Goal: Task Accomplishment & Management: Complete application form

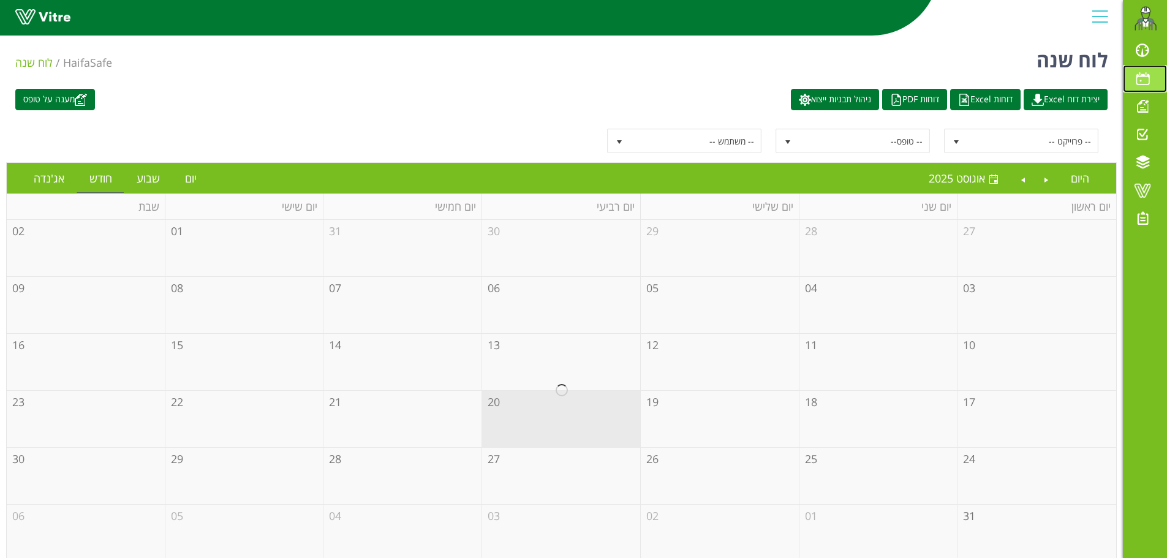
click at [1141, 75] on span at bounding box center [1142, 78] width 31 height 15
click at [1144, 105] on span at bounding box center [1142, 106] width 31 height 15
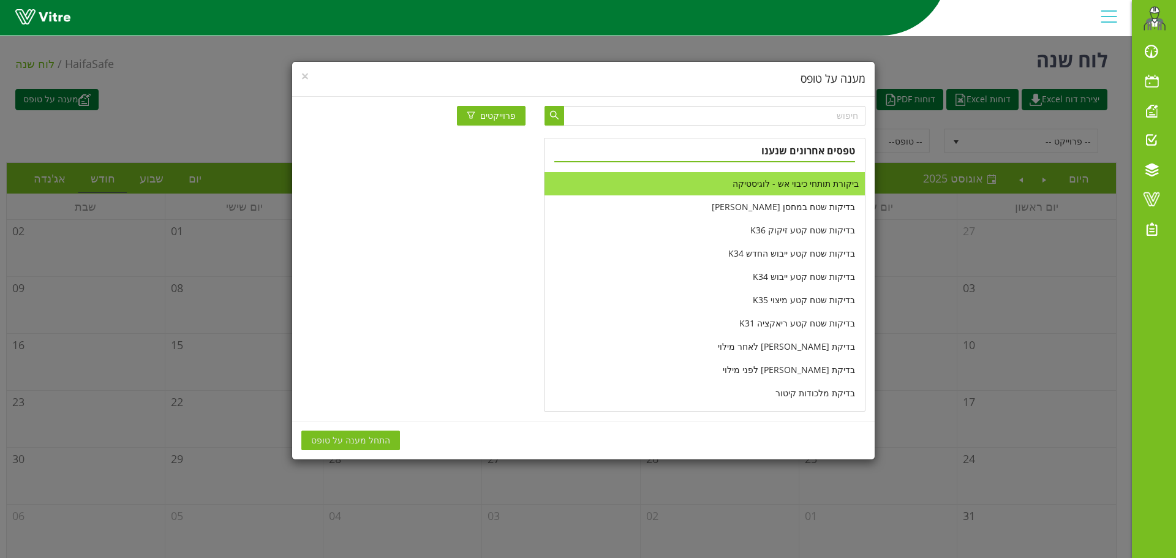
click at [809, 186] on li "ביקורת תותחי כיבוי אש - לוגיסטיקה" at bounding box center [705, 183] width 320 height 23
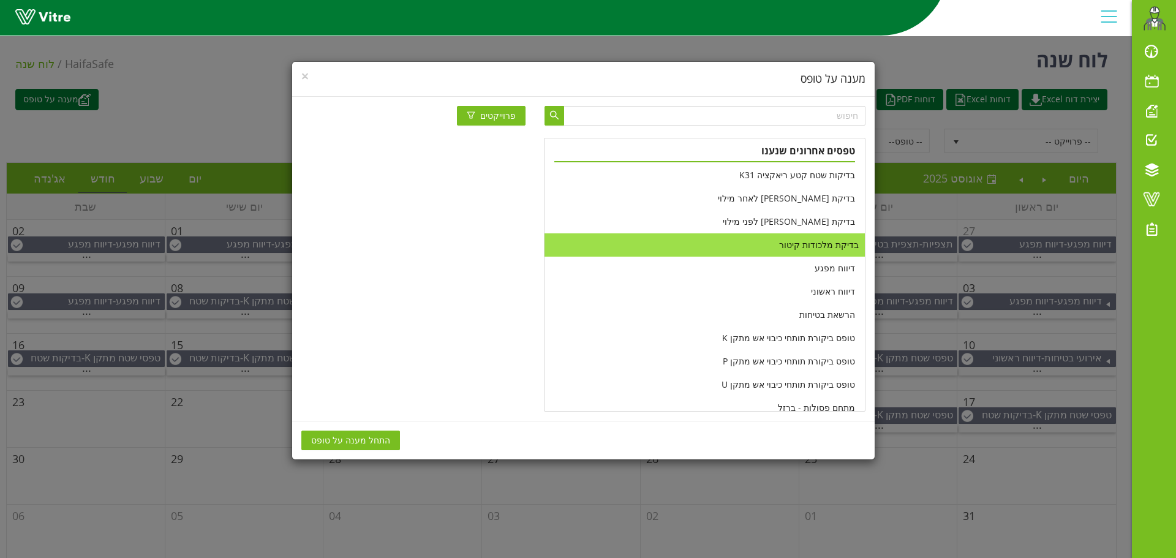
scroll to position [184, 0]
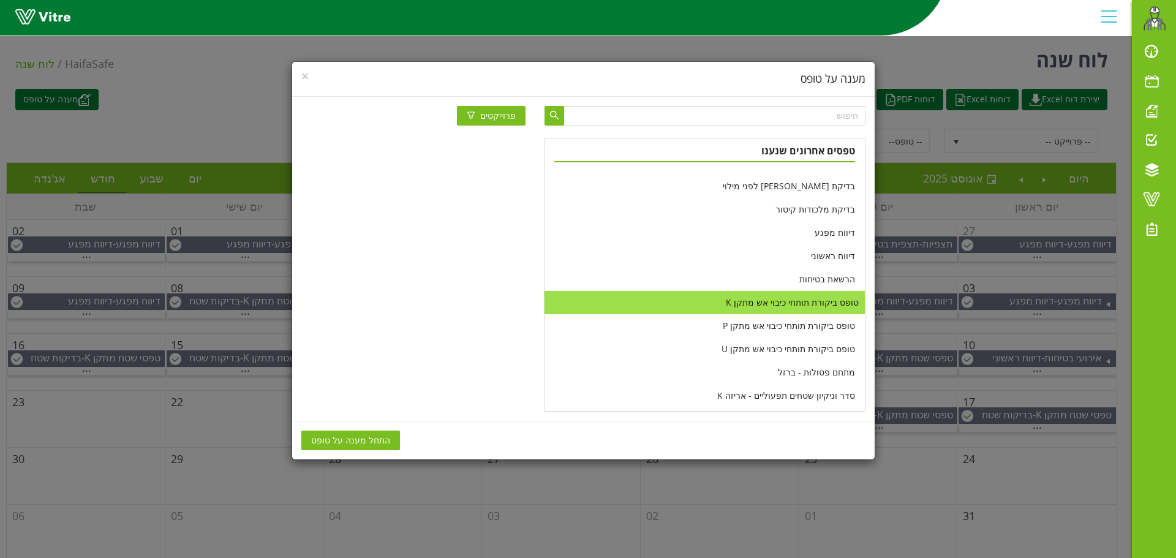
click at [805, 299] on li "טופס ביקורת תותחי כיבוי אש מתקן K" at bounding box center [705, 302] width 320 height 23
click at [764, 301] on li "טופס ביקורת תותחי כיבוי אש מתקן K" at bounding box center [705, 302] width 320 height 23
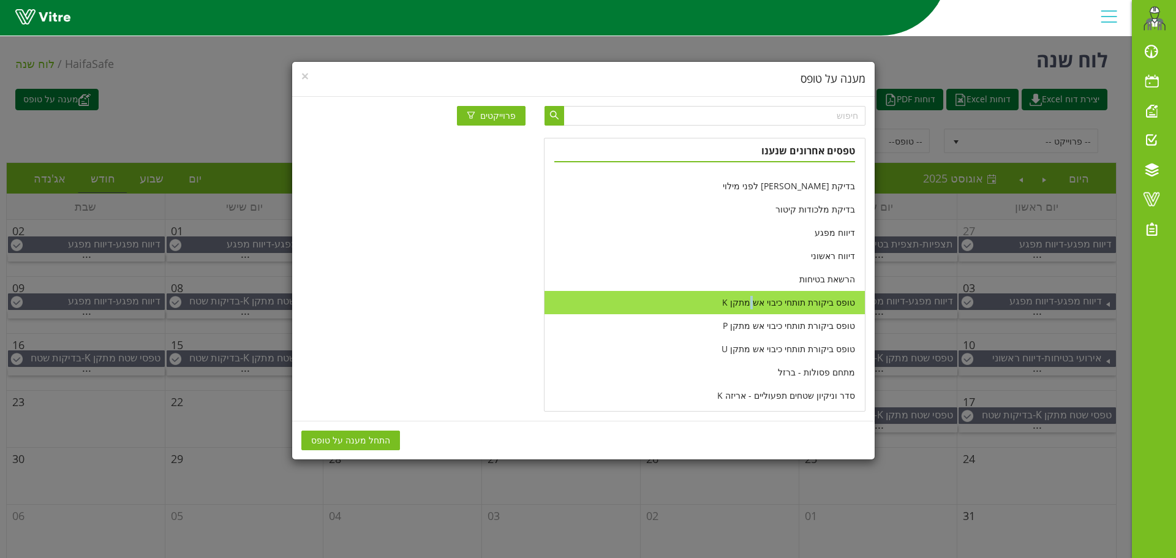
click at [345, 439] on span "התחל מענה על טופס" at bounding box center [350, 440] width 79 height 13
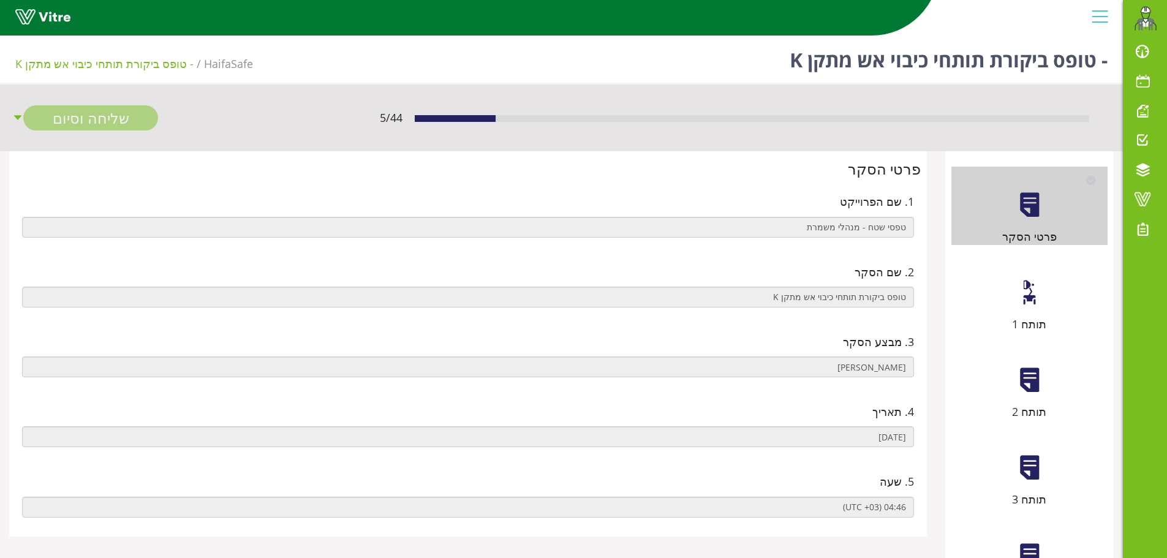
click at [1022, 295] on div at bounding box center [1030, 293] width 28 height 28
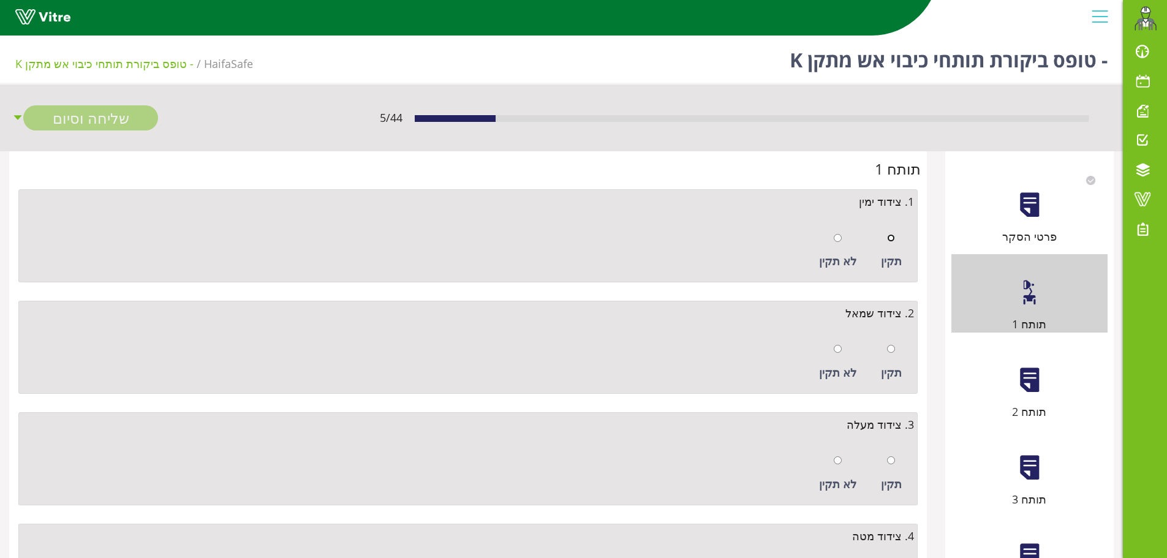
click at [891, 239] on input "radio" at bounding box center [891, 238] width 8 height 8
radio input "true"
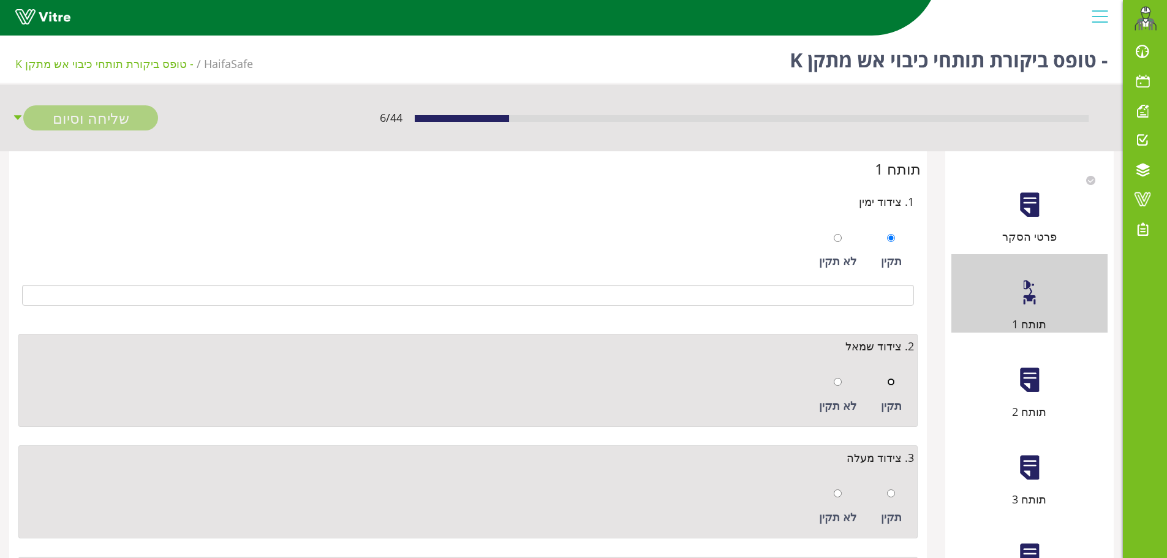
click at [890, 381] on input "radio" at bounding box center [891, 382] width 8 height 8
radio input "true"
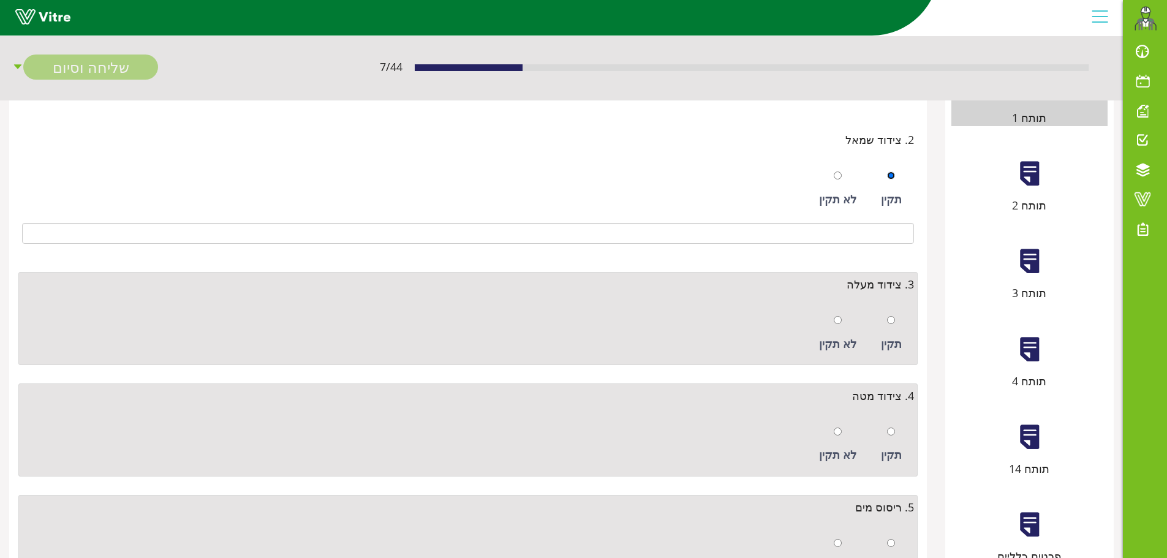
scroll to position [245, 0]
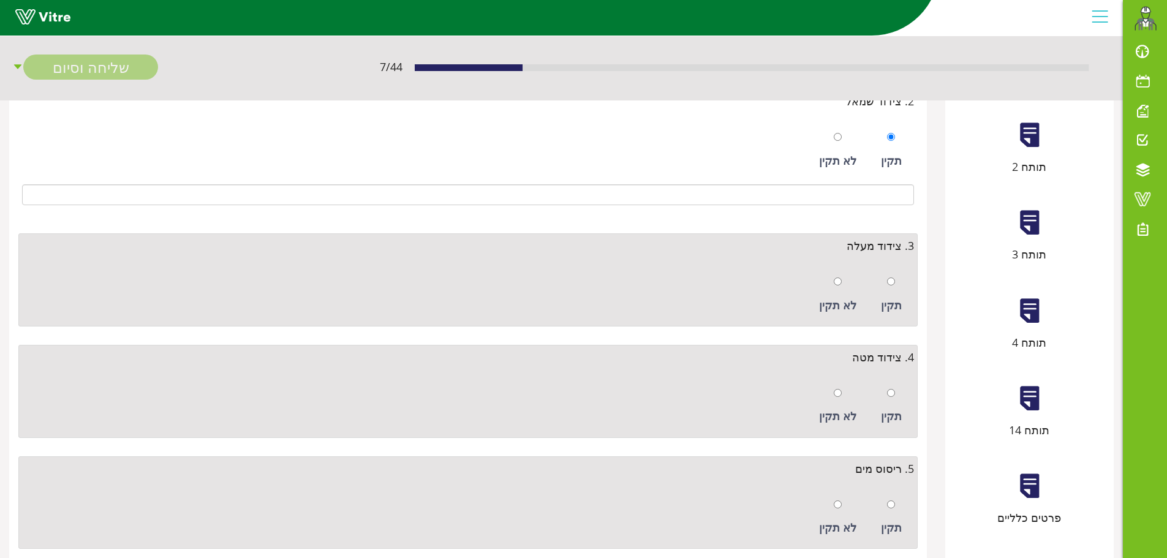
click at [899, 283] on div "תקין" at bounding box center [891, 294] width 33 height 56
radio input "true"
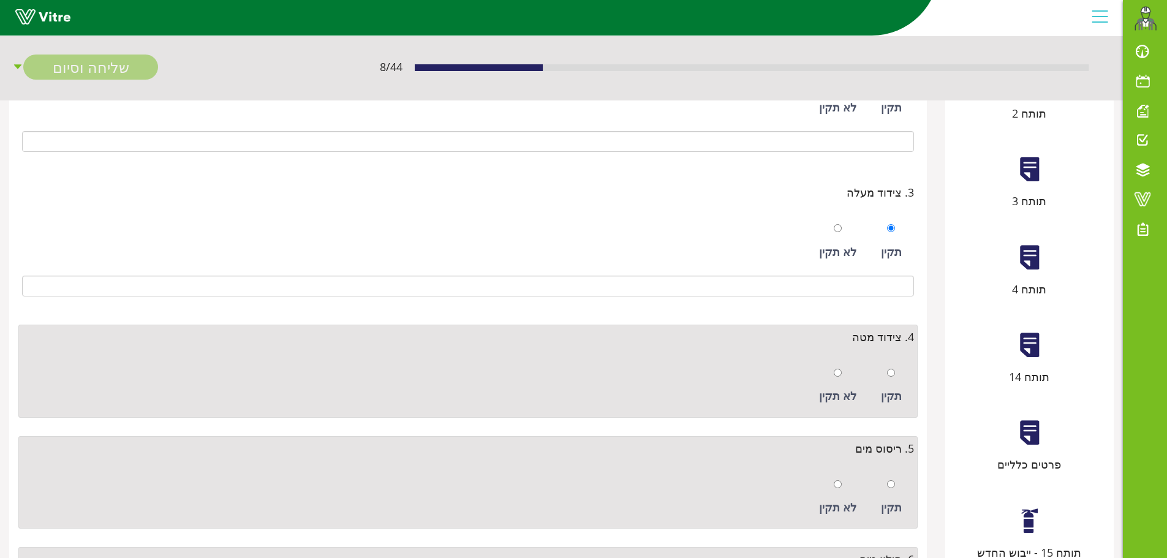
scroll to position [368, 0]
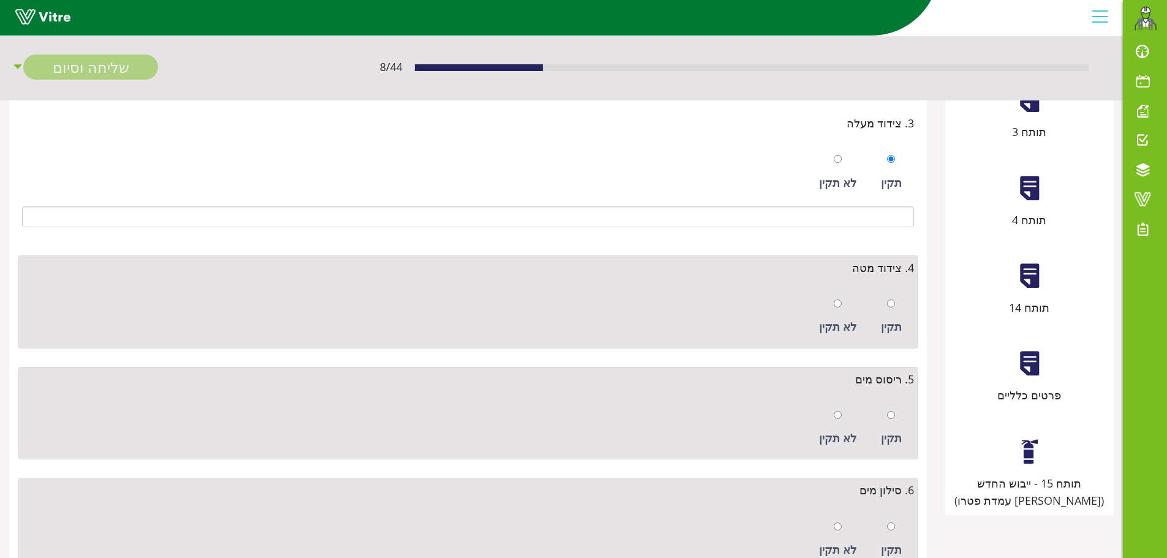
click at [903, 312] on div "תקין" at bounding box center [891, 317] width 33 height 56
radio input "true"
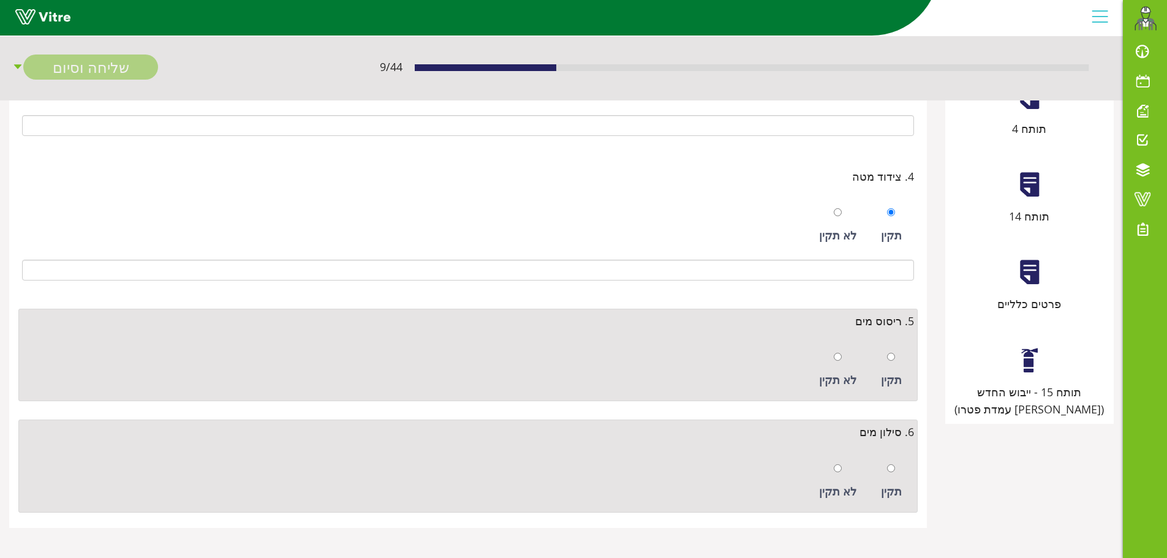
scroll to position [459, 0]
click at [894, 361] on div at bounding box center [891, 355] width 8 height 17
radio input "true"
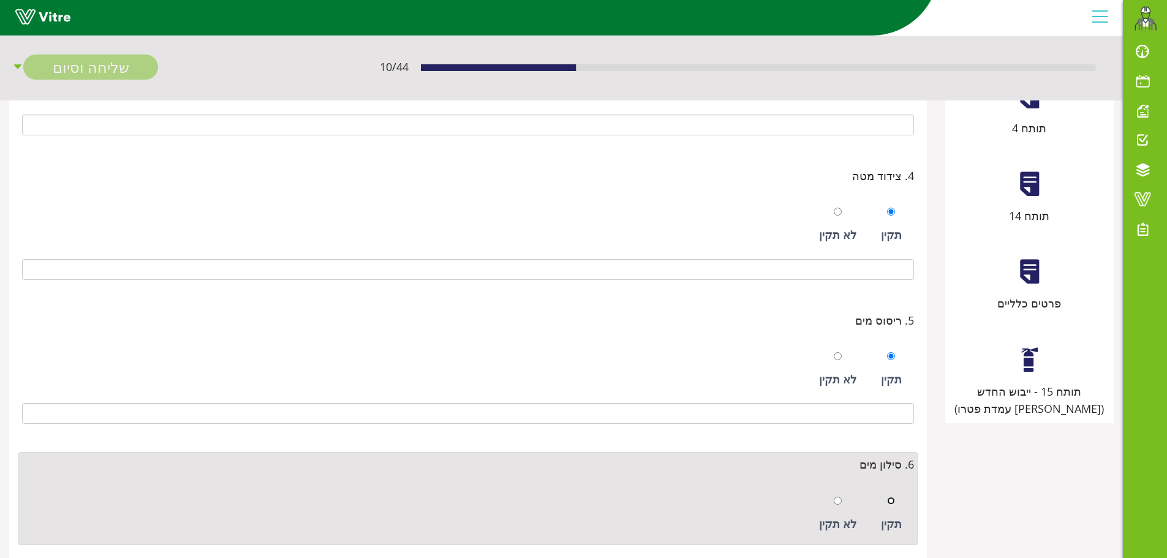
click at [894, 504] on input "radio" at bounding box center [891, 501] width 8 height 8
radio input "true"
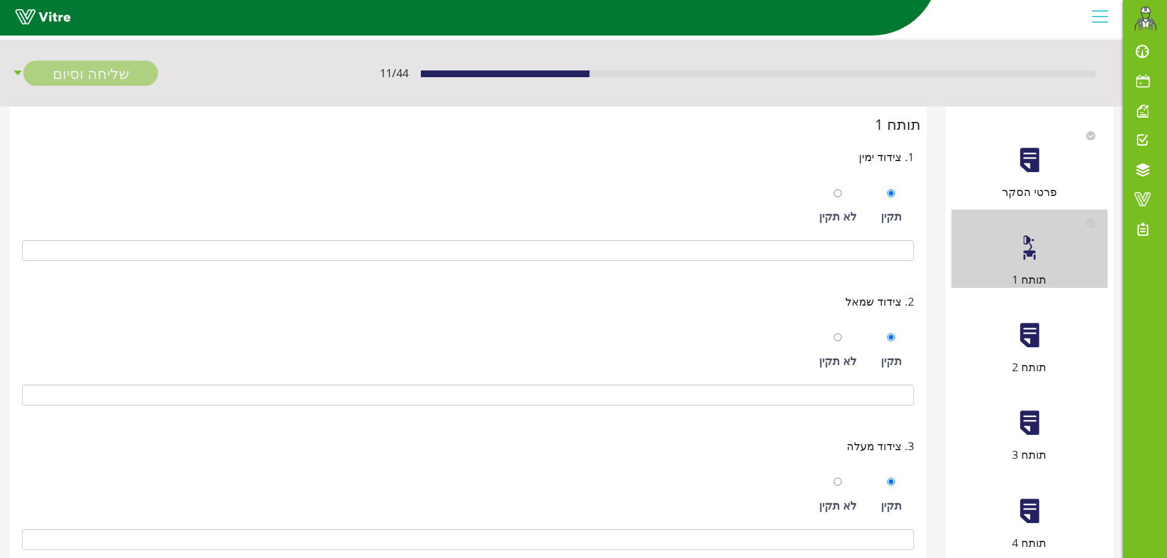
scroll to position [0, 0]
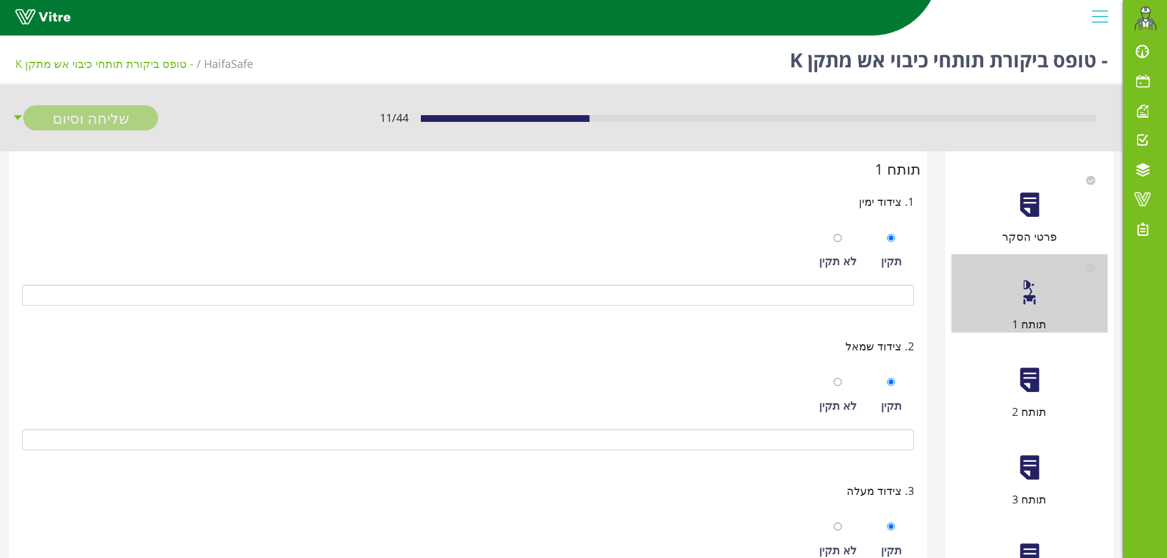
click at [1027, 377] on div at bounding box center [1030, 380] width 28 height 28
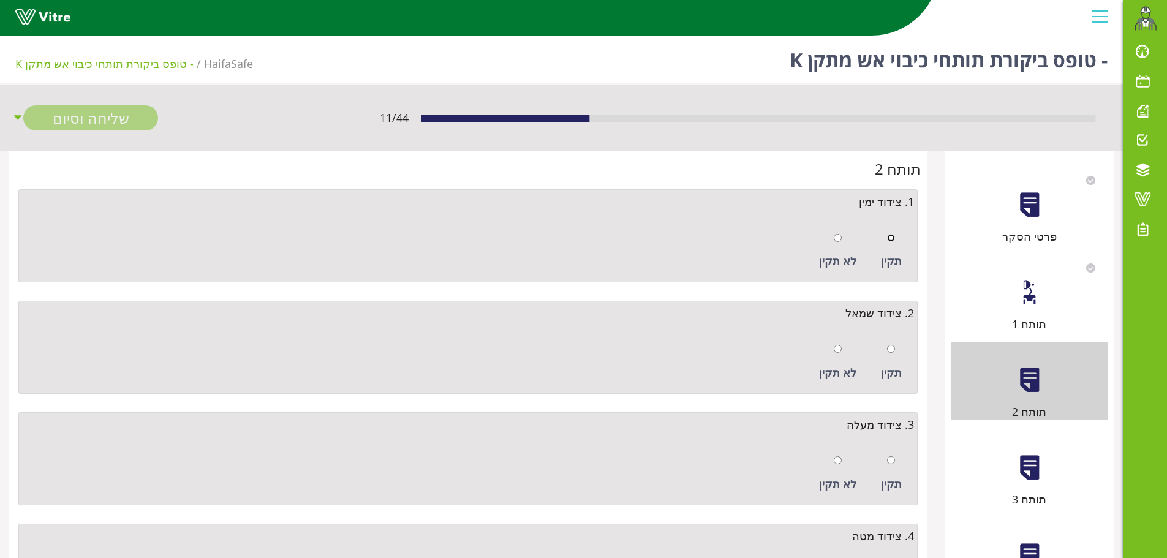
click at [889, 240] on input "radio" at bounding box center [891, 238] width 8 height 8
radio input "true"
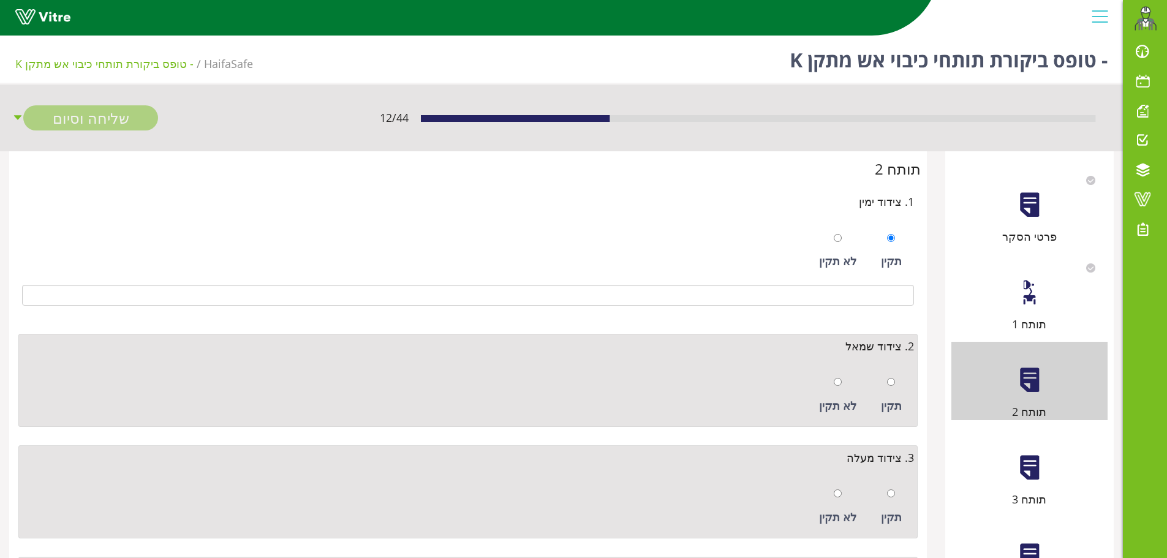
click at [895, 391] on div "תקין" at bounding box center [891, 395] width 33 height 56
radio input "true"
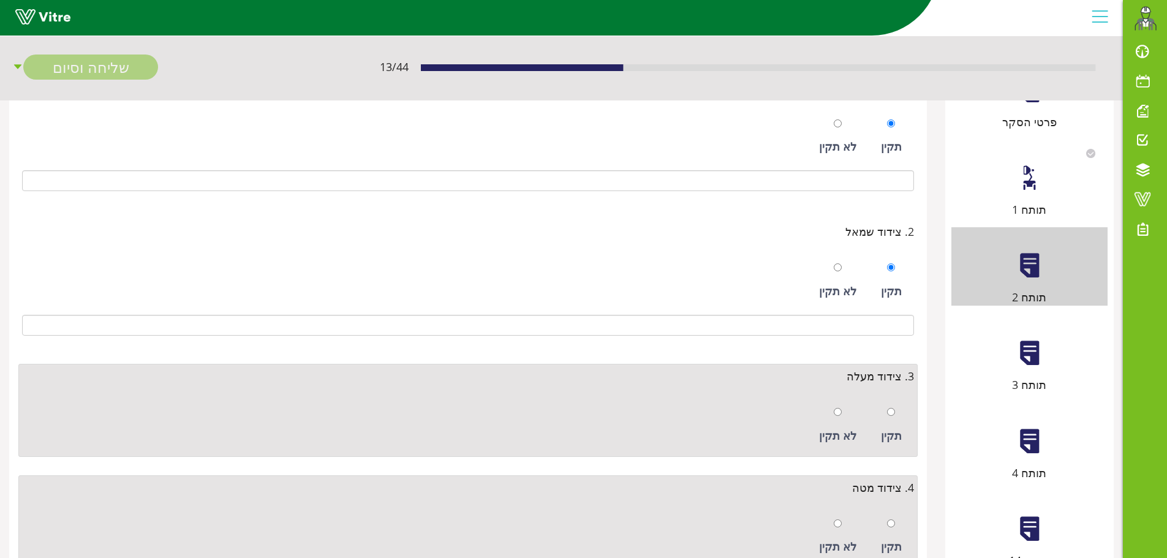
scroll to position [245, 0]
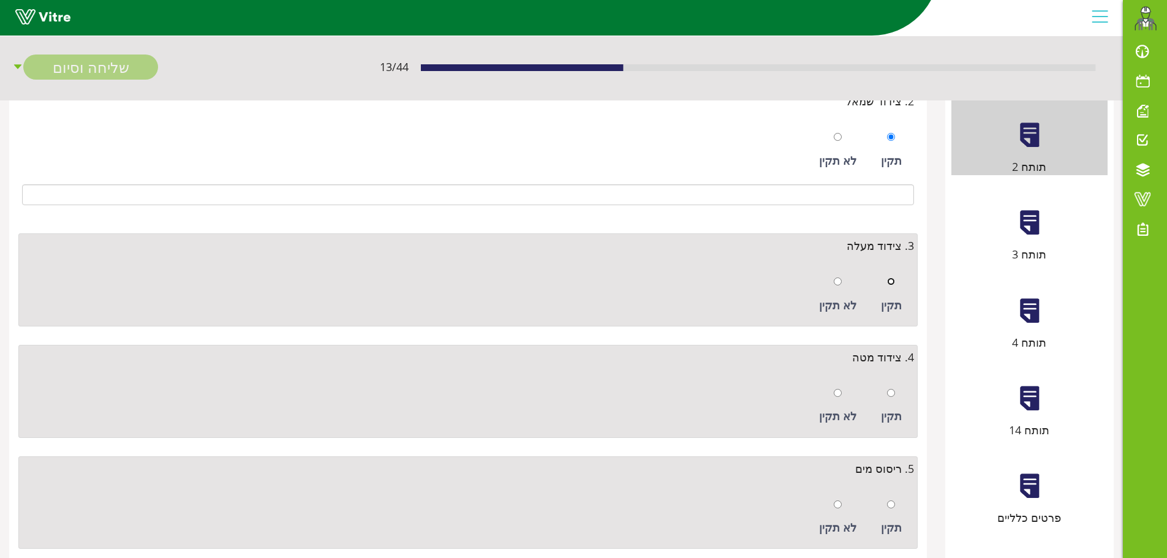
click at [892, 284] on input "radio" at bounding box center [891, 281] width 8 height 8
radio input "true"
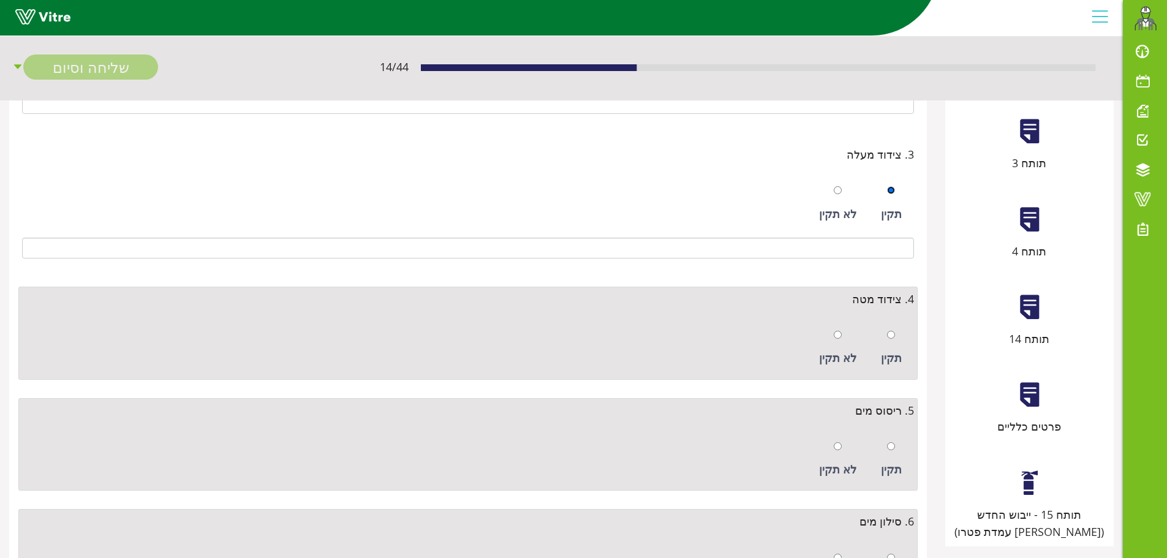
scroll to position [426, 0]
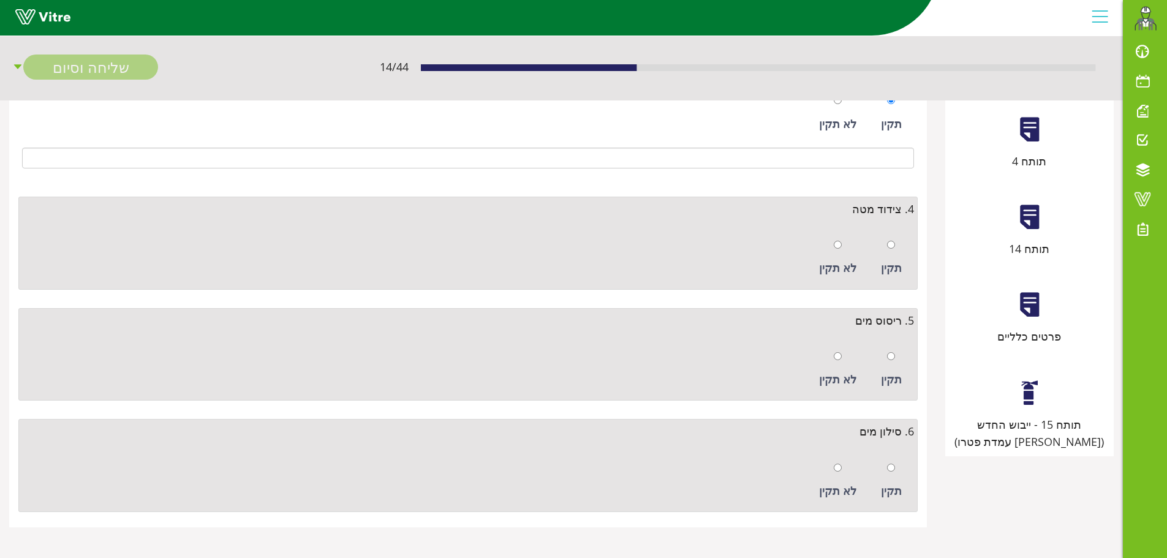
click at [894, 251] on div at bounding box center [891, 244] width 8 height 17
radio input "true"
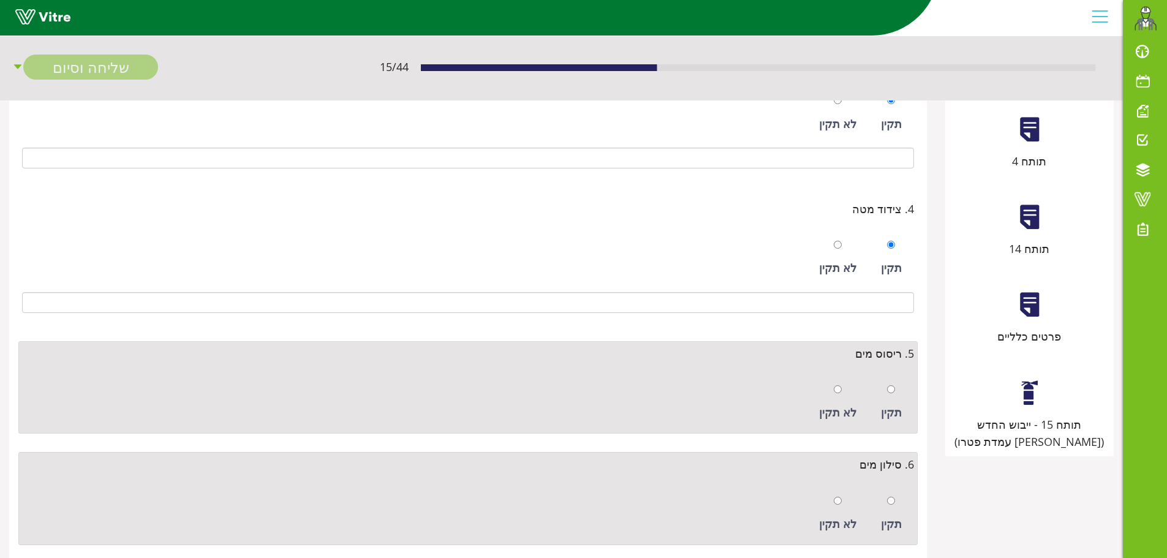
click at [897, 388] on div "תקין" at bounding box center [891, 402] width 33 height 56
radio input "true"
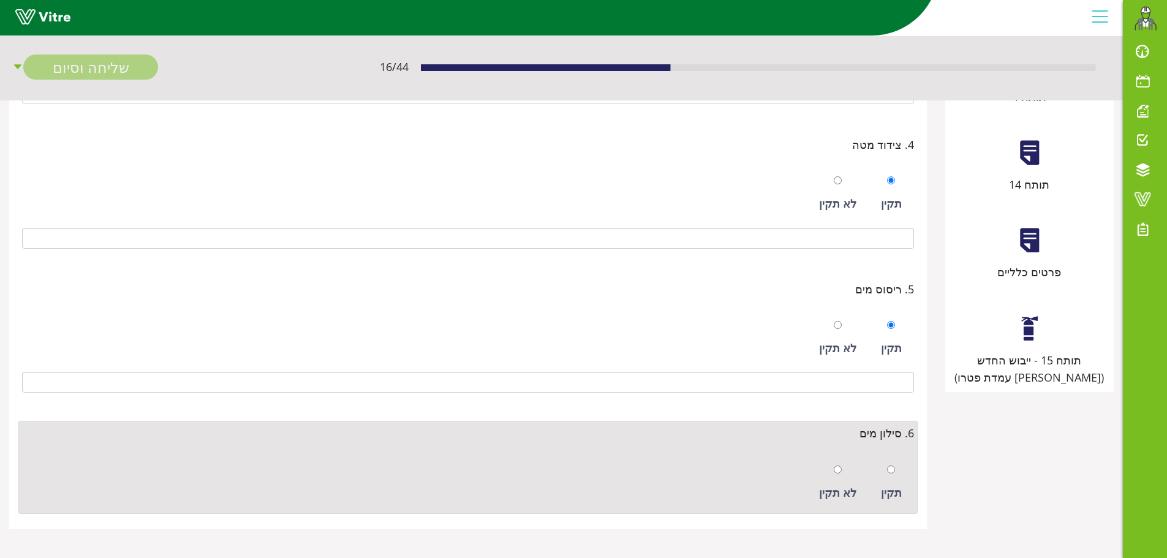
scroll to position [492, 0]
click at [892, 466] on input "radio" at bounding box center [891, 468] width 8 height 8
radio input "true"
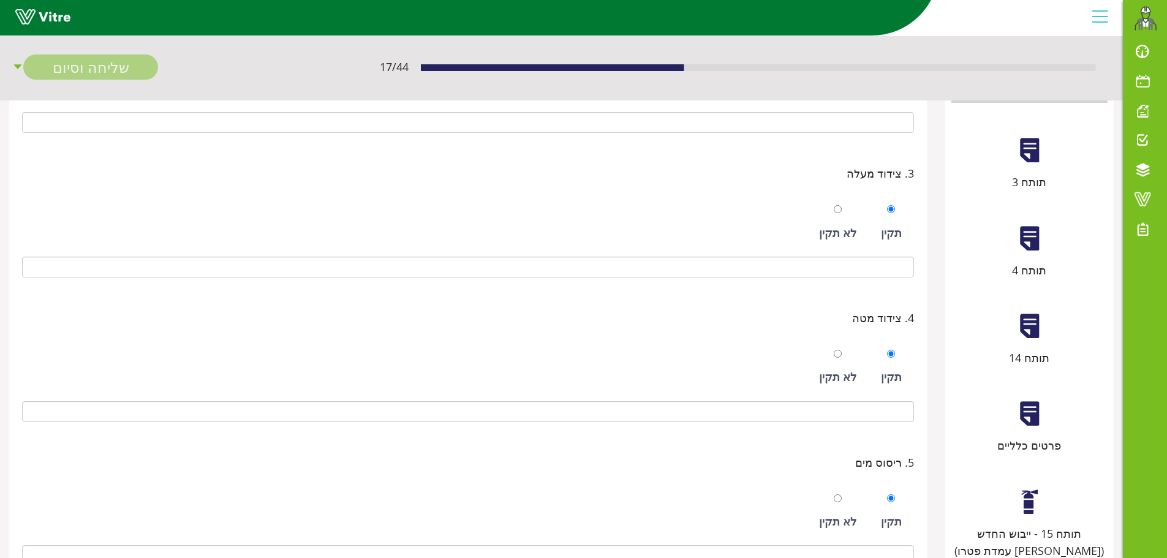
scroll to position [125, 0]
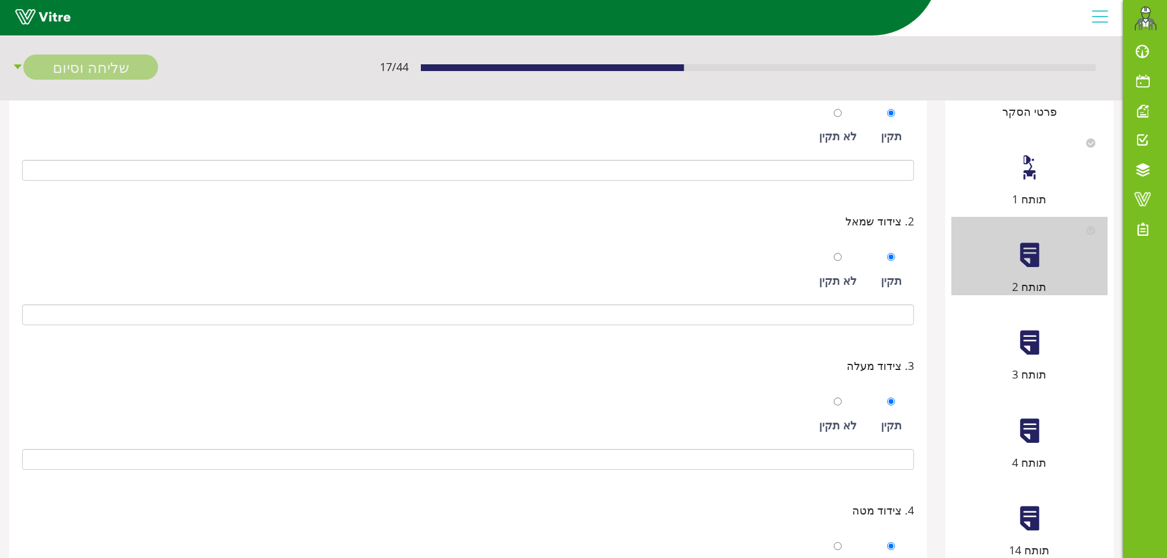
click at [1011, 349] on div "תותח 3" at bounding box center [1029, 343] width 156 height 78
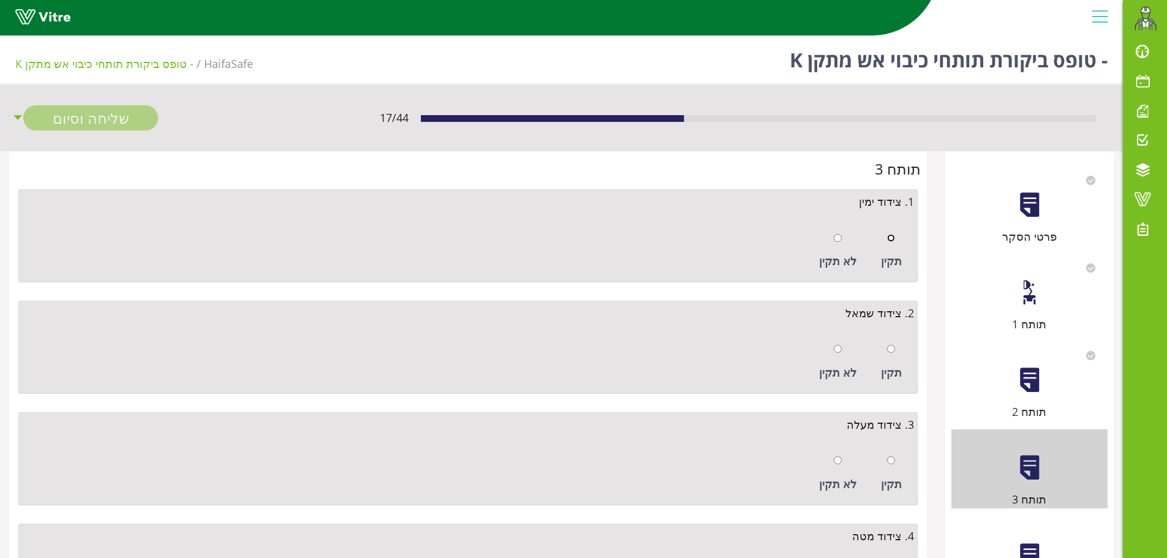
click at [892, 238] on input "radio" at bounding box center [891, 238] width 8 height 8
radio input "true"
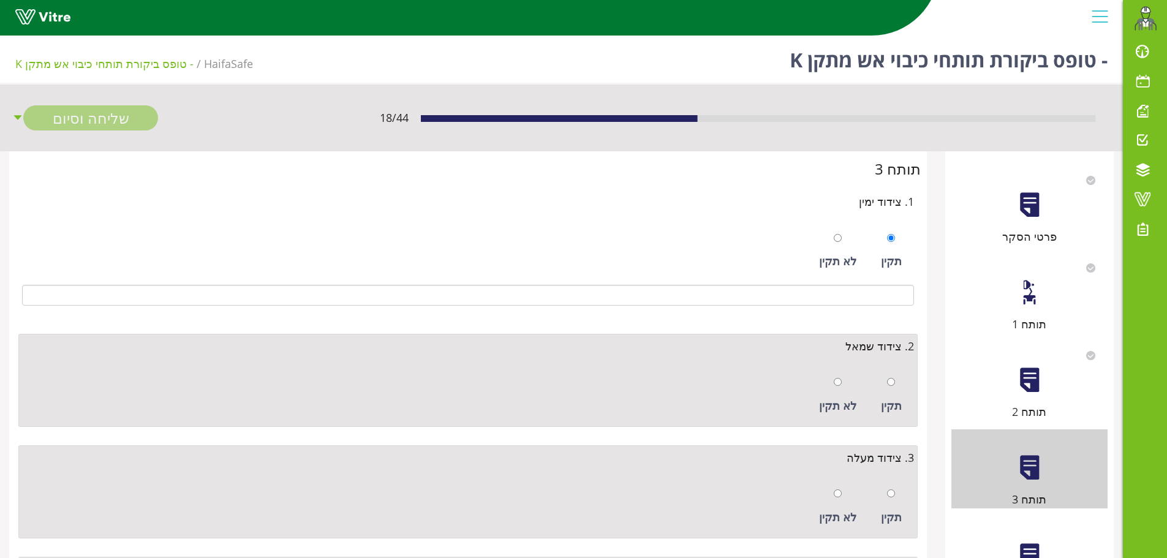
click at [883, 380] on div "תקין" at bounding box center [891, 395] width 33 height 56
radio input "true"
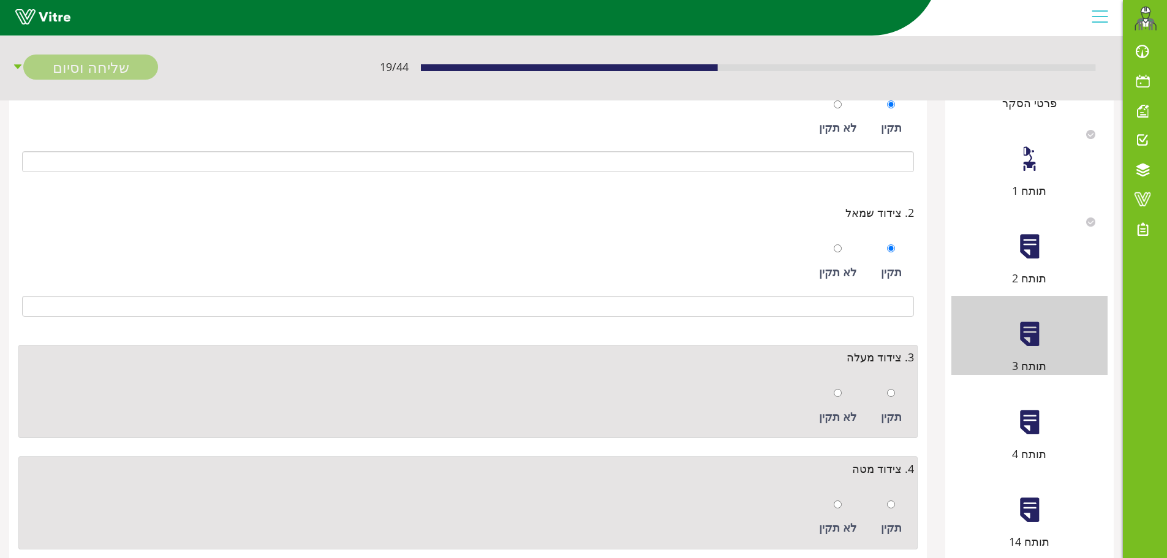
scroll to position [306, 0]
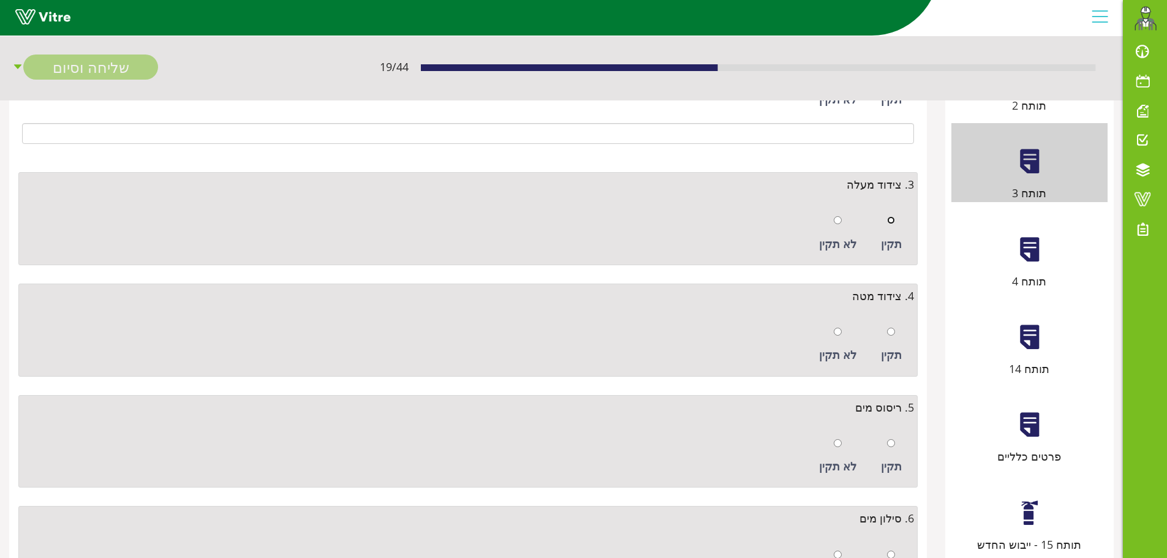
click at [895, 222] on input "radio" at bounding box center [891, 220] width 8 height 8
radio input "true"
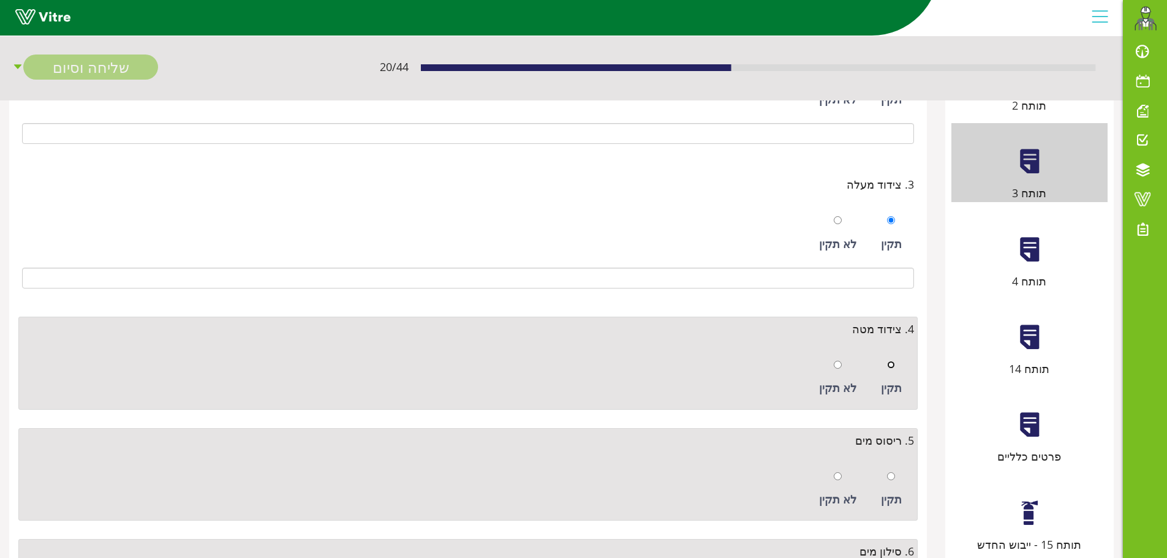
click at [892, 369] on input "radio" at bounding box center [891, 365] width 8 height 8
radio input "true"
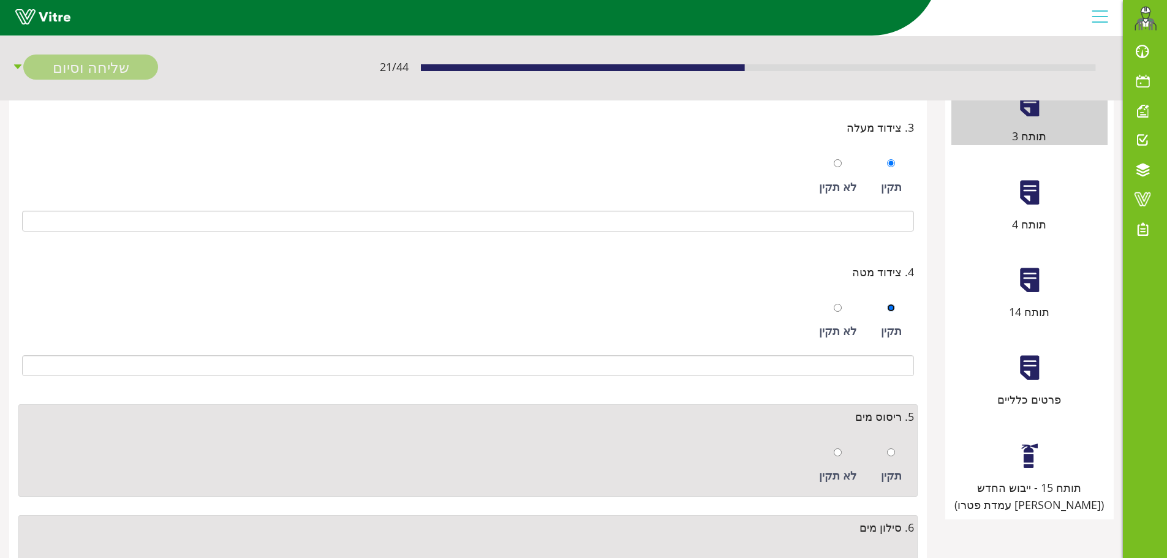
scroll to position [459, 0]
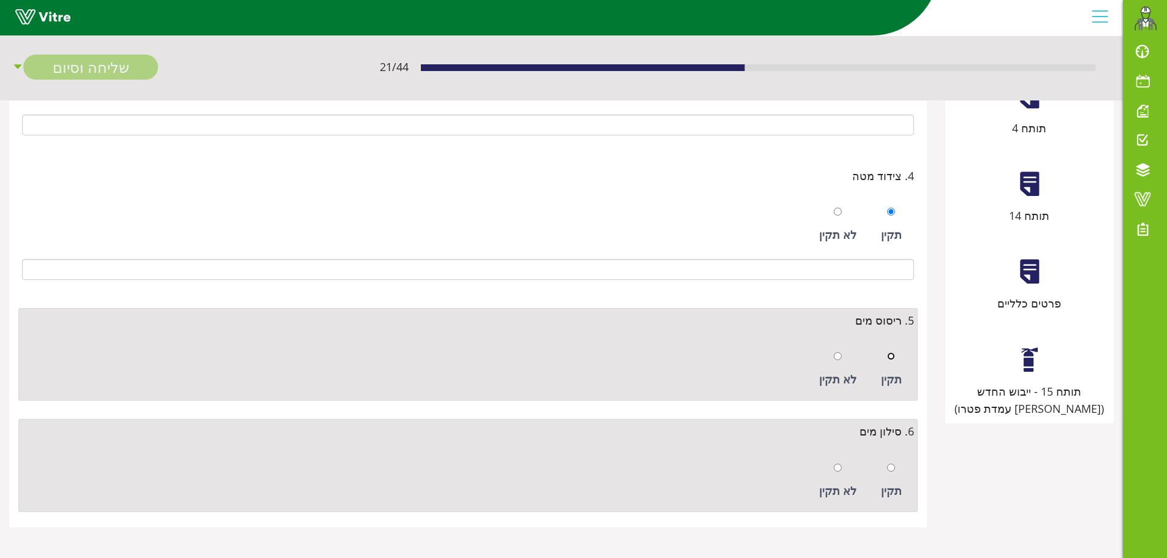
click at [894, 353] on input "radio" at bounding box center [891, 356] width 8 height 8
radio input "true"
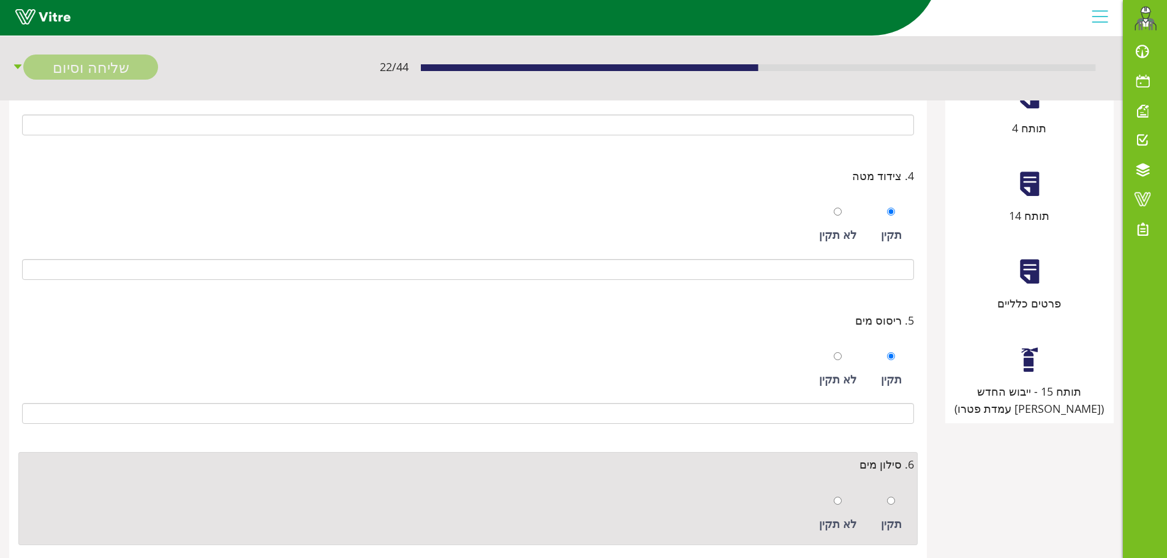
click at [895, 494] on div "תקין" at bounding box center [891, 514] width 33 height 56
radio input "true"
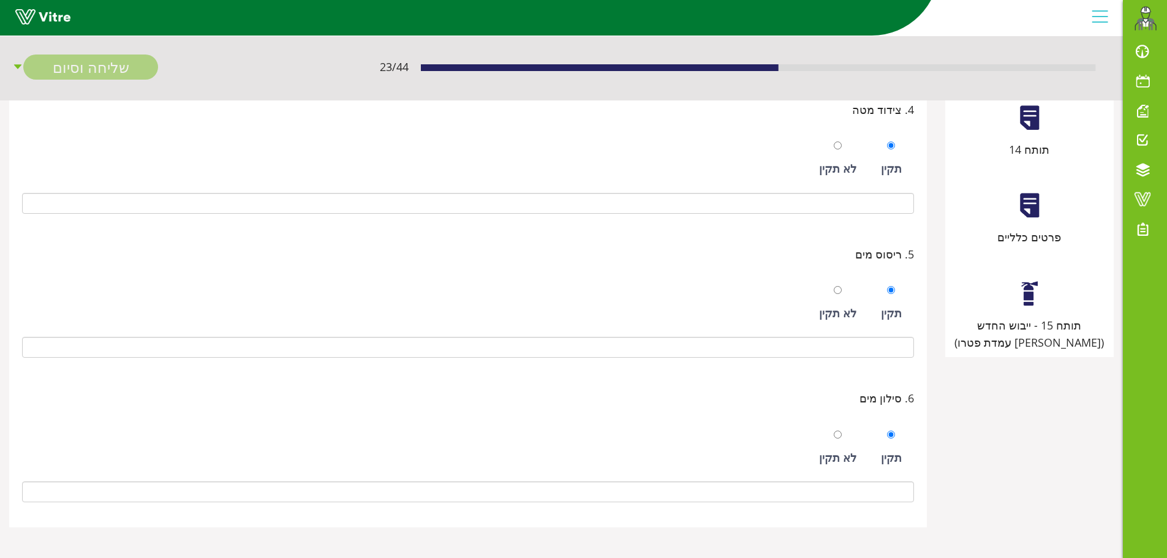
scroll to position [342, 0]
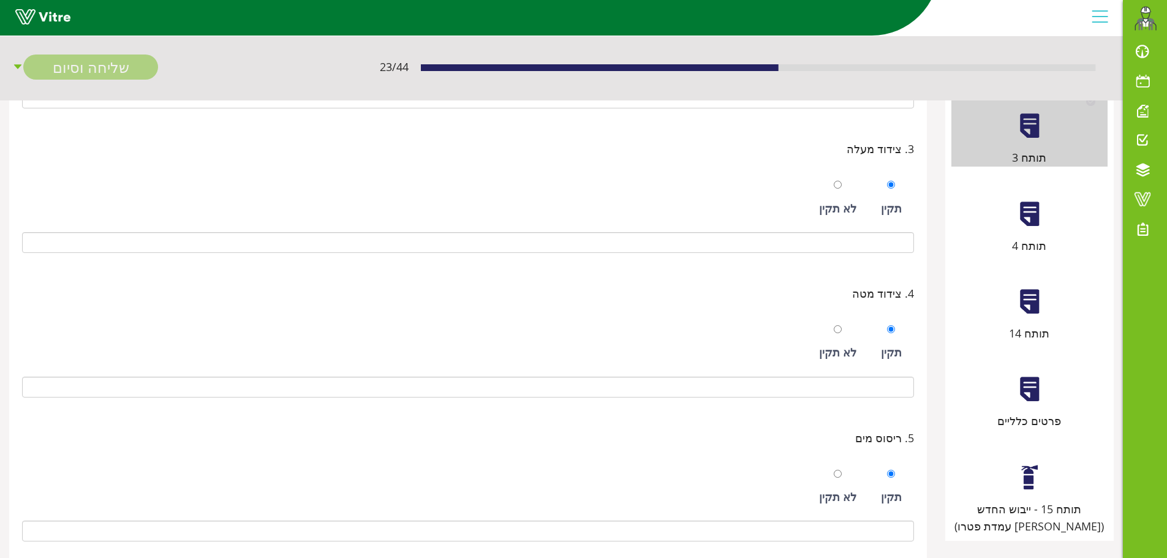
click at [1028, 224] on div at bounding box center [1030, 214] width 28 height 28
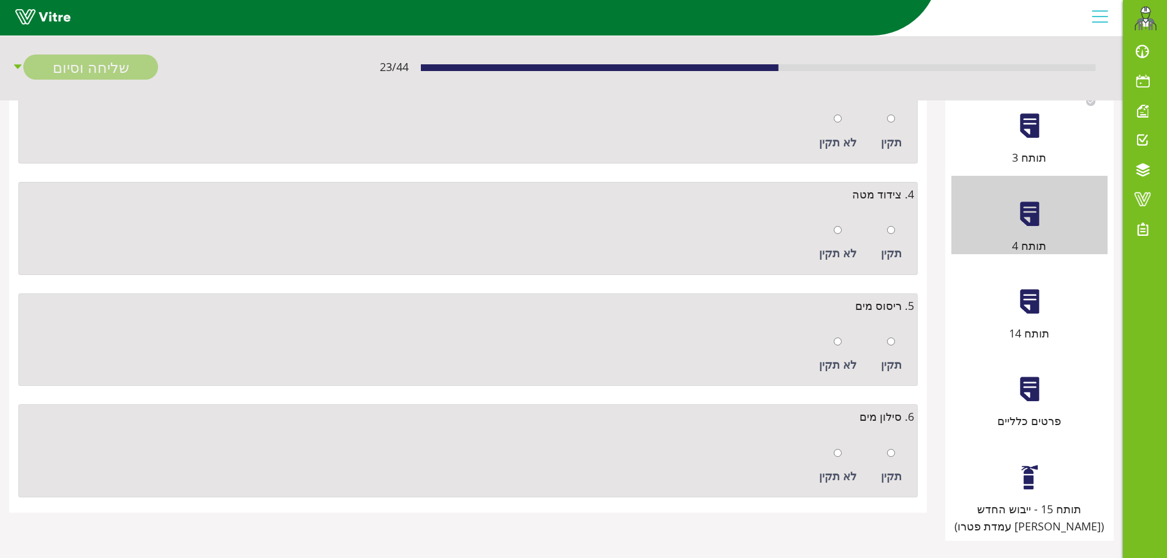
scroll to position [0, 0]
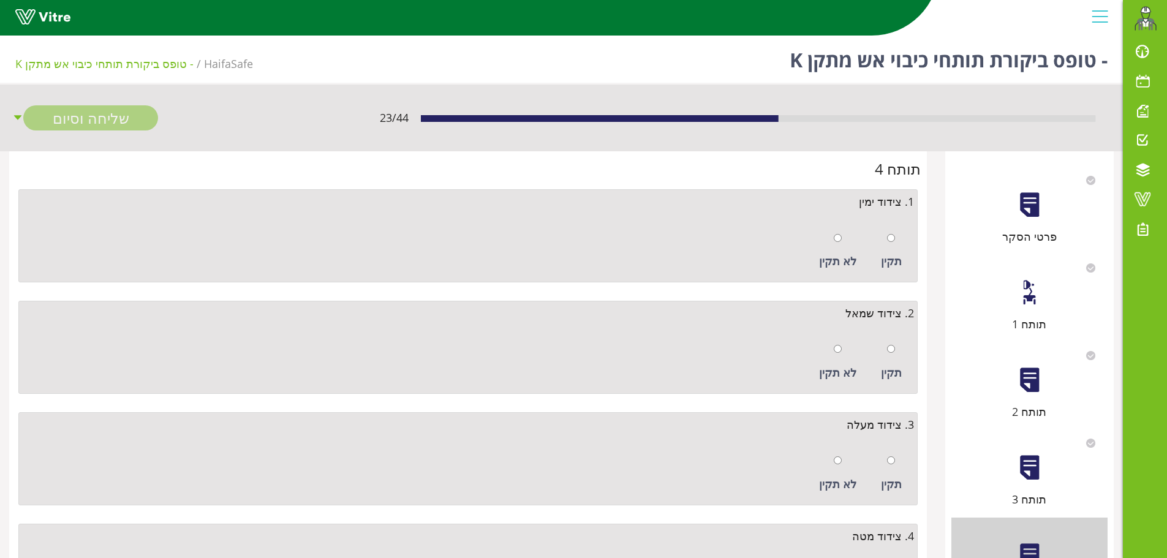
click at [909, 249] on div "תקין לא תקין" at bounding box center [468, 248] width 892 height 62
click at [896, 241] on div "תקין" at bounding box center [891, 251] width 33 height 56
radio input "true"
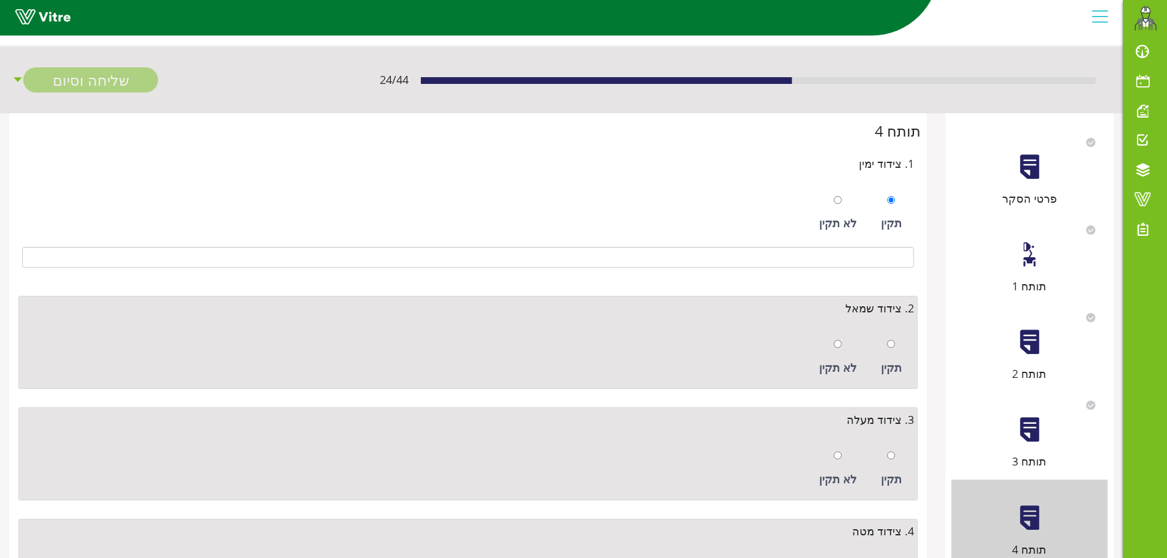
scroll to position [123, 0]
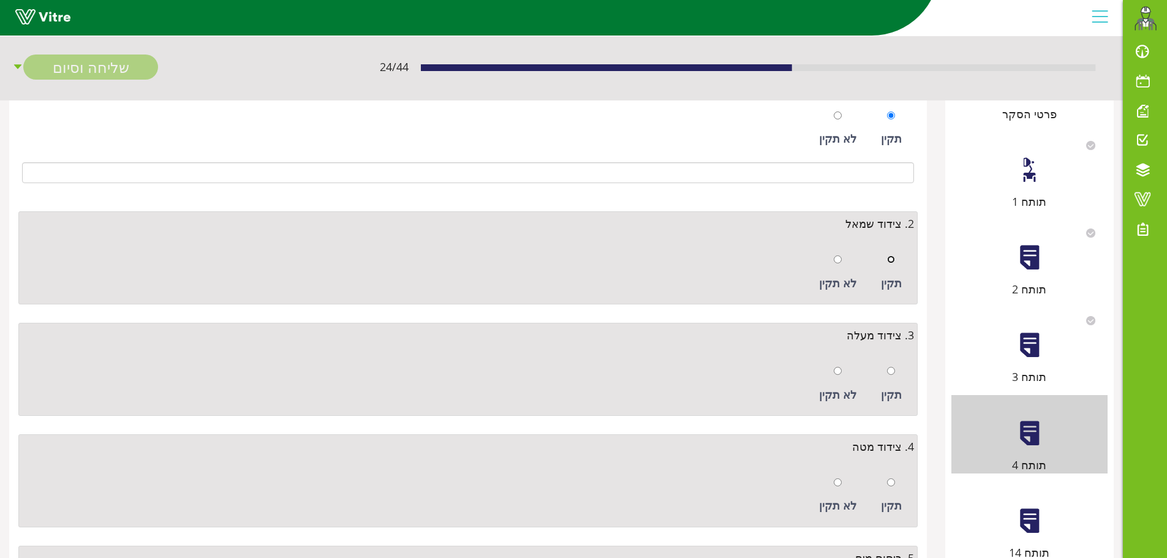
click at [890, 261] on input "radio" at bounding box center [891, 259] width 8 height 8
radio input "true"
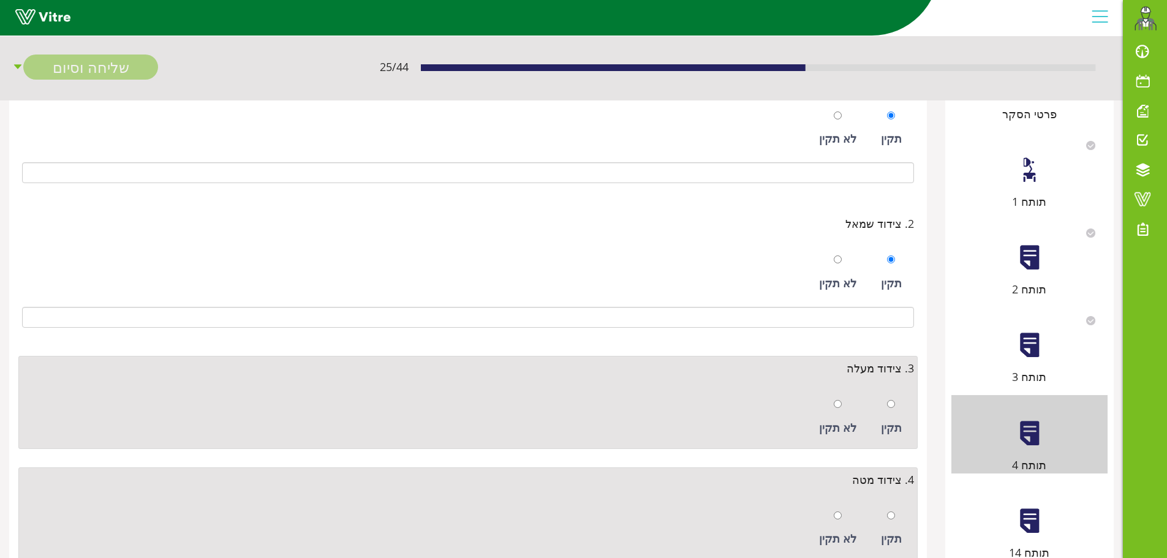
click at [886, 402] on div "תקין" at bounding box center [891, 417] width 33 height 56
radio input "true"
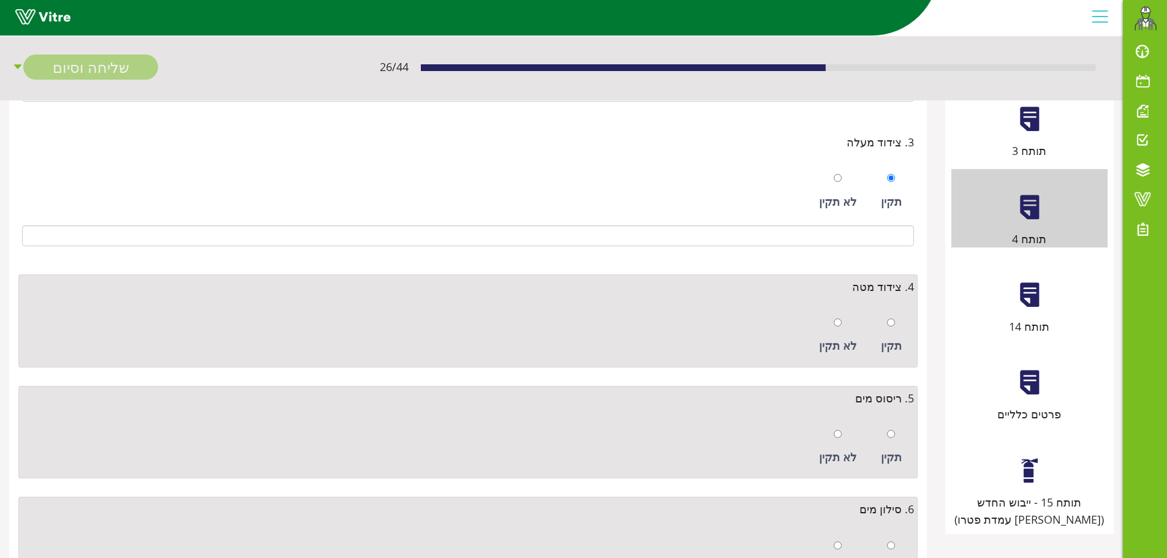
scroll to position [368, 0]
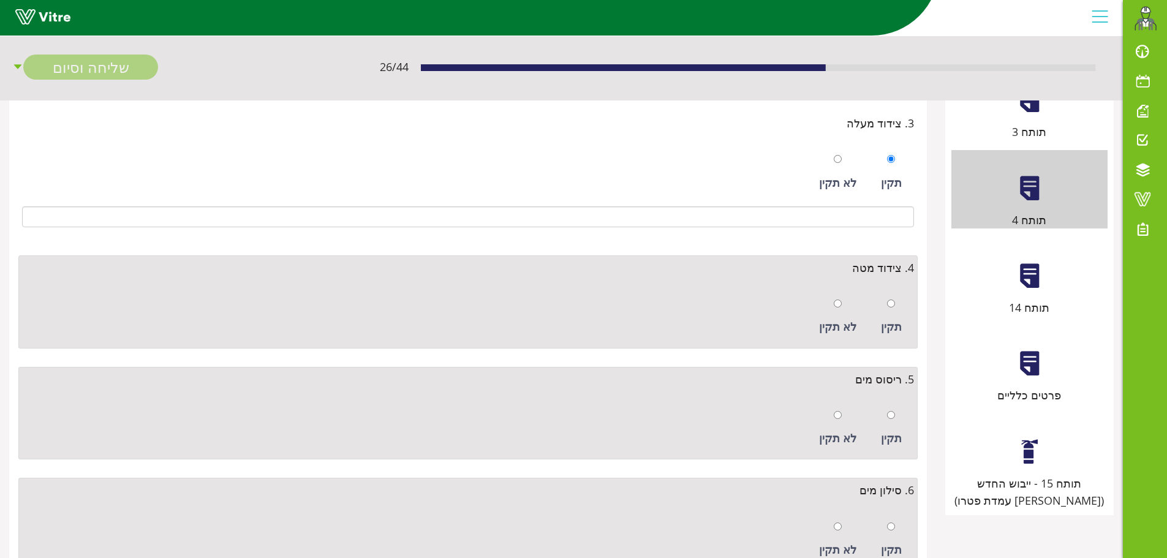
click at [901, 291] on div "תקין" at bounding box center [891, 317] width 33 height 56
radio input "true"
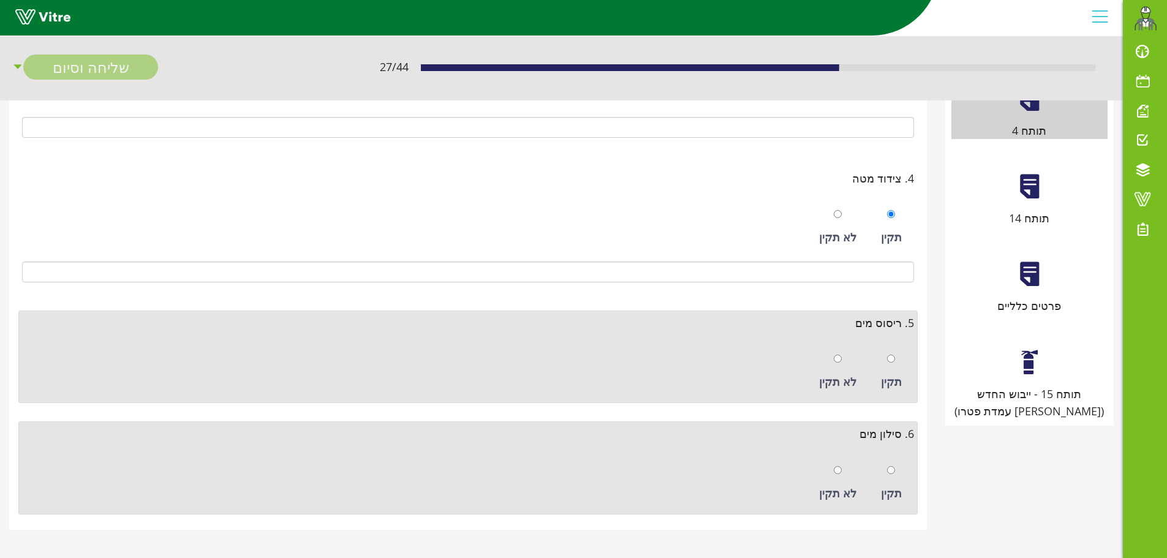
scroll to position [459, 0]
click at [900, 352] on div "תקין" at bounding box center [891, 369] width 33 height 56
radio input "true"
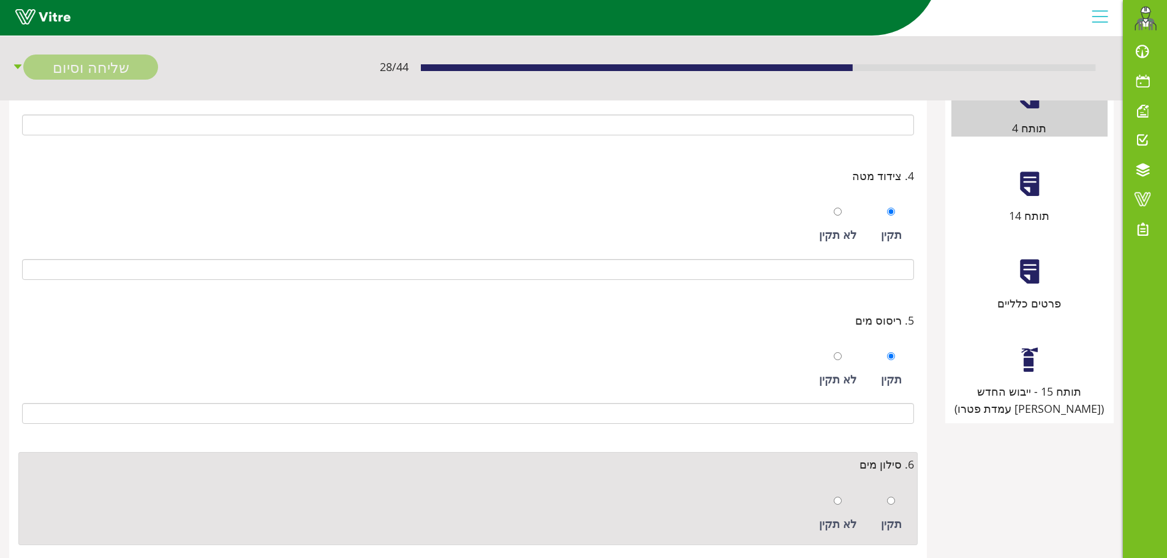
click at [899, 496] on div "תקין" at bounding box center [891, 514] width 33 height 56
radio input "true"
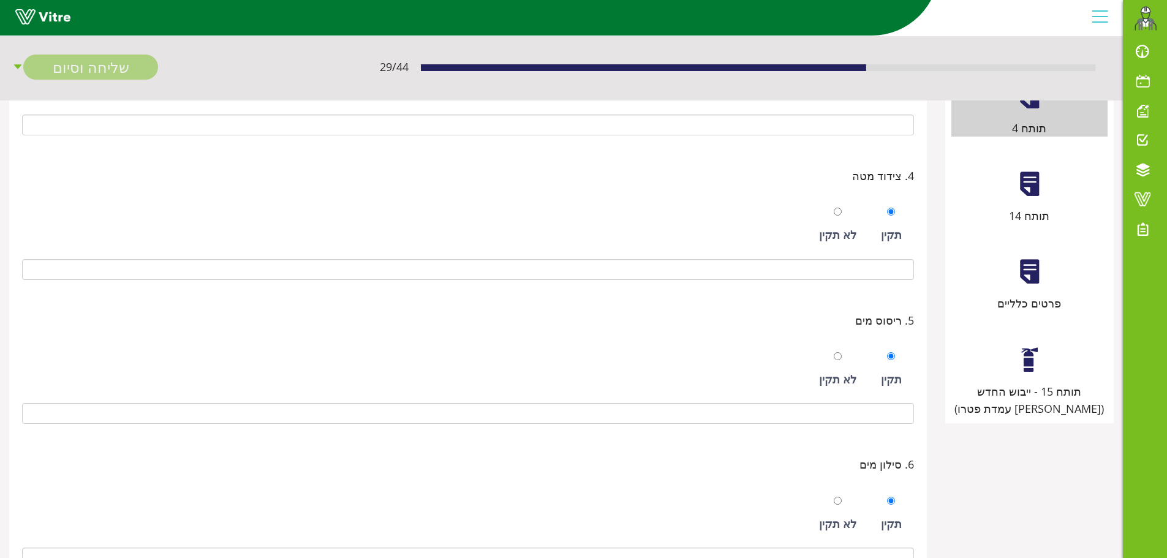
click at [1028, 193] on div at bounding box center [1030, 184] width 28 height 28
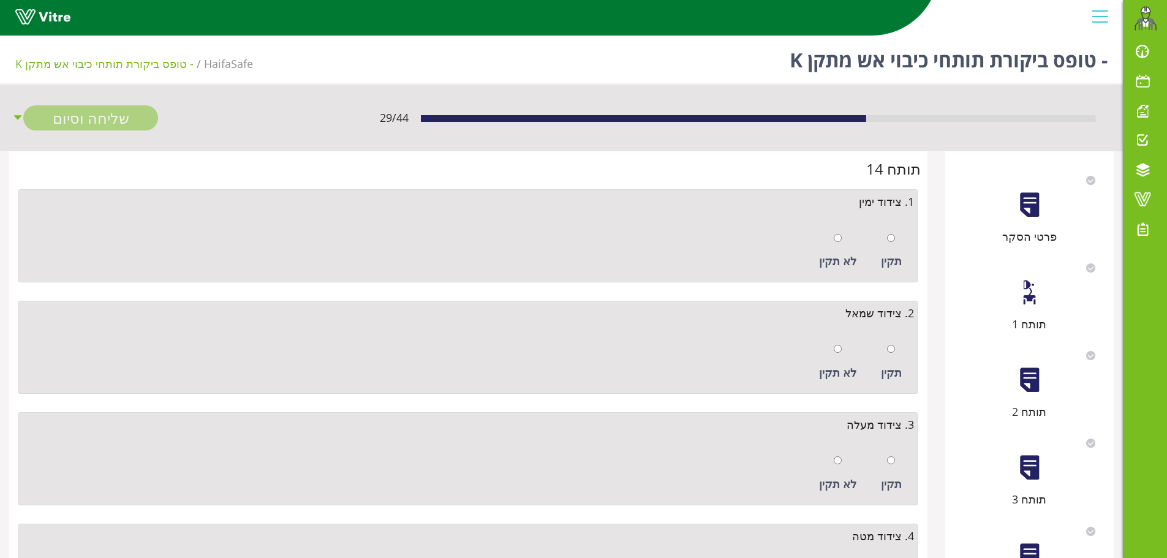
click at [898, 246] on div "תקין" at bounding box center [891, 251] width 33 height 56
radio input "true"
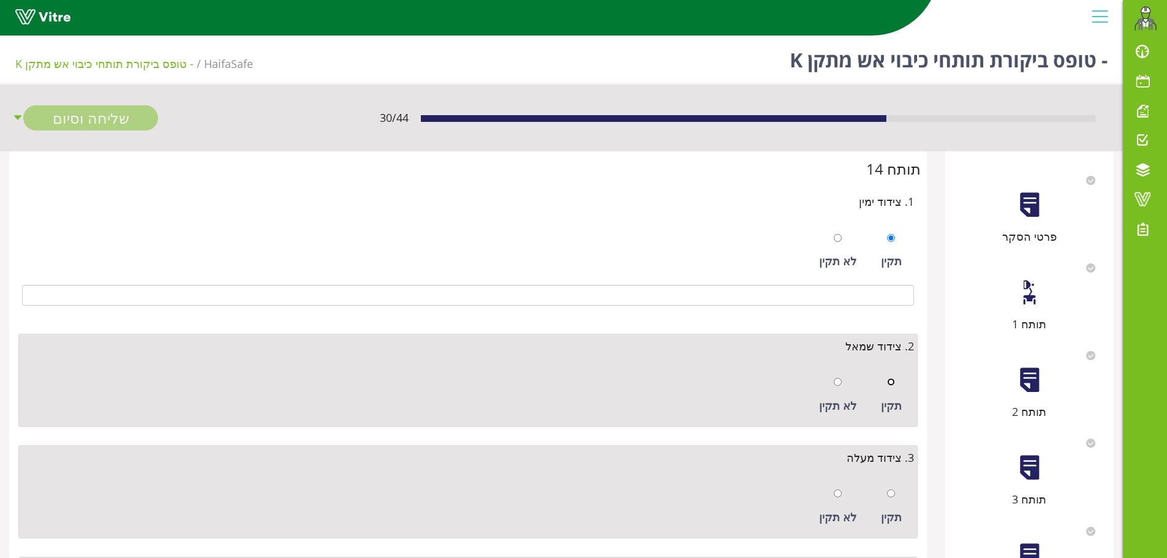
click at [891, 380] on input "radio" at bounding box center [891, 382] width 8 height 8
radio input "true"
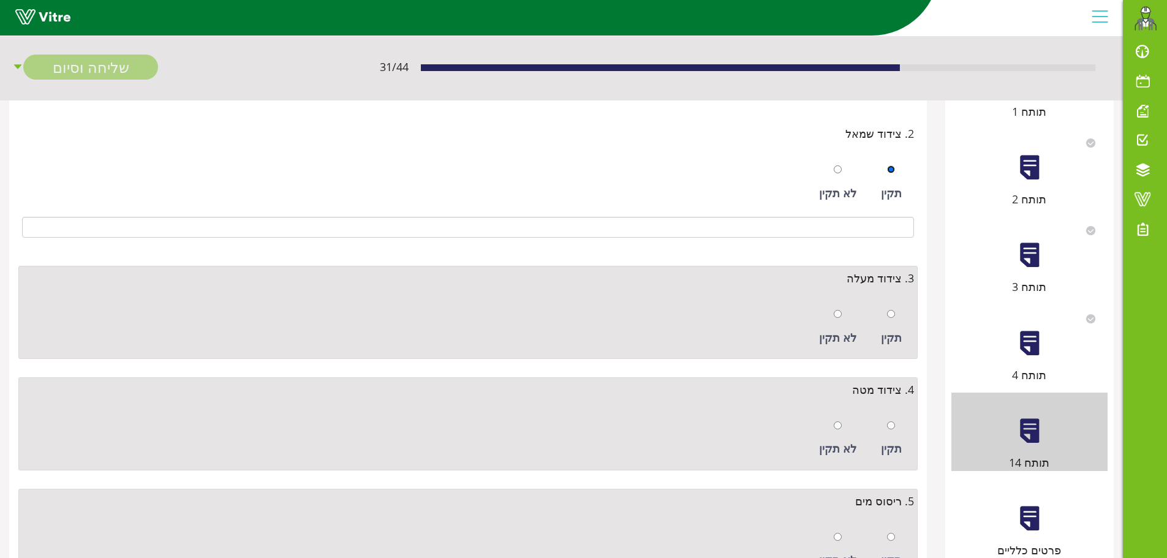
scroll to position [306, 0]
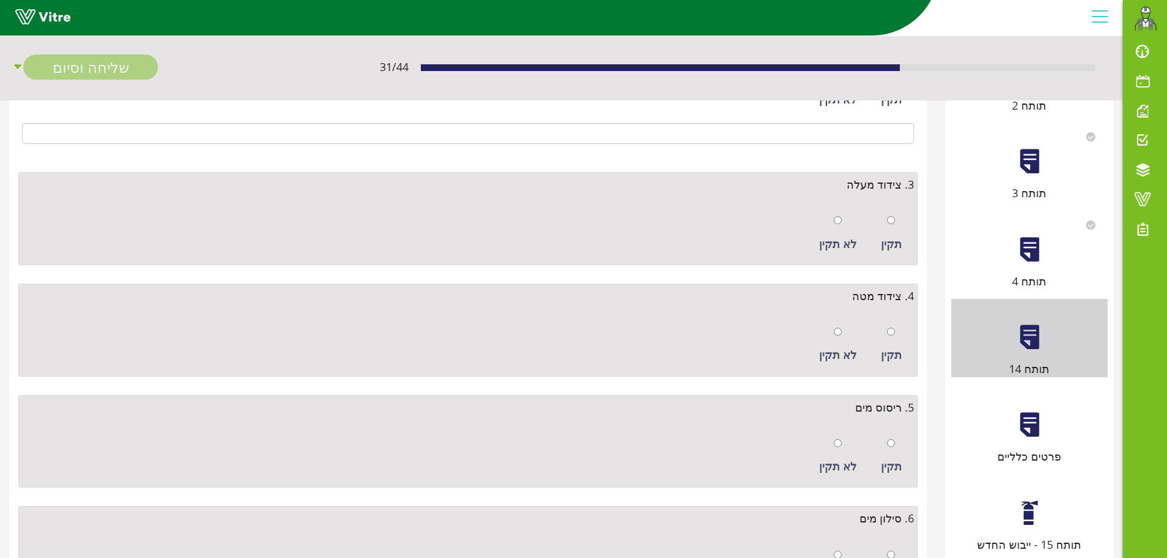
click at [896, 212] on div "תקין" at bounding box center [891, 233] width 33 height 56
radio input "true"
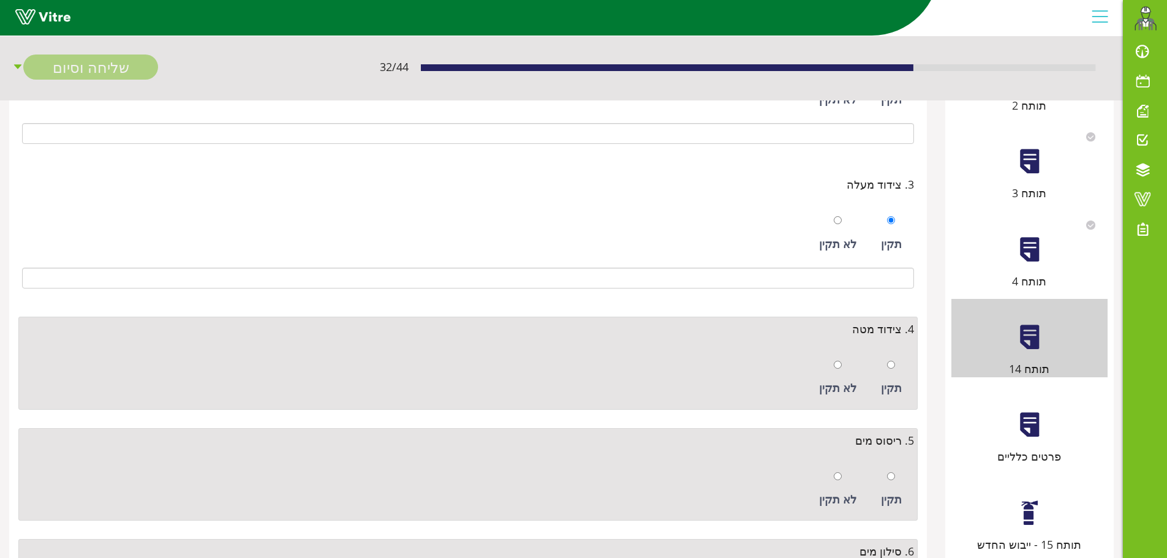
click at [899, 368] on div "תקין" at bounding box center [891, 378] width 33 height 56
radio input "true"
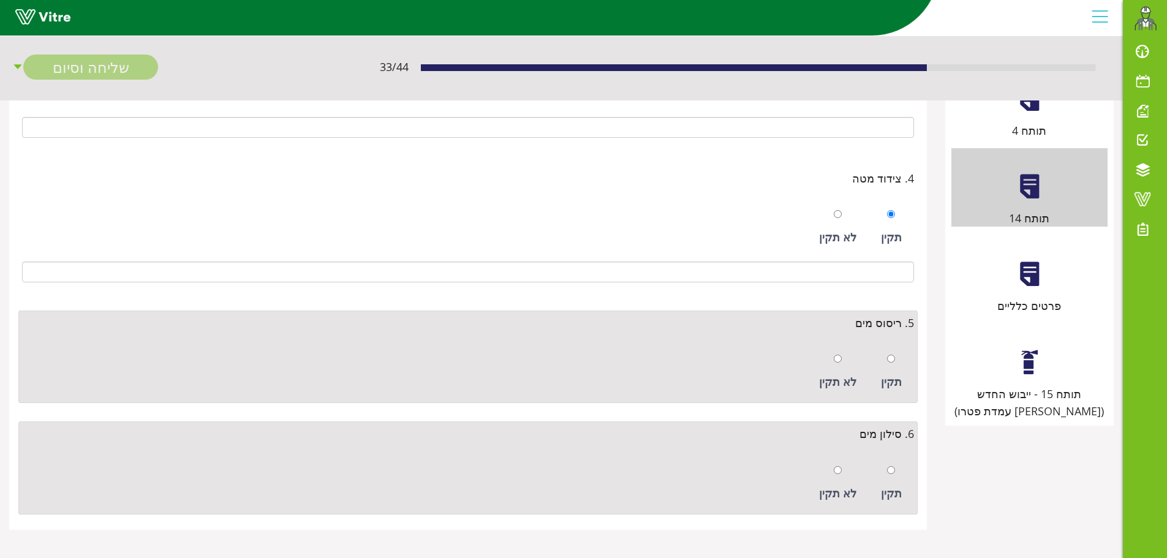
scroll to position [459, 0]
click at [898, 354] on div "תקין" at bounding box center [891, 369] width 33 height 56
radio input "true"
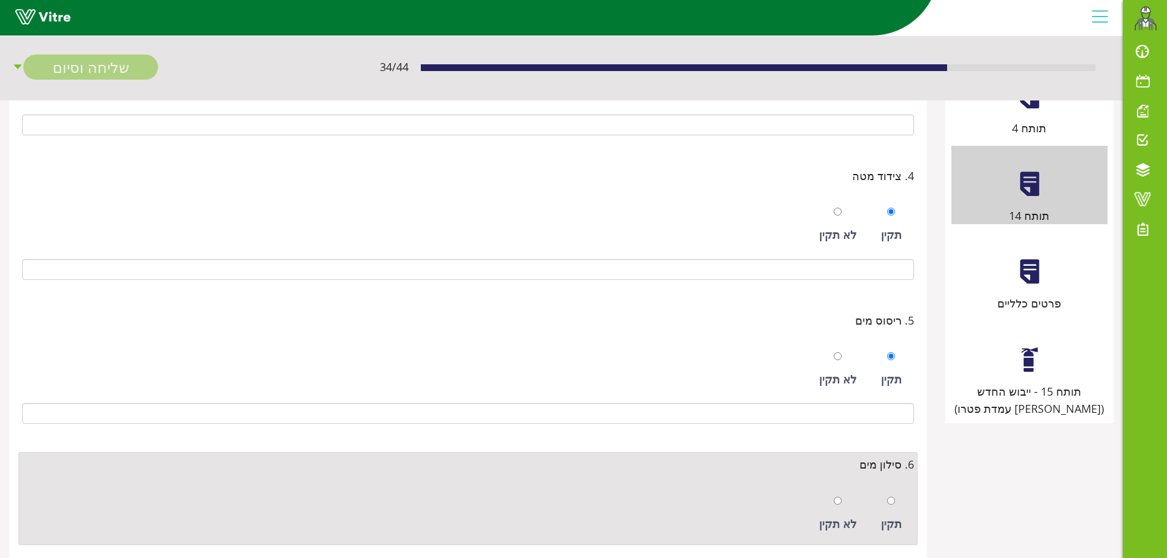
click at [897, 495] on div "תקין" at bounding box center [891, 514] width 33 height 56
radio input "true"
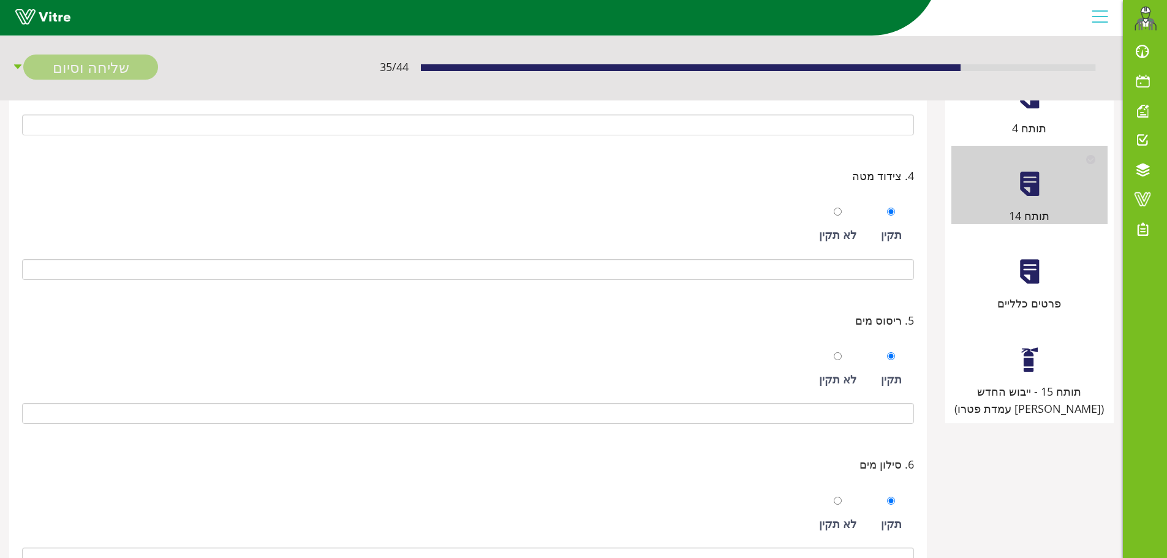
click at [1035, 366] on div at bounding box center [1030, 360] width 28 height 28
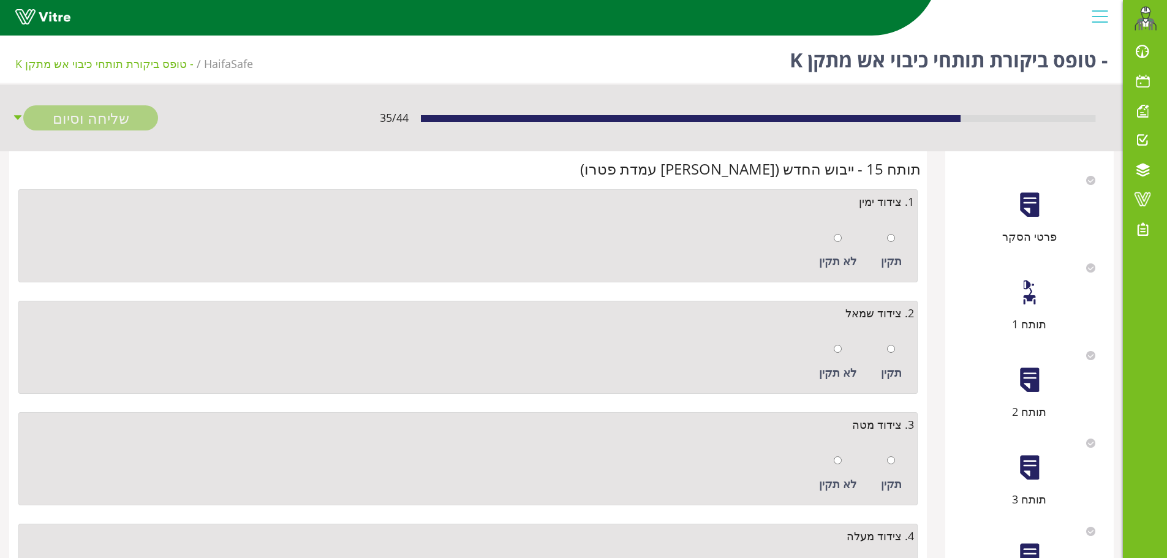
click at [892, 242] on div at bounding box center [891, 237] width 8 height 17
radio input "true"
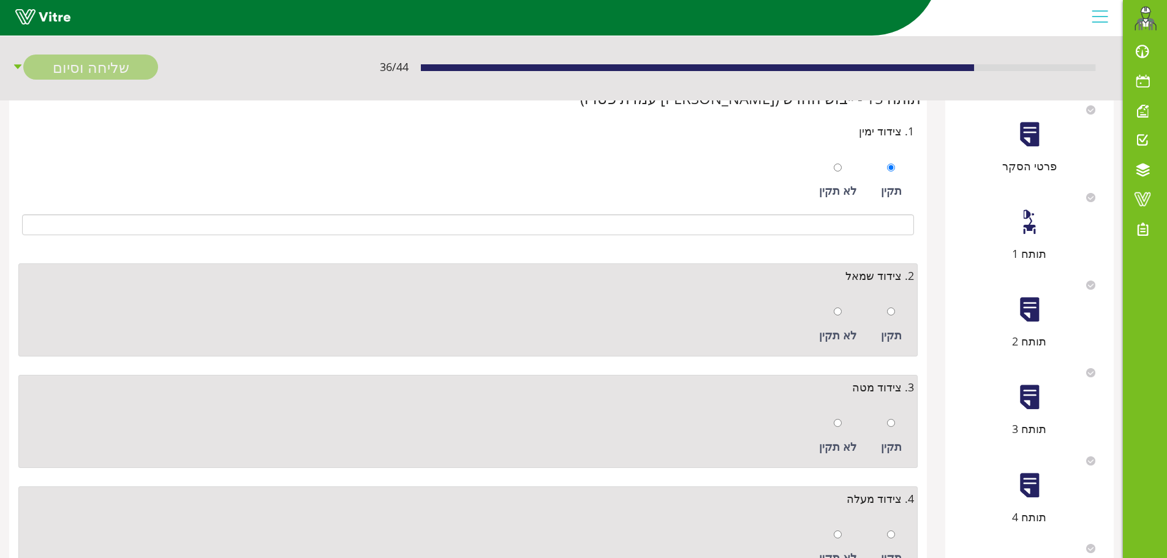
scroll to position [184, 0]
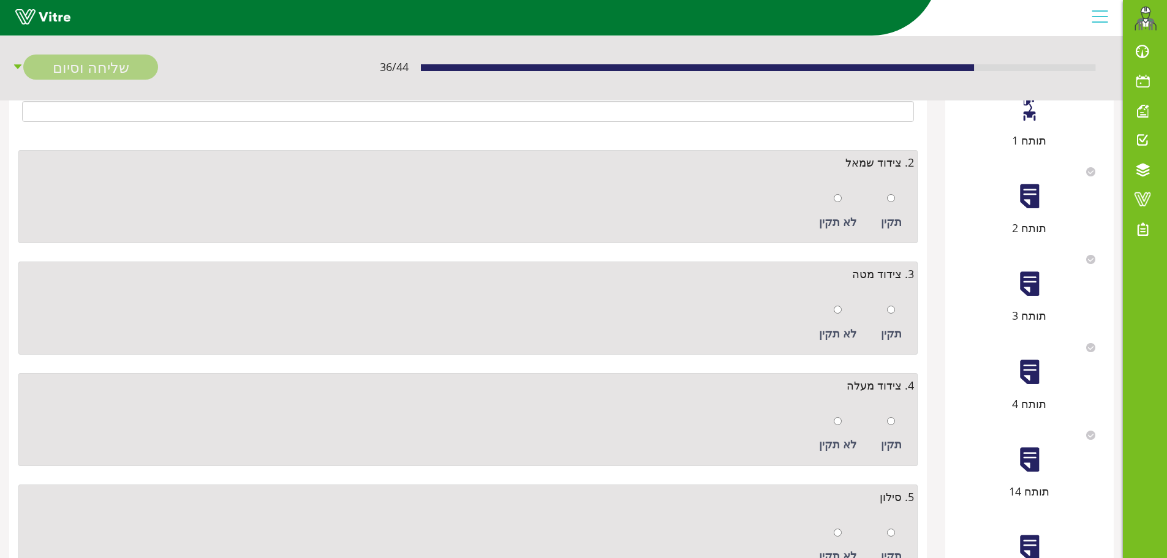
click at [896, 207] on div "תקין" at bounding box center [891, 211] width 33 height 56
radio input "true"
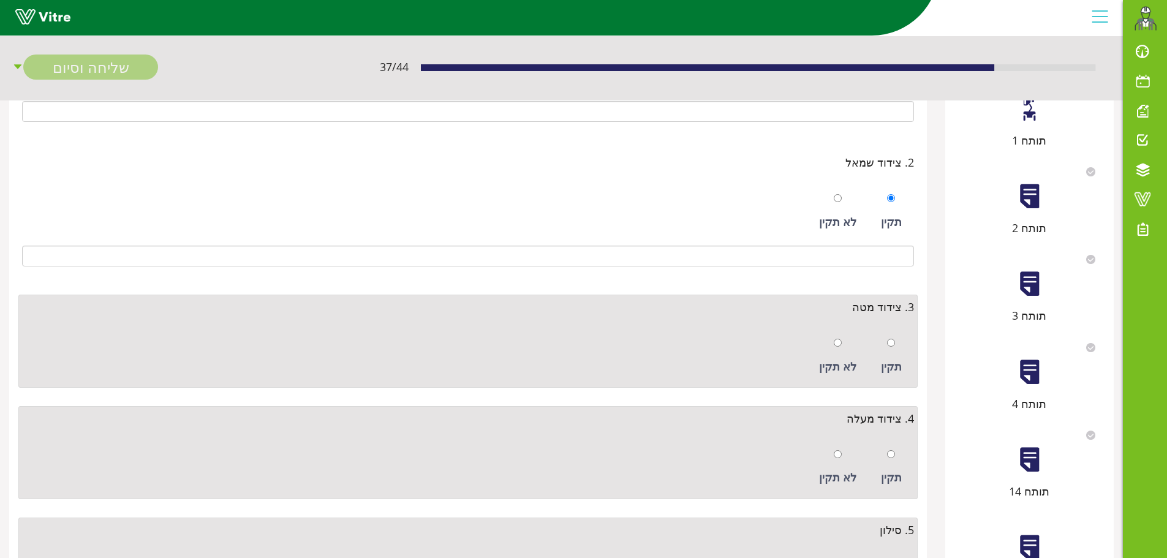
click at [882, 334] on div "תקין" at bounding box center [891, 356] width 33 height 56
radio input "true"
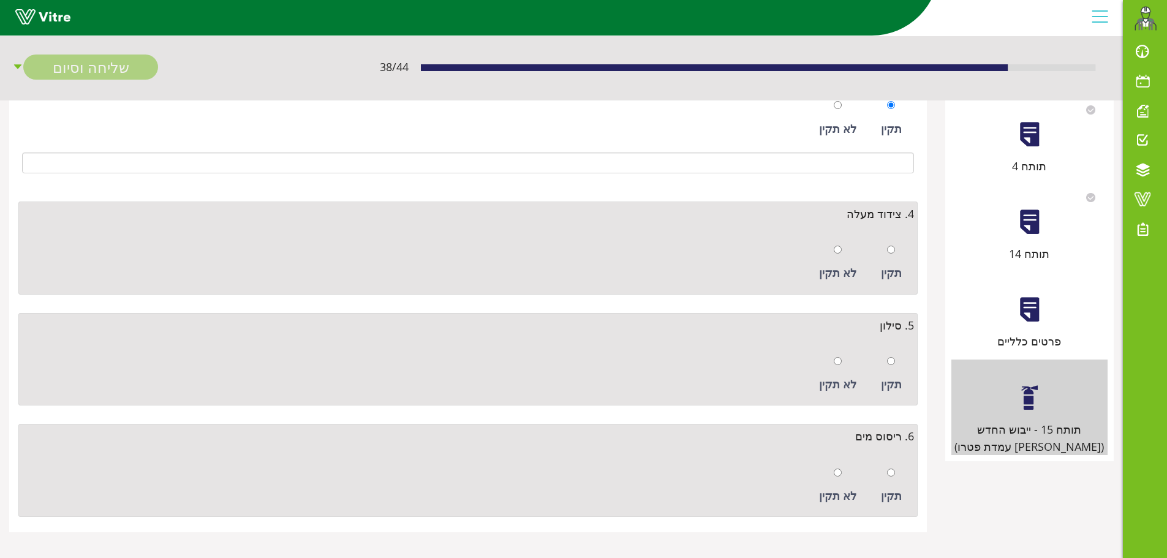
scroll to position [426, 0]
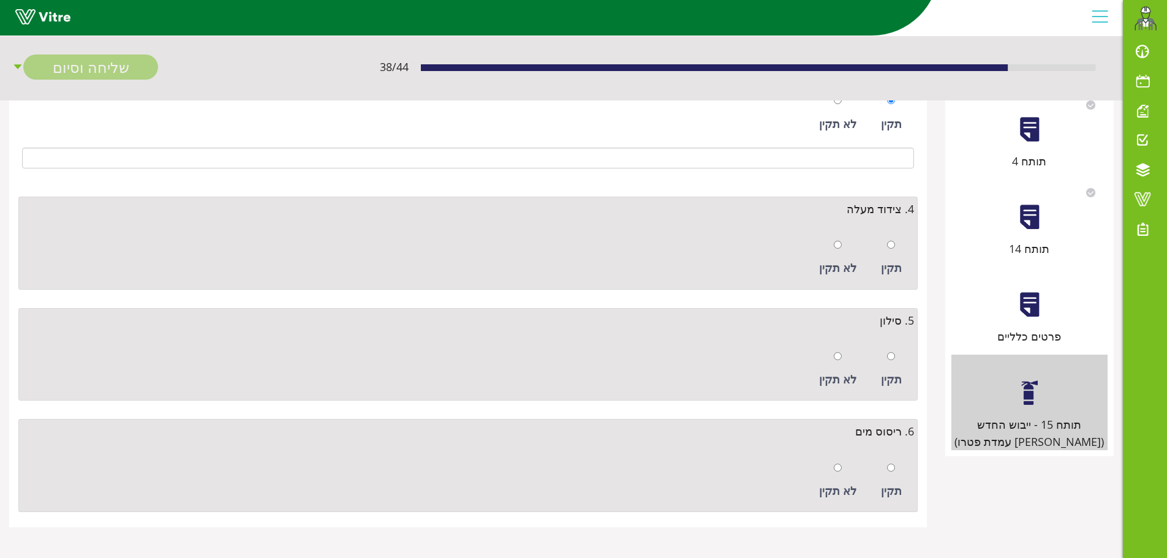
click at [903, 235] on div "תקין" at bounding box center [891, 258] width 33 height 56
radio input "true"
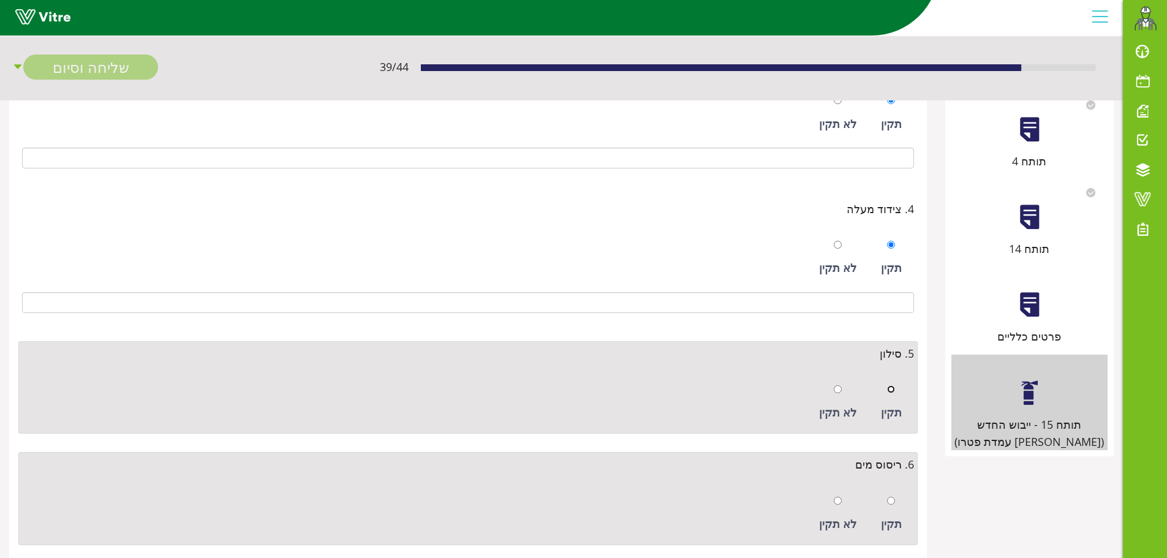
click at [890, 390] on input "radio" at bounding box center [891, 389] width 8 height 8
radio input "true"
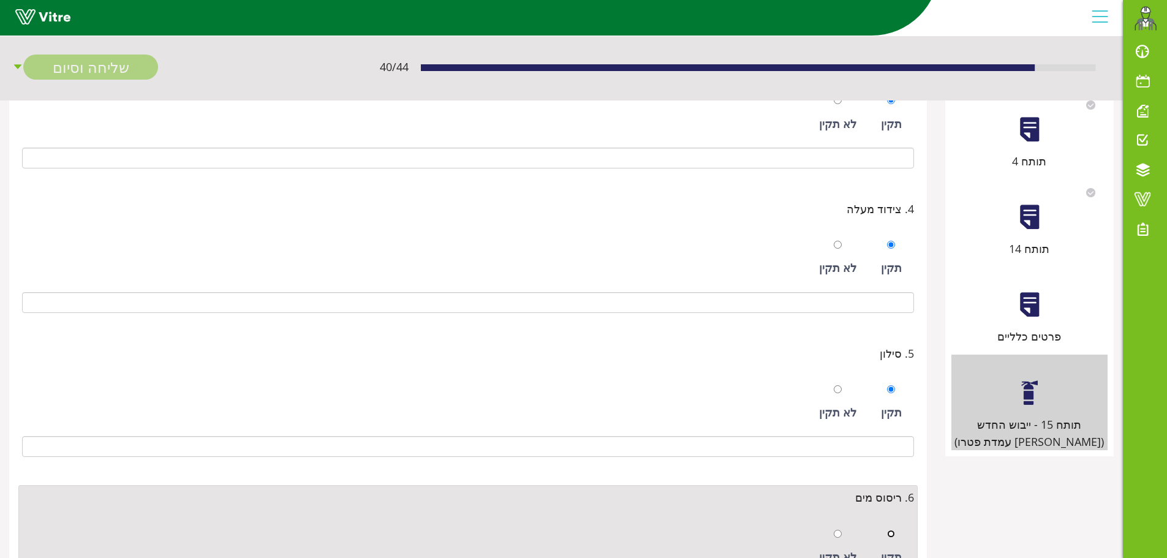
click at [892, 533] on input "radio" at bounding box center [891, 534] width 8 height 8
radio input "true"
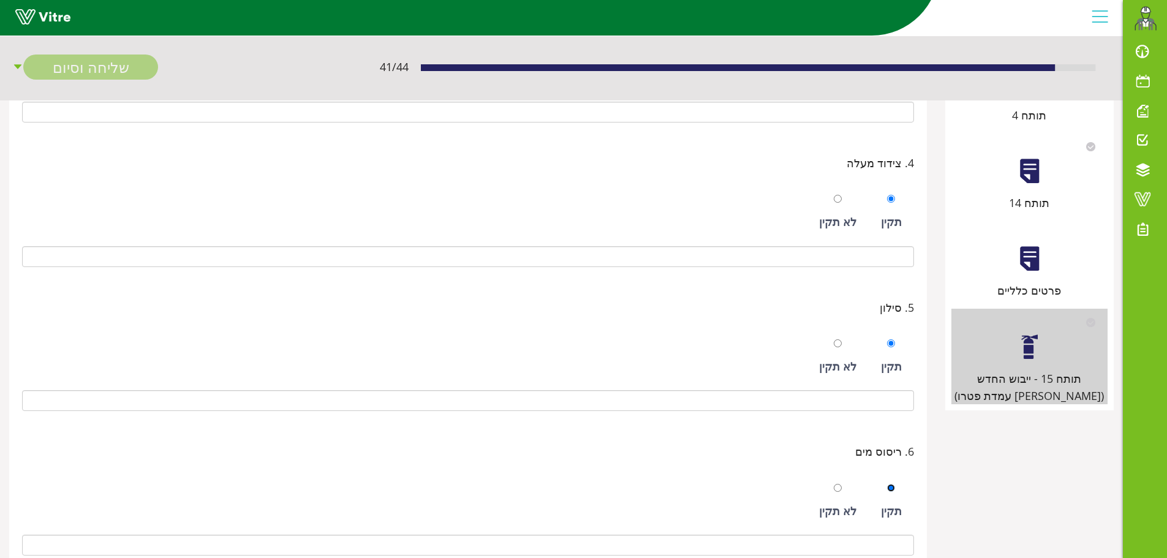
scroll to position [526, 0]
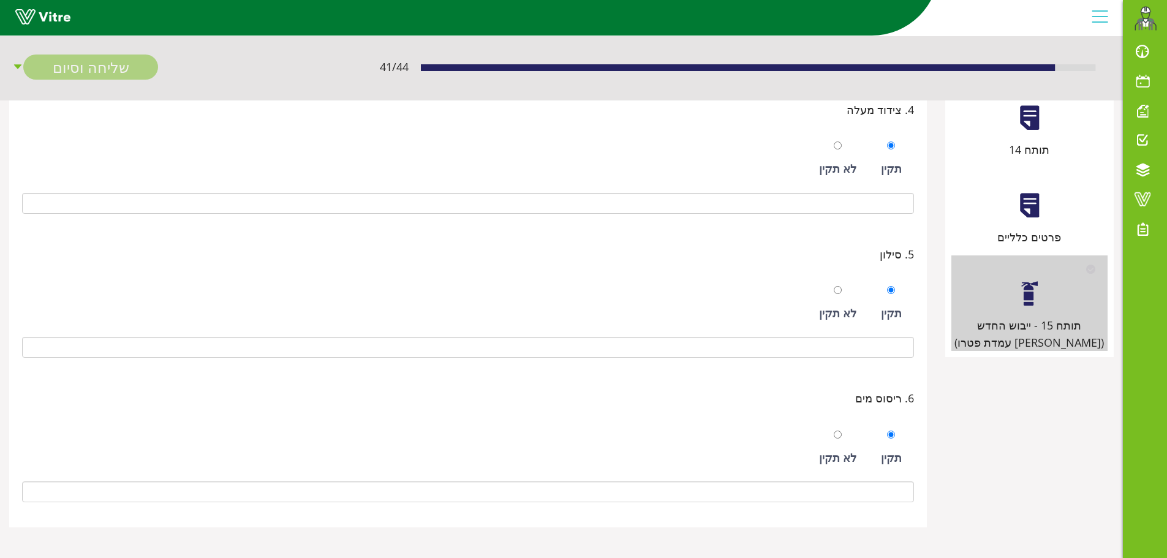
click at [1042, 209] on div at bounding box center [1030, 206] width 28 height 28
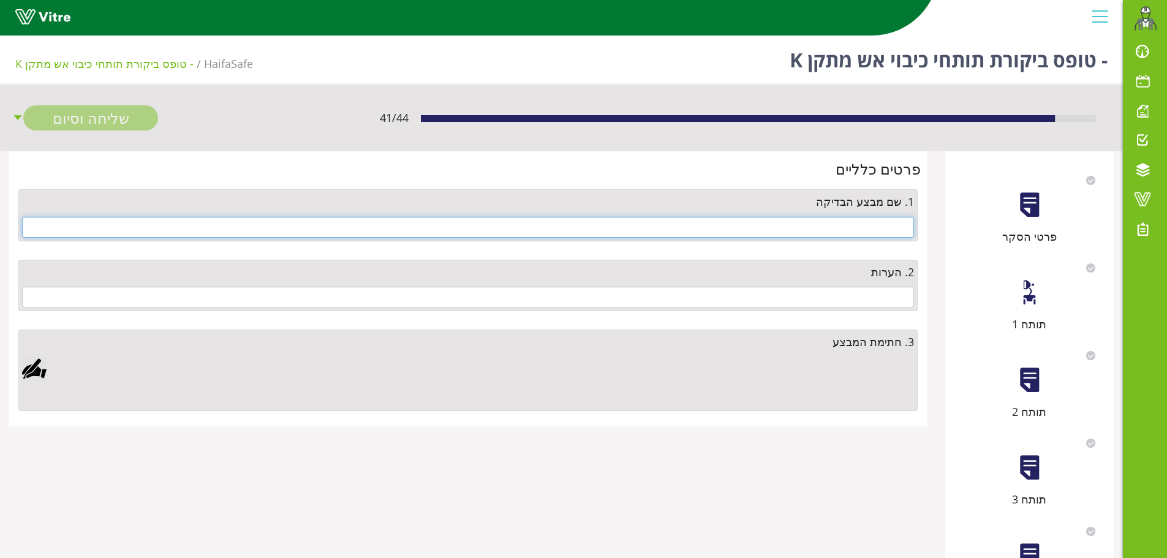
click at [897, 230] on input "text" at bounding box center [468, 227] width 892 height 21
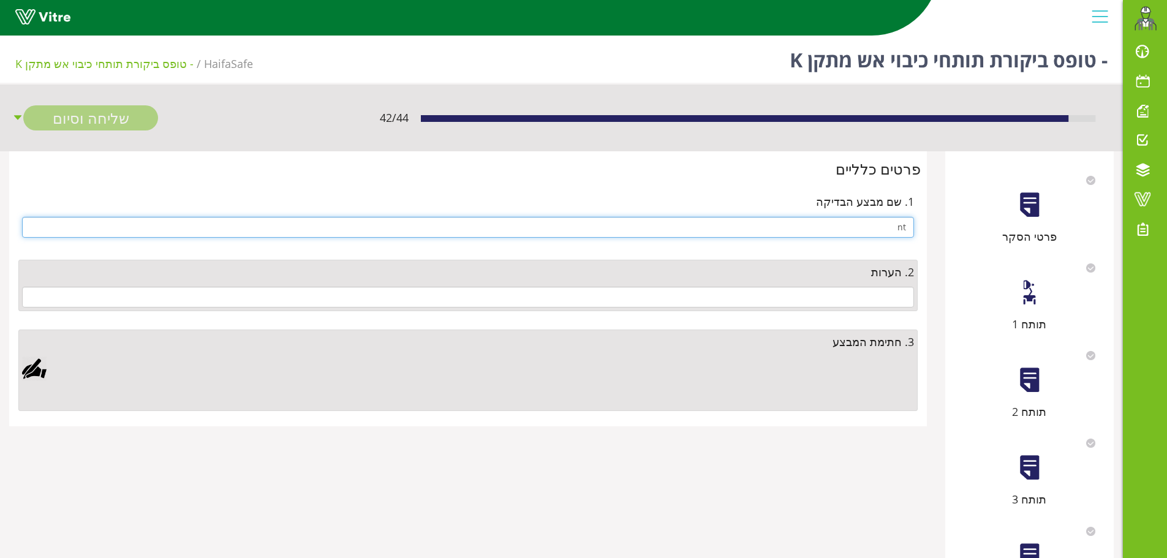
type input "n"
type input "מארק מינץ"
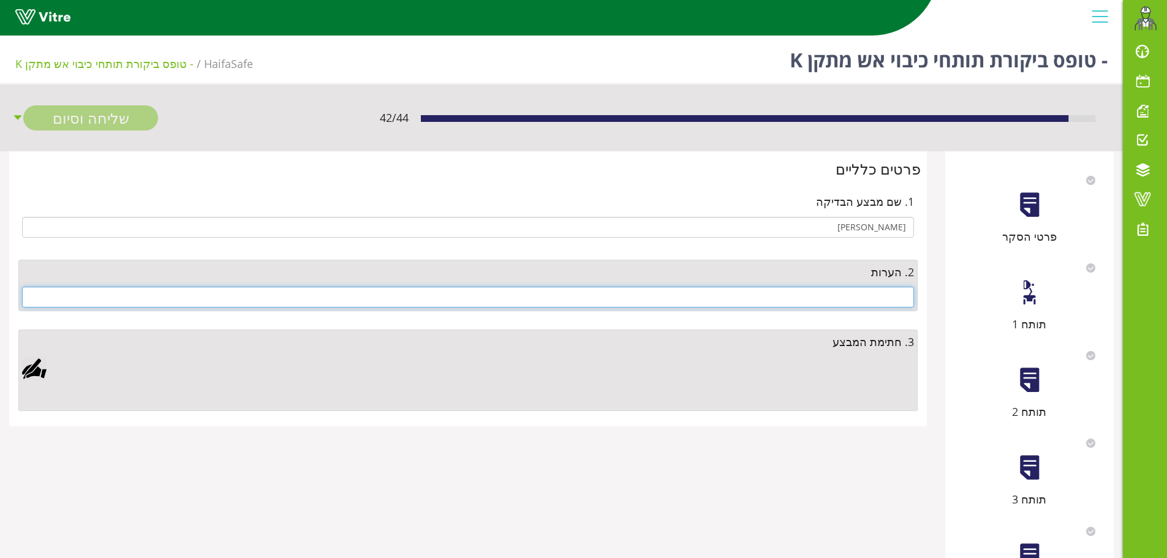
click at [892, 295] on input "text" at bounding box center [468, 297] width 892 height 21
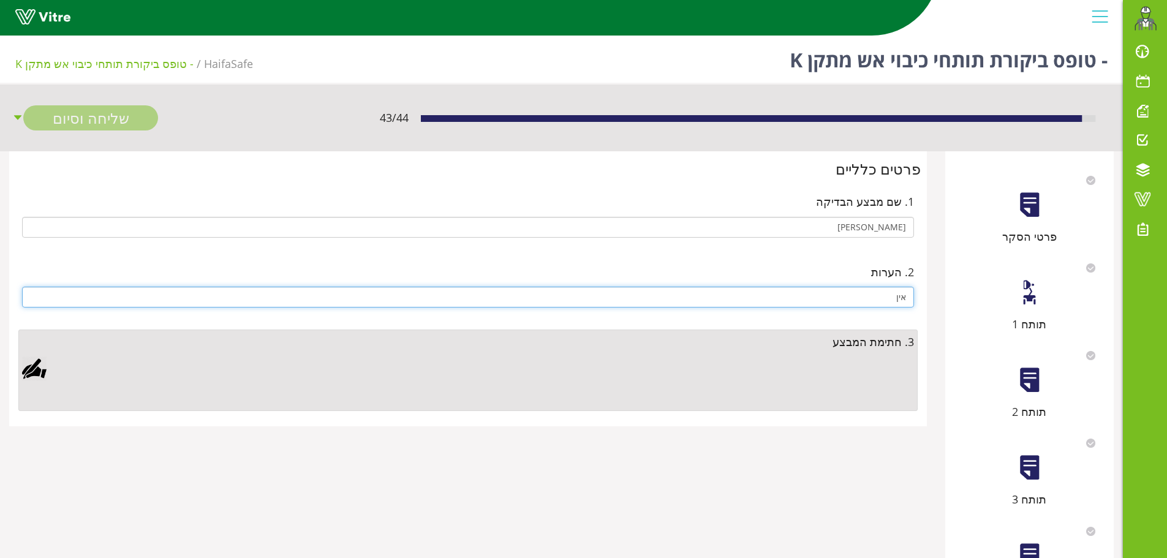
type input "אין"
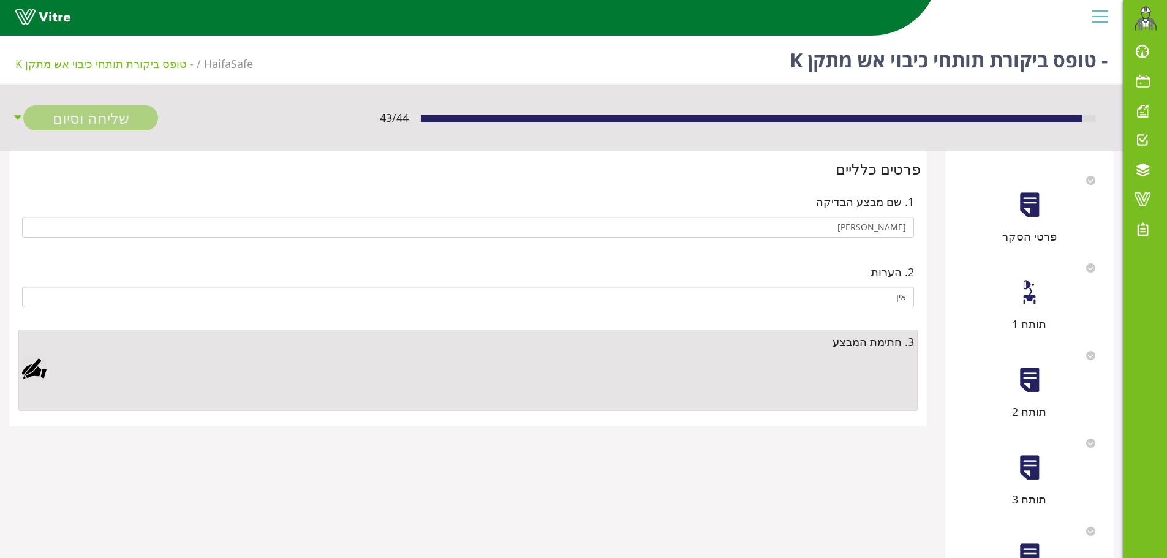
click at [500, 366] on div at bounding box center [468, 381] width 892 height 51
click at [501, 366] on div at bounding box center [468, 381] width 892 height 51
click at [847, 370] on div at bounding box center [468, 381] width 892 height 51
click at [32, 368] on div at bounding box center [34, 368] width 25 height 25
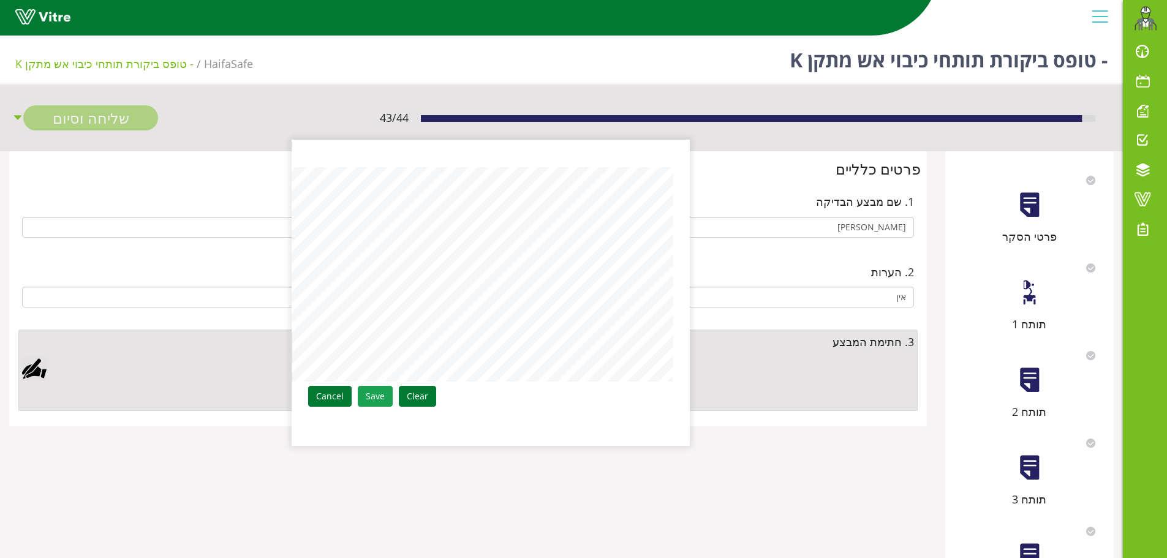
click at [372, 398] on link "Save" at bounding box center [375, 396] width 35 height 21
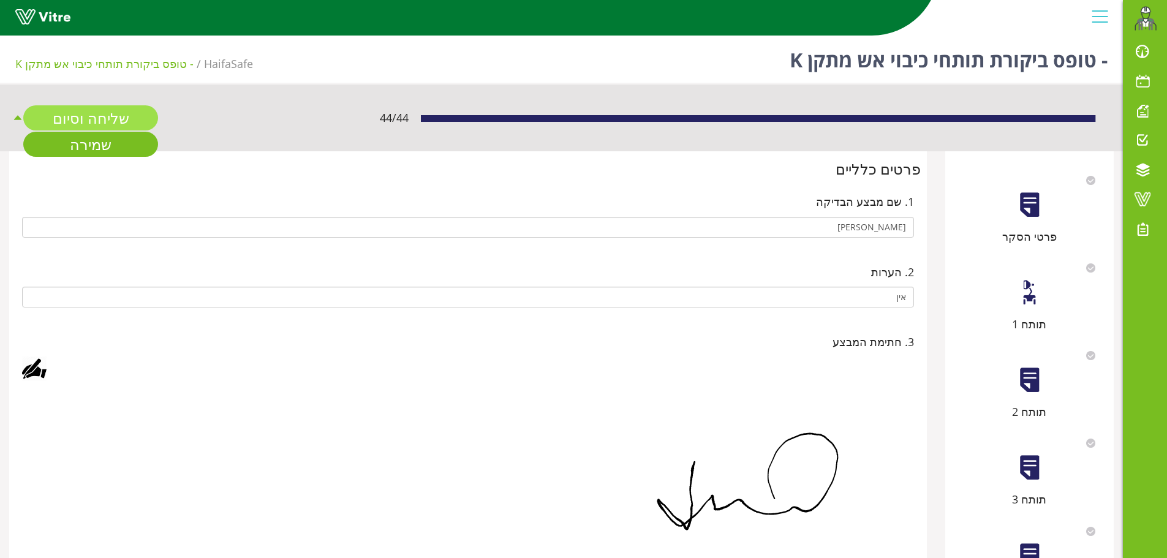
click at [107, 111] on link "שליחה וסיום" at bounding box center [90, 117] width 135 height 25
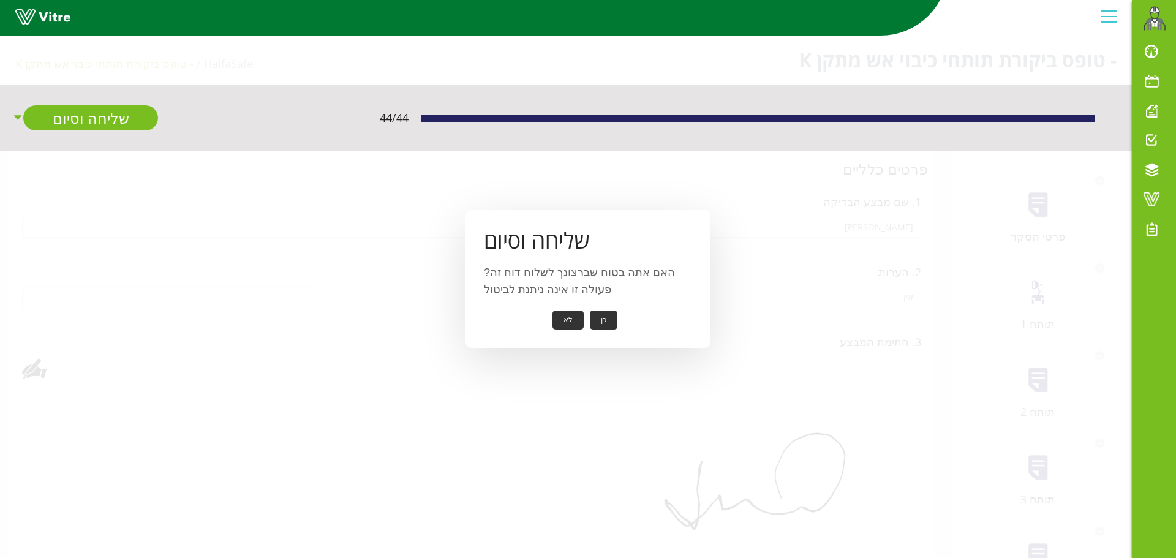
click at [600, 317] on button "כן" at bounding box center [604, 320] width 28 height 19
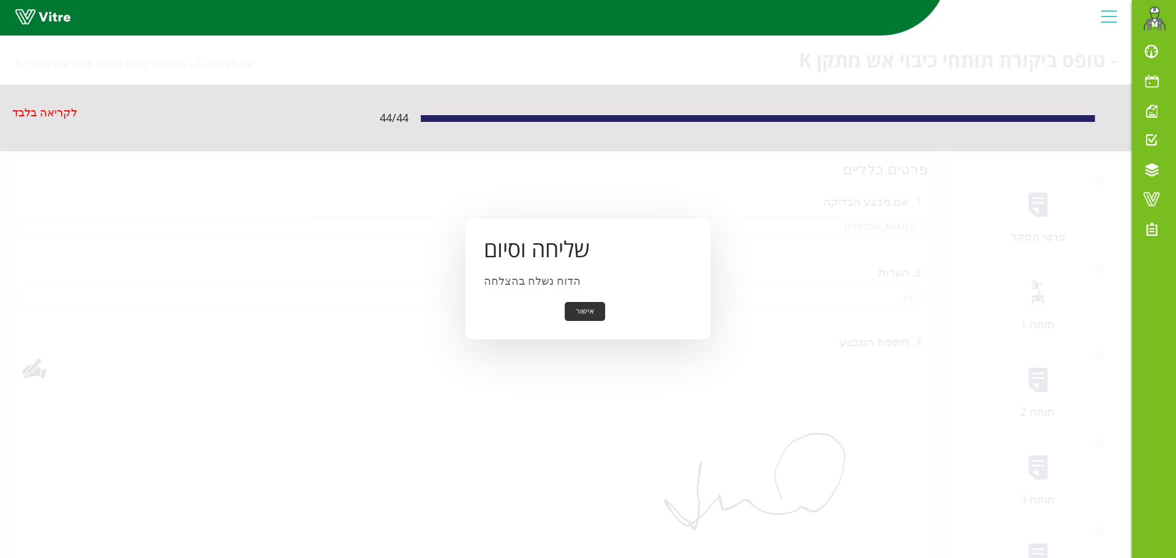
click at [590, 315] on button "אישור" at bounding box center [585, 311] width 40 height 19
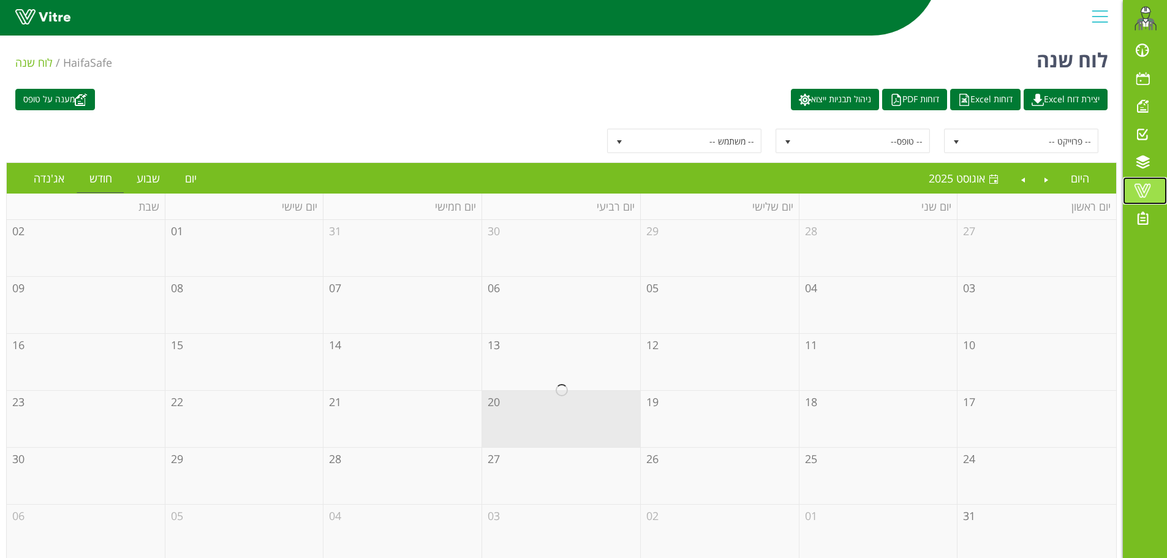
click at [1146, 189] on span at bounding box center [1142, 190] width 31 height 15
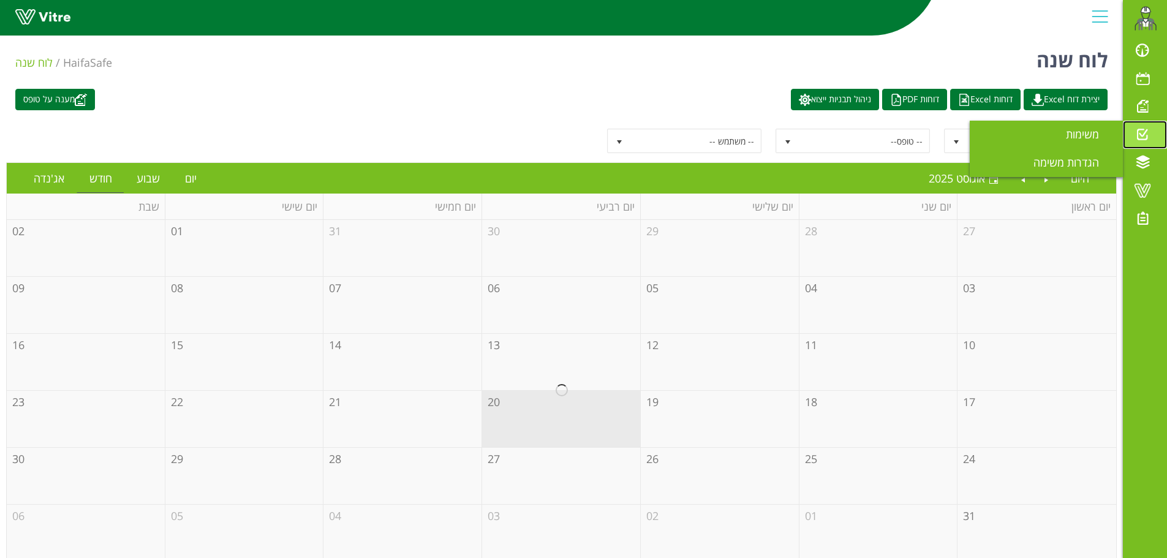
click at [1145, 135] on span at bounding box center [1142, 134] width 31 height 15
click at [1103, 136] on span "משימות" at bounding box center [1090, 134] width 48 height 15
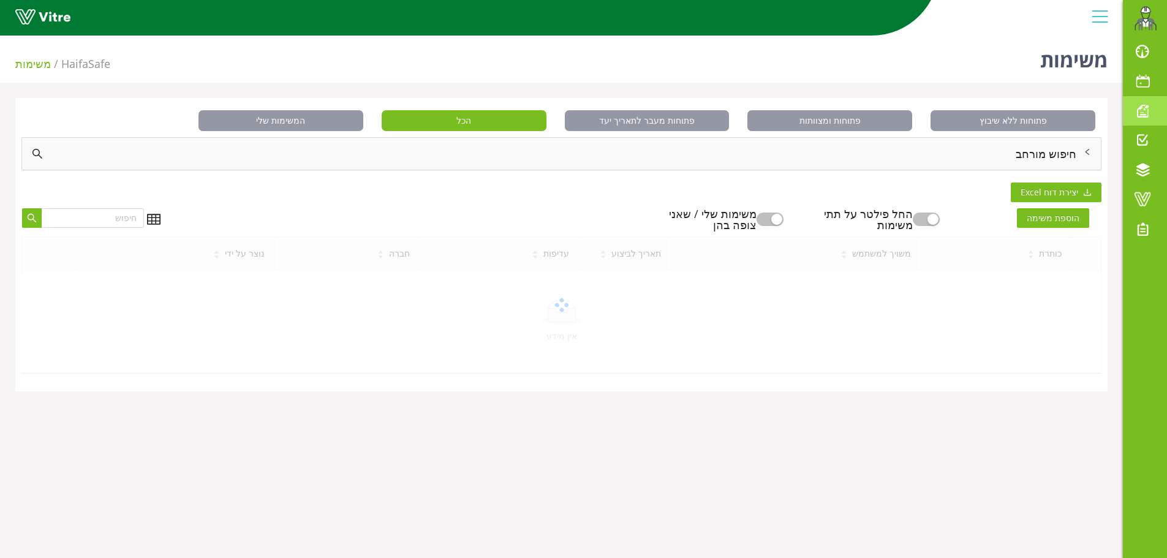
click at [1141, 106] on span at bounding box center [1142, 111] width 31 height 15
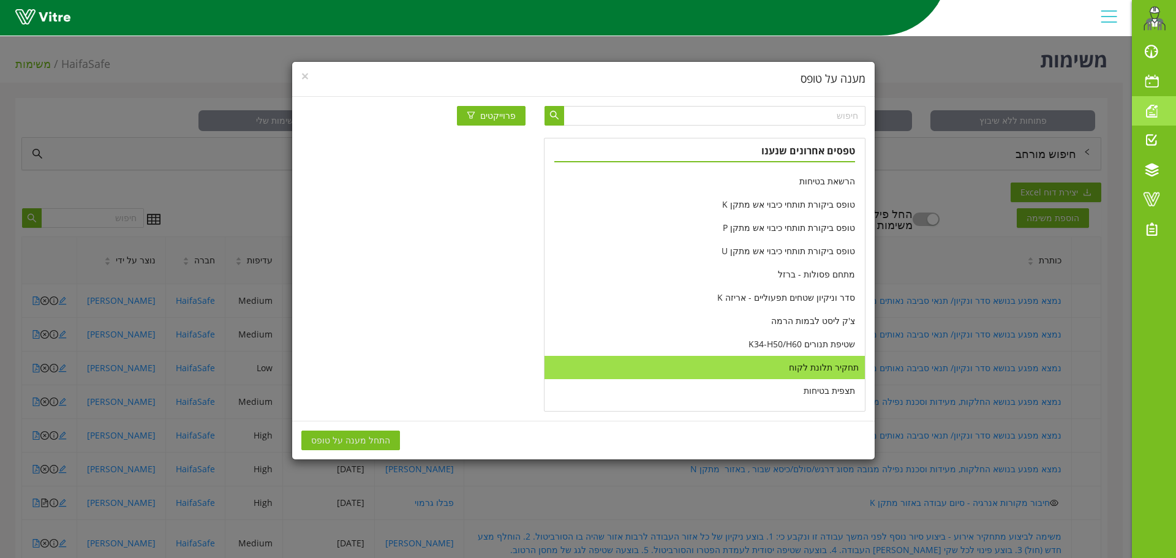
scroll to position [221, 0]
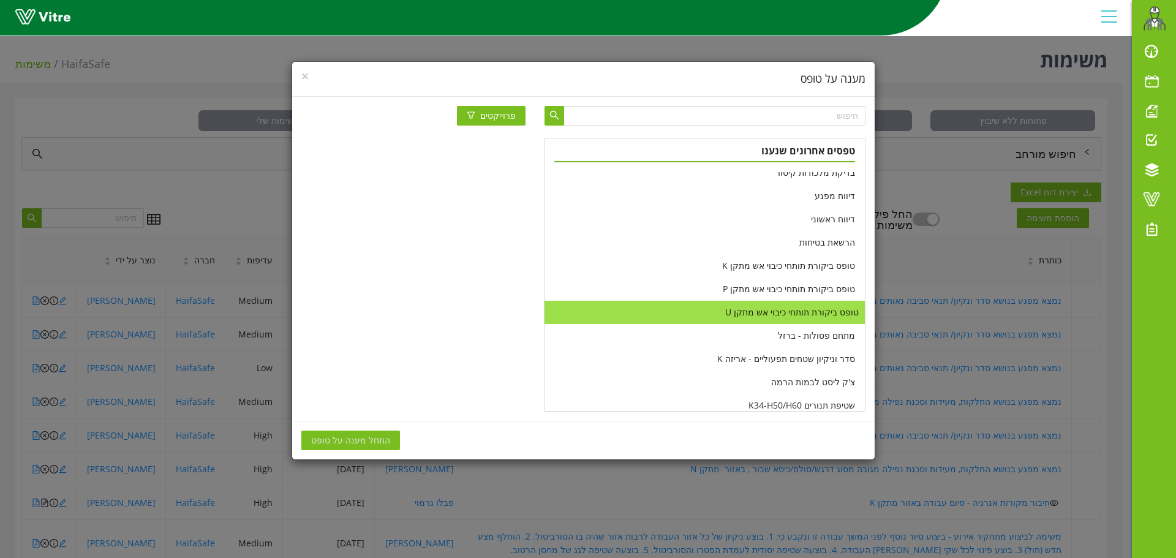
click at [821, 316] on li "טופס ביקורת תותחי כיבוי אש מתקן U" at bounding box center [705, 312] width 320 height 23
click at [822, 315] on li "טופס ביקורת תותחי כיבוי אש מתקן U" at bounding box center [705, 312] width 320 height 23
click at [347, 440] on span "התחל מענה על טופס" at bounding box center [350, 440] width 79 height 13
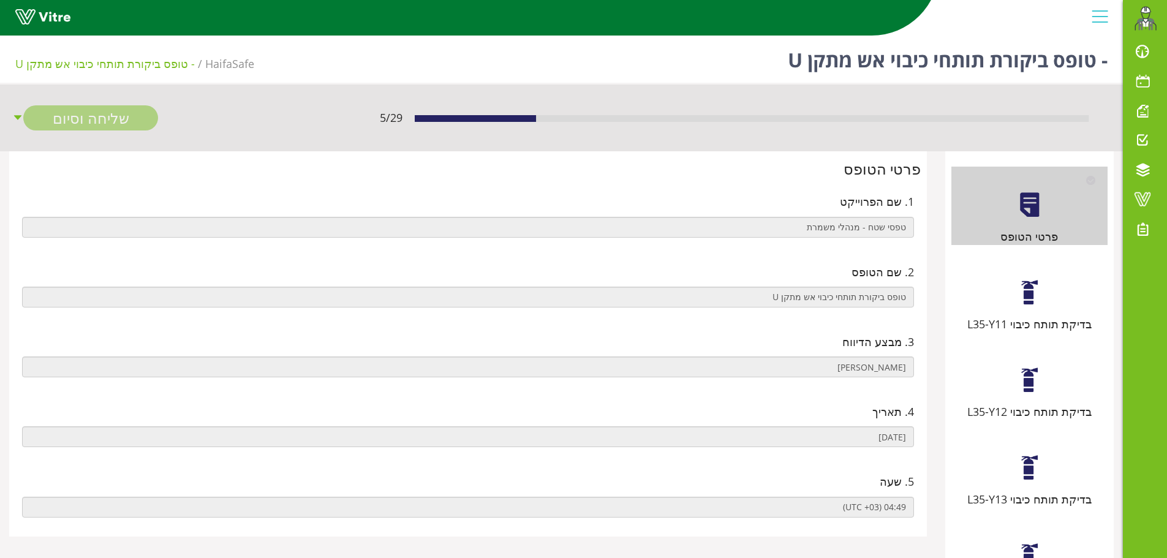
click at [1046, 290] on div "בדיקת תותח כיבוי L35-Y11" at bounding box center [1029, 293] width 156 height 78
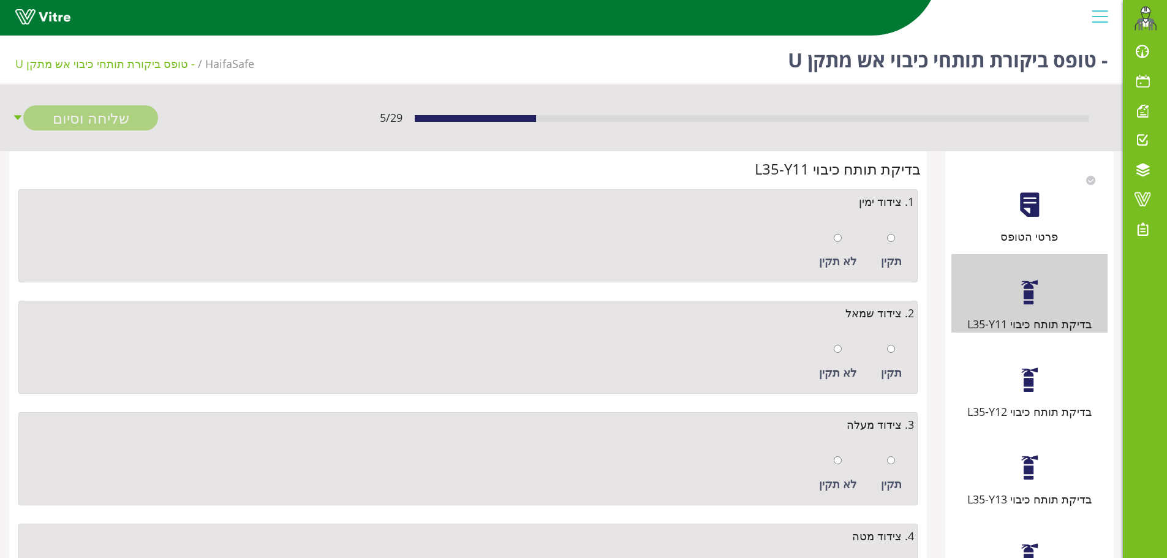
click at [896, 251] on div "תקין" at bounding box center [891, 251] width 33 height 56
radio input "true"
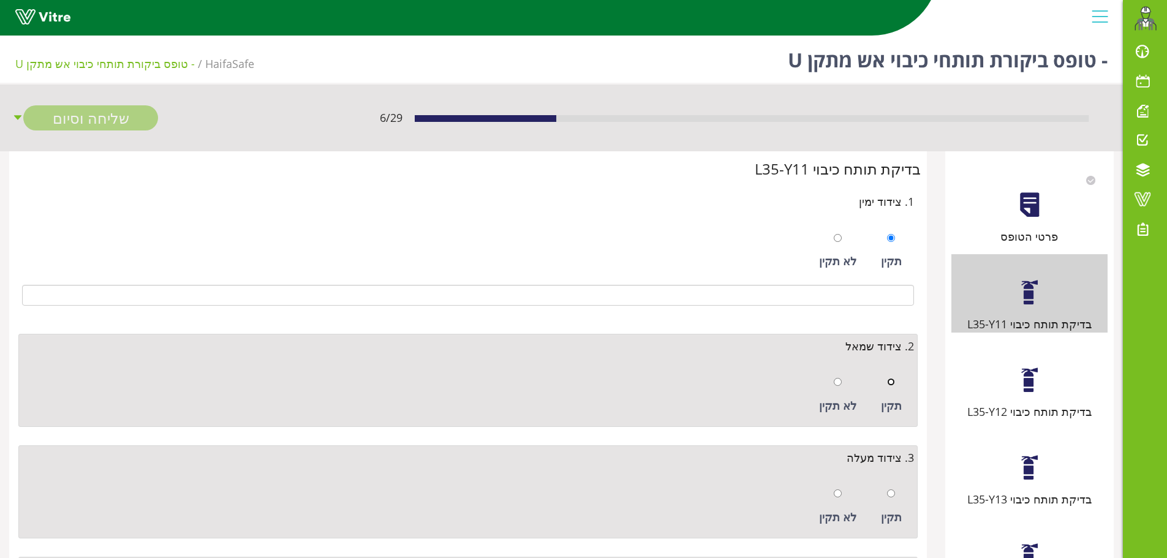
click at [887, 383] on input "radio" at bounding box center [891, 382] width 8 height 8
radio input "true"
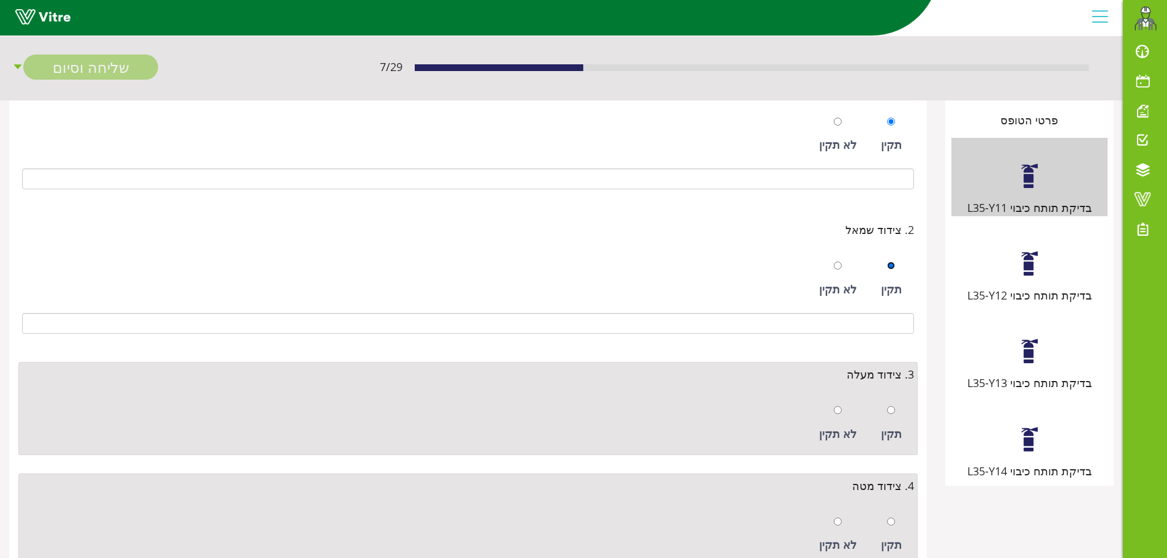
scroll to position [245, 0]
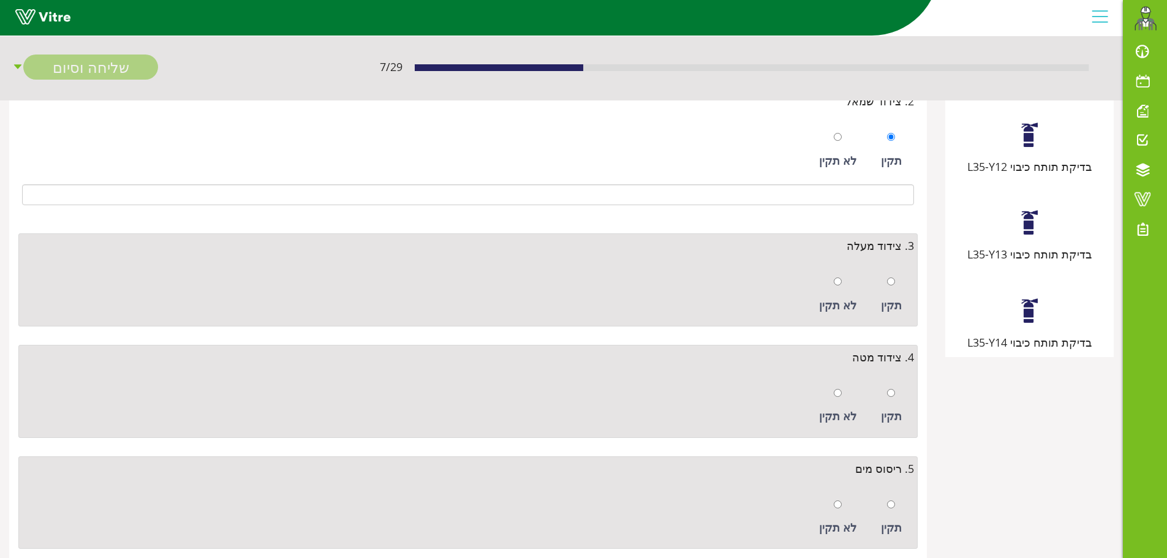
click at [894, 289] on div at bounding box center [891, 281] width 8 height 17
radio input "true"
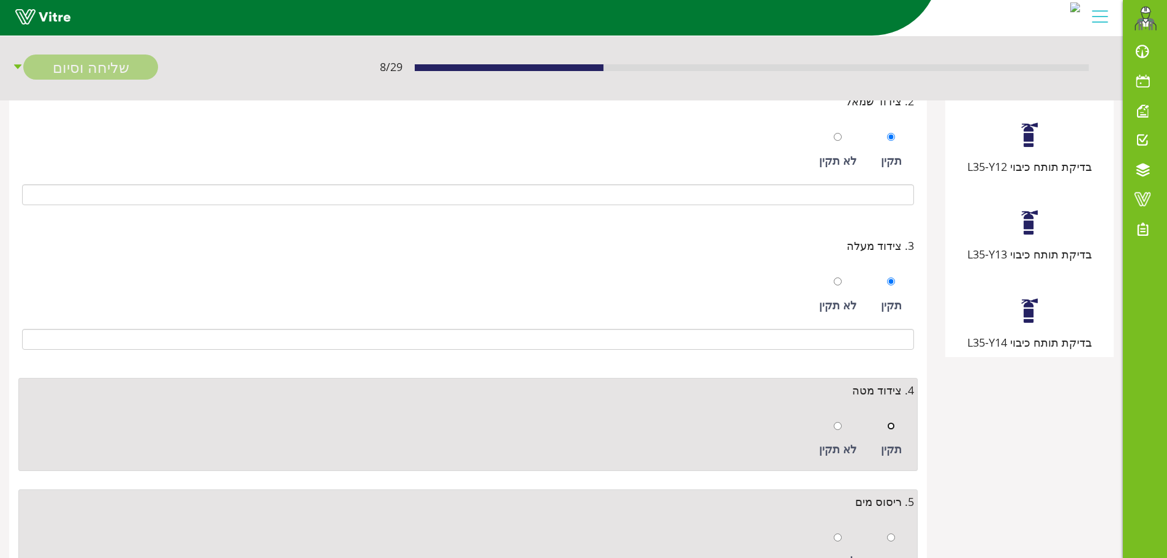
click at [892, 427] on input "radio" at bounding box center [891, 426] width 8 height 8
radio input "true"
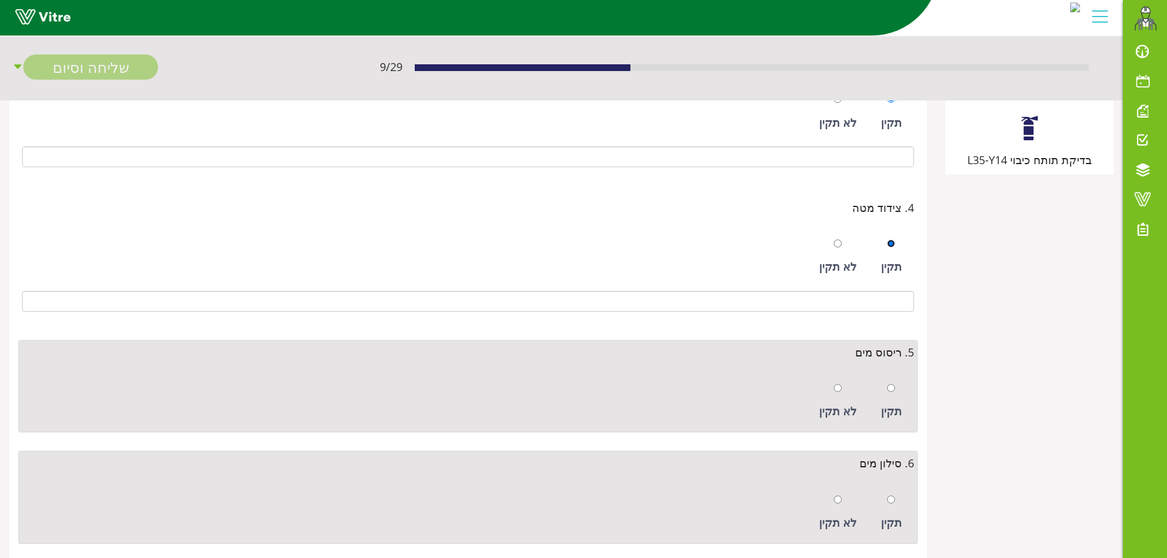
scroll to position [429, 0]
click at [896, 388] on div "תקין" at bounding box center [891, 400] width 33 height 56
radio input "true"
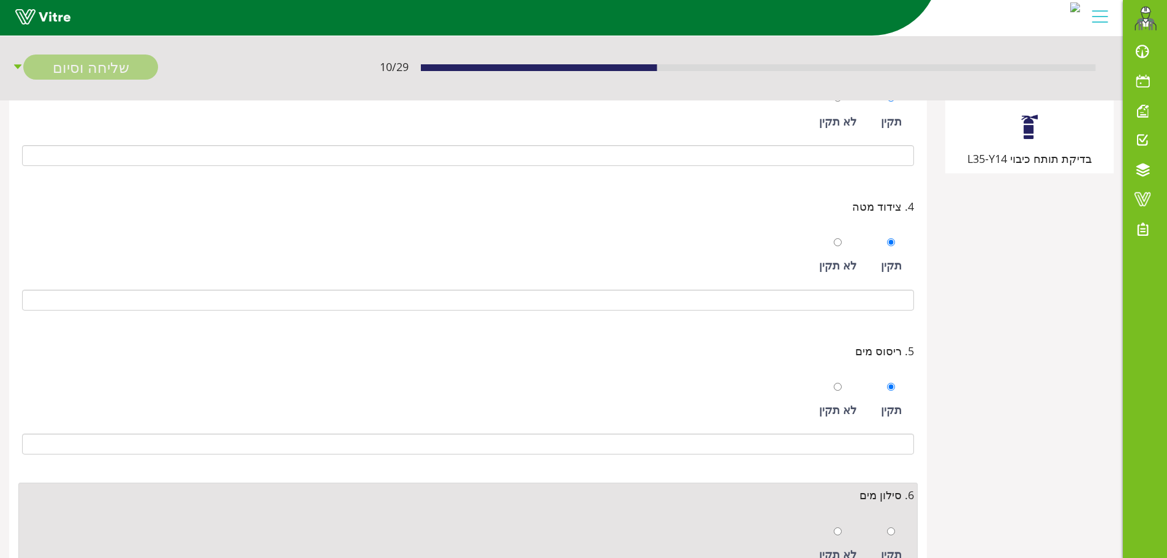
click at [896, 524] on div "תקין" at bounding box center [891, 544] width 33 height 56
radio input "true"
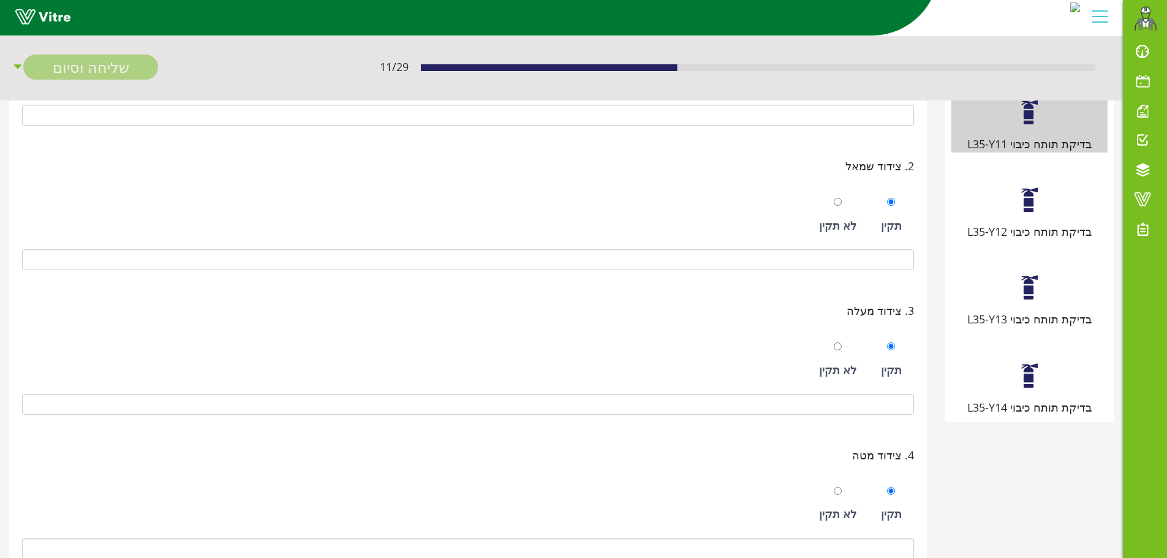
scroll to position [158, 0]
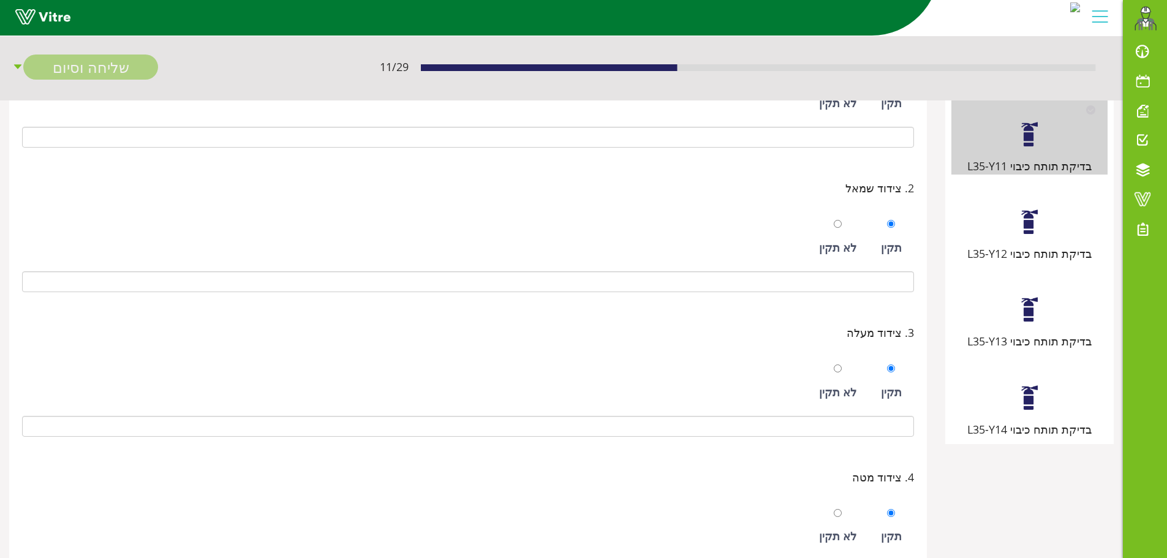
click at [1026, 240] on div "בדיקת תותח כיבוי L35-Y12" at bounding box center [1029, 223] width 156 height 78
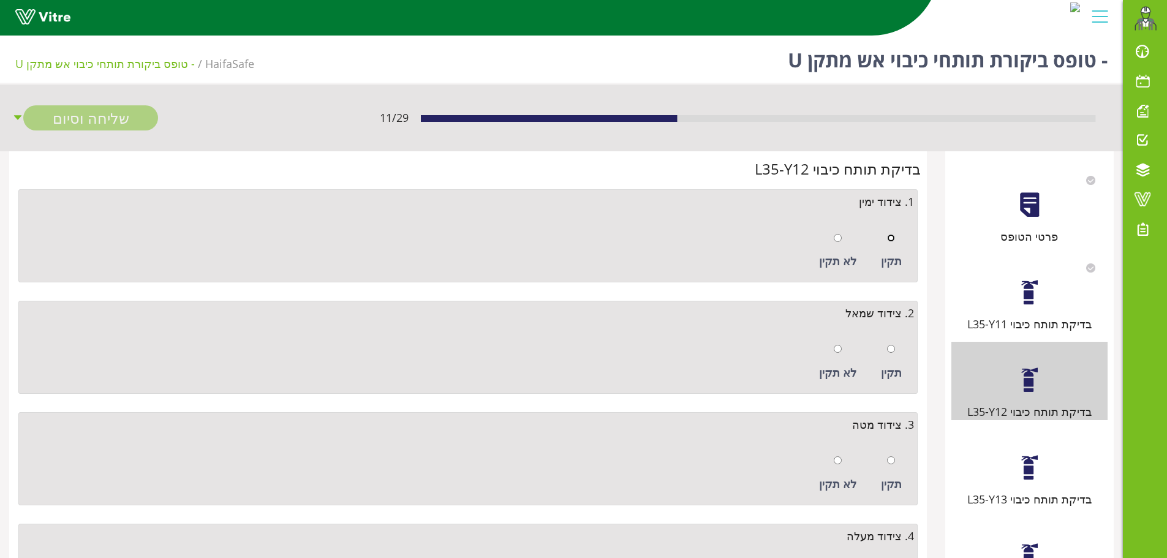
click at [896, 238] on div "תקין" at bounding box center [891, 251] width 33 height 56
radio input "true"
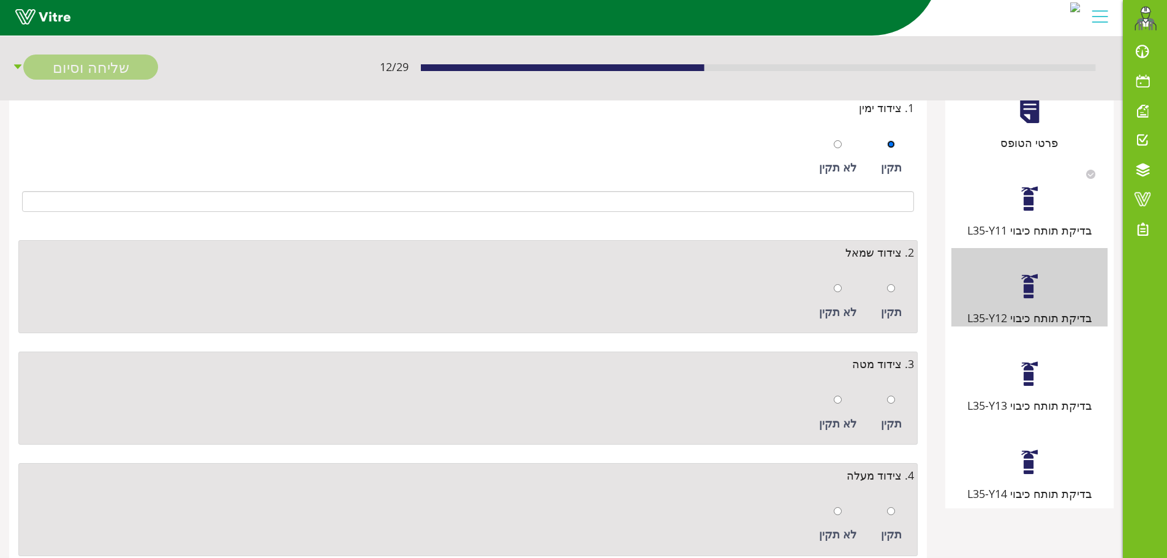
scroll to position [184, 0]
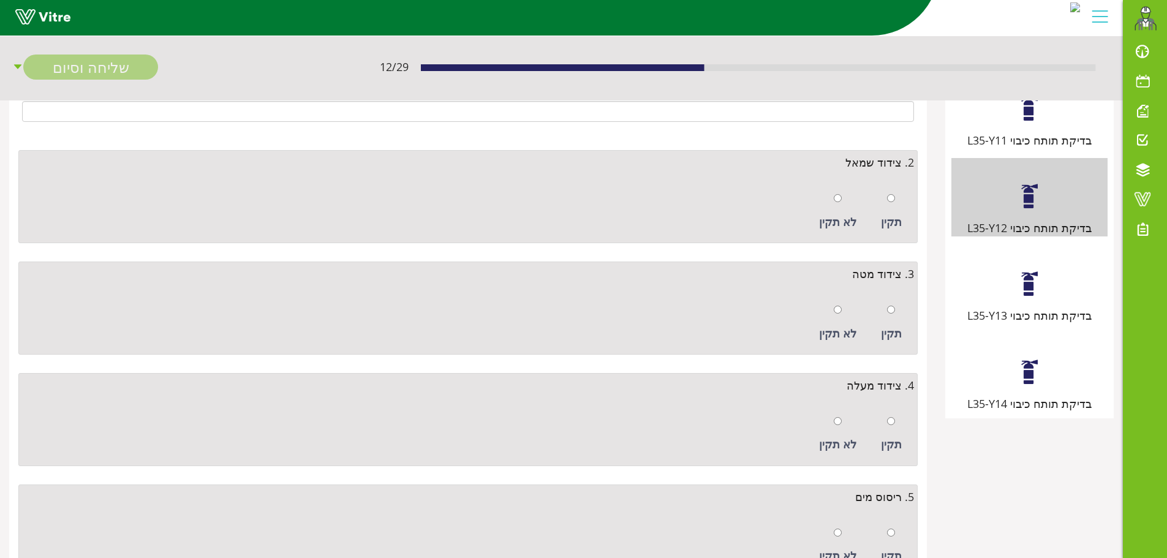
click at [897, 207] on div "תקין" at bounding box center [891, 211] width 33 height 56
radio input "true"
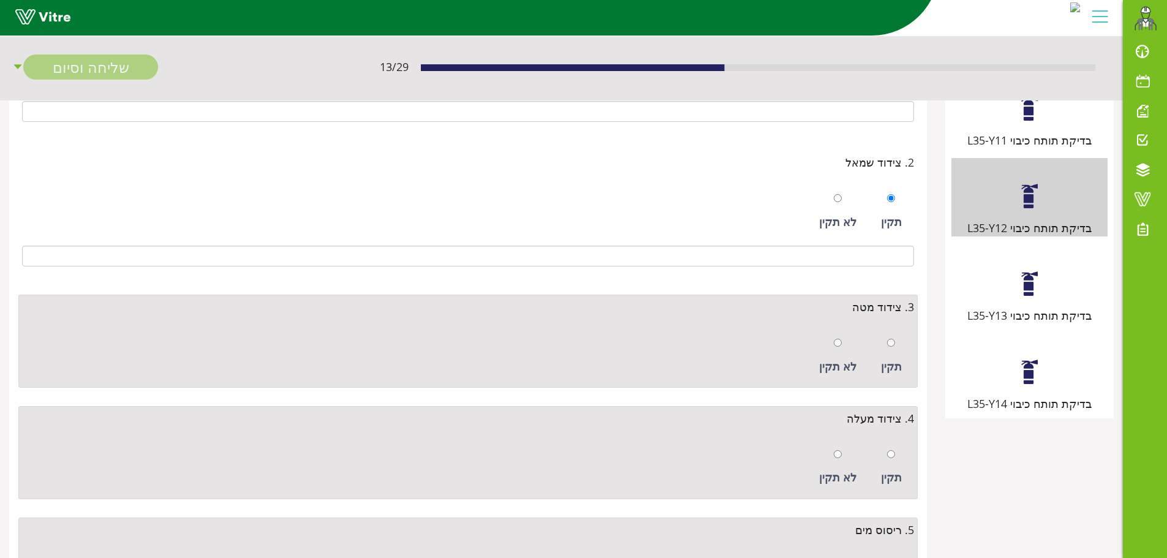
click at [899, 339] on div "תקין" at bounding box center [891, 356] width 33 height 56
radio input "true"
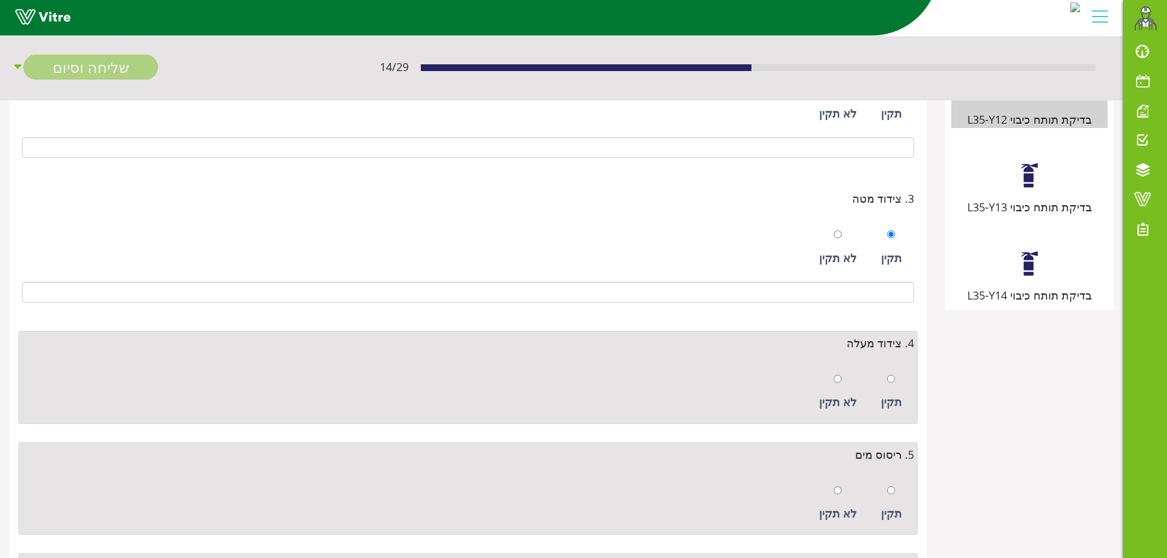
scroll to position [426, 0]
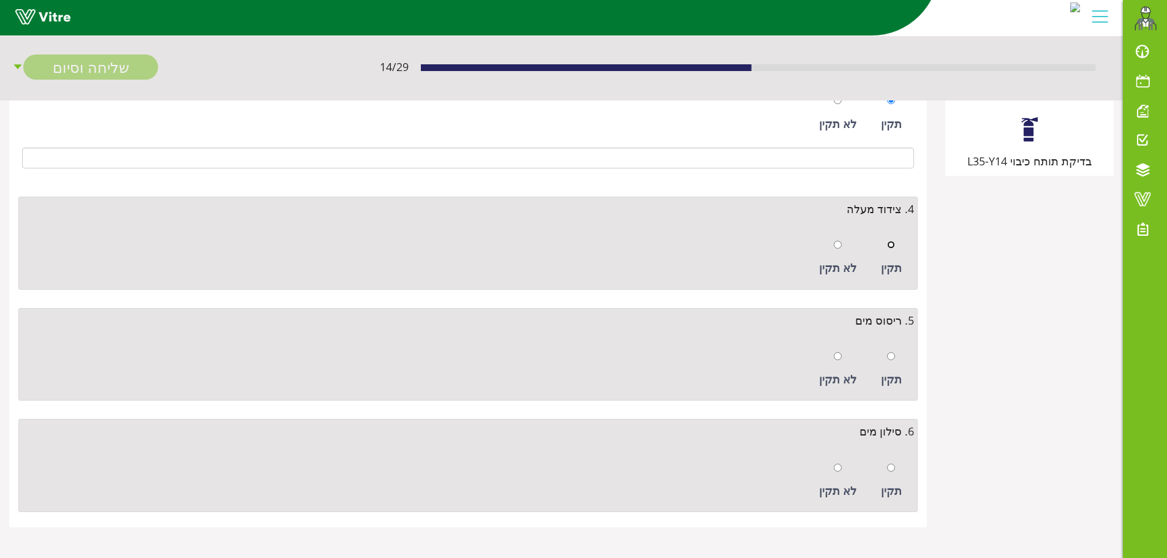
click at [895, 247] on input "radio" at bounding box center [891, 245] width 8 height 8
radio input "true"
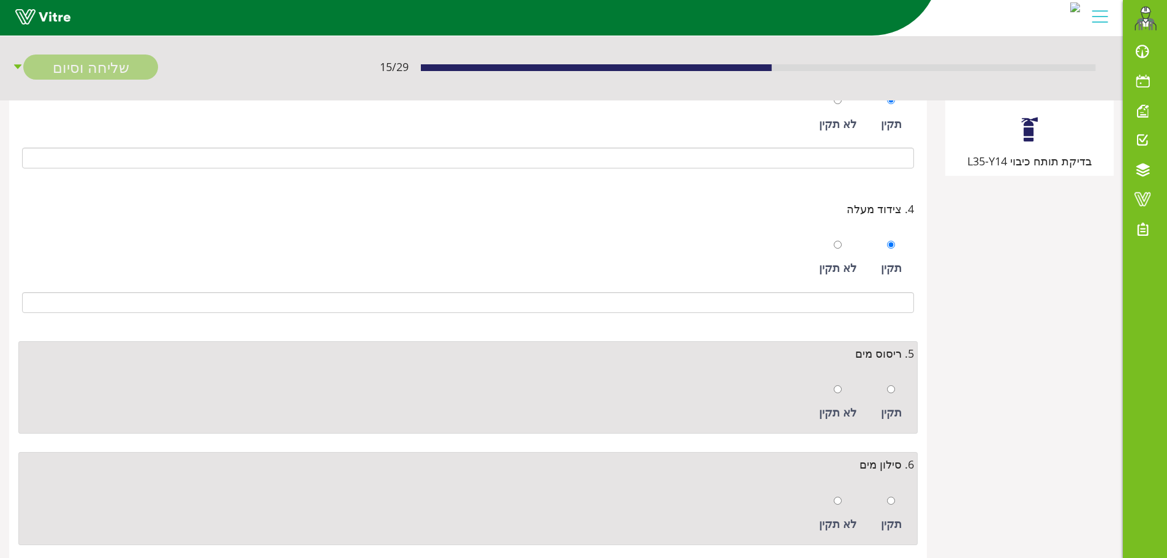
click at [889, 383] on div at bounding box center [891, 388] width 8 height 17
radio input "true"
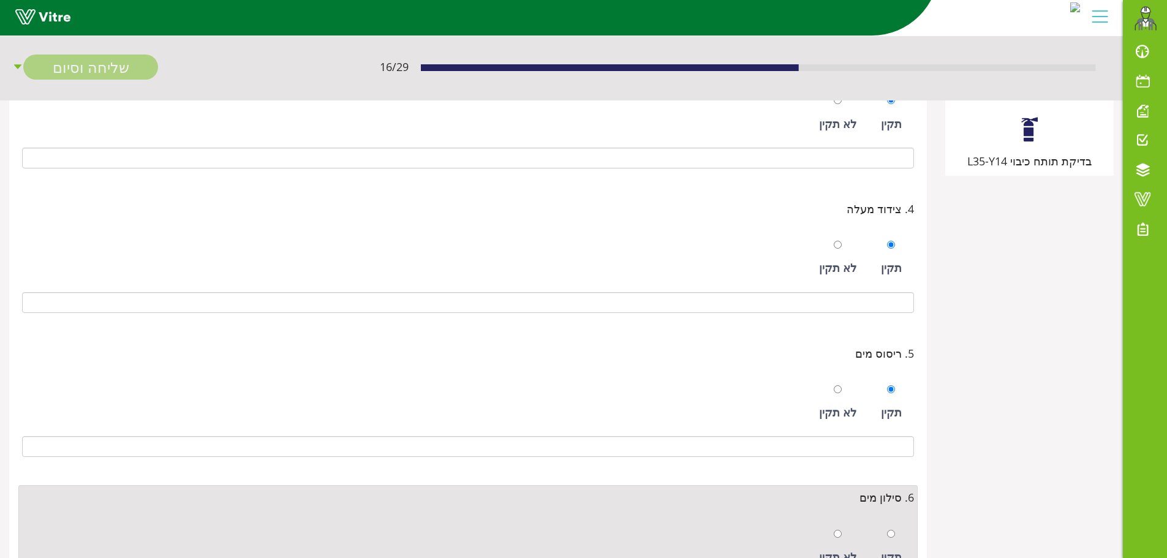
drag, startPoint x: 894, startPoint y: 523, endPoint x: 893, endPoint y: 516, distance: 6.8
click at [893, 523] on div "תקין" at bounding box center [891, 547] width 33 height 56
radio input "true"
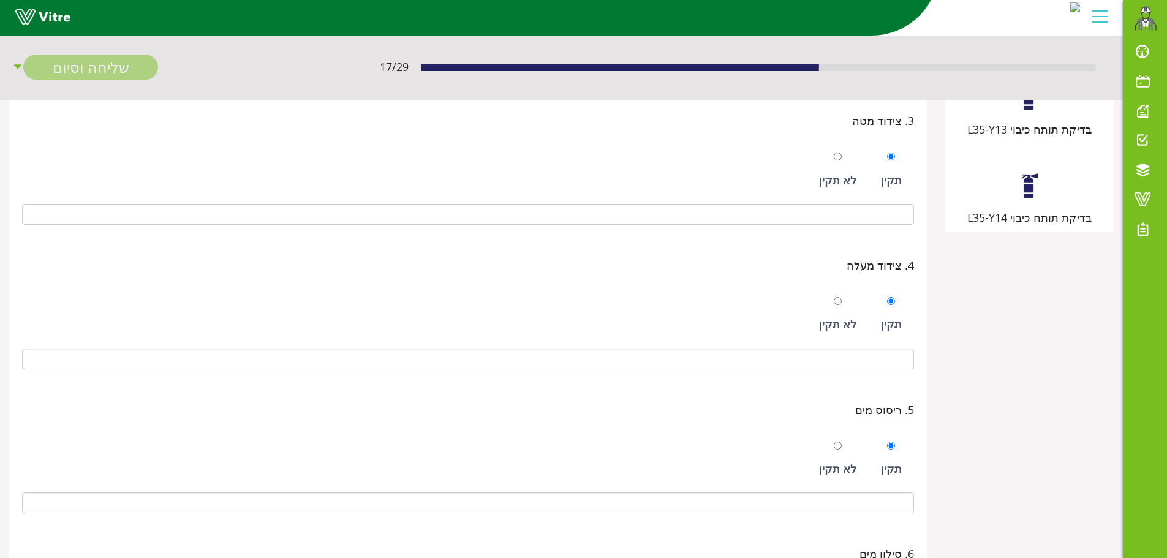
scroll to position [97, 0]
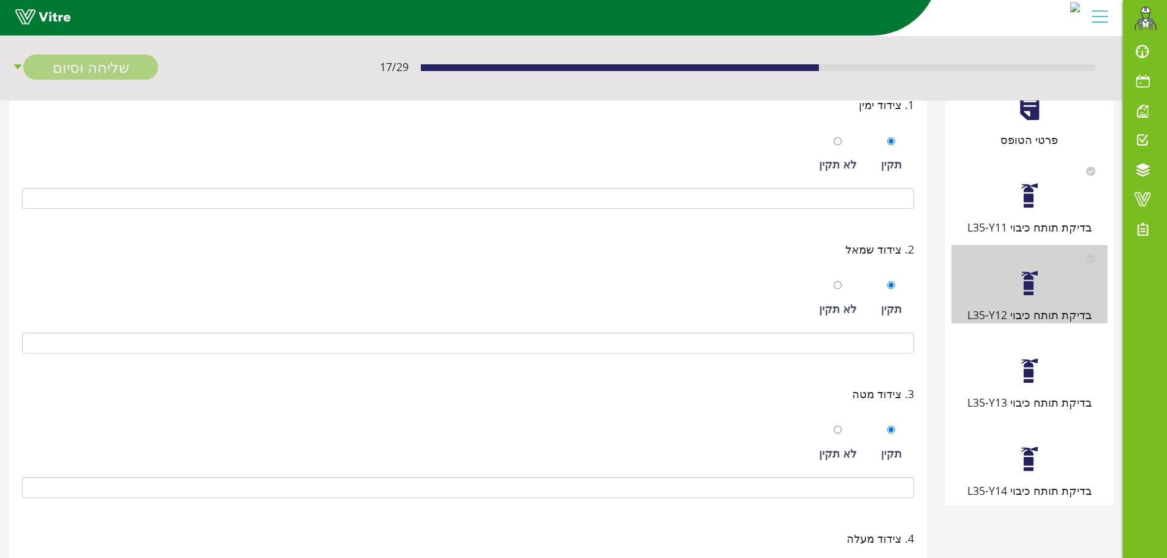
click at [1014, 368] on div "בדיקת תותח כיבוי L35-Y13" at bounding box center [1029, 372] width 156 height 78
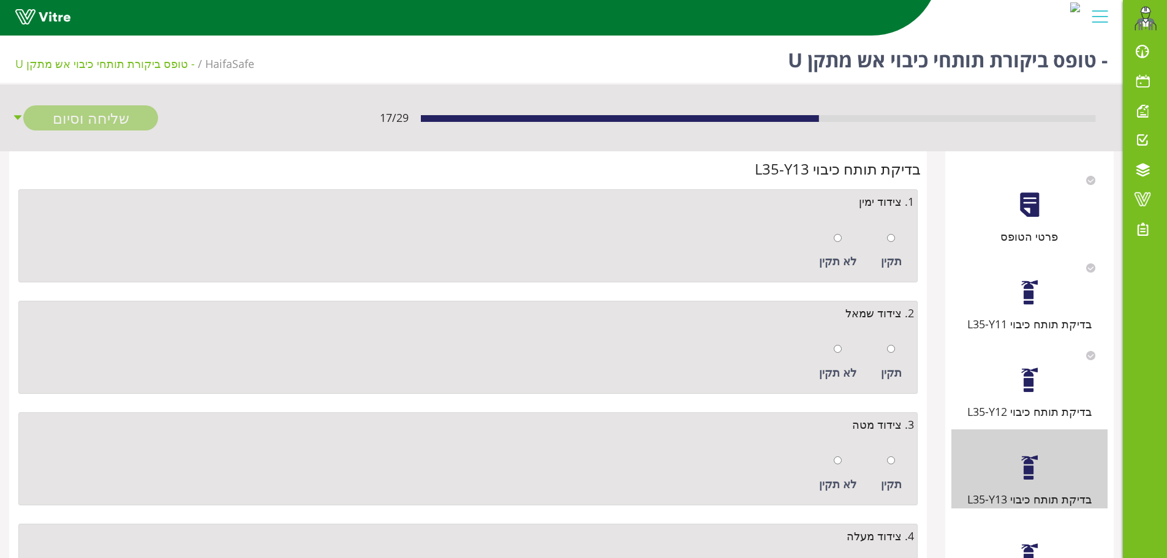
click at [897, 237] on div "תקין" at bounding box center [891, 251] width 33 height 56
radio input "true"
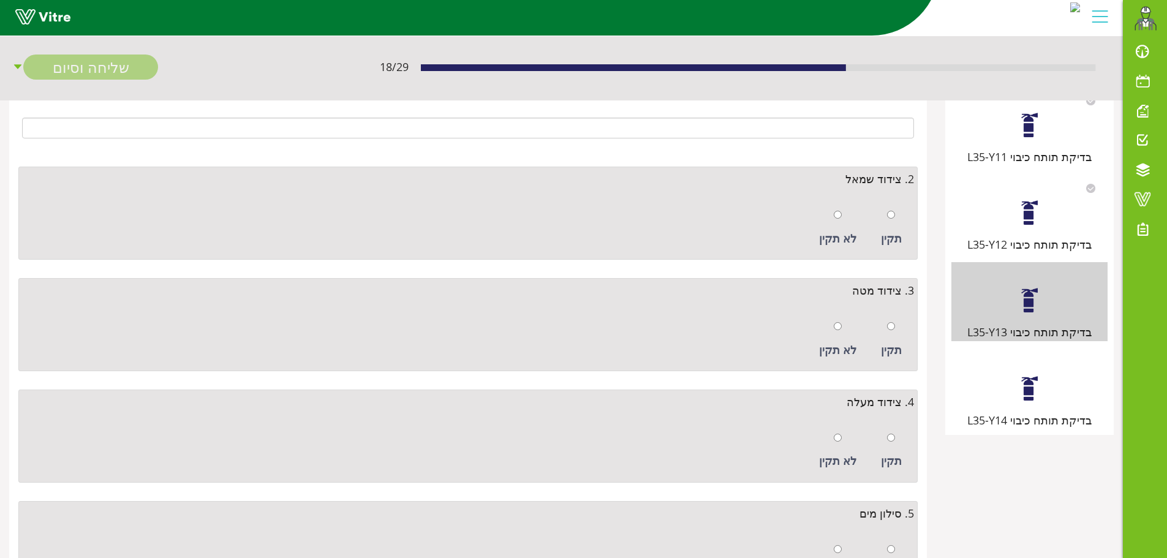
scroll to position [184, 0]
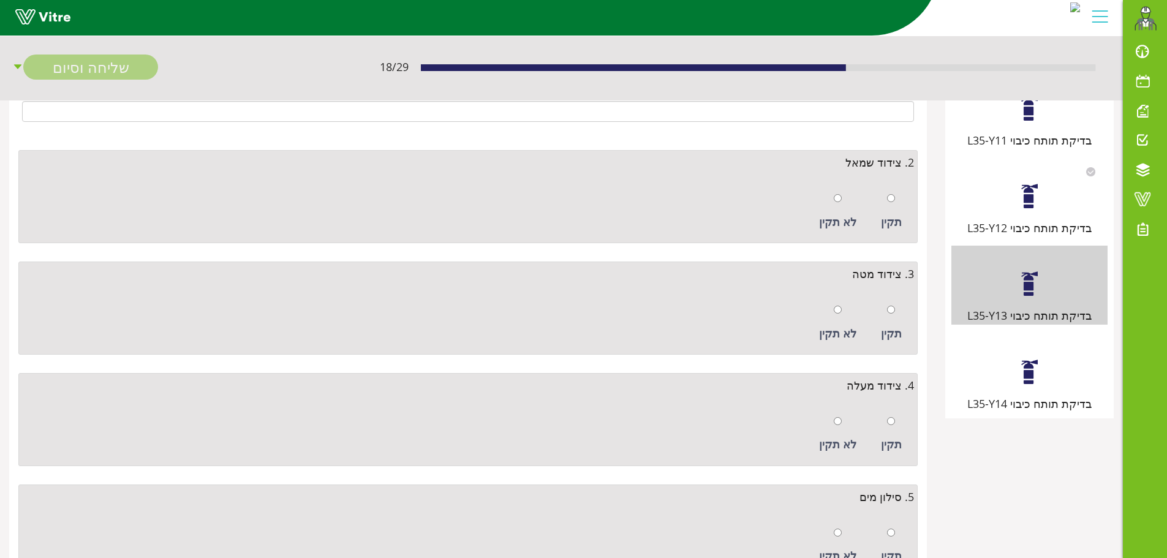
click at [889, 203] on div at bounding box center [891, 197] width 8 height 17
radio input "true"
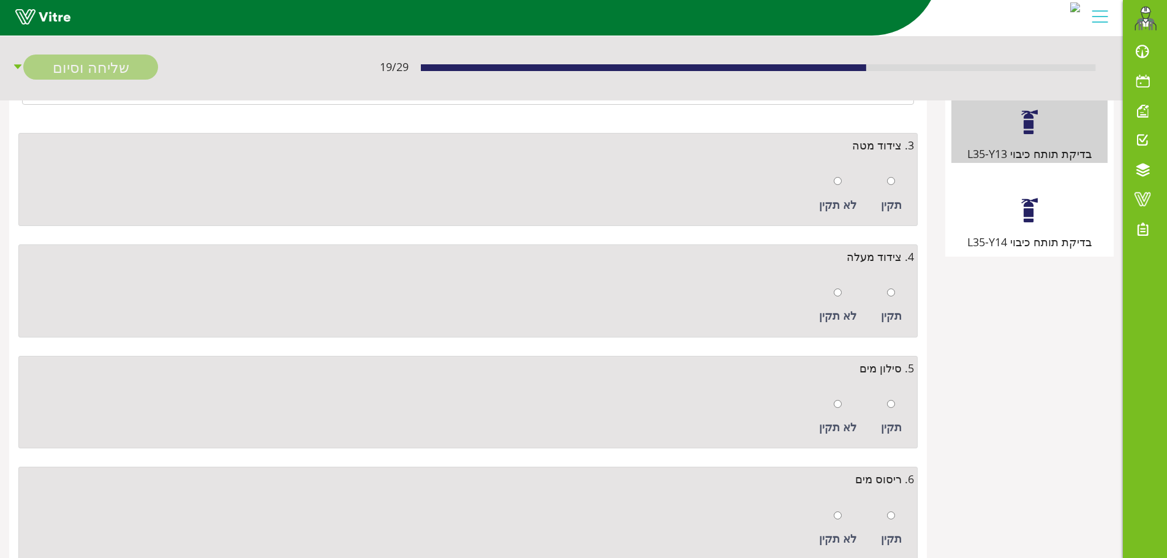
scroll to position [393, 0]
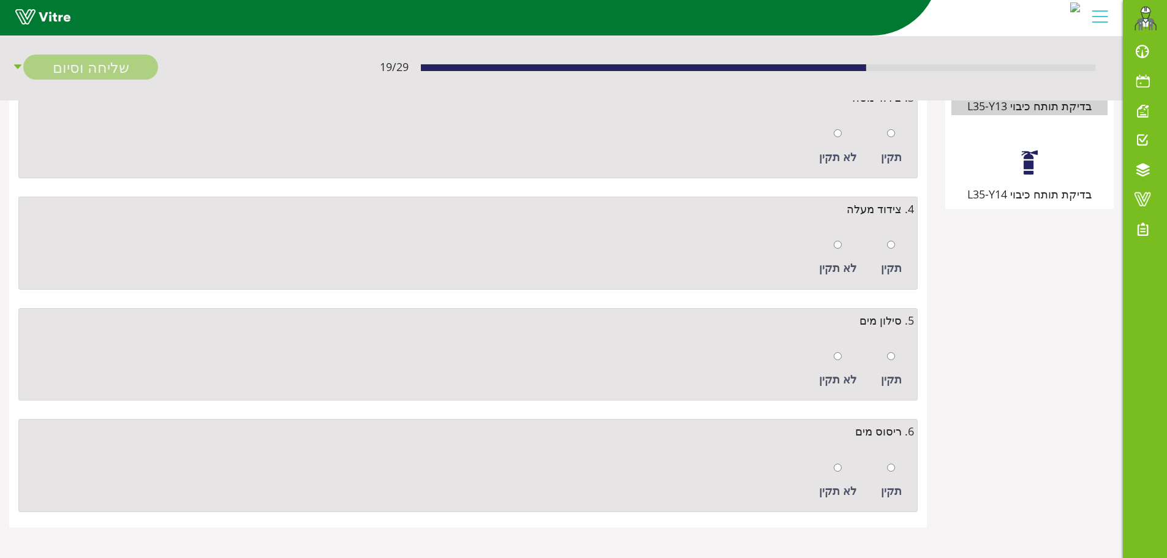
click at [906, 137] on div "תקין" at bounding box center [891, 146] width 33 height 56
radio input "true"
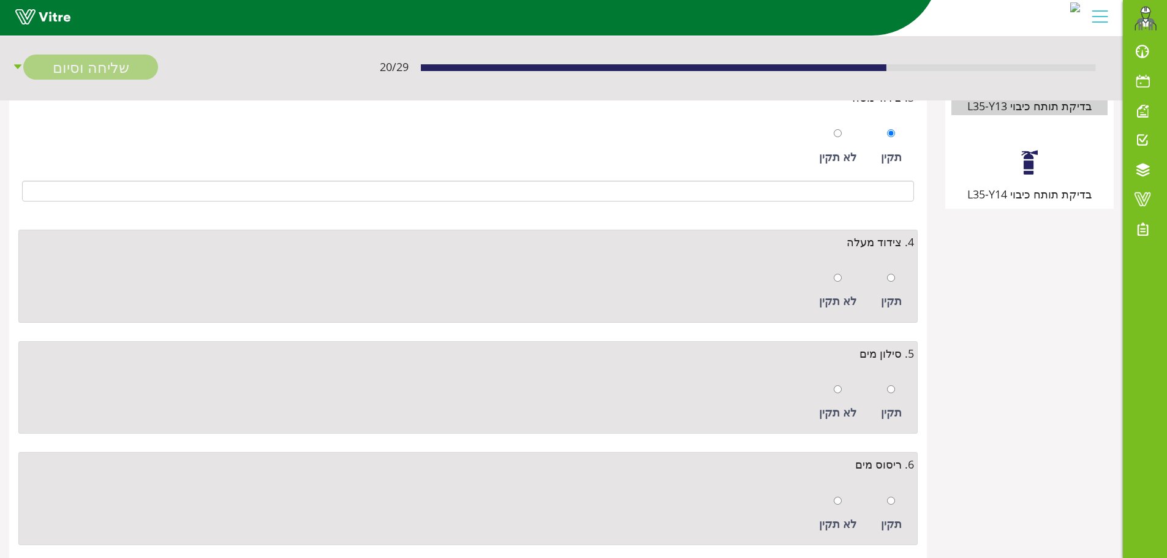
click at [896, 273] on div "תקין" at bounding box center [891, 291] width 33 height 56
radio input "true"
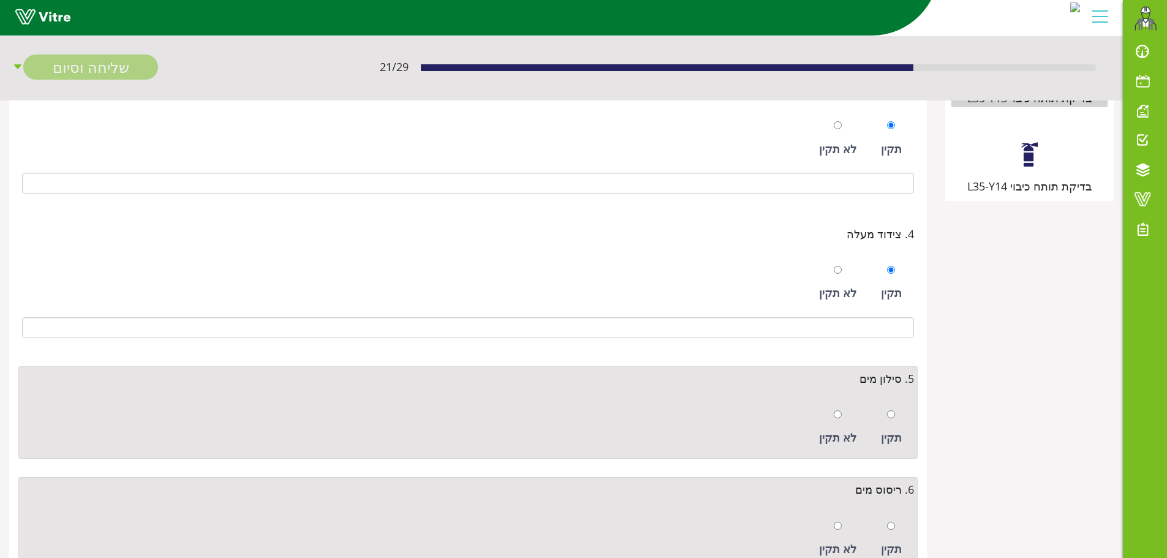
scroll to position [459, 0]
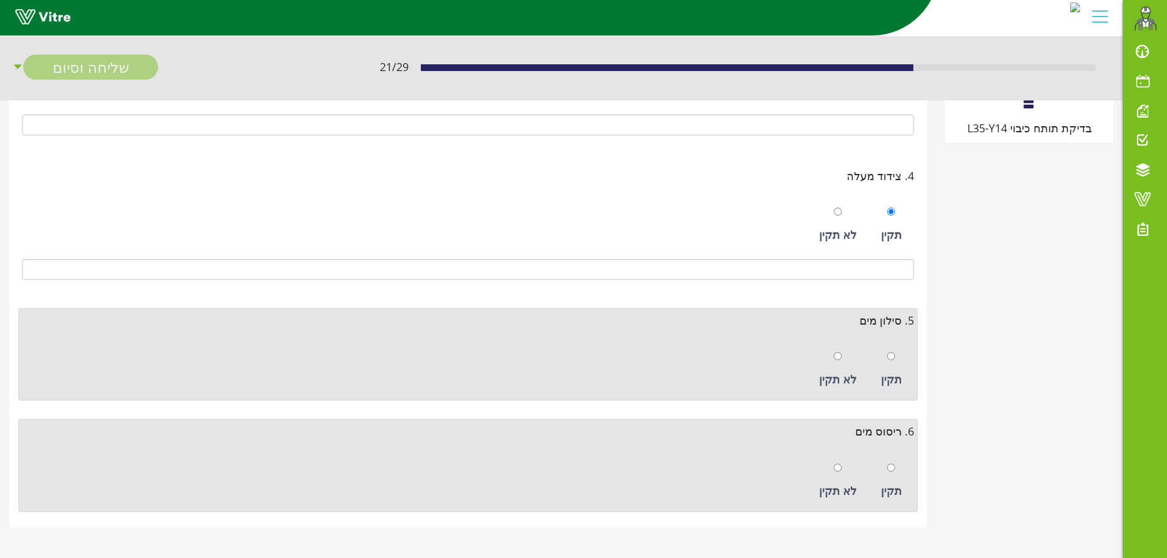
click at [896, 351] on div "תקין" at bounding box center [891, 369] width 33 height 56
radio input "true"
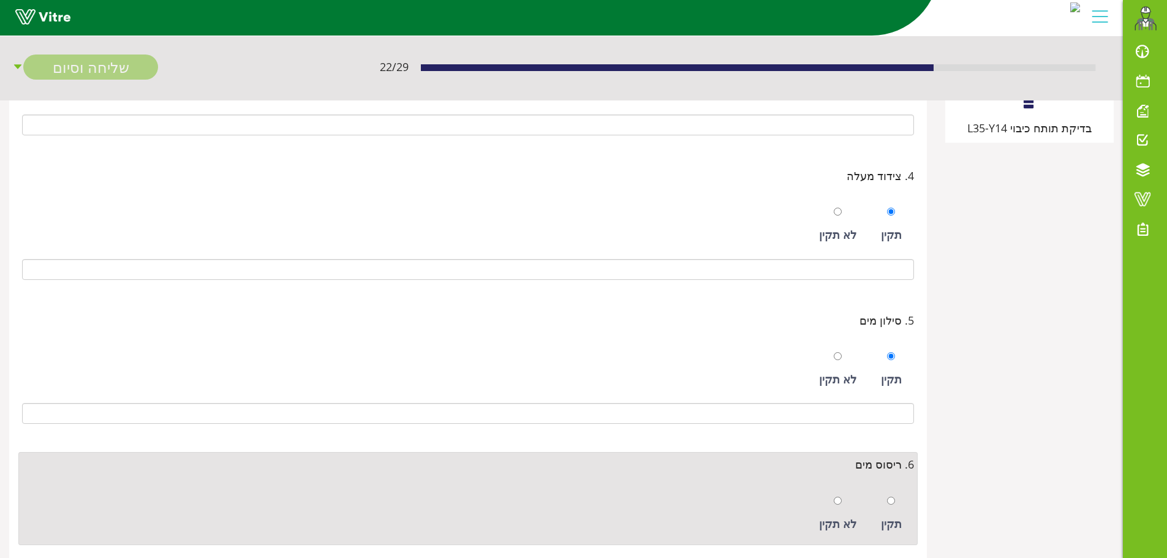
click at [885, 511] on div "תקין" at bounding box center [891, 514] width 33 height 56
radio input "true"
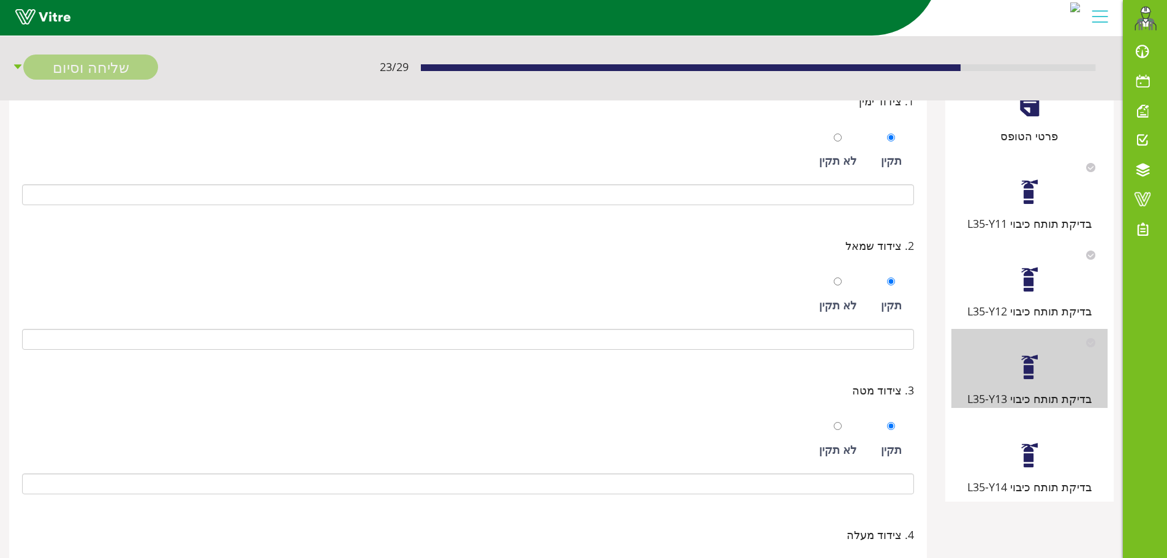
scroll to position [97, 0]
click at [1017, 456] on div at bounding box center [1030, 459] width 28 height 28
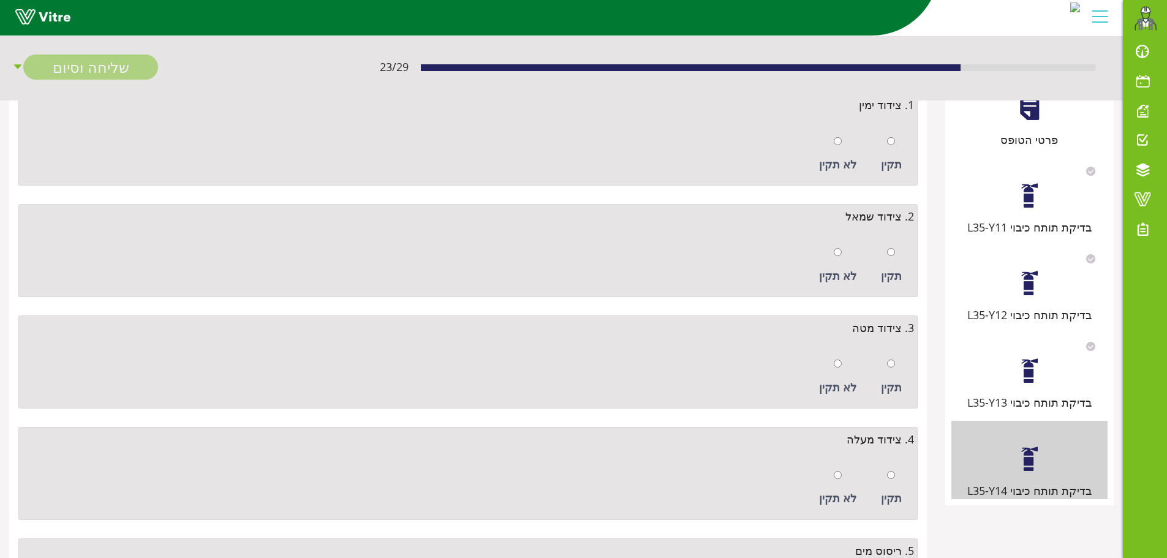
scroll to position [0, 0]
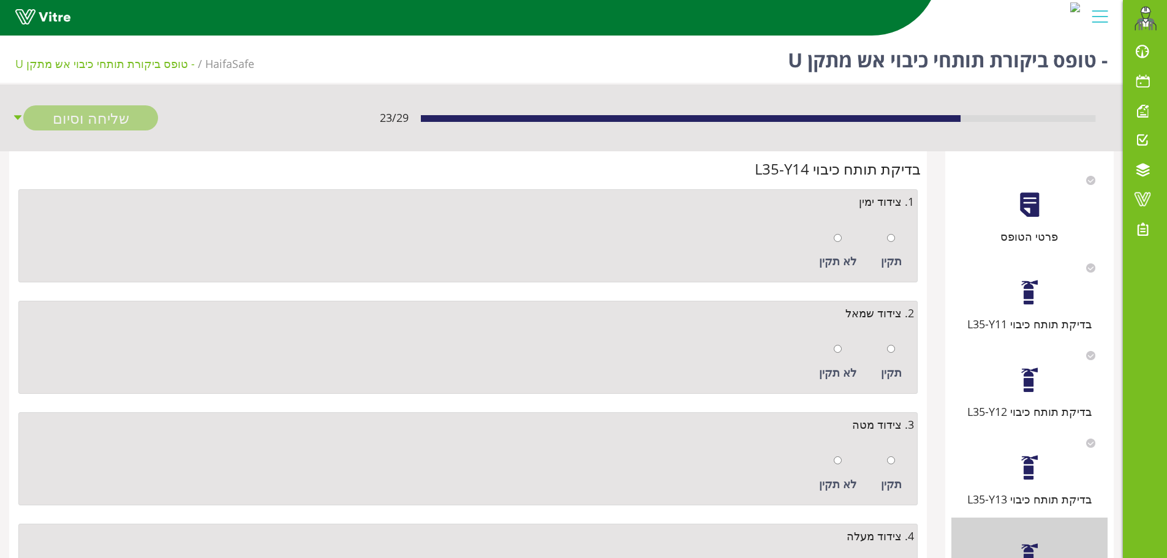
click at [896, 235] on div "תקין" at bounding box center [891, 251] width 33 height 56
radio input "true"
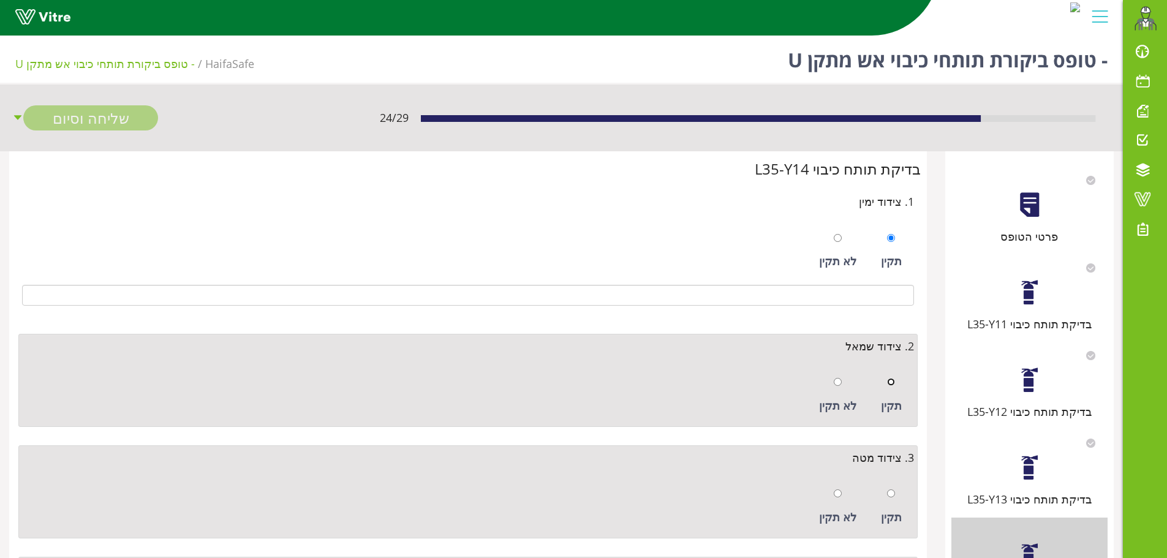
click at [896, 378] on div "תקין" at bounding box center [891, 395] width 33 height 56
radio input "true"
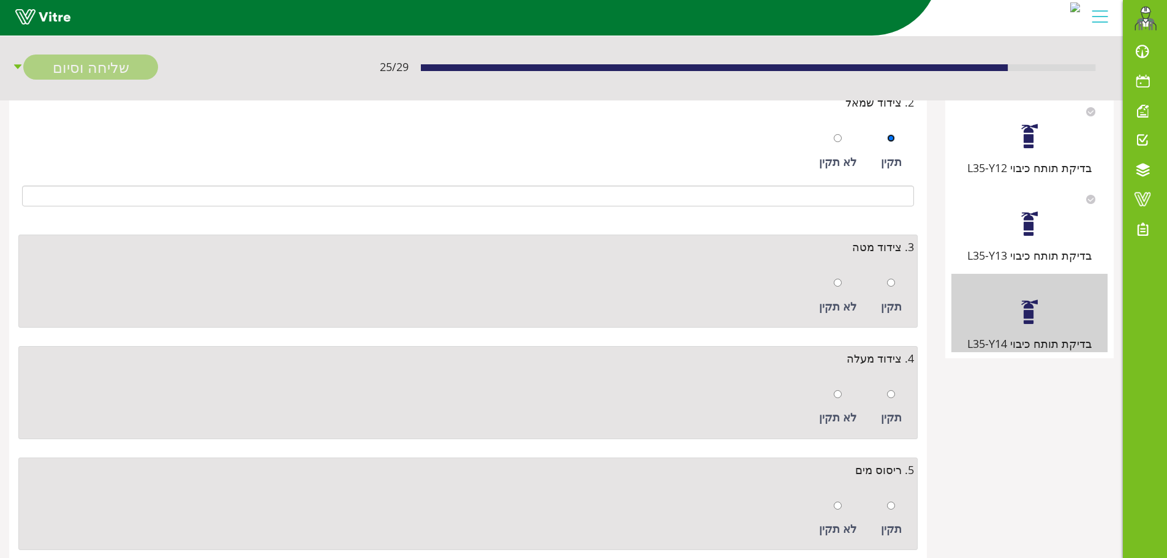
scroll to position [245, 0]
click at [891, 266] on div "תקין" at bounding box center [891, 294] width 33 height 56
radio input "true"
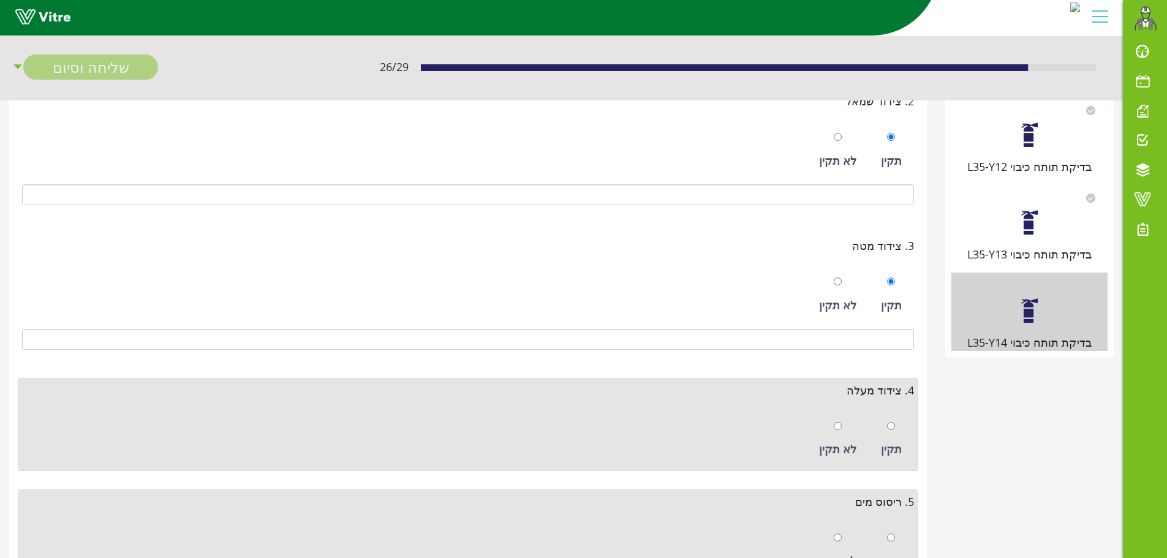
click at [888, 420] on div at bounding box center [891, 425] width 8 height 17
radio input "true"
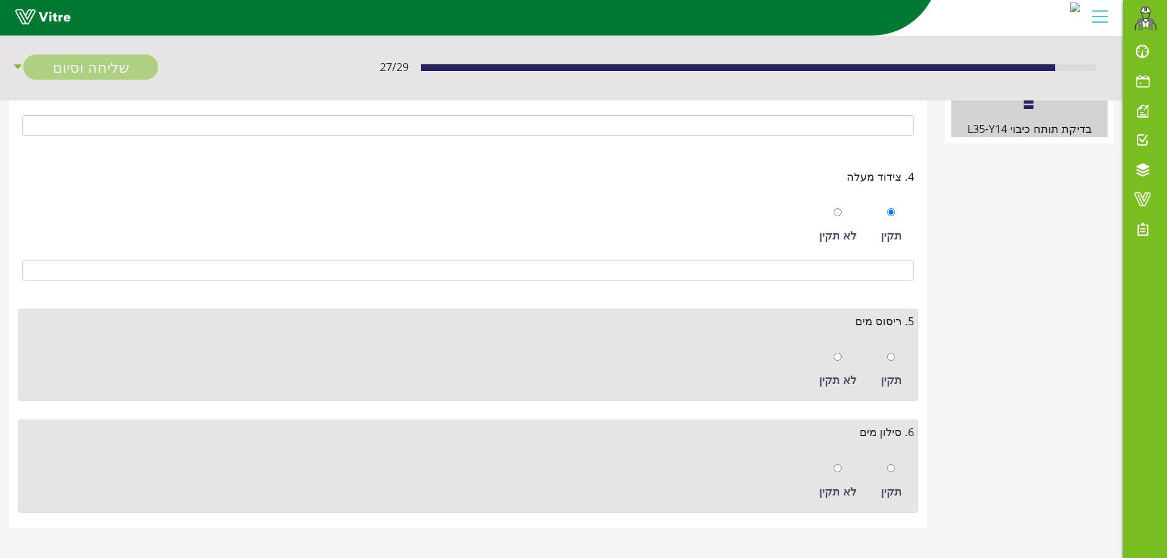
scroll to position [459, 0]
click at [904, 358] on div "תקין" at bounding box center [891, 369] width 33 height 56
radio input "true"
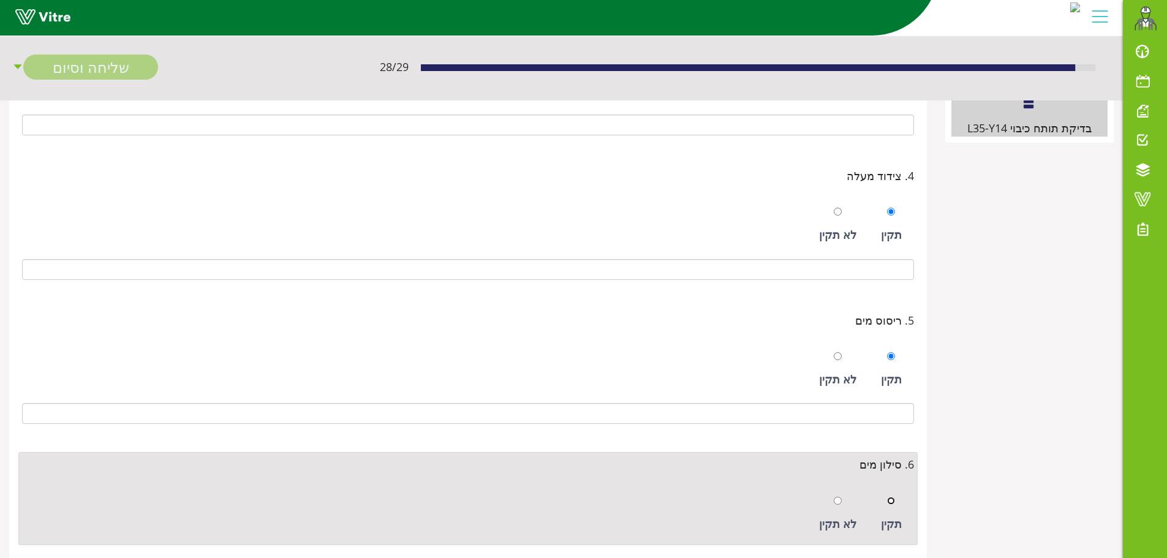
click at [892, 499] on input "radio" at bounding box center [891, 501] width 8 height 8
radio input "true"
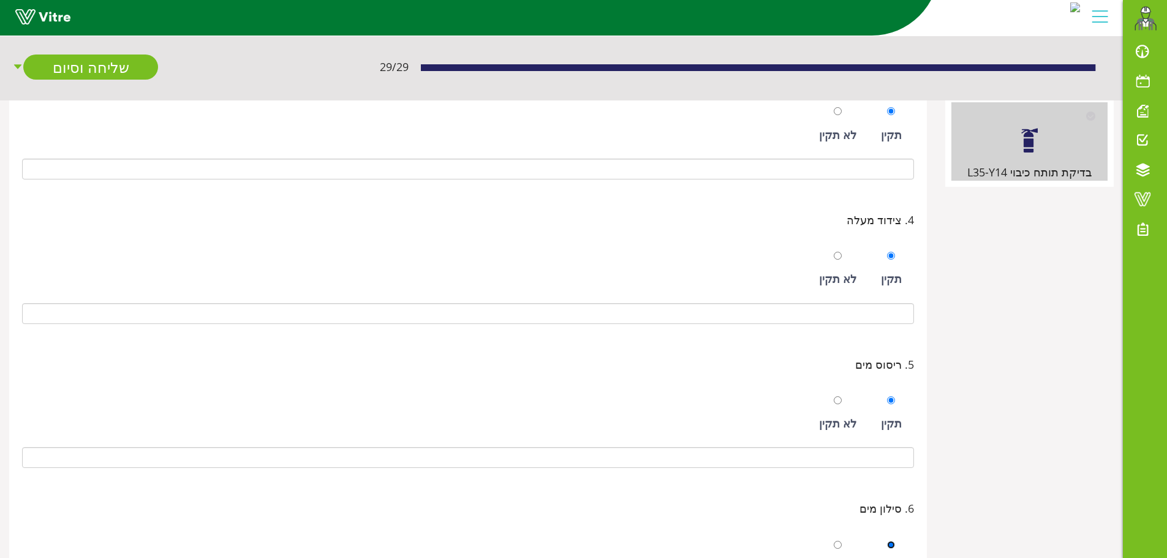
scroll to position [219, 0]
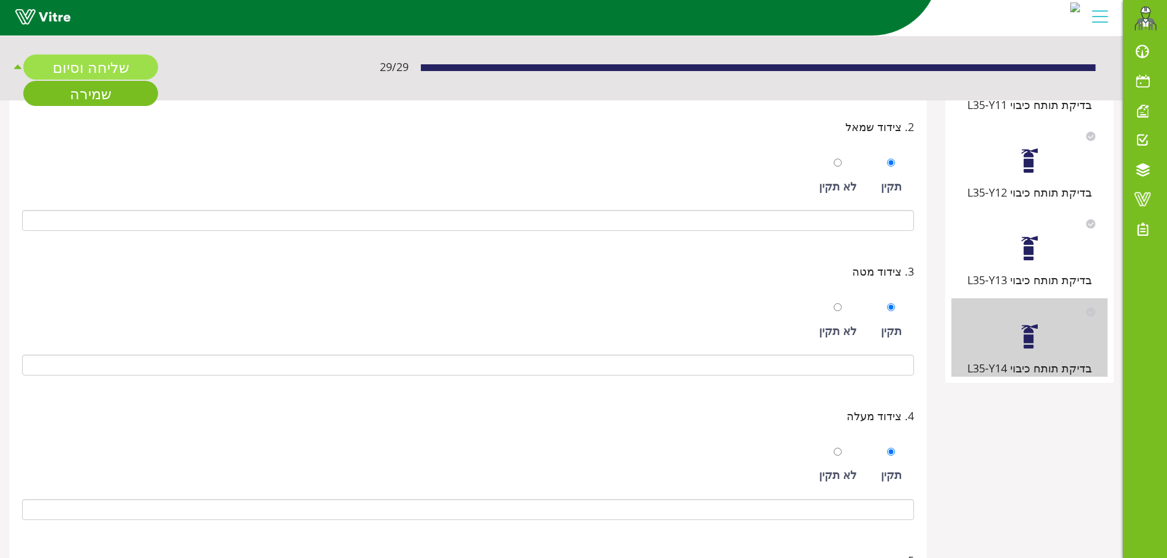
click at [116, 56] on link "שליחה וסיום" at bounding box center [90, 67] width 135 height 25
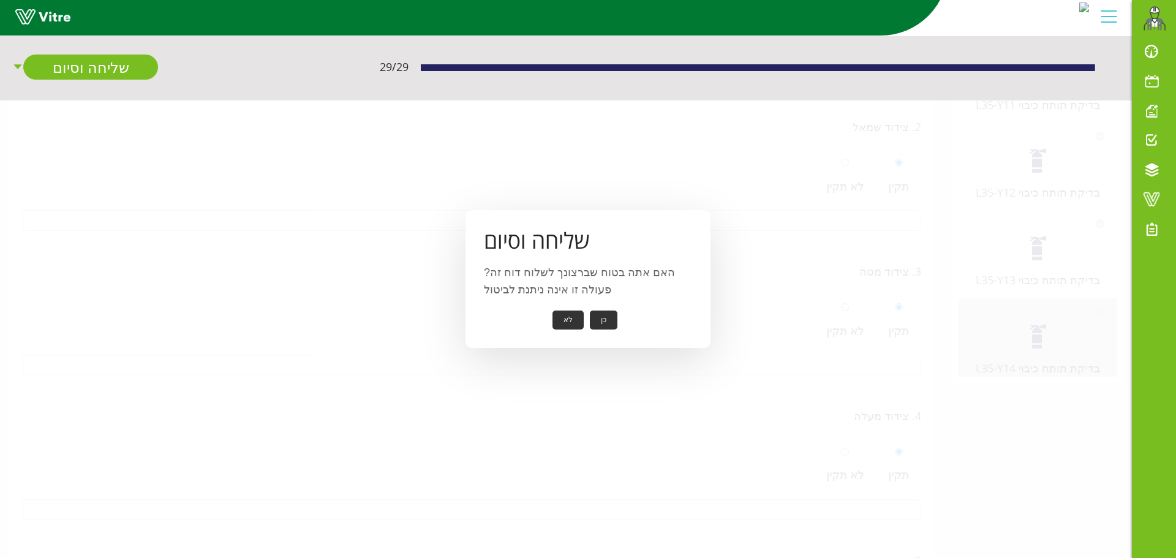
click at [603, 323] on button "כן" at bounding box center [604, 320] width 28 height 19
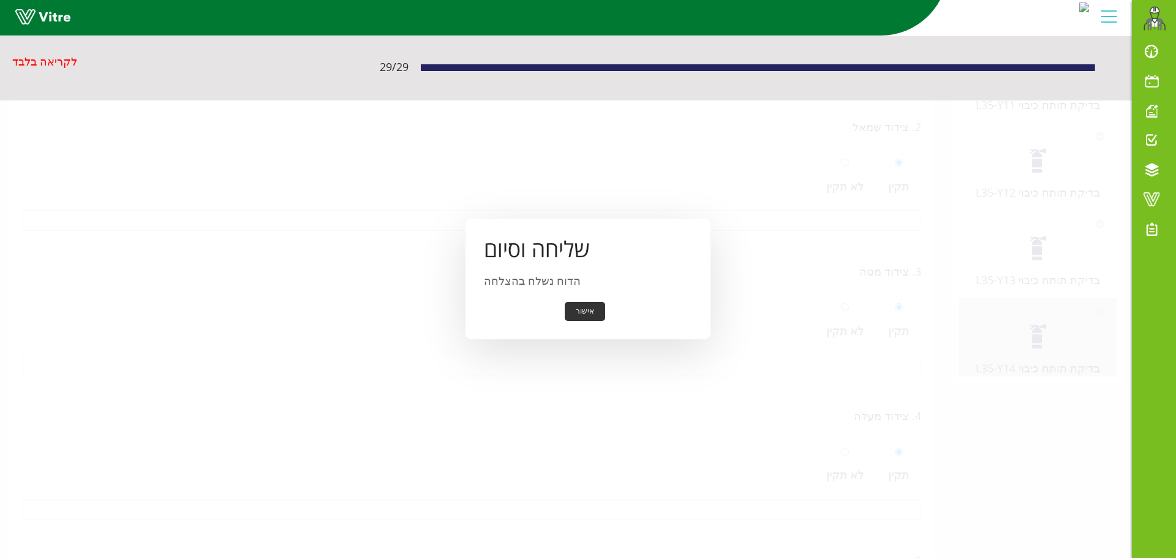
click at [581, 312] on button "אישור" at bounding box center [585, 311] width 40 height 19
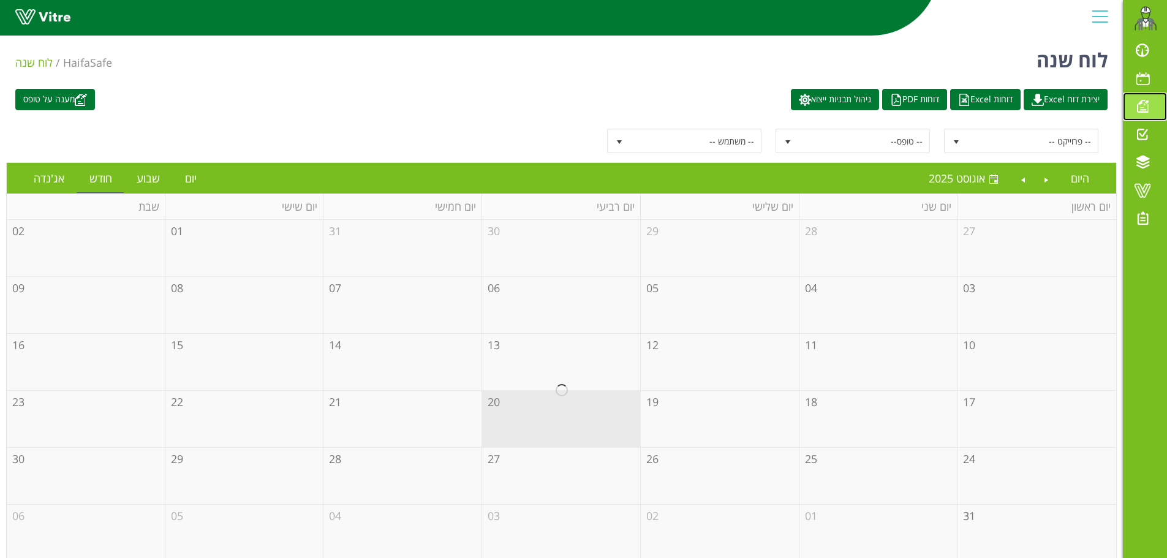
click at [1145, 104] on span at bounding box center [1142, 106] width 31 height 15
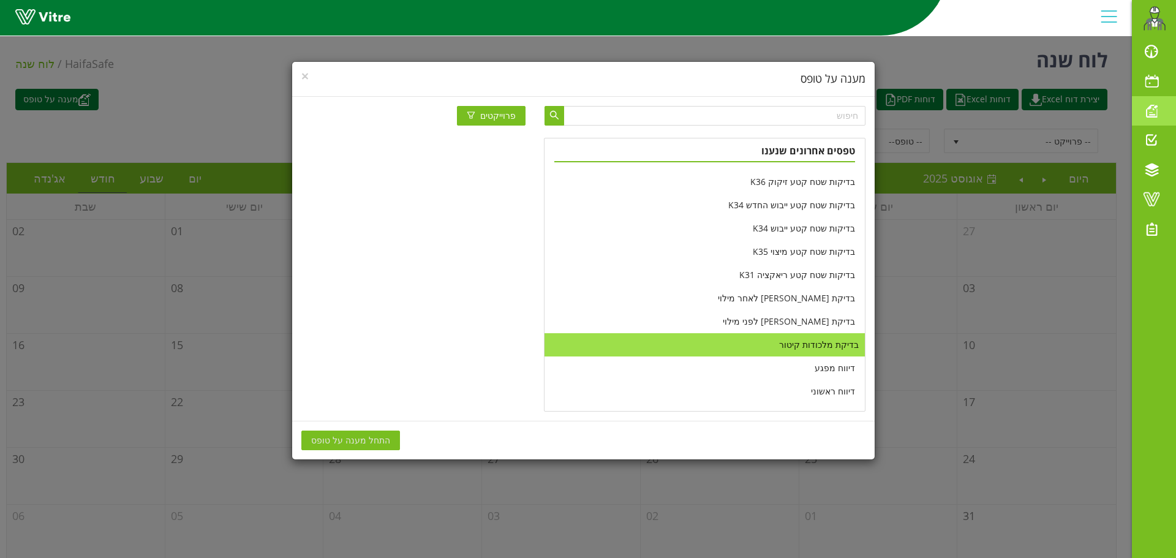
scroll to position [123, 0]
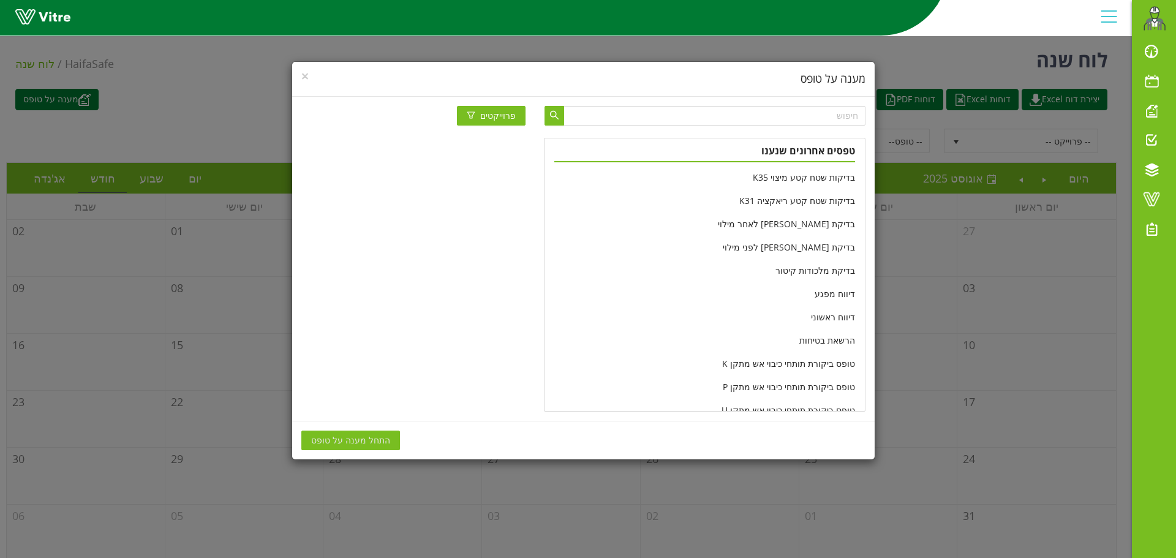
click at [788, 387] on li "טופס ביקורת תותחי כיבוי אש מתקן P" at bounding box center [705, 386] width 320 height 23
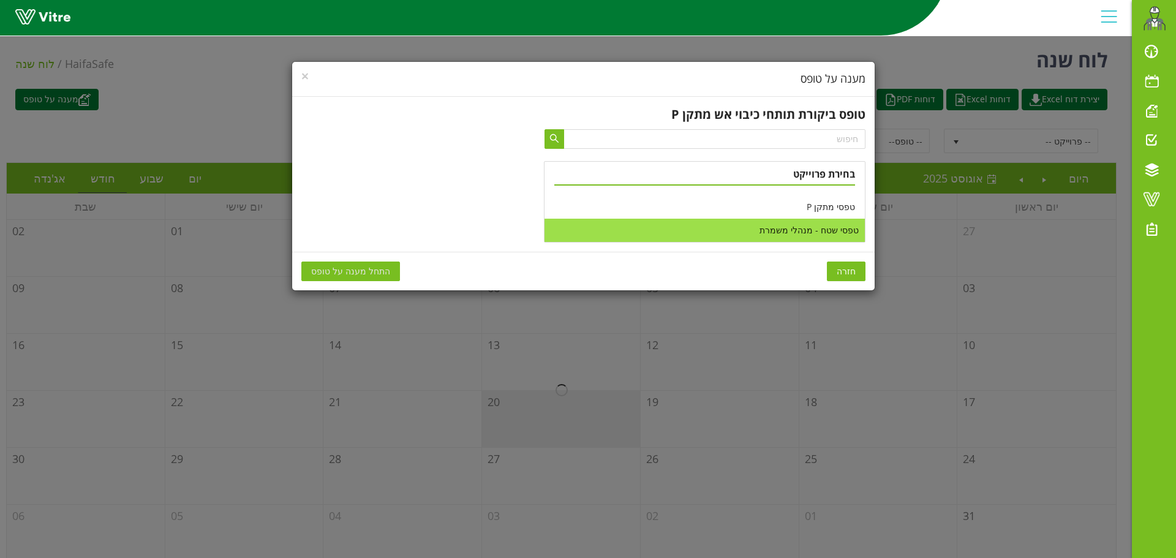
click at [818, 234] on li "טפסי שטח - מנהלי משמרת" at bounding box center [705, 230] width 320 height 23
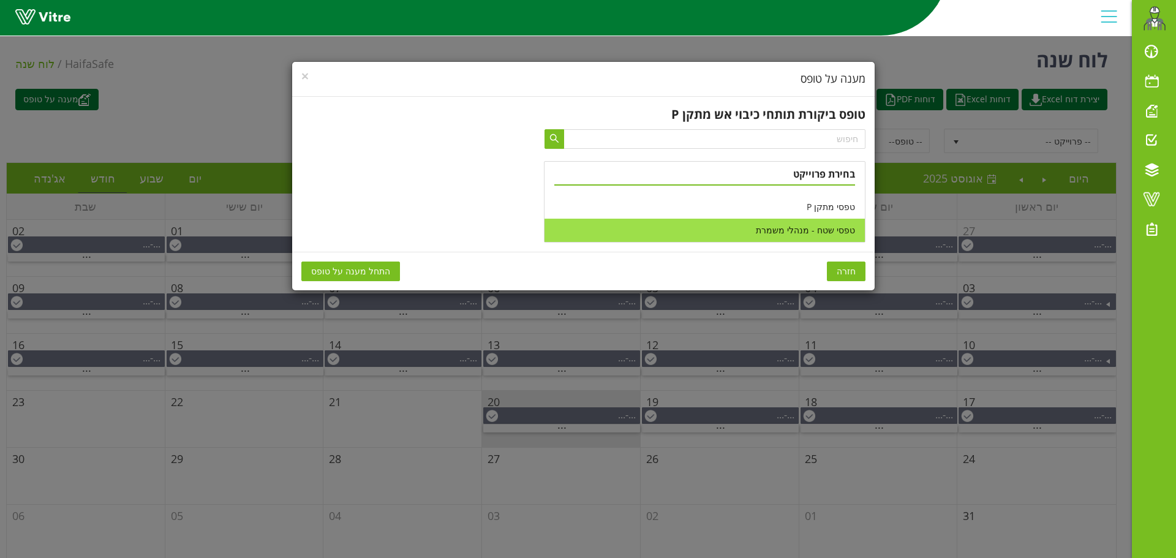
click at [379, 269] on span "התחל מענה על טופס" at bounding box center [350, 271] width 79 height 13
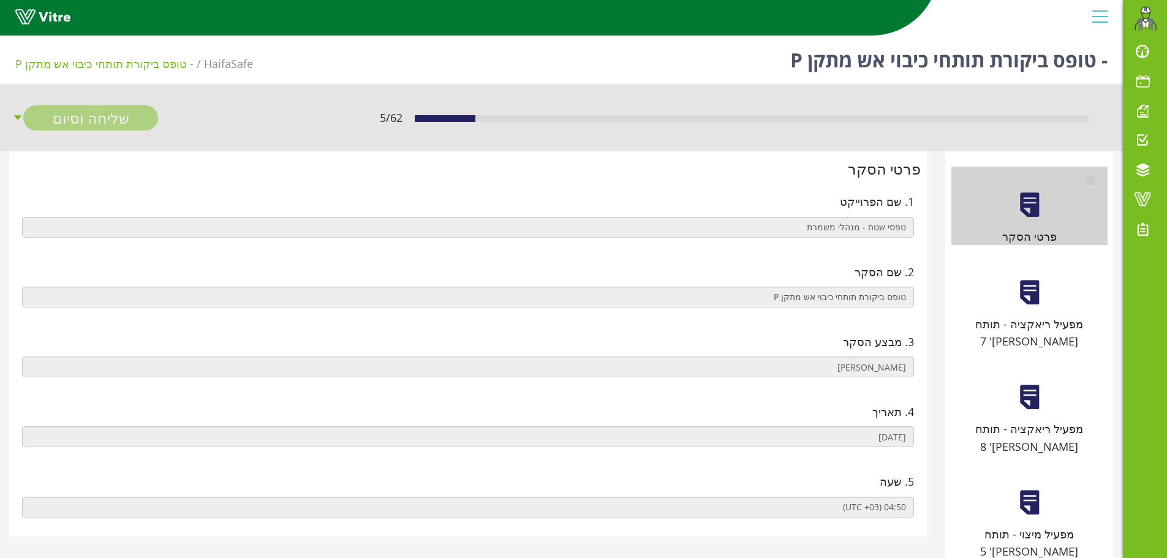
click at [1022, 281] on div at bounding box center [1030, 293] width 28 height 28
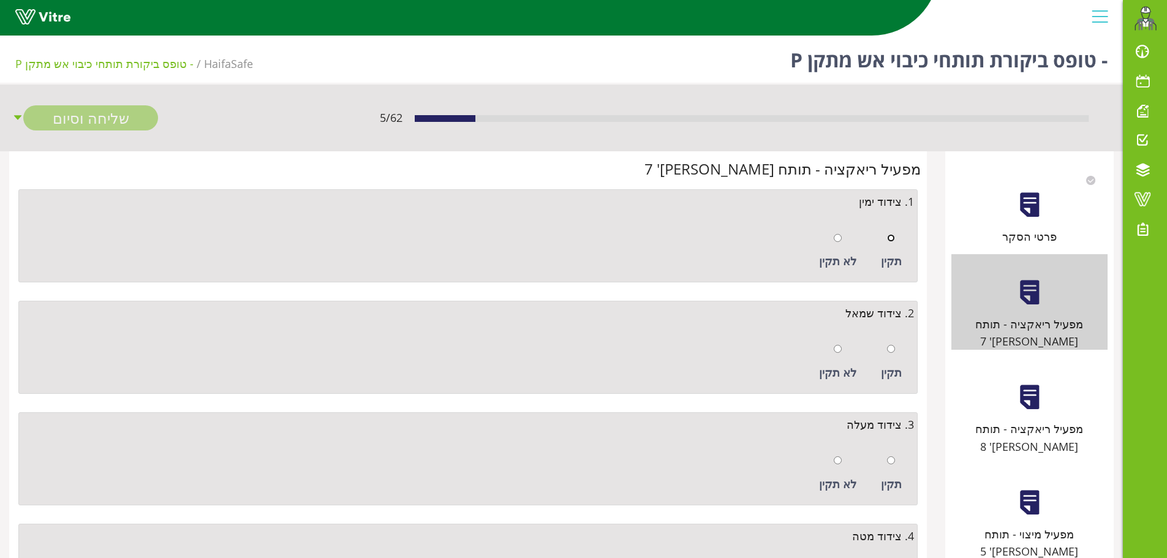
click at [887, 240] on input "radio" at bounding box center [891, 238] width 8 height 8
radio input "true"
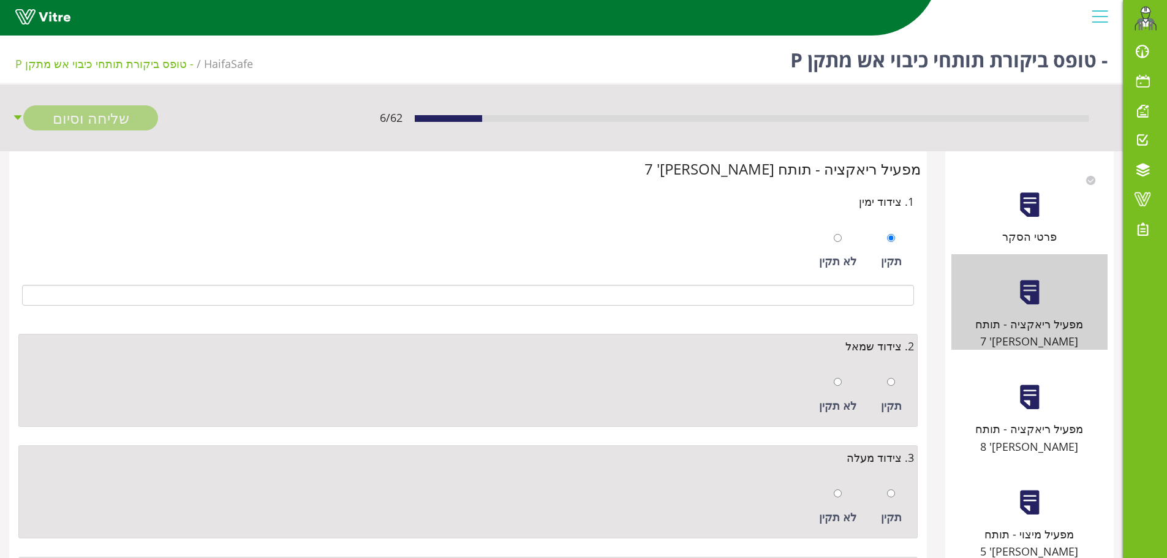
click at [883, 371] on div "תקין" at bounding box center [891, 395] width 33 height 56
radio input "true"
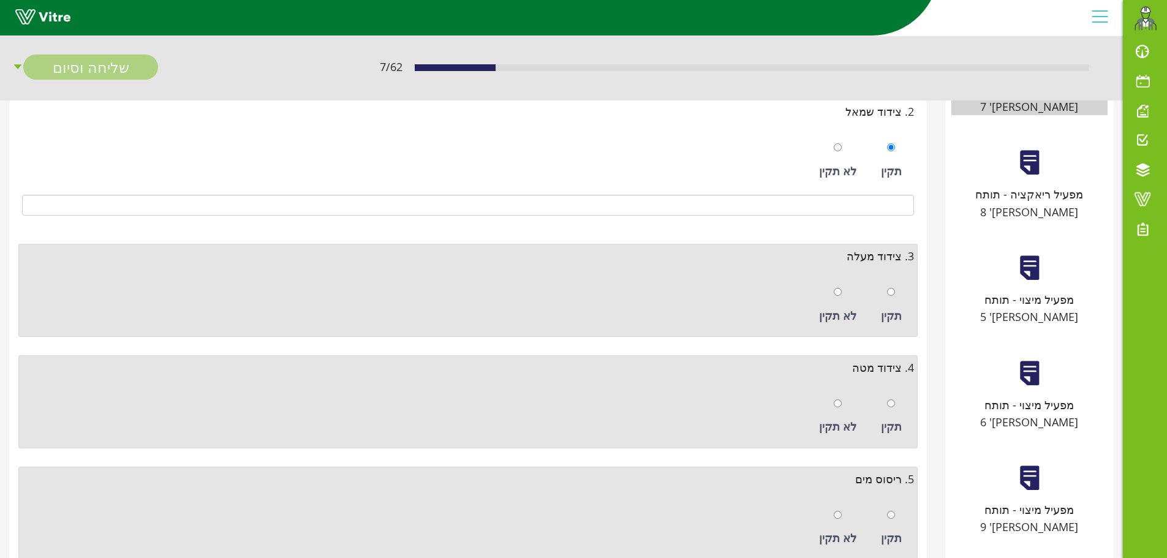
scroll to position [245, 0]
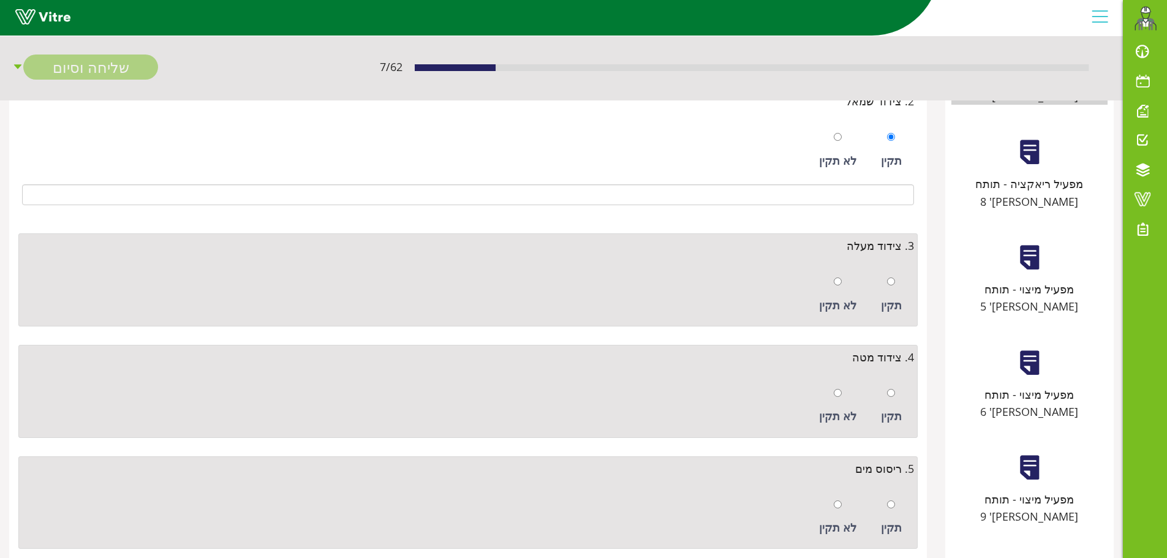
click at [895, 289] on div at bounding box center [891, 281] width 8 height 17
radio input "true"
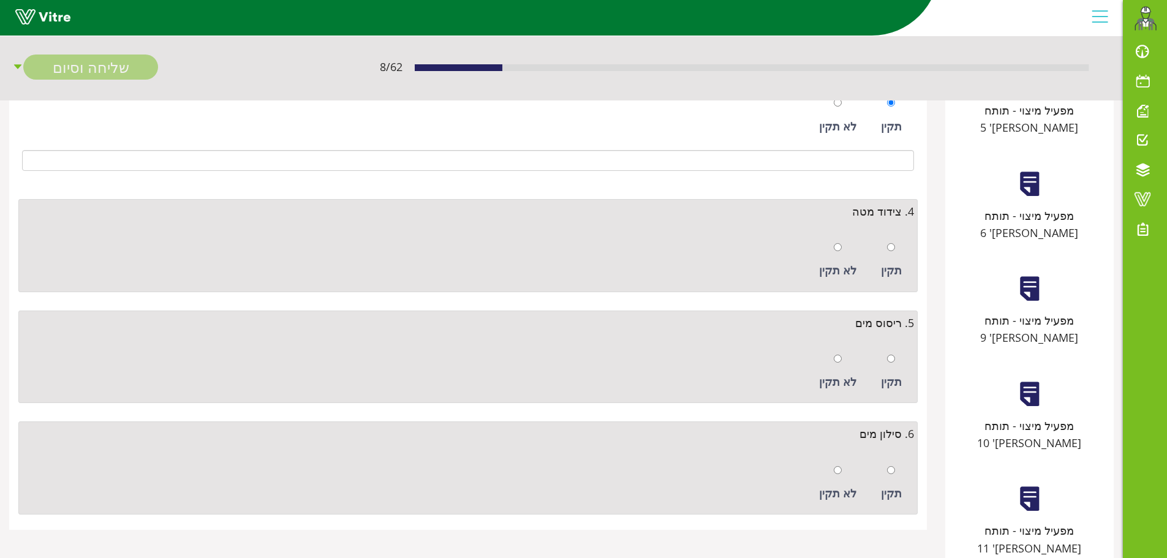
scroll to position [429, 0]
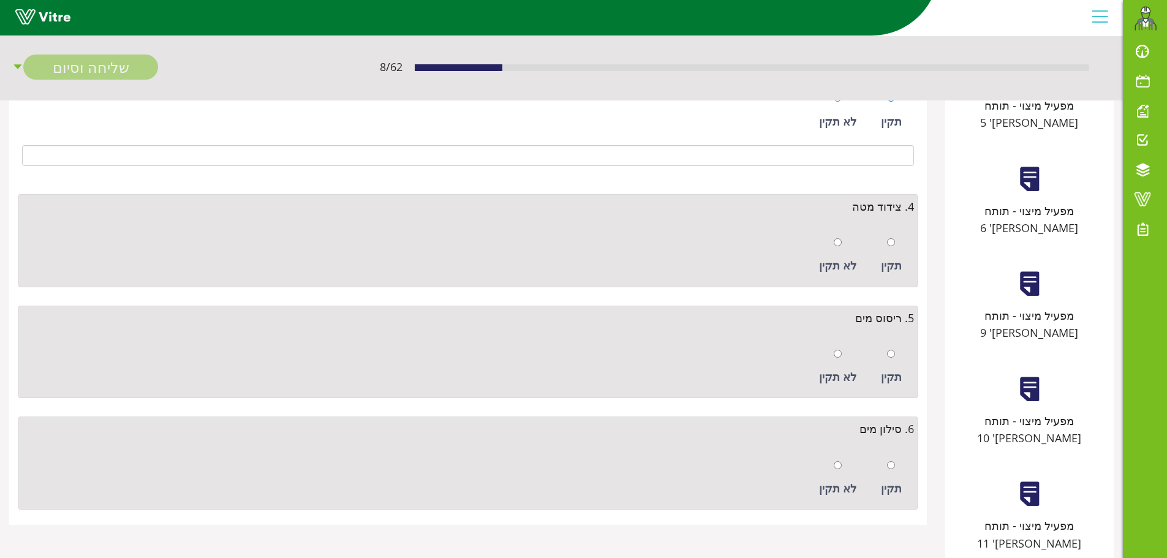
click at [898, 240] on div "תקין" at bounding box center [891, 255] width 33 height 56
radio input "true"
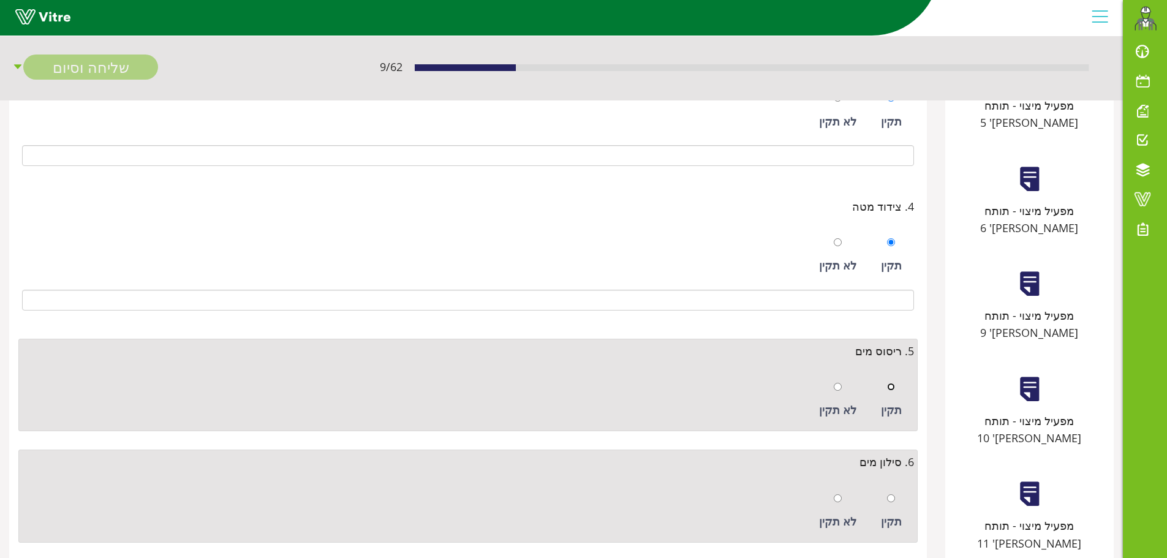
click at [888, 390] on input "radio" at bounding box center [891, 387] width 8 height 8
radio input "true"
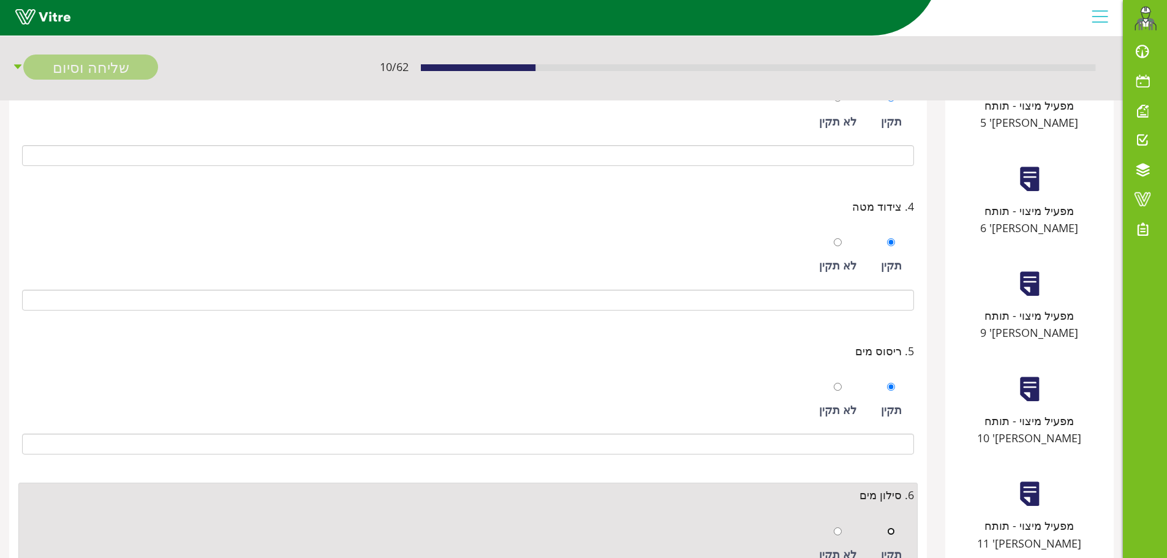
click at [889, 535] on input "radio" at bounding box center [891, 531] width 8 height 8
radio input "true"
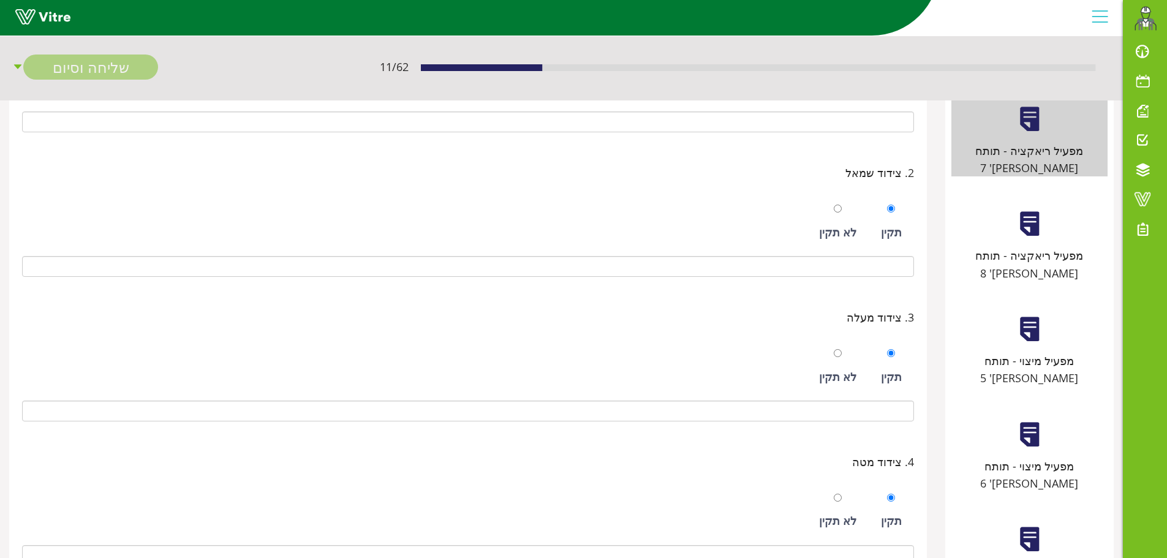
scroll to position [173, 0]
click at [1046, 207] on div "מפעיל ריאקציה - תותח מס' 8" at bounding box center [1029, 234] width 156 height 96
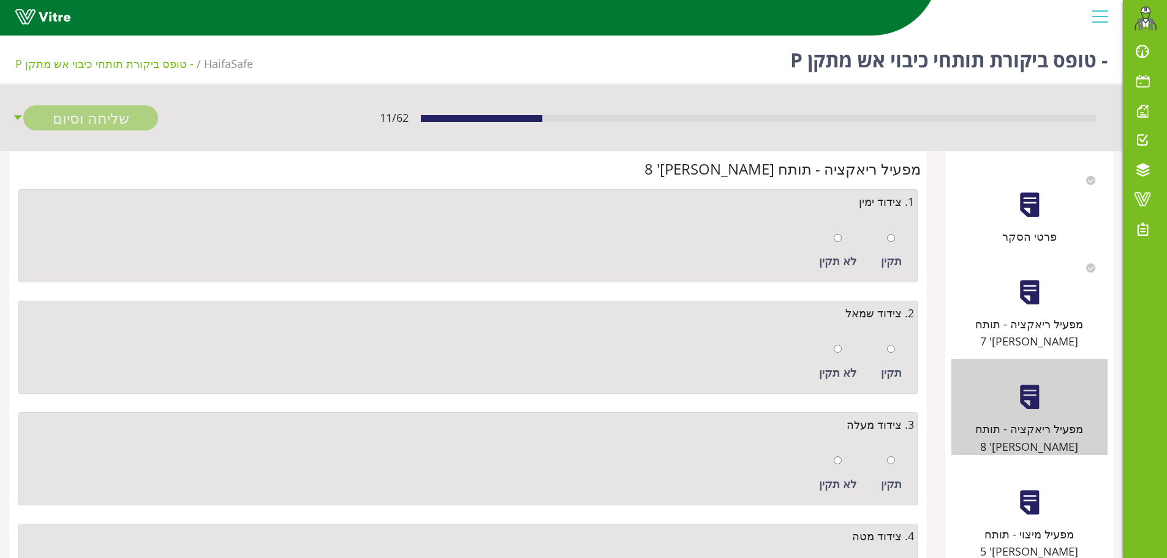
click at [900, 241] on div "תקין" at bounding box center [891, 251] width 33 height 56
radio input "true"
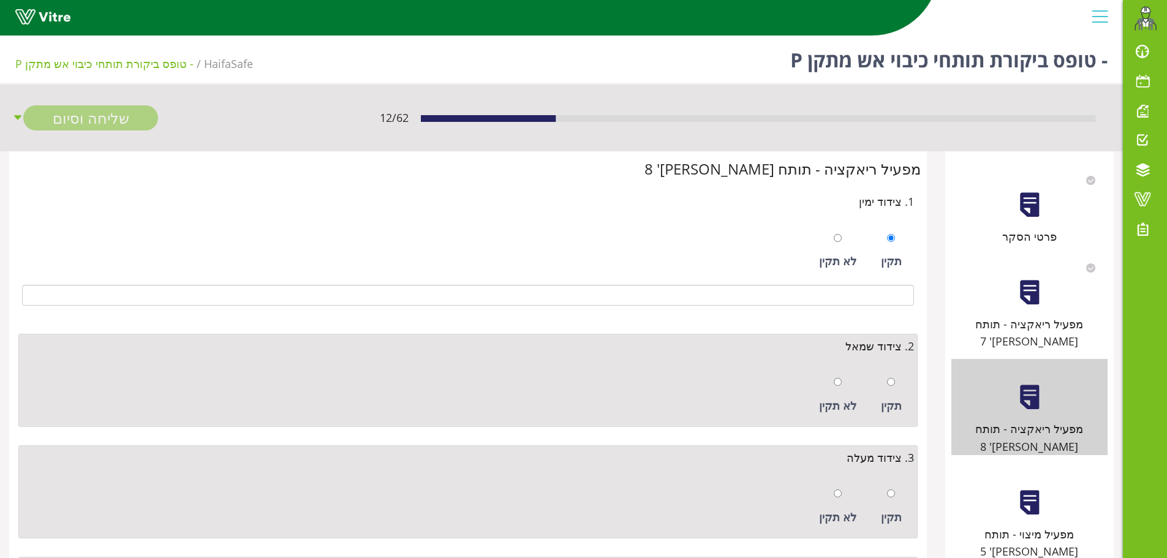
click at [896, 380] on div "תקין" at bounding box center [891, 395] width 33 height 56
radio input "true"
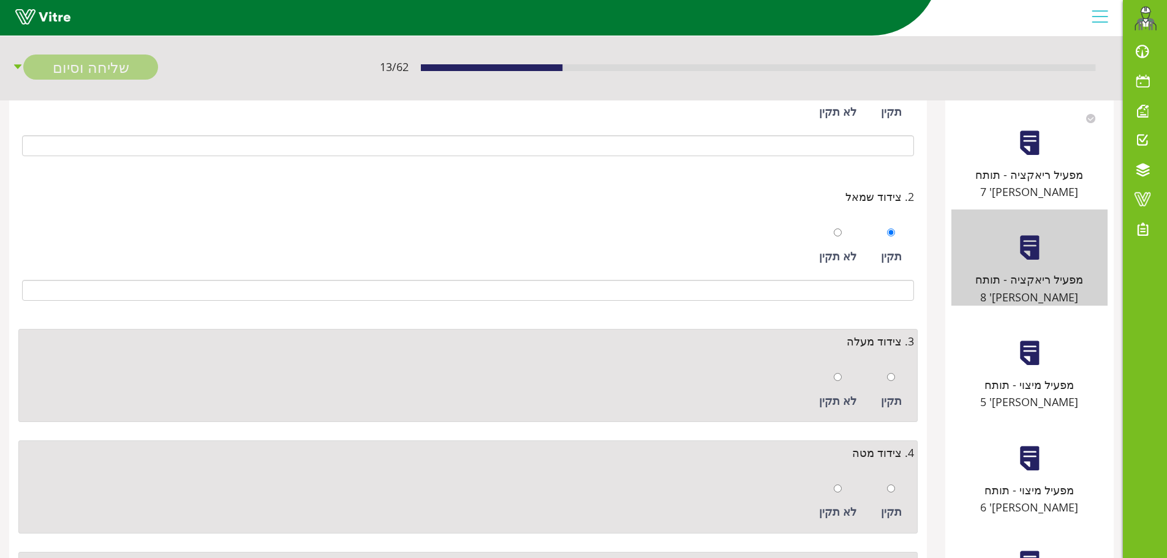
scroll to position [245, 0]
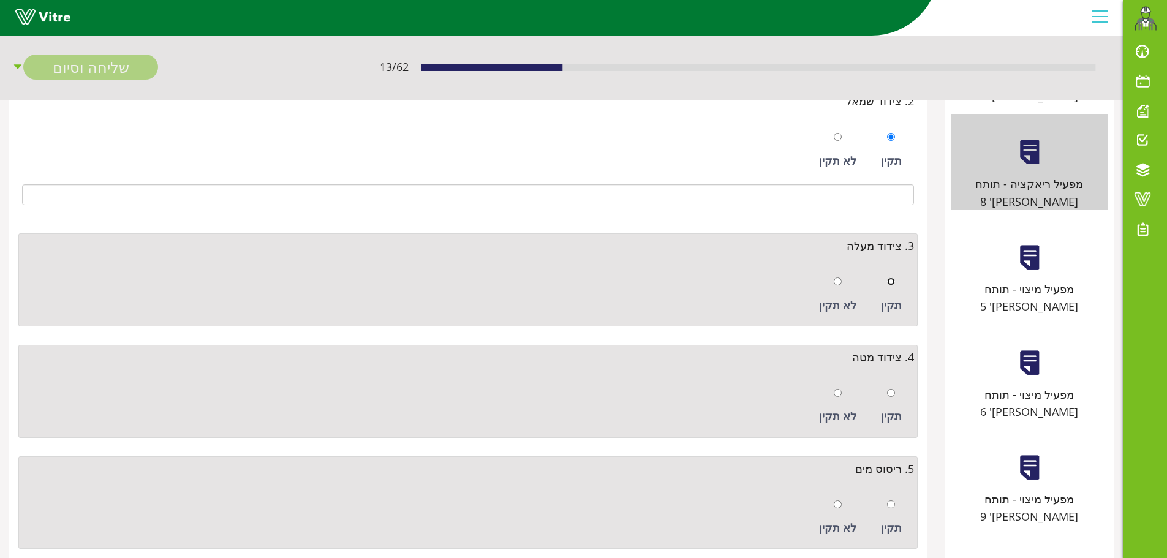
click at [892, 279] on input "radio" at bounding box center [891, 281] width 8 height 8
radio input "true"
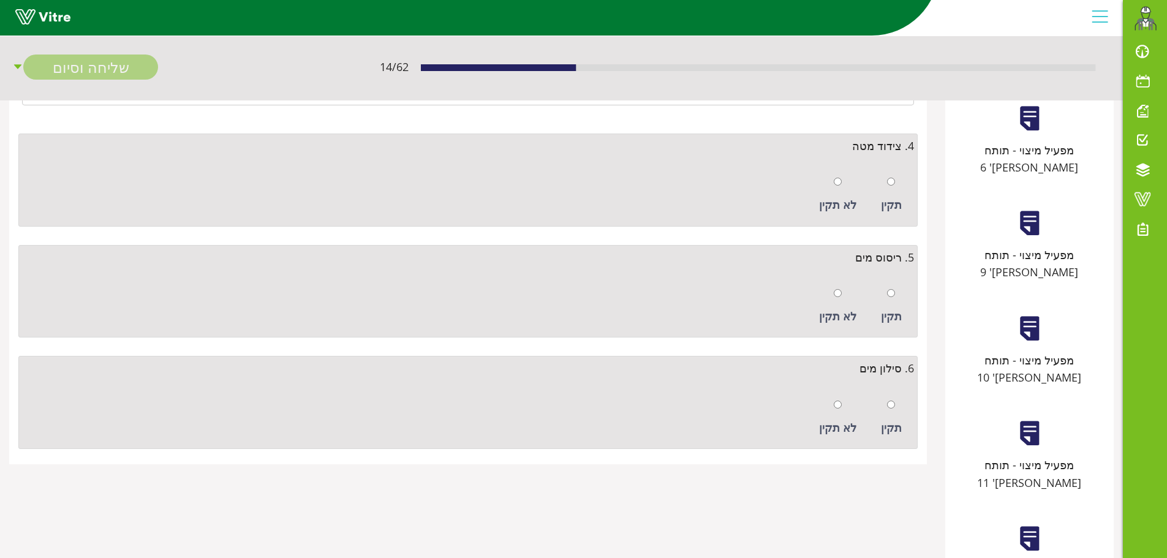
scroll to position [490, 0]
click at [888, 184] on input "radio" at bounding box center [891, 181] width 8 height 8
radio input "true"
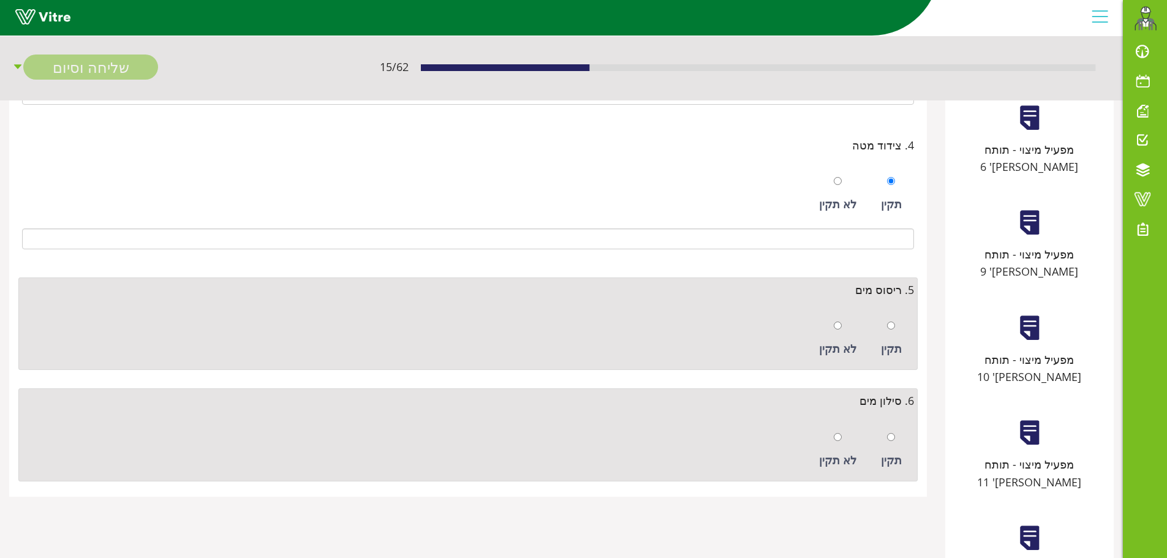
click at [891, 335] on div "תקין" at bounding box center [891, 339] width 33 height 56
radio input "true"
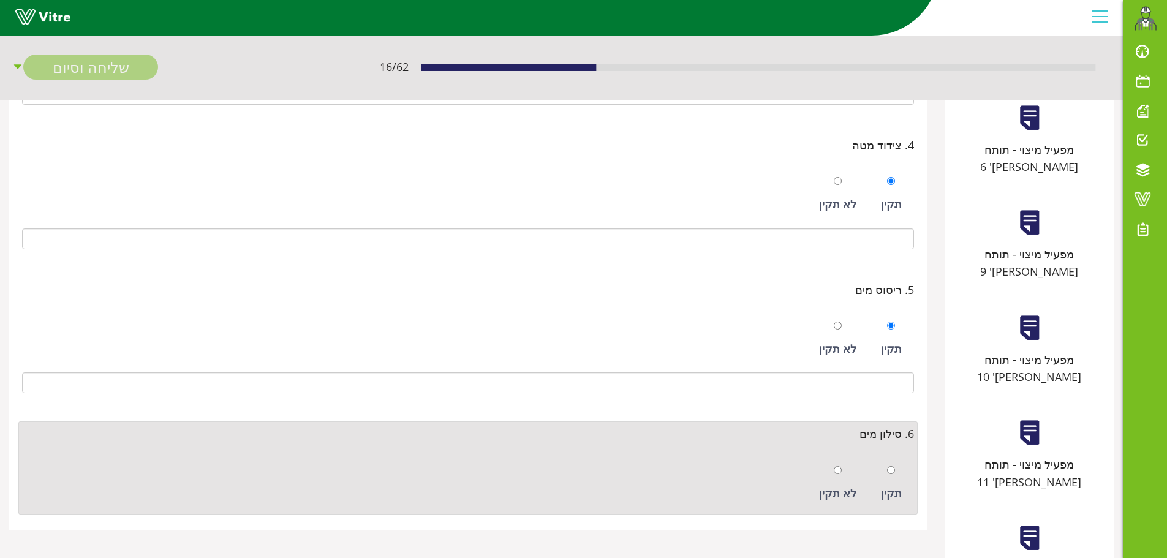
click at [887, 477] on div at bounding box center [891, 469] width 8 height 17
radio input "true"
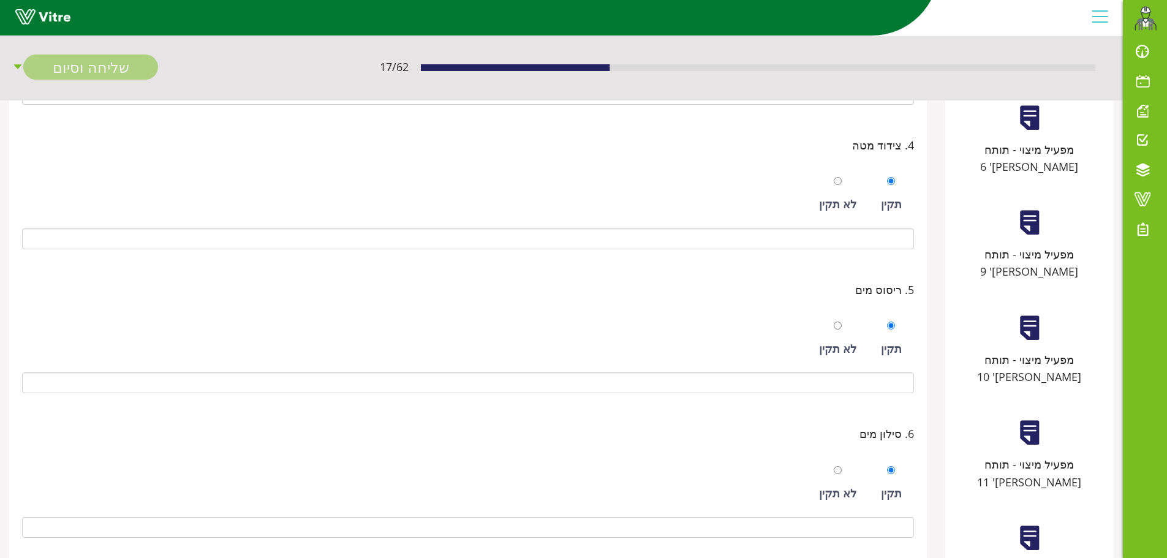
click at [1006, 500] on div "מפעיל ריכוז - תותח מס' 12" at bounding box center [1029, 548] width 156 height 96
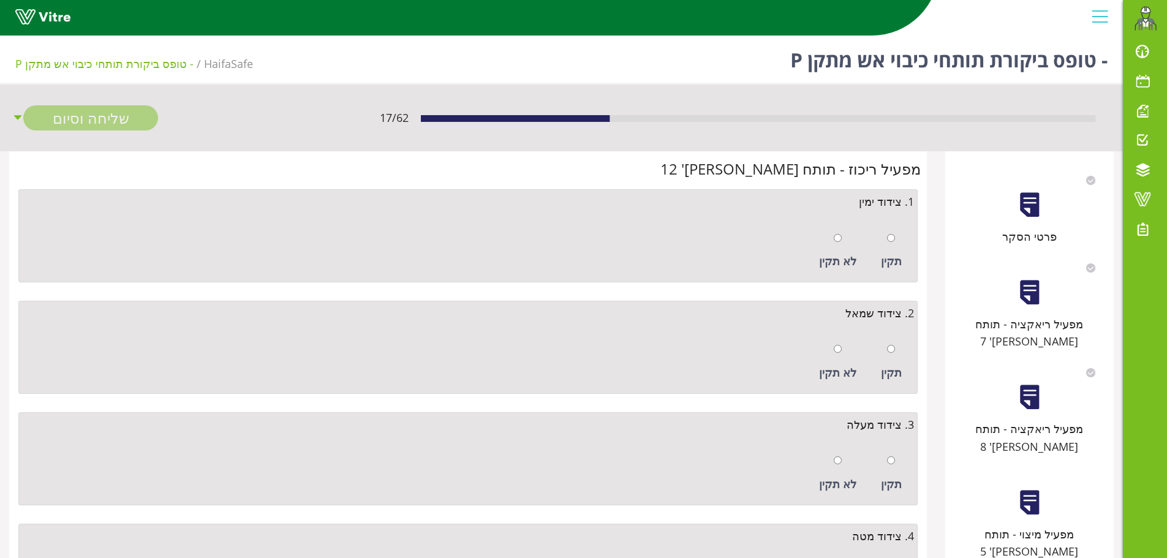
click at [880, 233] on div "תקין" at bounding box center [891, 251] width 33 height 56
radio input "true"
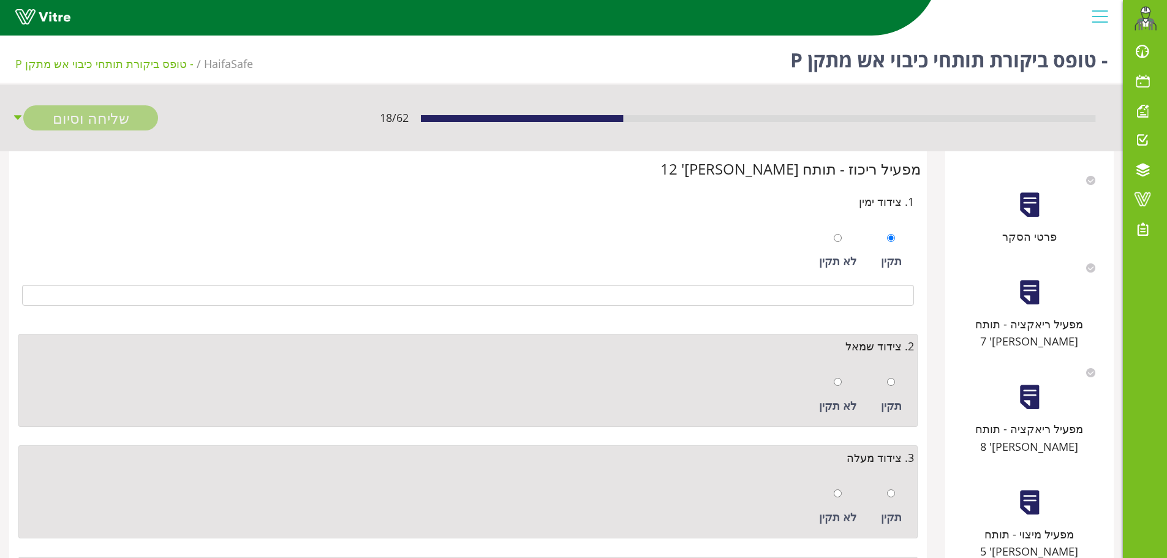
click at [883, 388] on div "תקין" at bounding box center [891, 395] width 33 height 56
radio input "true"
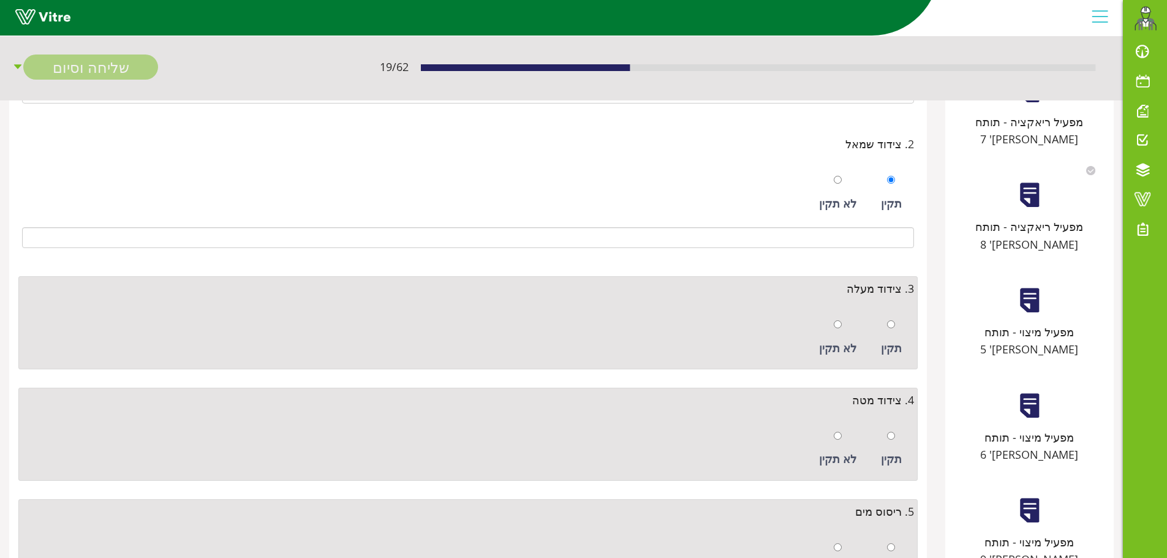
scroll to position [245, 0]
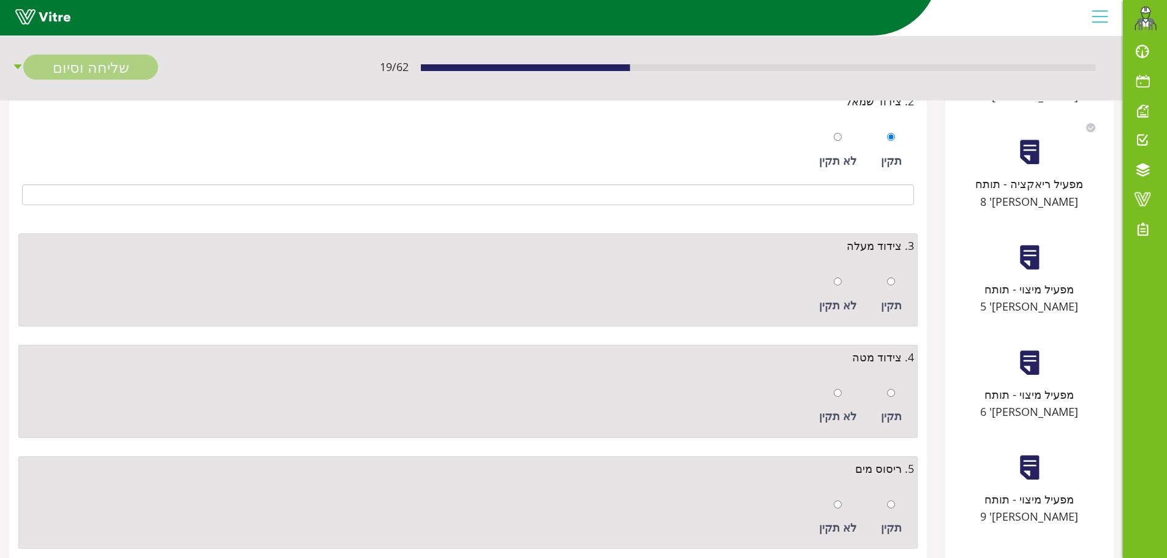
click at [894, 274] on div at bounding box center [891, 281] width 8 height 17
radio input "true"
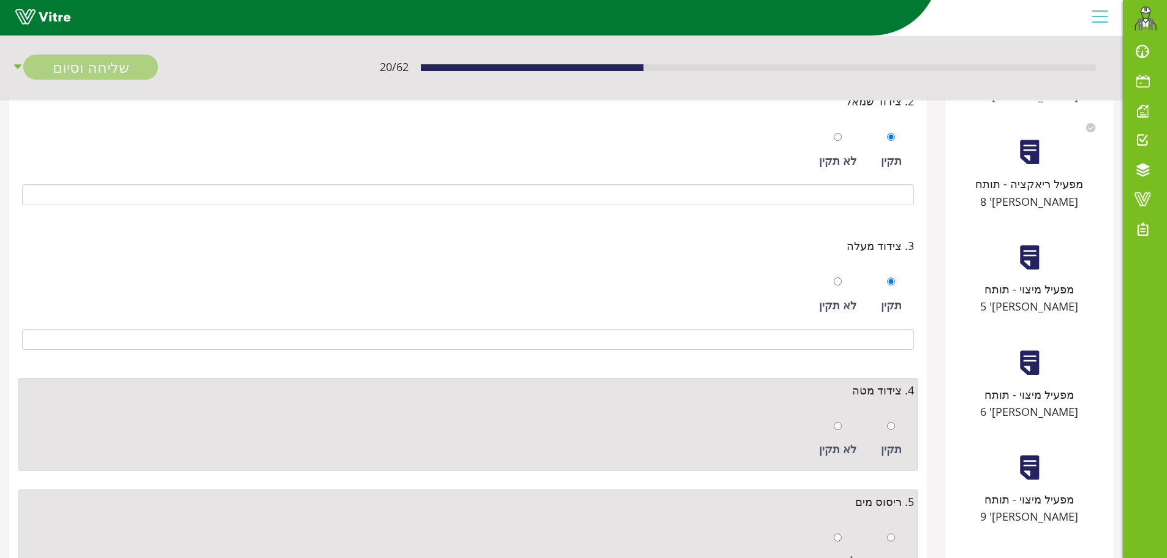
click at [896, 423] on div "תקין" at bounding box center [891, 439] width 33 height 56
radio input "true"
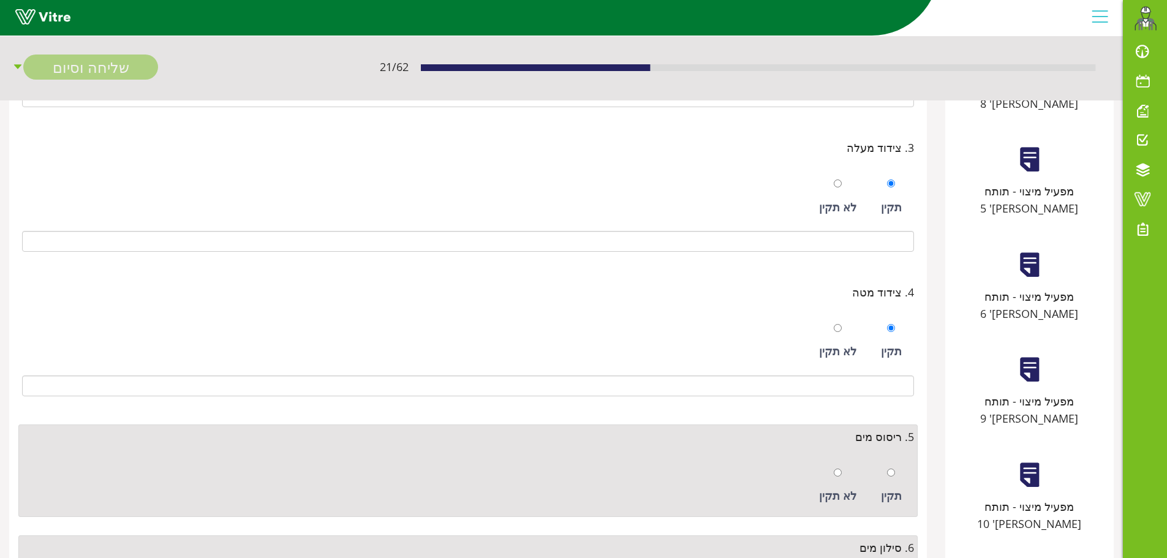
scroll to position [490, 0]
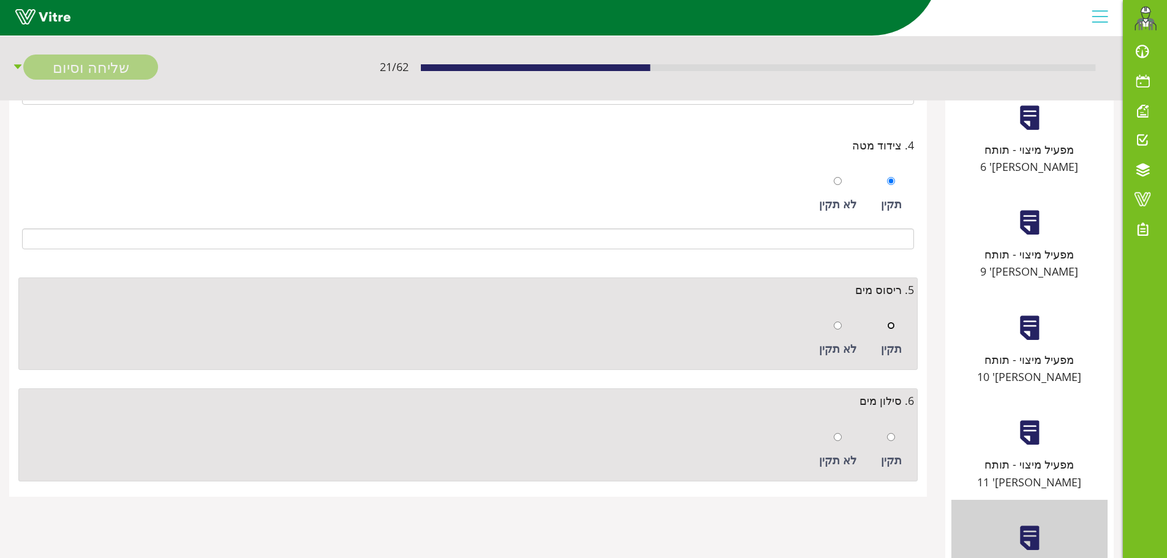
click at [891, 322] on input "radio" at bounding box center [891, 326] width 8 height 8
radio input "true"
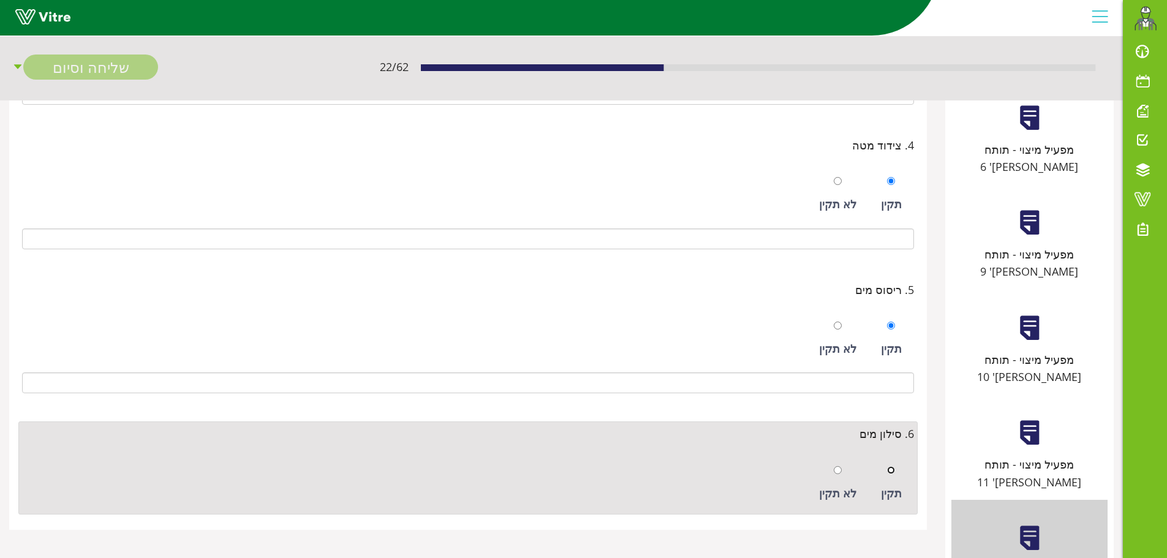
click at [889, 468] on input "radio" at bounding box center [891, 470] width 8 height 8
radio input "true"
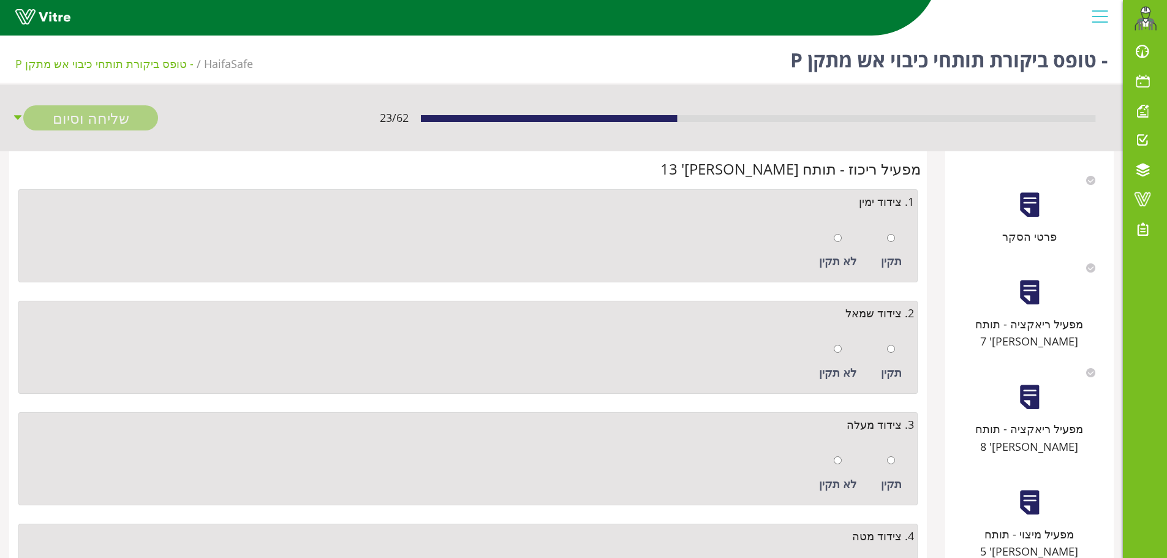
click at [897, 239] on div "תקין" at bounding box center [891, 251] width 33 height 56
radio input "true"
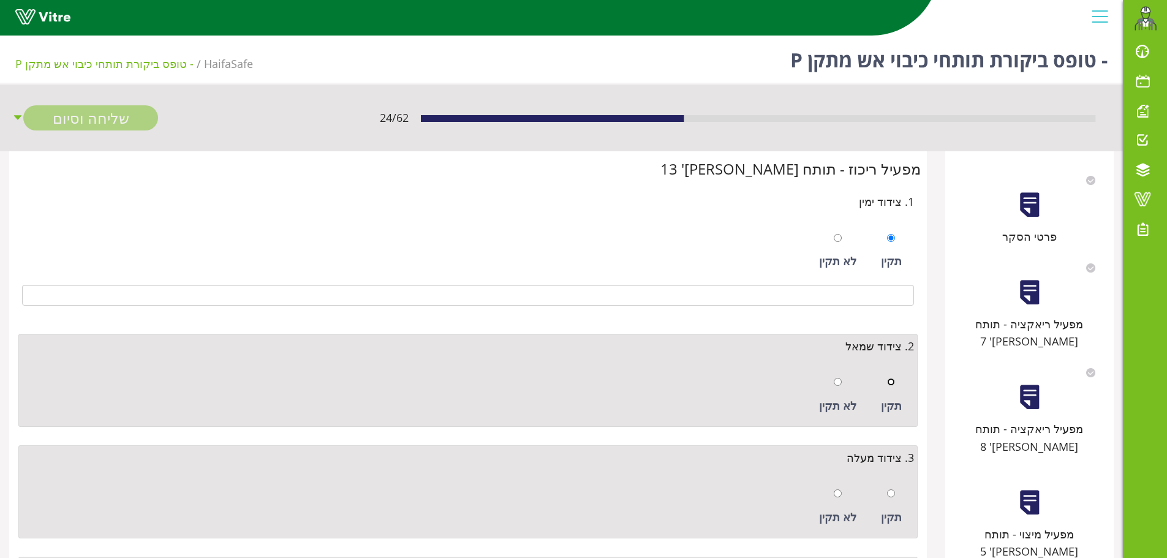
click at [889, 382] on input "radio" at bounding box center [891, 382] width 8 height 8
radio input "true"
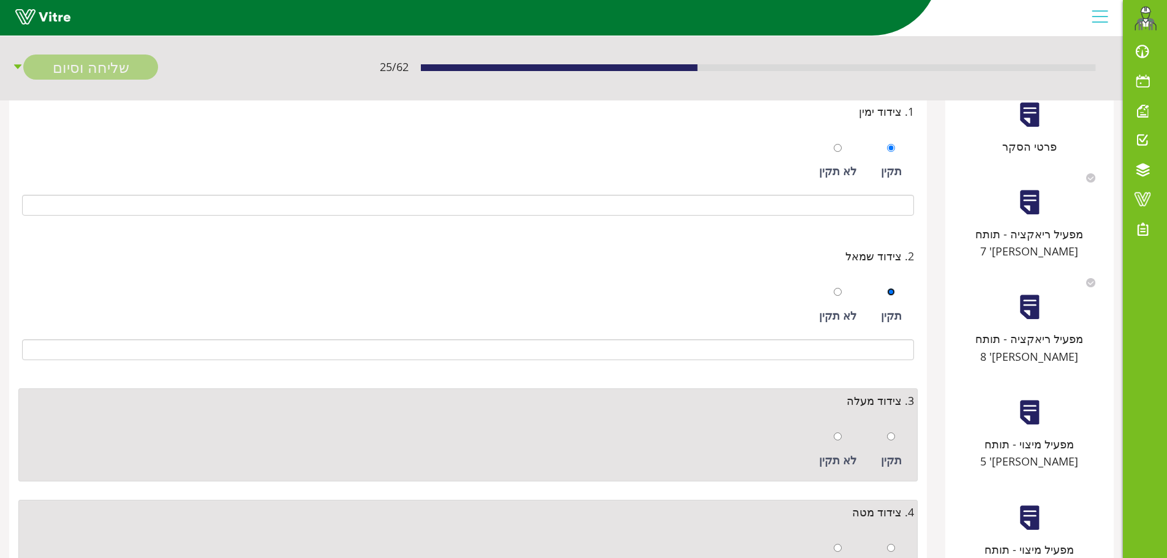
scroll to position [245, 0]
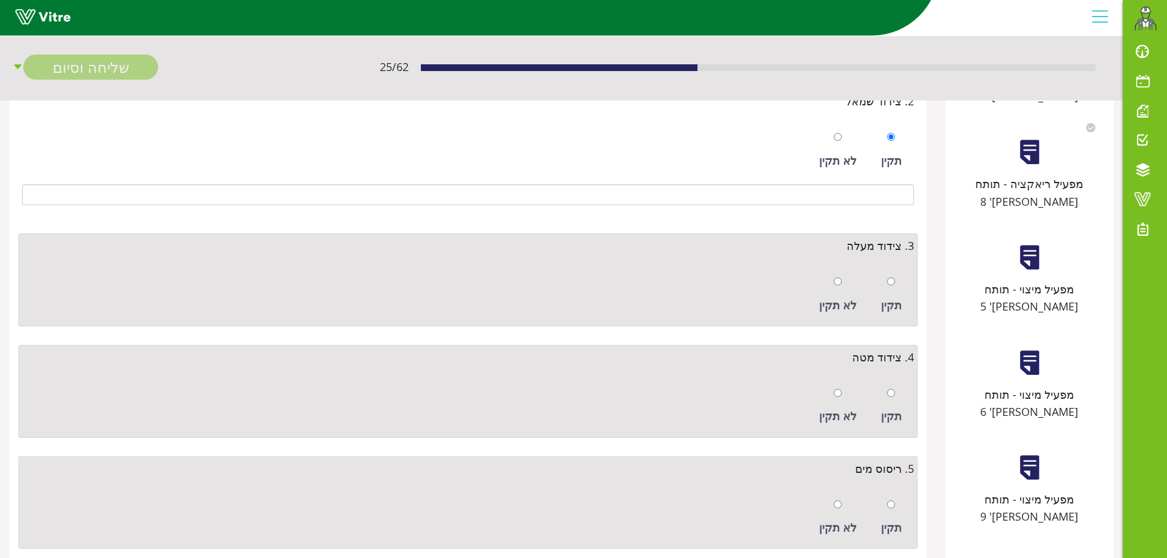
click at [895, 289] on div at bounding box center [891, 281] width 8 height 17
radio input "true"
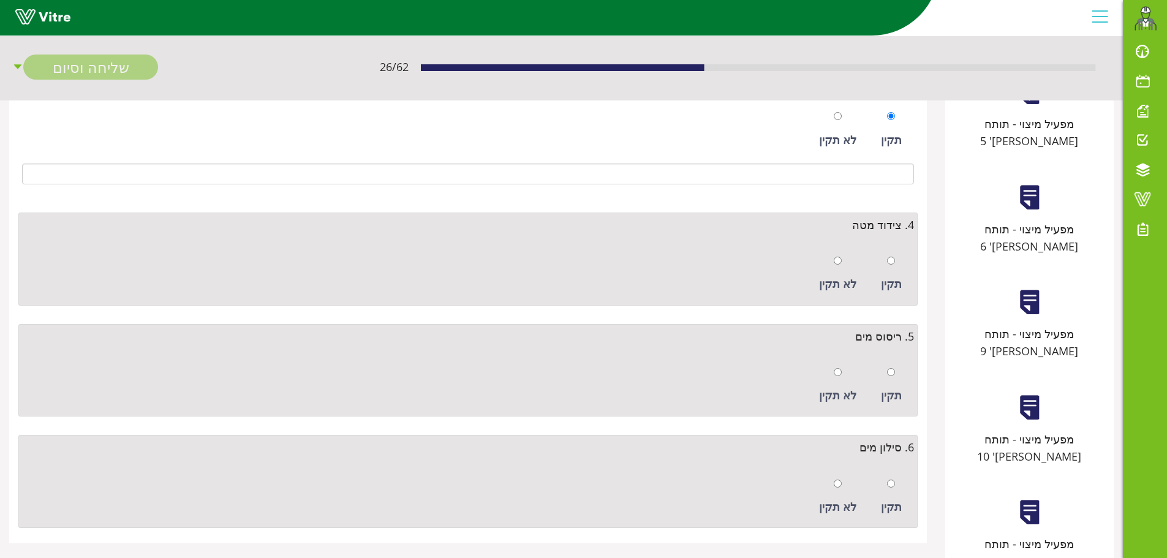
scroll to position [429, 0]
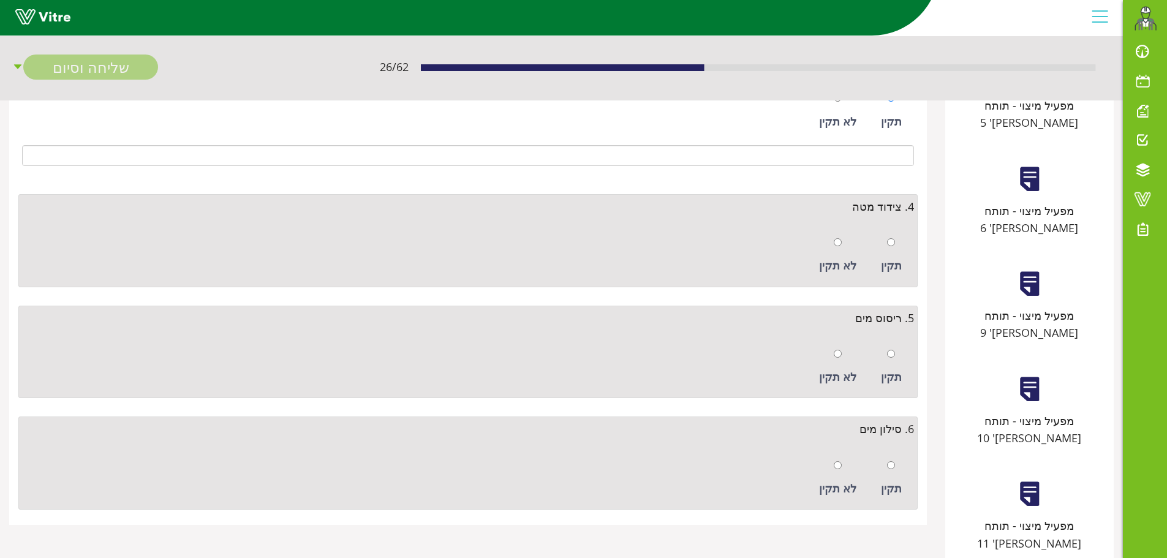
click at [887, 251] on div at bounding box center [891, 241] width 8 height 17
radio input "true"
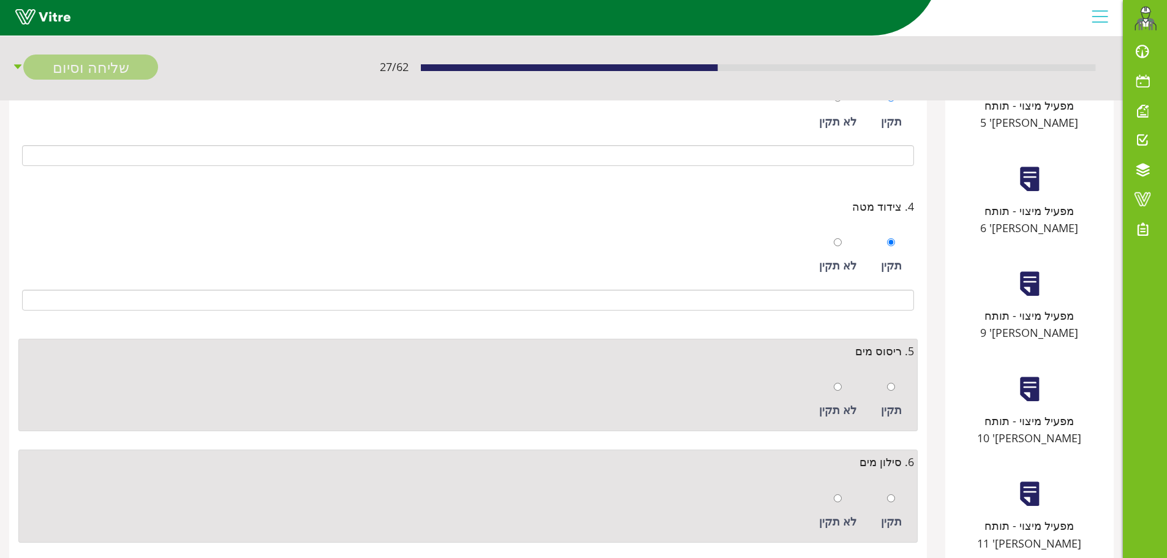
click at [881, 387] on div "תקין" at bounding box center [891, 400] width 33 height 56
radio input "true"
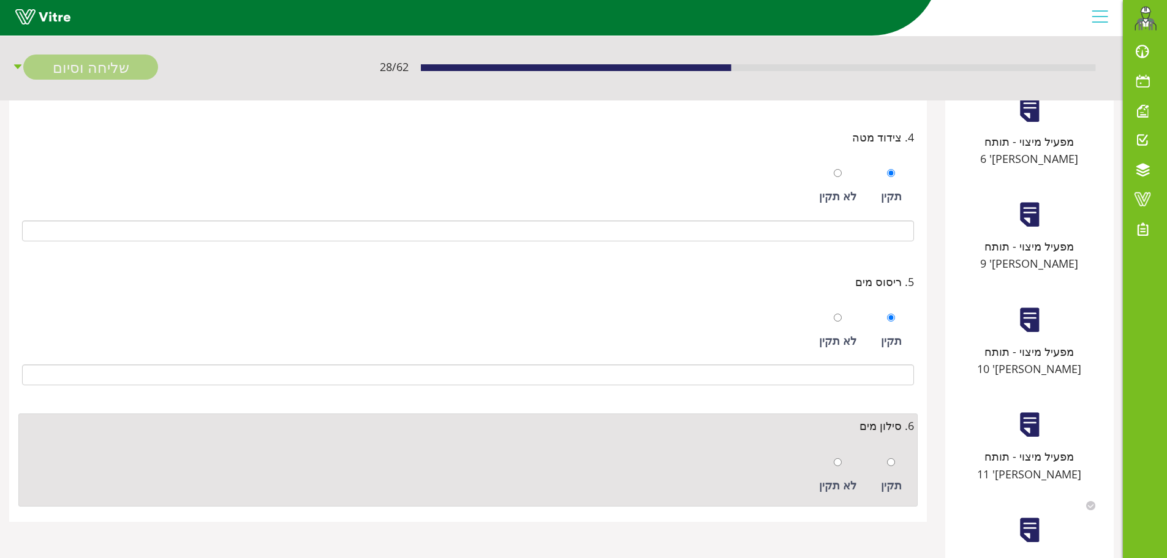
scroll to position [602, 0]
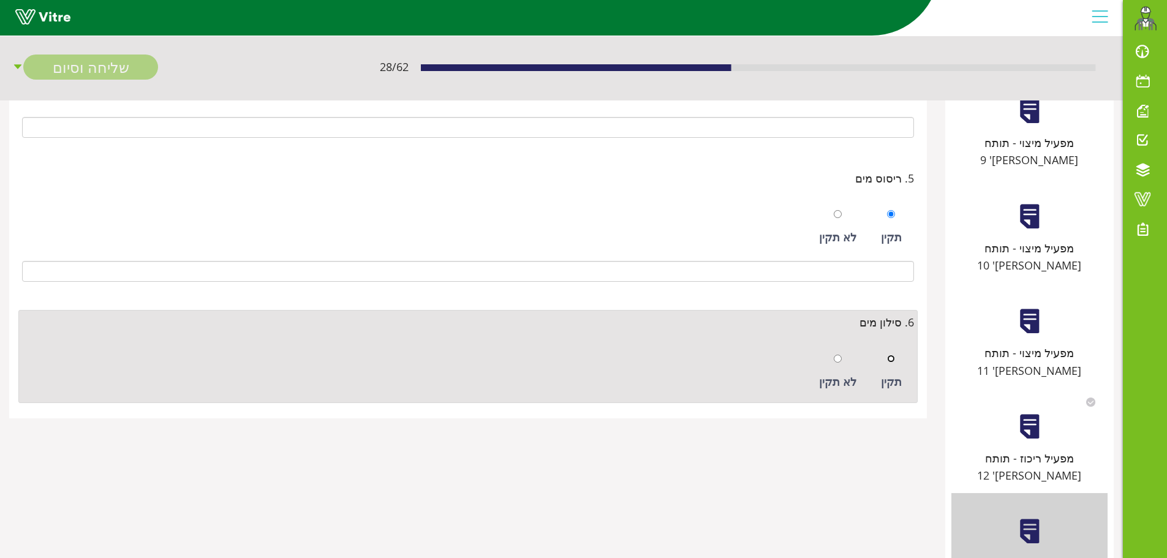
click at [894, 359] on input "radio" at bounding box center [891, 359] width 8 height 8
radio input "true"
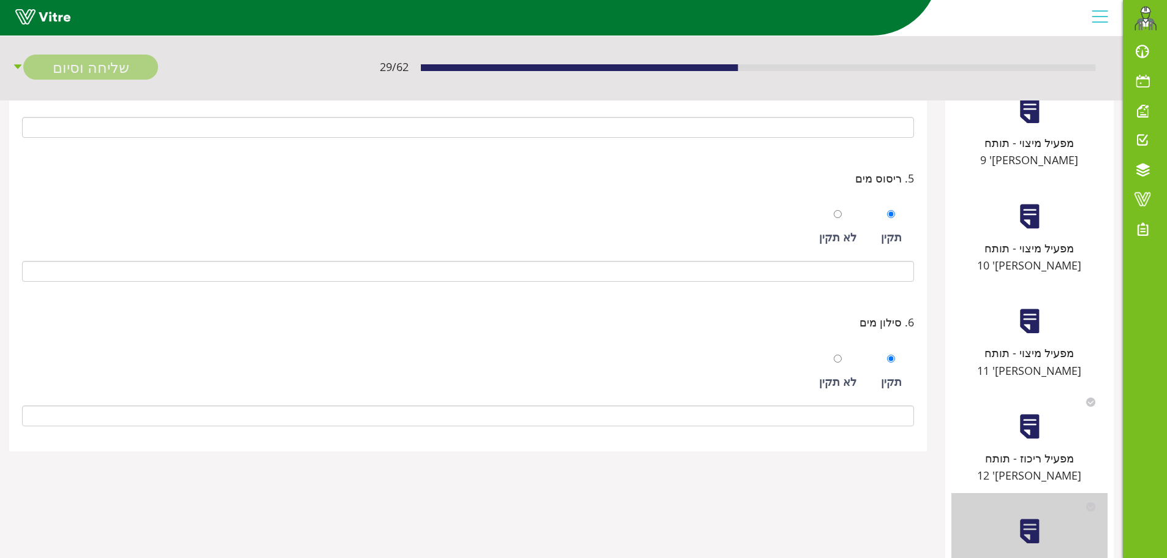
click at [1036, 203] on div at bounding box center [1030, 217] width 28 height 28
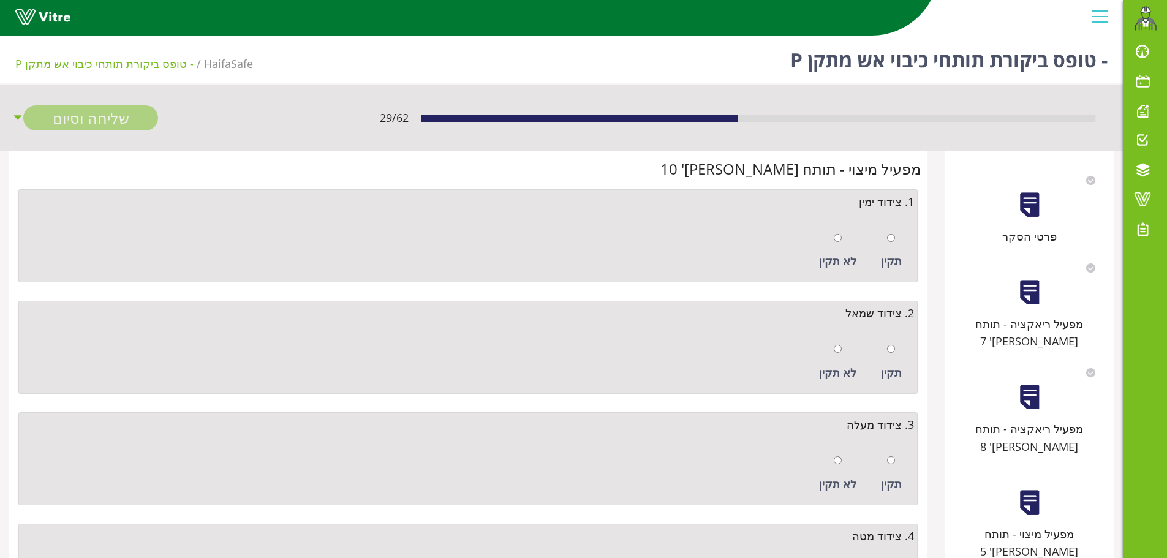
click at [906, 246] on div "תקין" at bounding box center [891, 251] width 33 height 56
radio input "true"
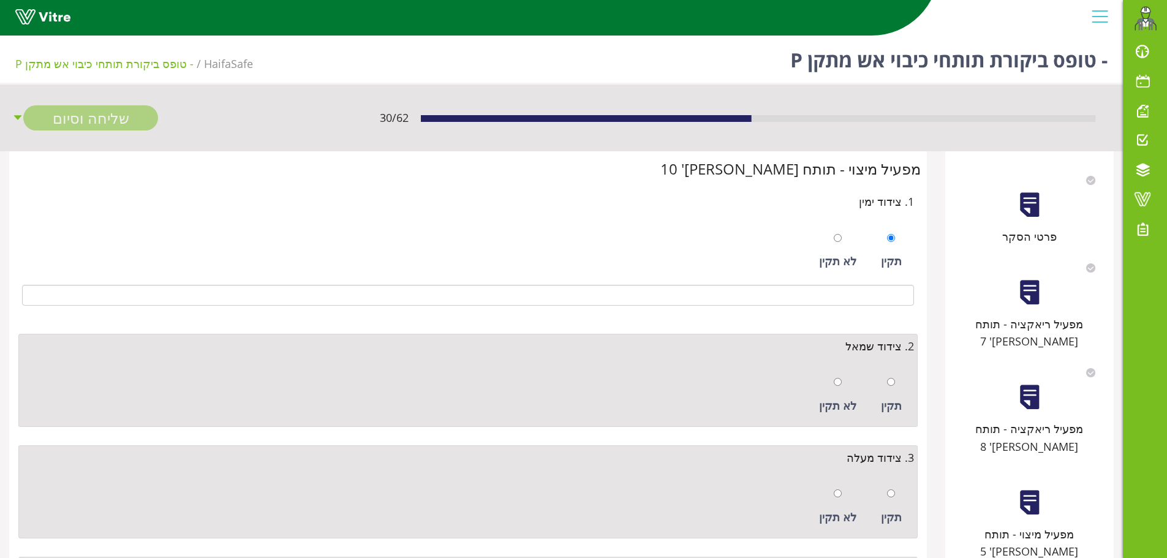
click at [896, 389] on div "תקין" at bounding box center [891, 395] width 33 height 56
radio input "true"
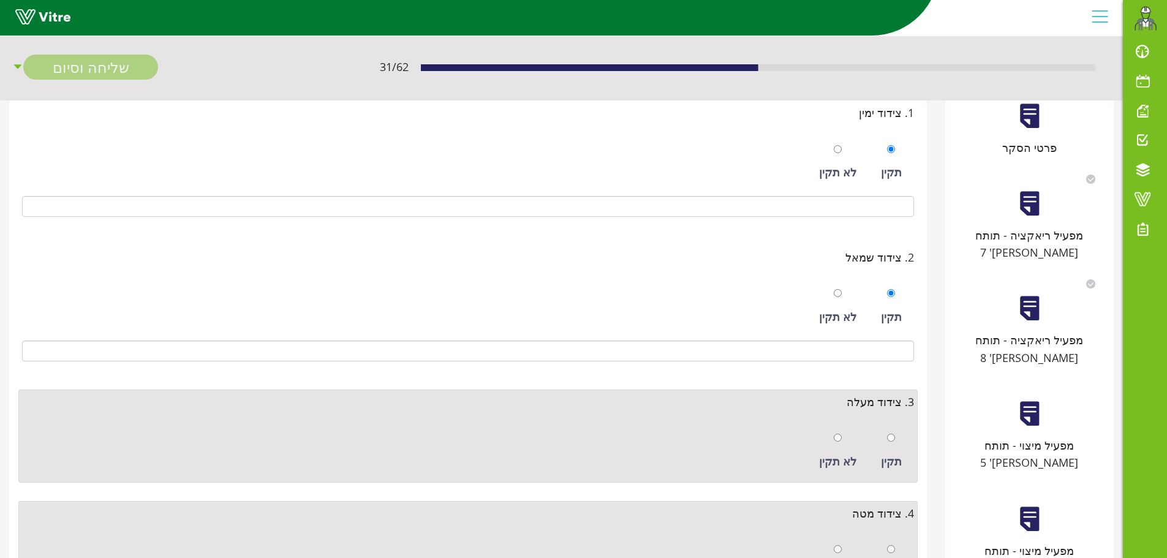
scroll to position [184, 0]
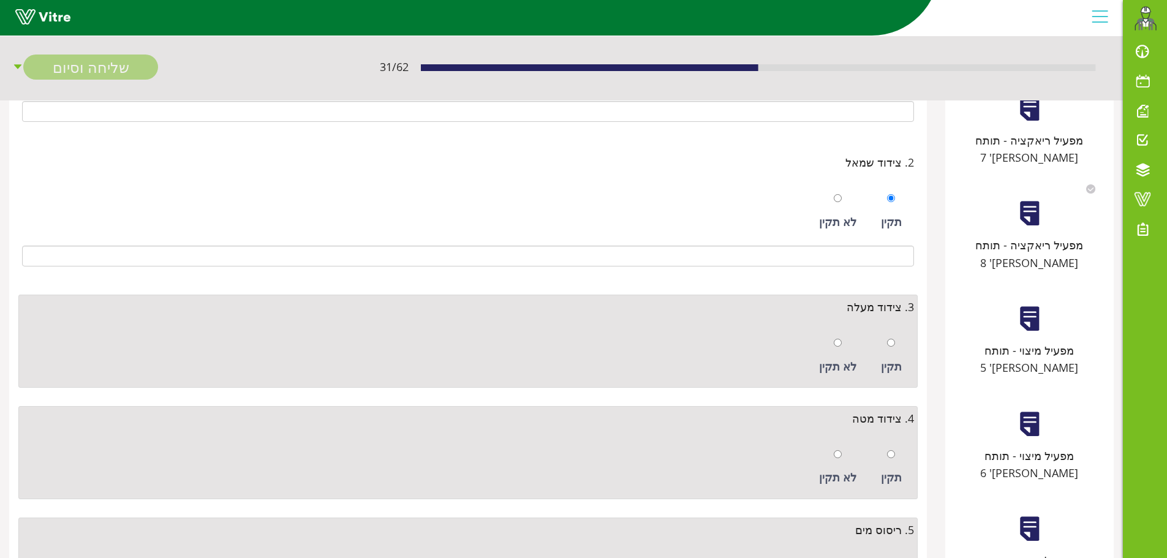
click at [900, 333] on div "תקין" at bounding box center [891, 356] width 33 height 56
radio input "true"
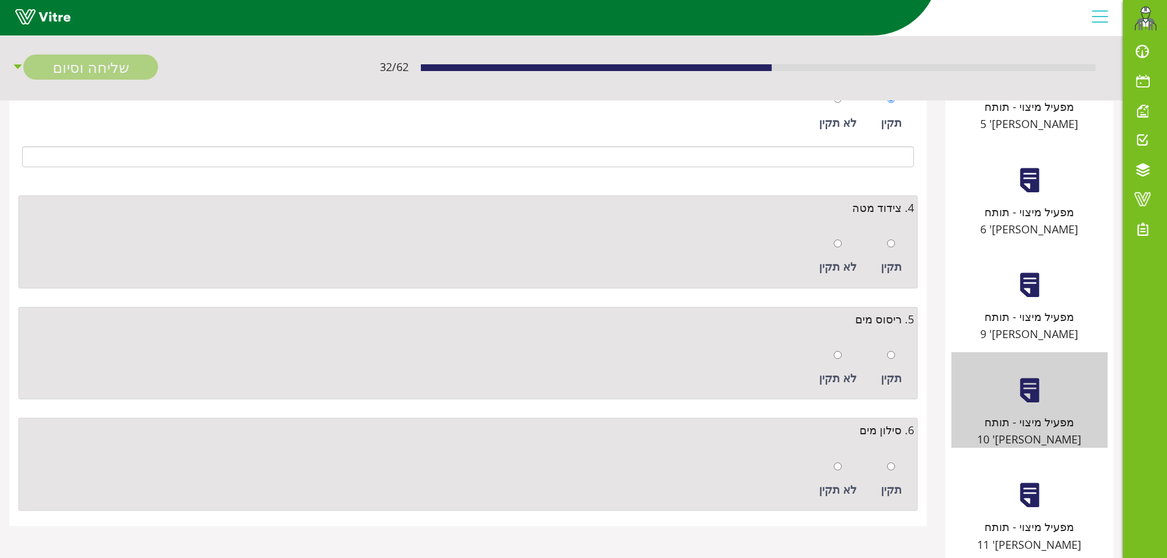
scroll to position [429, 0]
click at [892, 246] on input "radio" at bounding box center [891, 242] width 8 height 8
radio input "true"
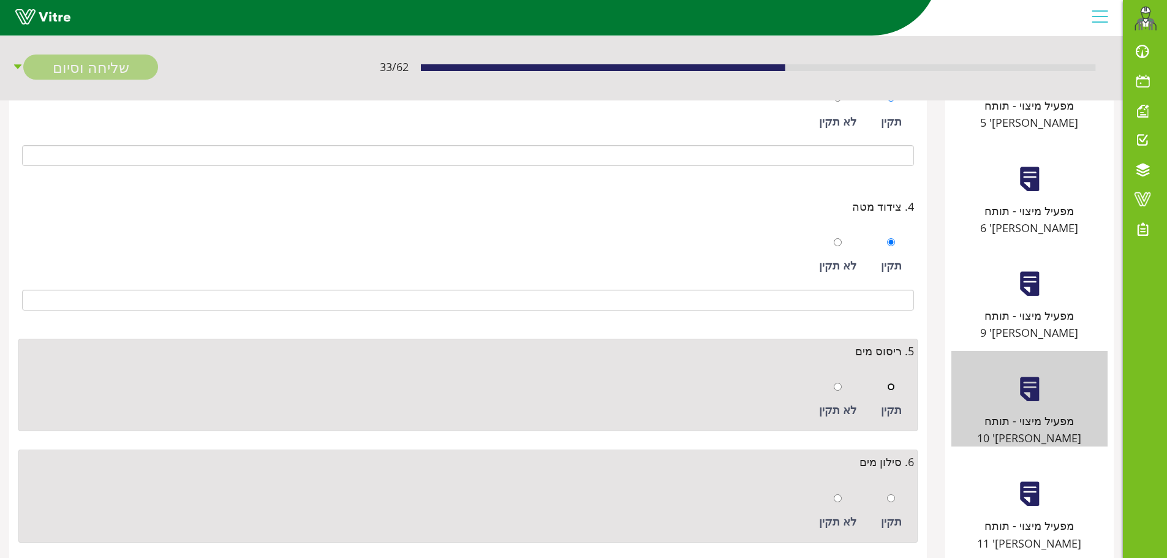
click at [891, 387] on input "radio" at bounding box center [891, 387] width 8 height 8
radio input "true"
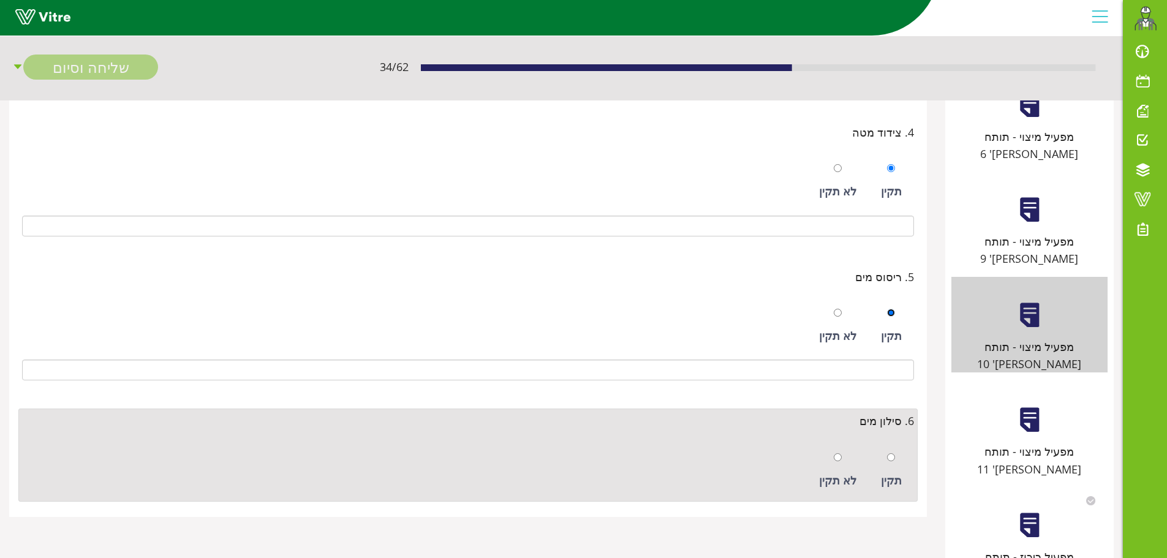
scroll to position [602, 0]
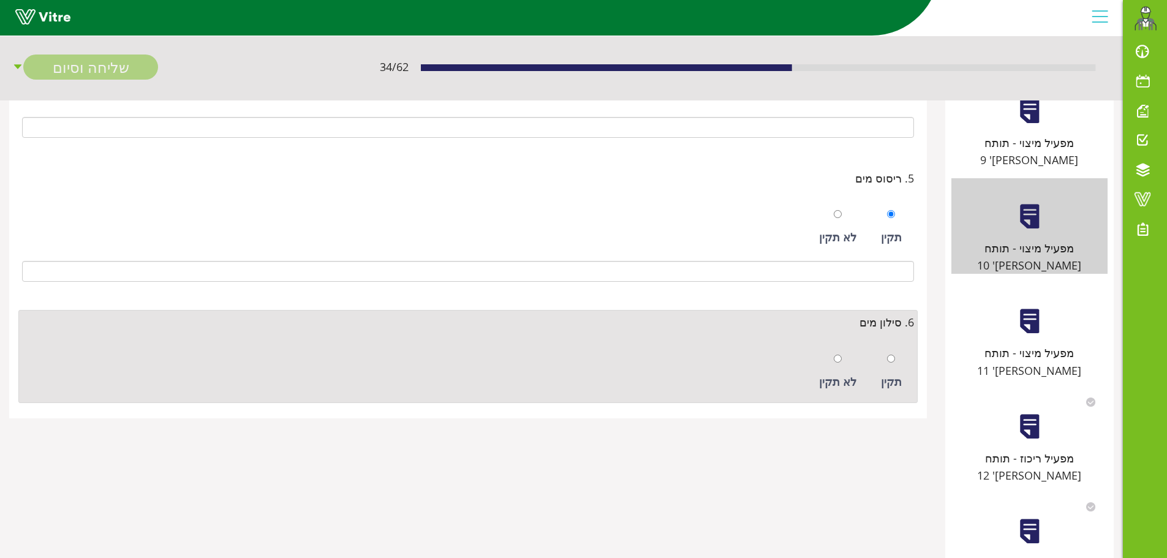
click at [893, 353] on div at bounding box center [891, 358] width 8 height 17
radio input "true"
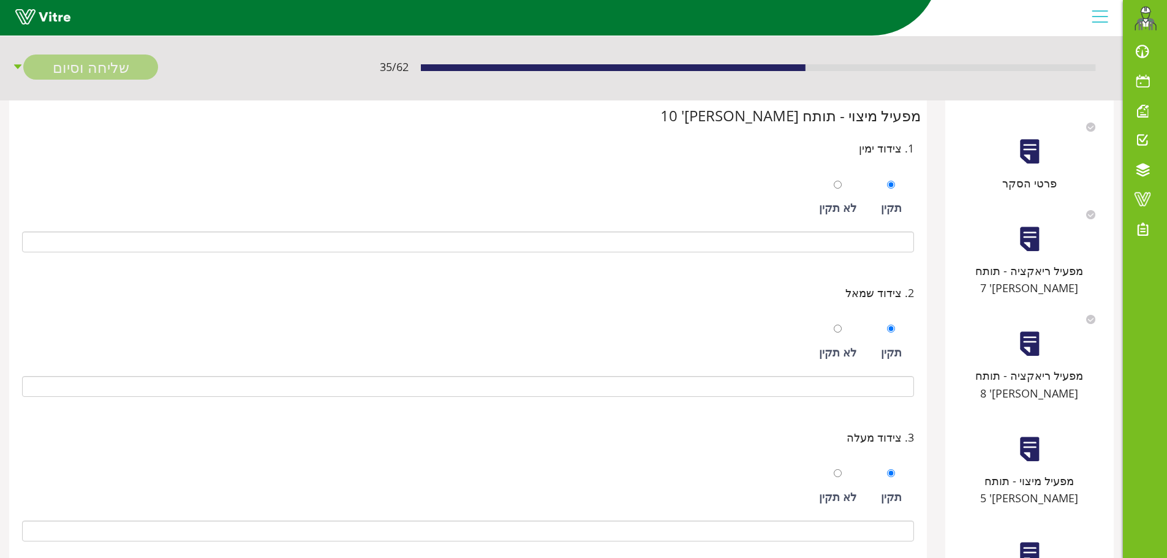
scroll to position [0, 0]
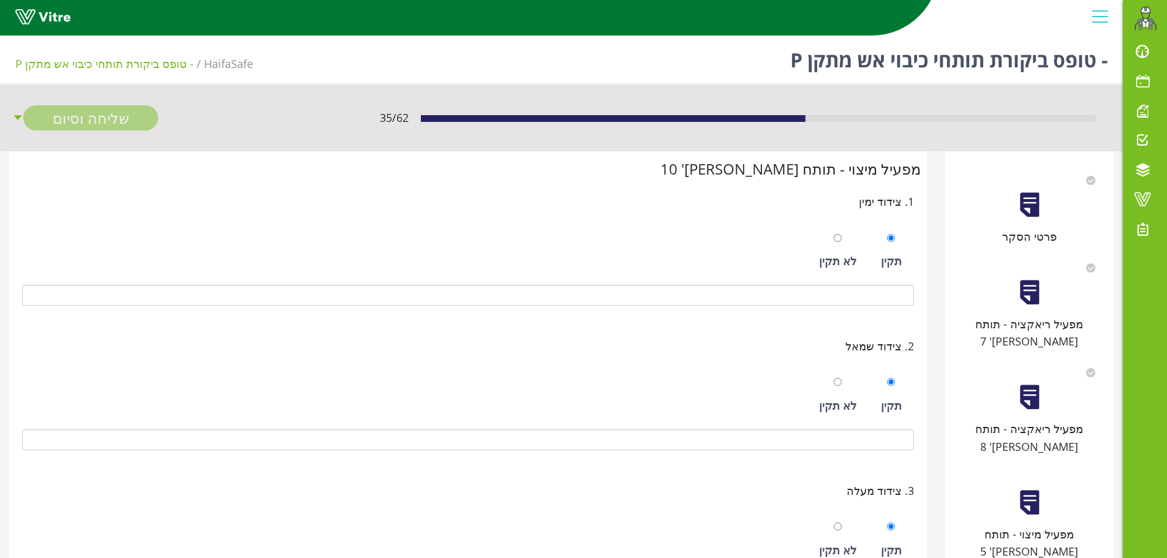
click at [1044, 292] on div "מפעיל ריאקציה - תותח מס' 7" at bounding box center [1029, 302] width 156 height 96
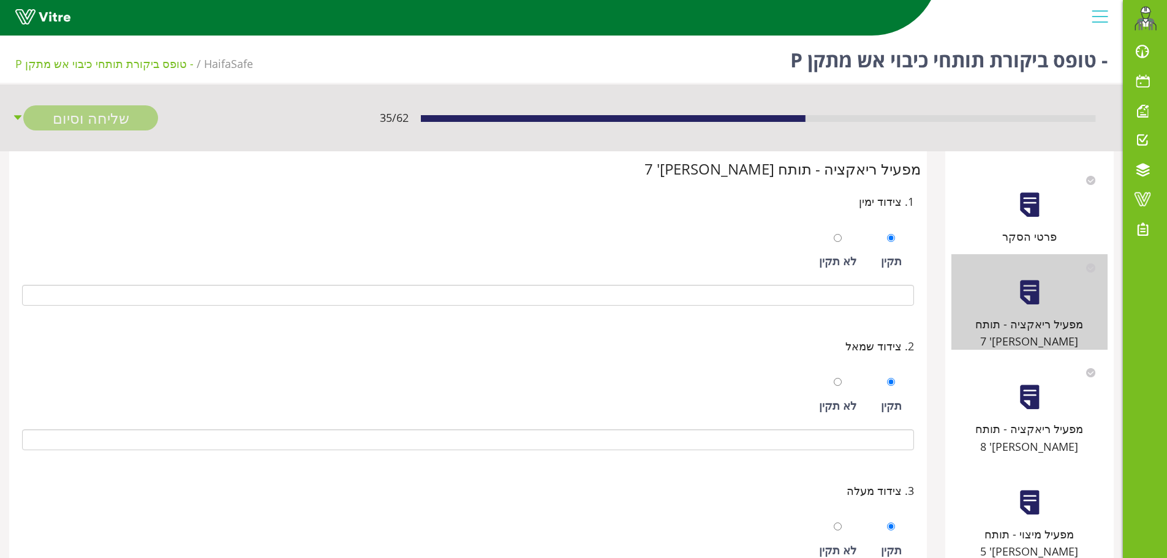
click at [1041, 383] on div at bounding box center [1030, 397] width 28 height 28
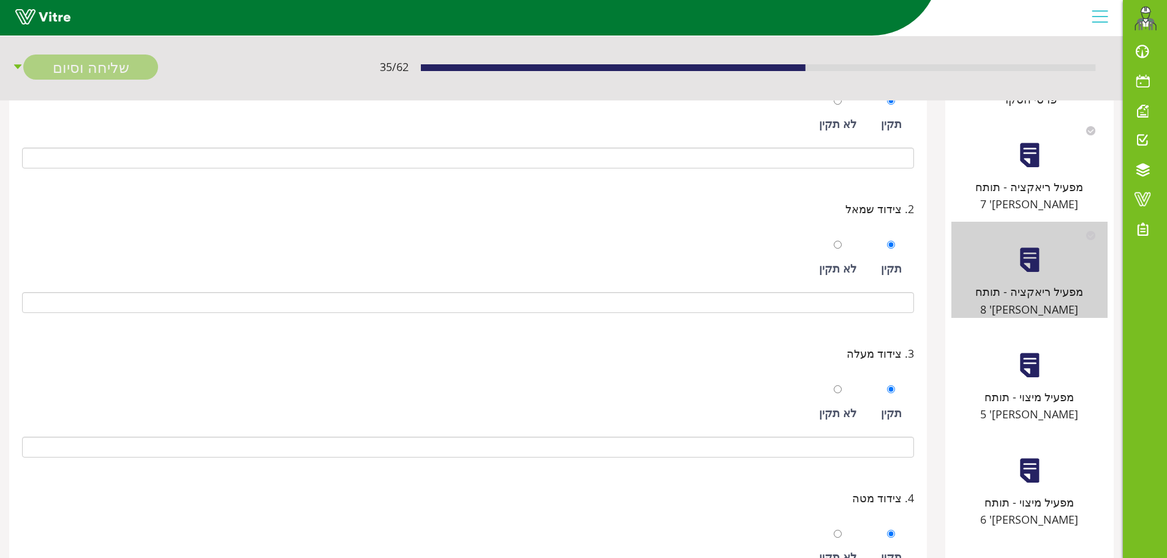
scroll to position [184, 0]
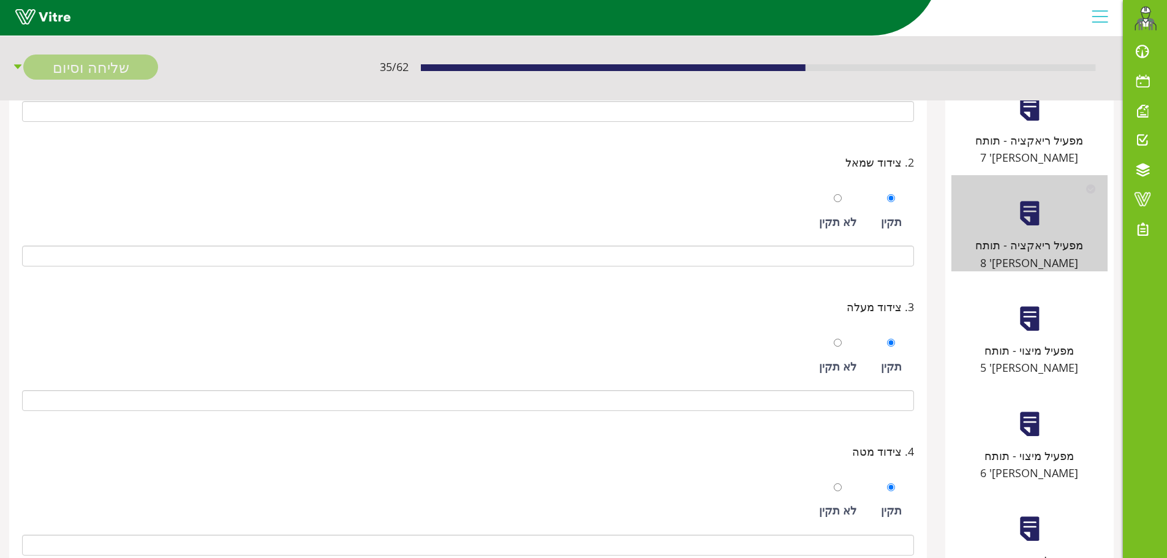
click at [1034, 305] on div at bounding box center [1030, 319] width 28 height 28
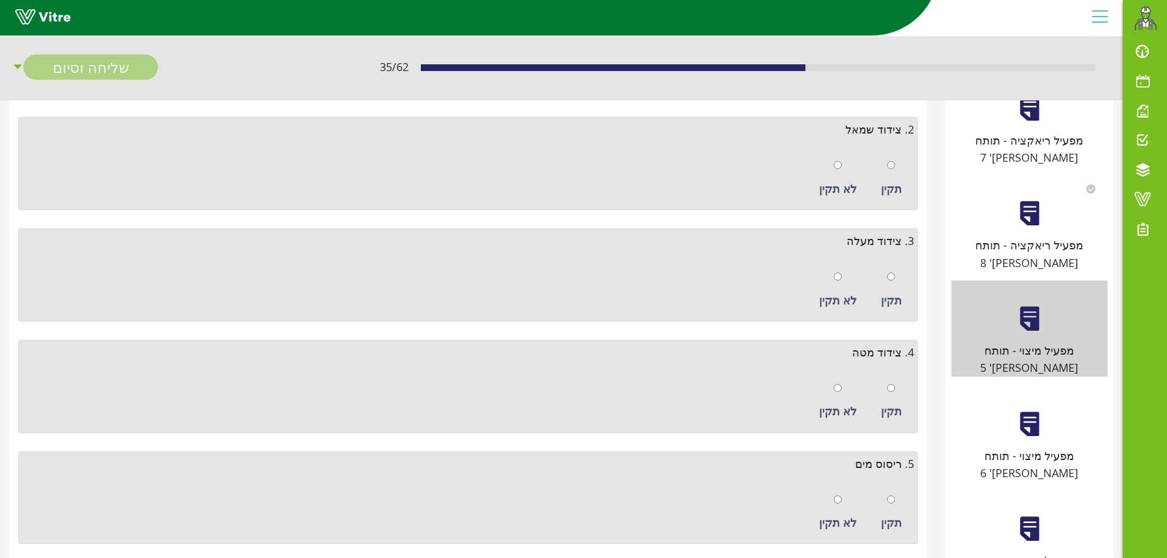
scroll to position [0, 0]
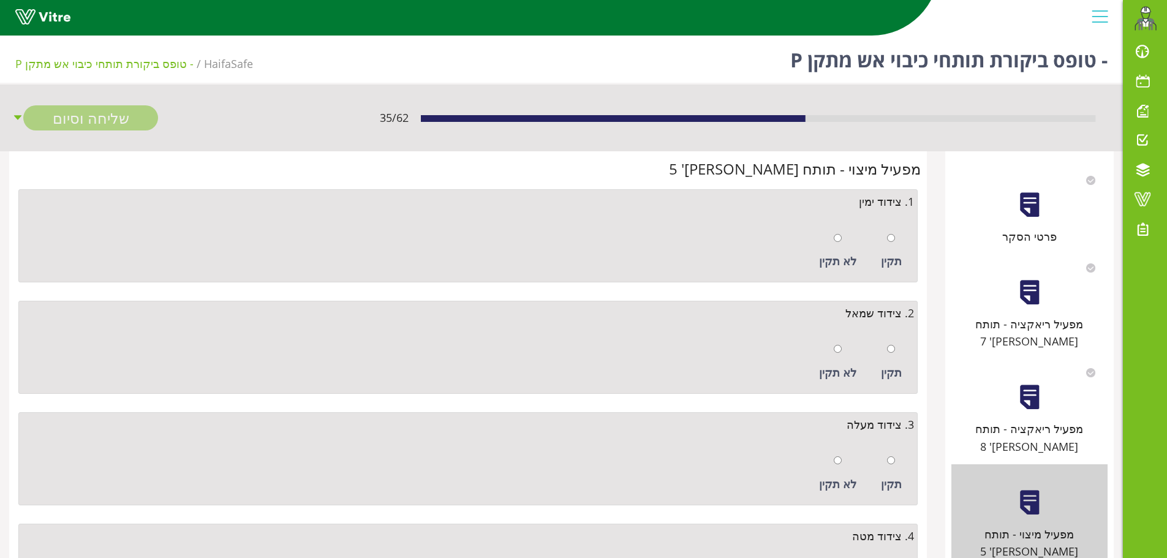
click at [858, 237] on div "לא תקין" at bounding box center [838, 251] width 50 height 56
radio input "true"
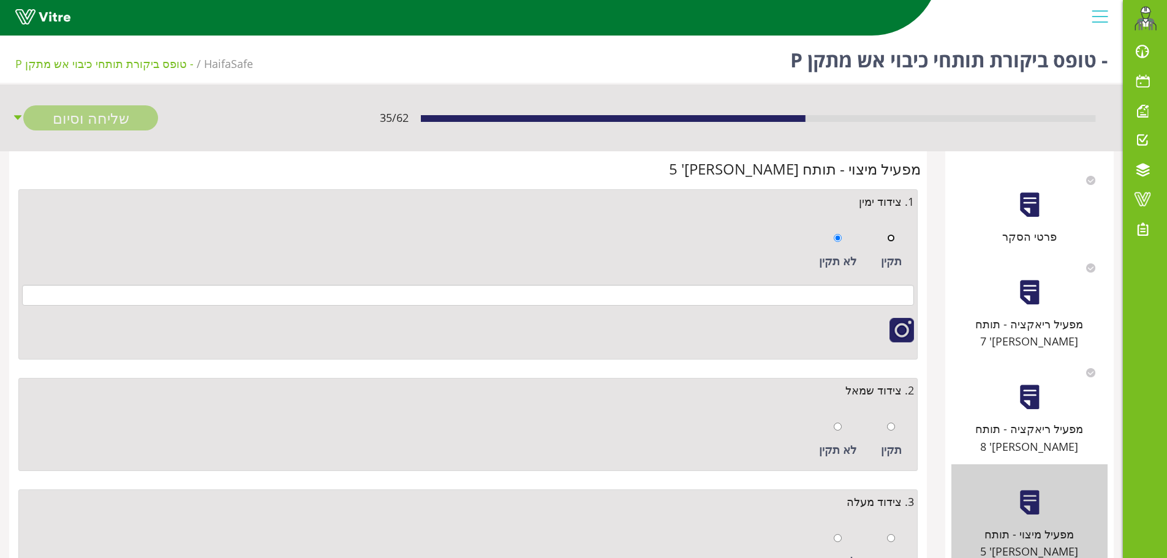
click at [891, 240] on input "radio" at bounding box center [891, 238] width 8 height 8
radio input "true"
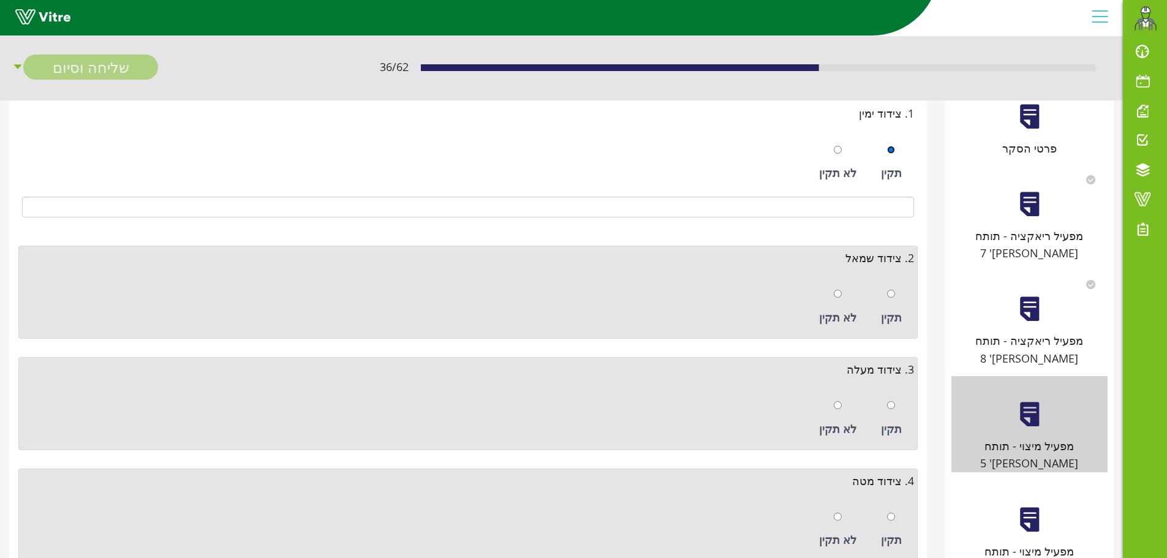
scroll to position [184, 0]
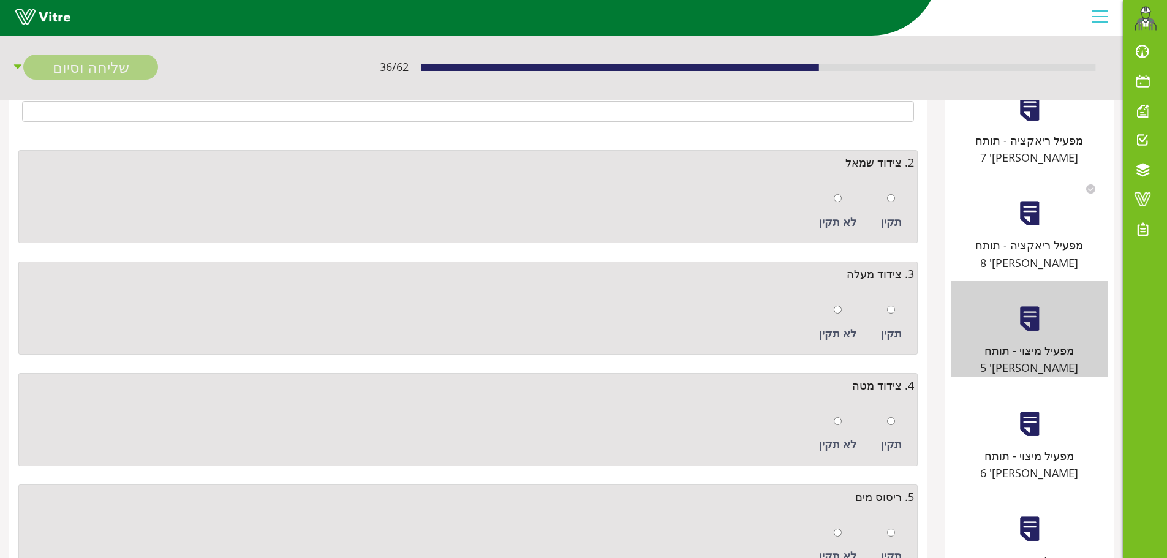
click at [899, 195] on div "תקין" at bounding box center [891, 211] width 33 height 56
radio input "true"
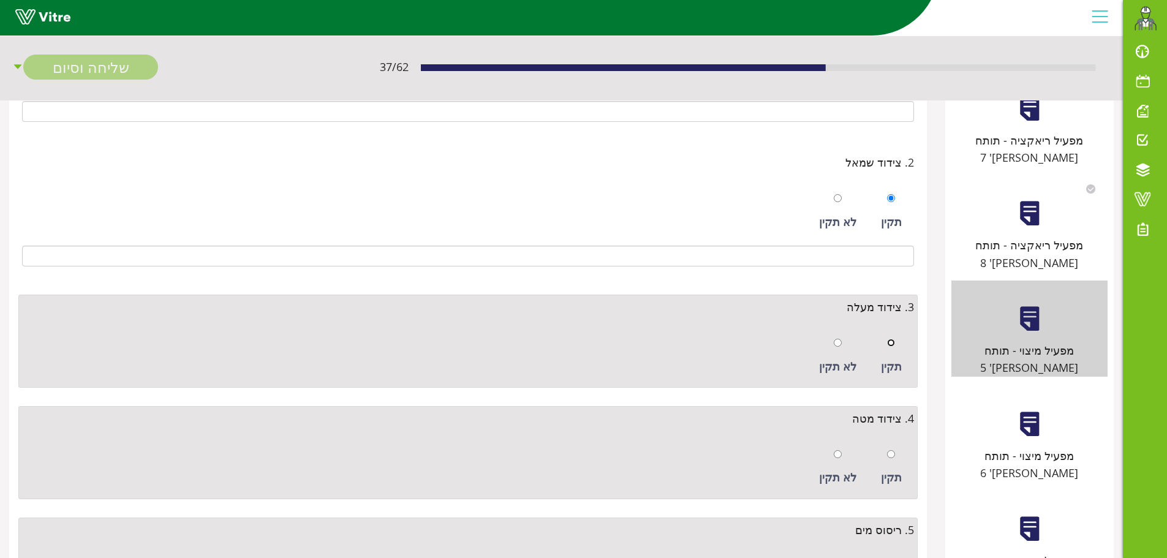
click at [891, 342] on input "radio" at bounding box center [891, 343] width 8 height 8
radio input "true"
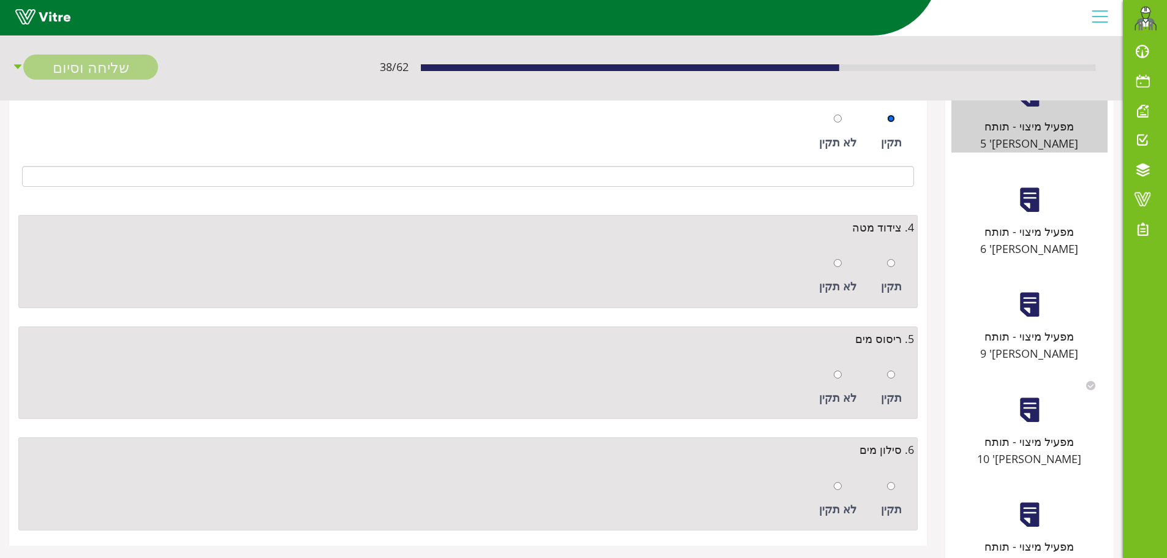
scroll to position [429, 0]
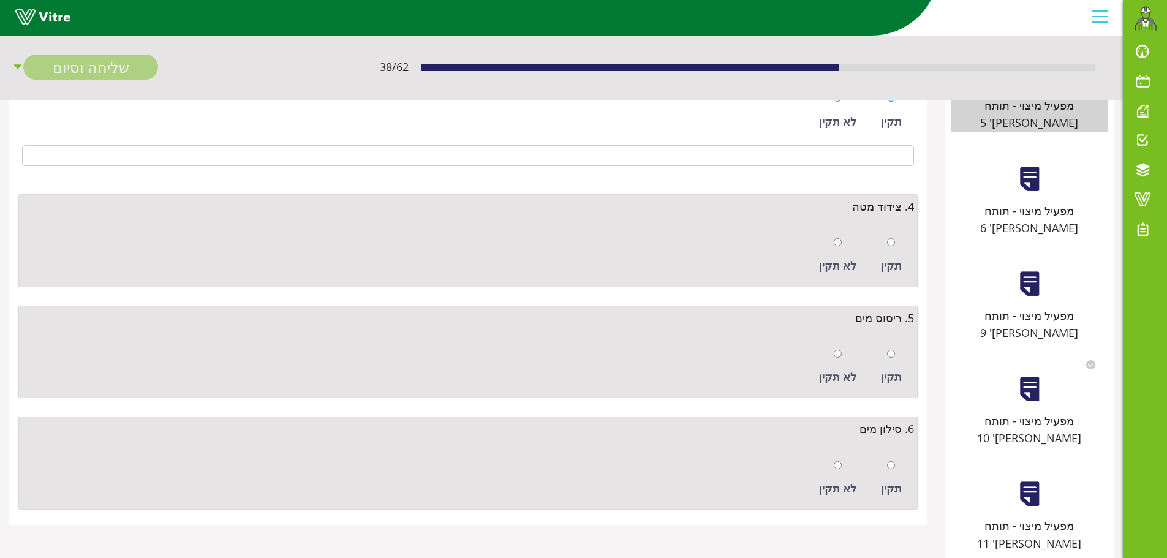
click at [896, 249] on div "תקין" at bounding box center [891, 255] width 33 height 56
radio input "true"
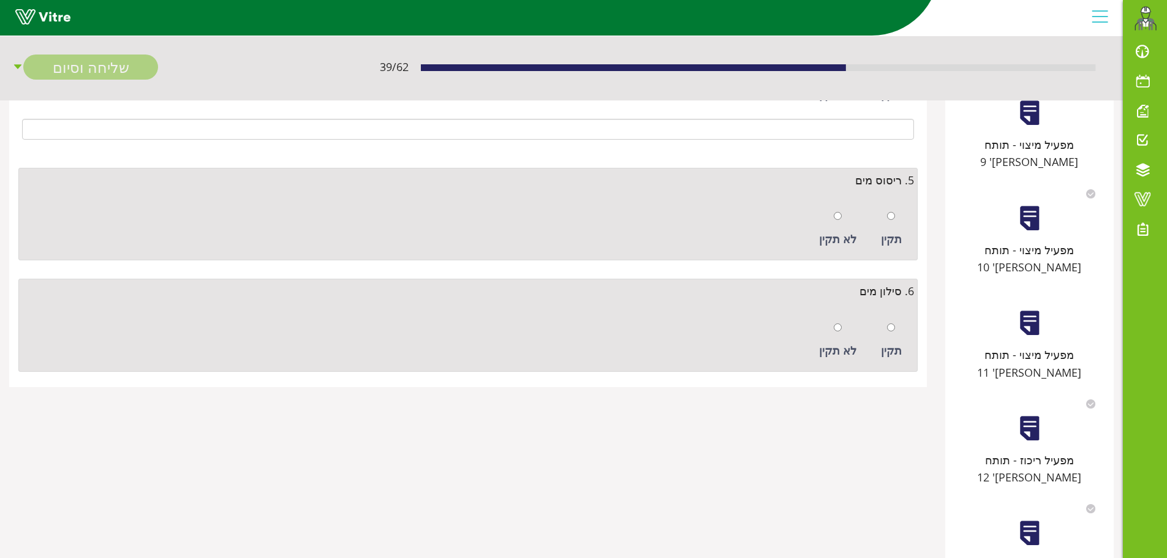
scroll to position [602, 0]
click at [894, 213] on input "radio" at bounding box center [891, 214] width 8 height 8
radio input "true"
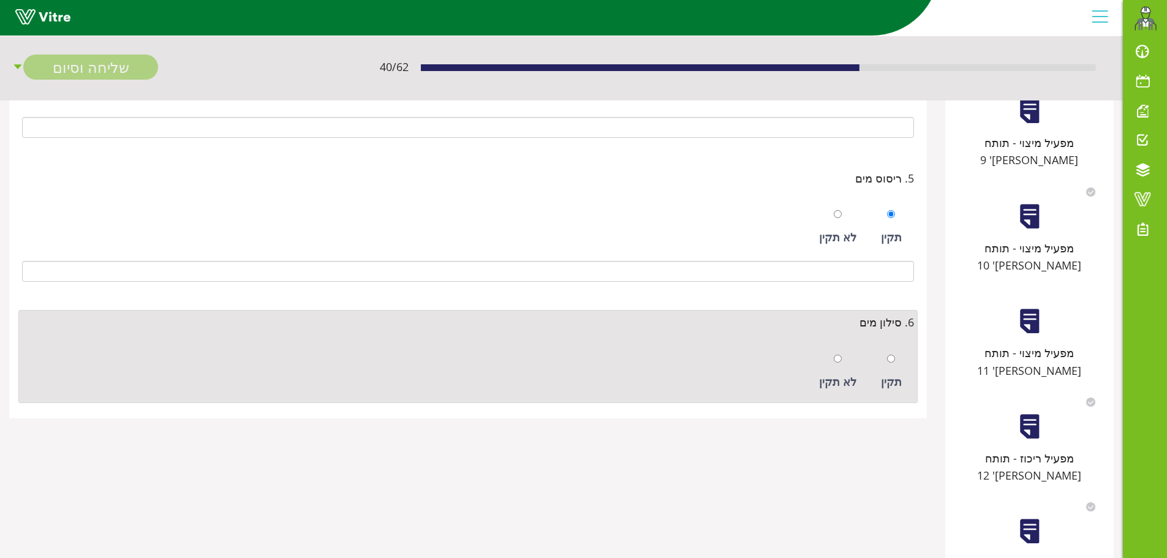
click at [896, 355] on div "תקין" at bounding box center [891, 372] width 33 height 56
radio input "true"
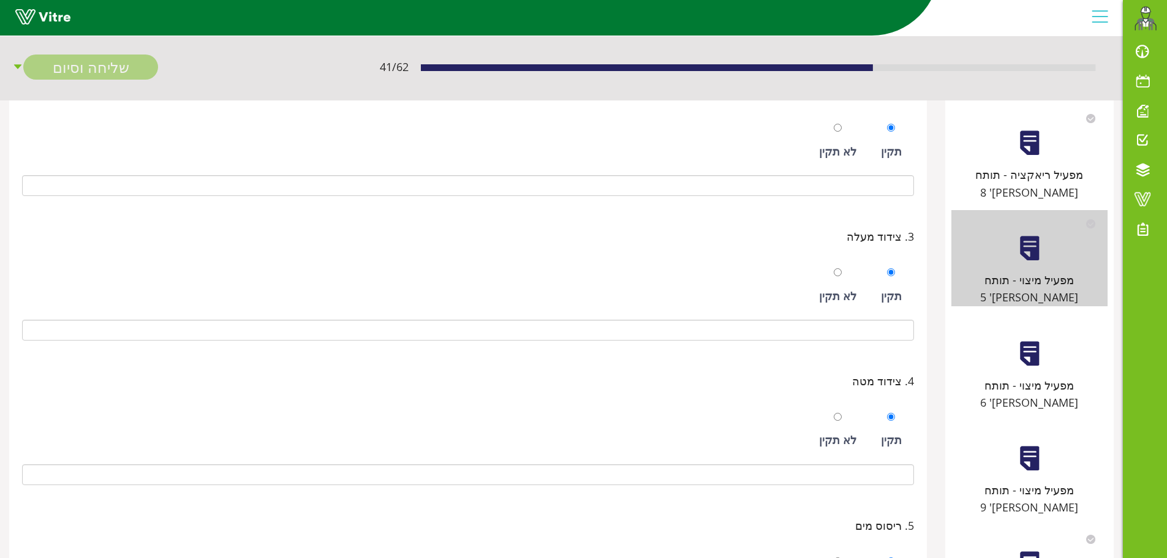
scroll to position [234, 0]
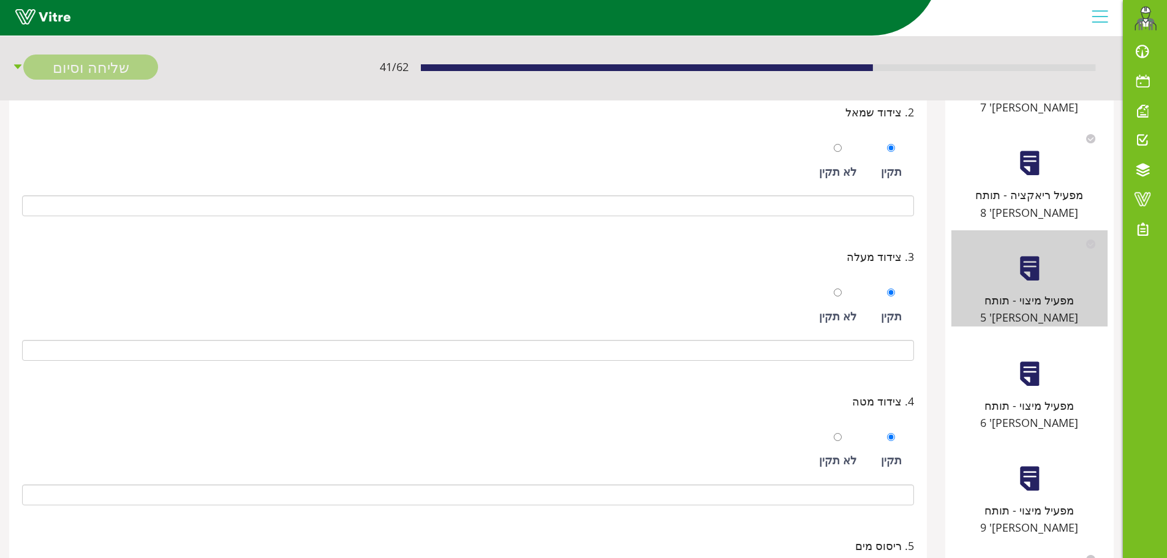
click at [1026, 360] on div at bounding box center [1030, 374] width 28 height 28
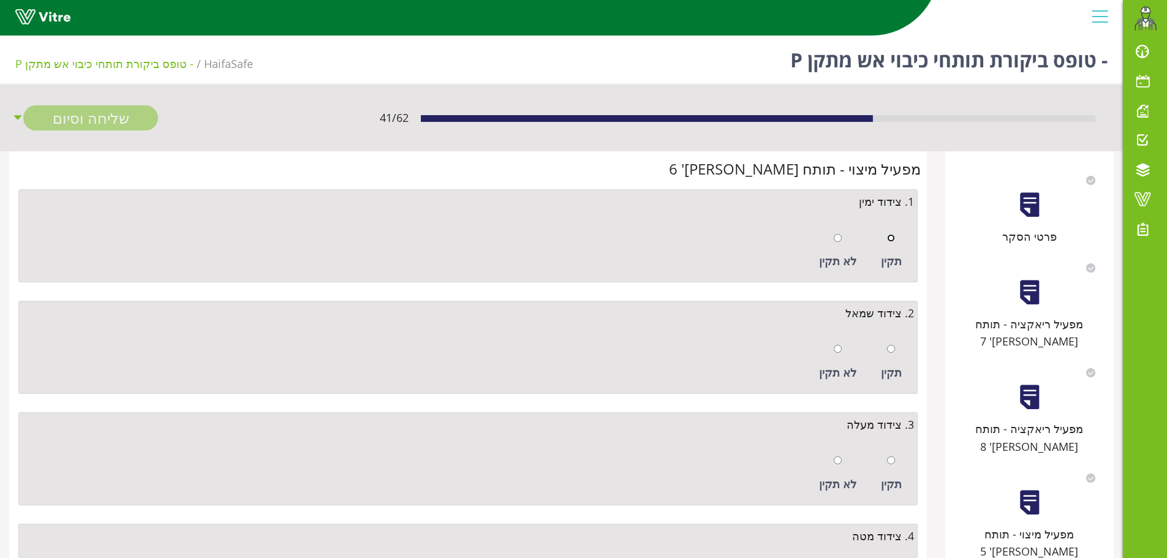
click at [894, 240] on input "radio" at bounding box center [891, 238] width 8 height 8
radio input "true"
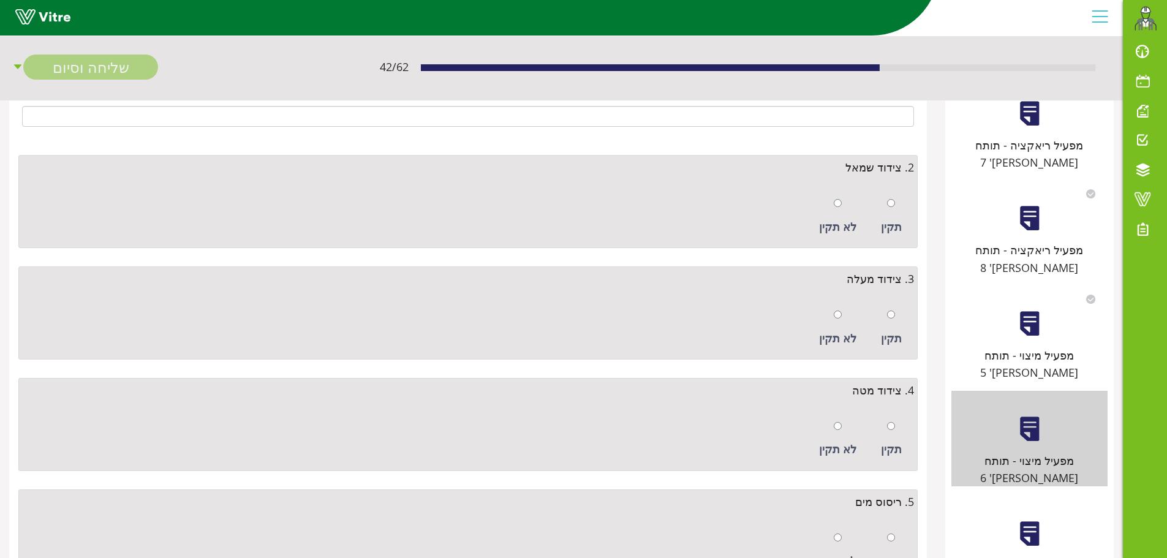
scroll to position [184, 0]
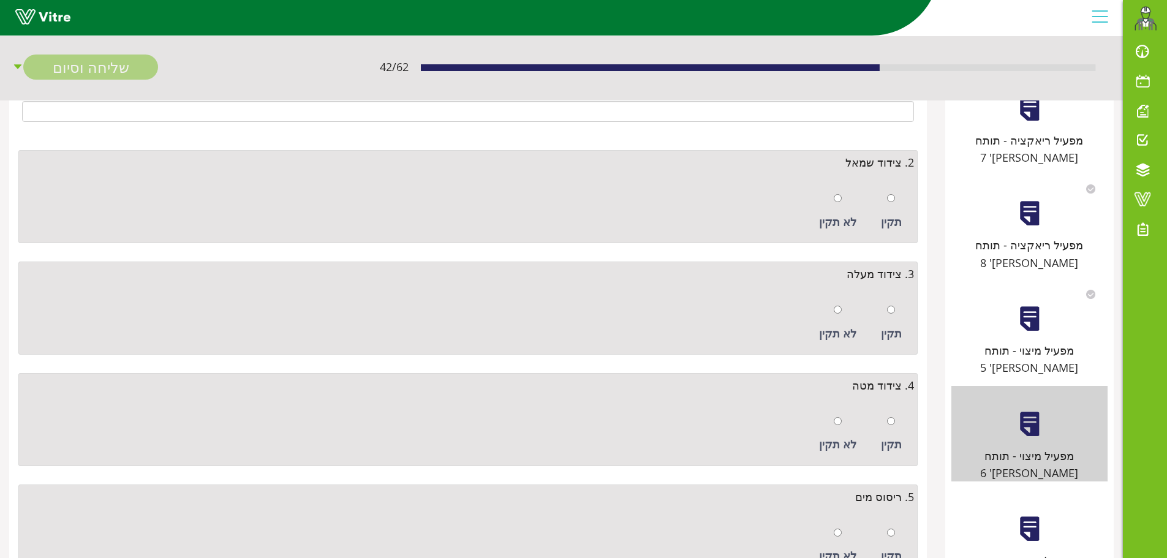
click at [902, 198] on div "תקין" at bounding box center [891, 211] width 33 height 56
radio input "true"
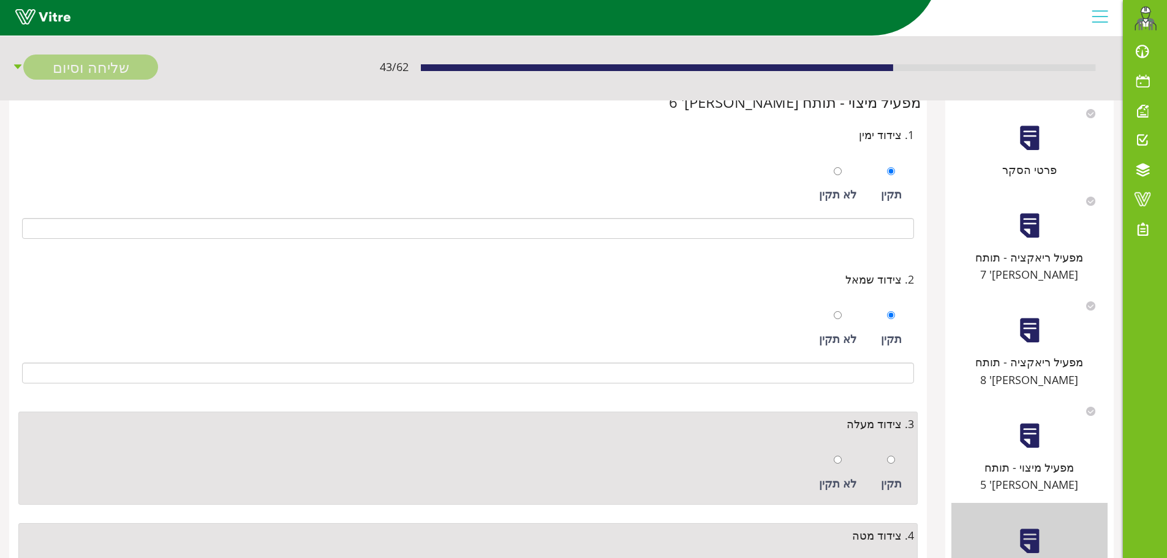
scroll to position [0, 0]
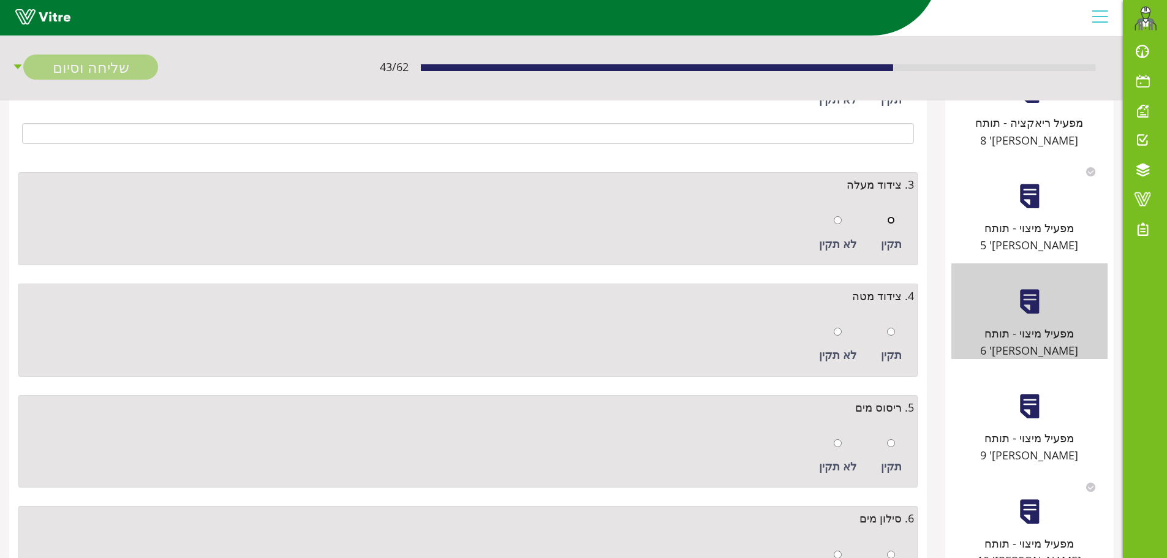
click at [894, 220] on input "radio" at bounding box center [891, 220] width 8 height 8
radio input "true"
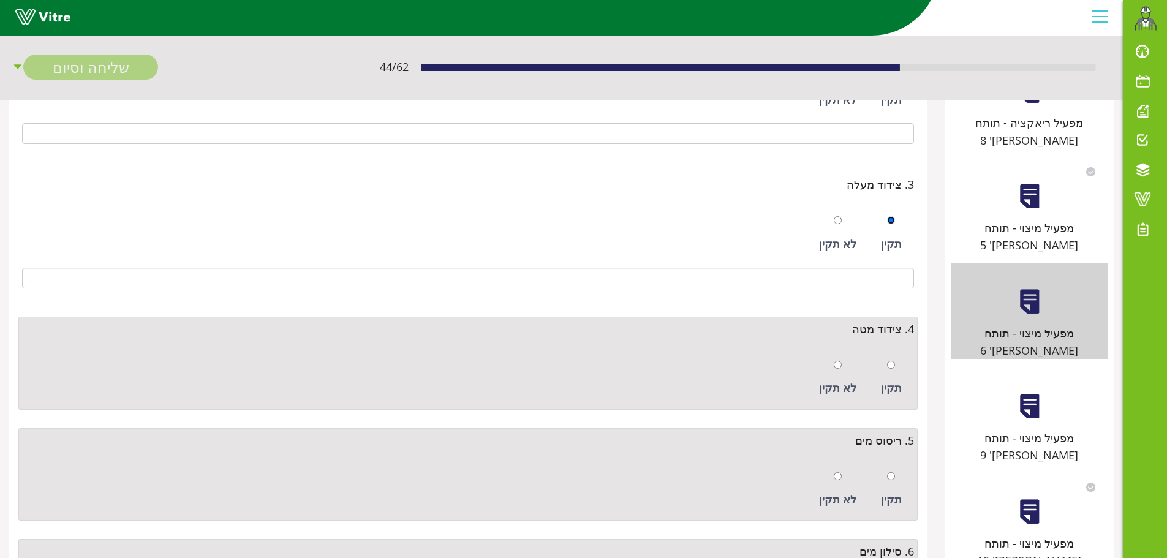
scroll to position [490, 0]
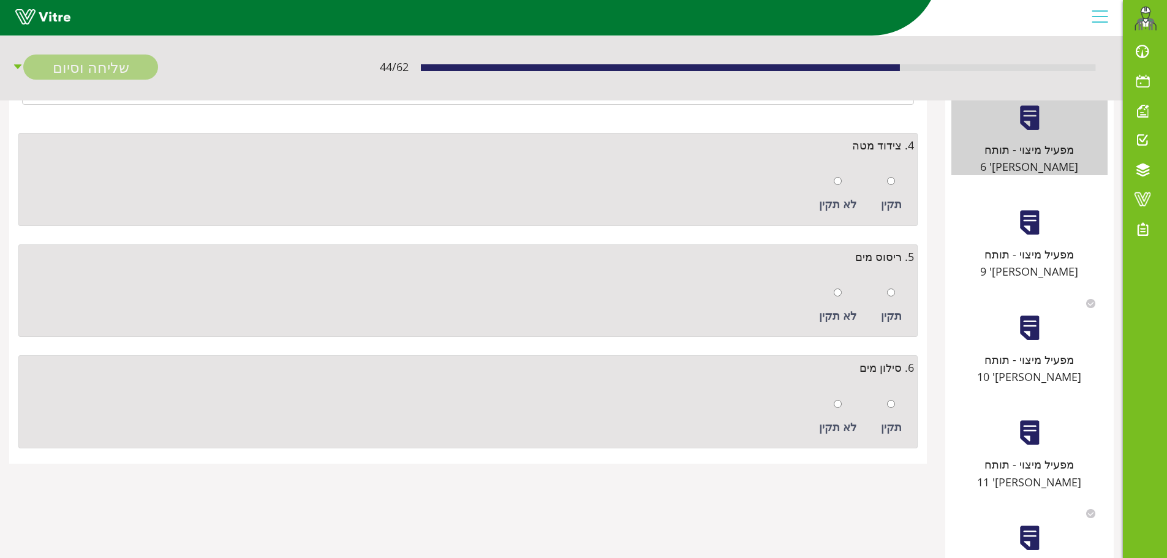
click at [894, 195] on div "תקין" at bounding box center [891, 203] width 21 height 17
radio input "true"
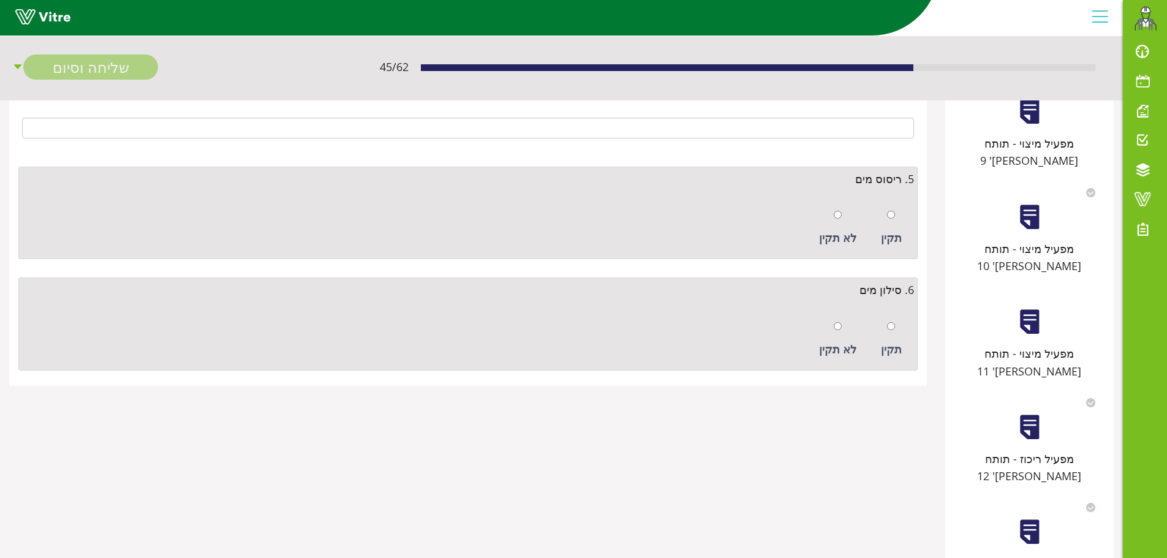
scroll to position [602, 0]
click at [898, 215] on div "תקין" at bounding box center [891, 227] width 33 height 56
radio input "true"
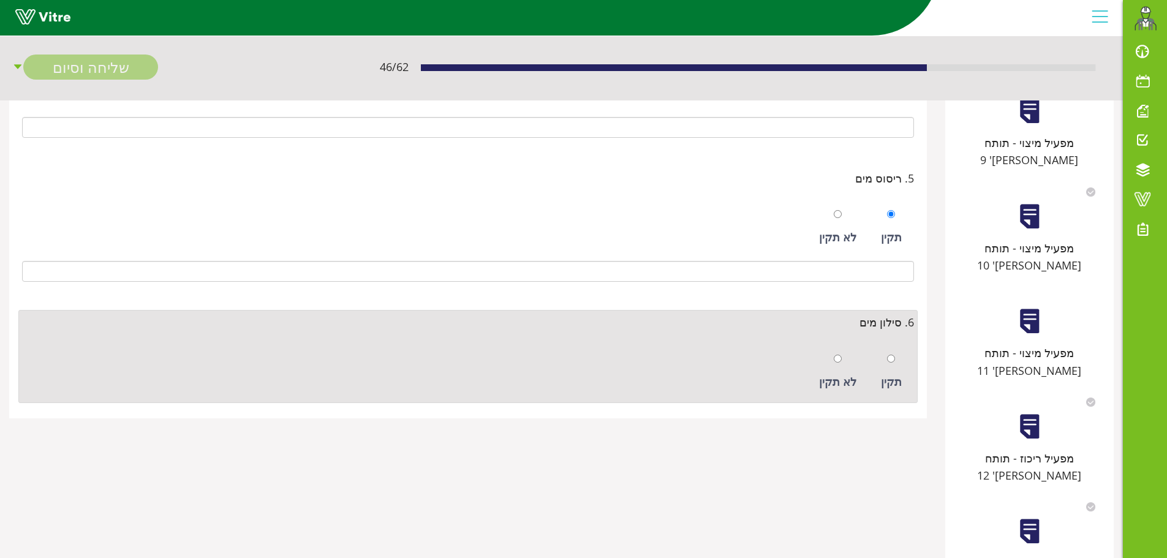
click at [888, 353] on div at bounding box center [891, 358] width 8 height 17
radio input "true"
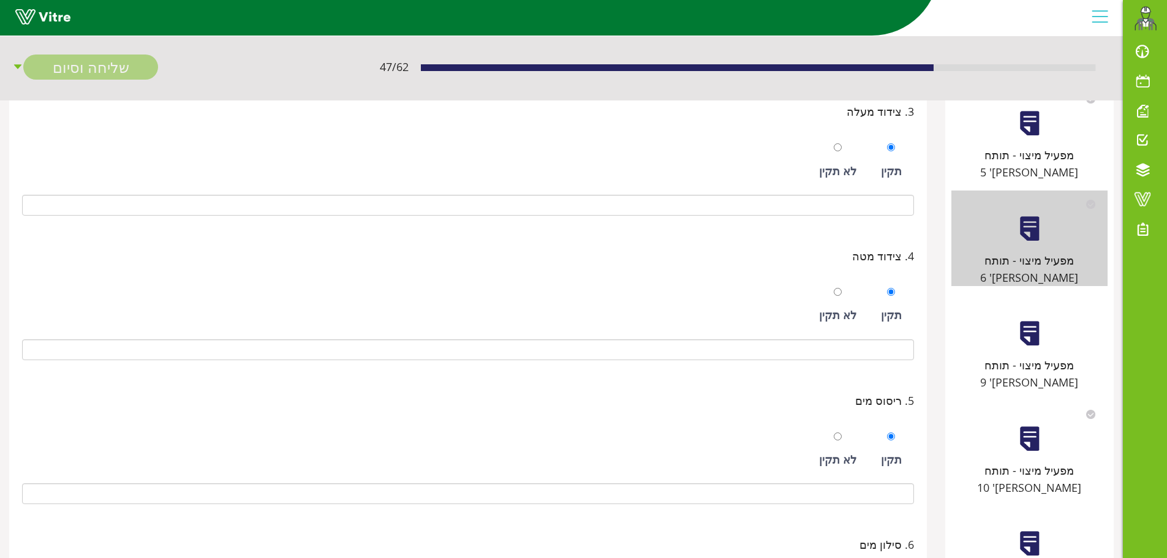
scroll to position [356, 0]
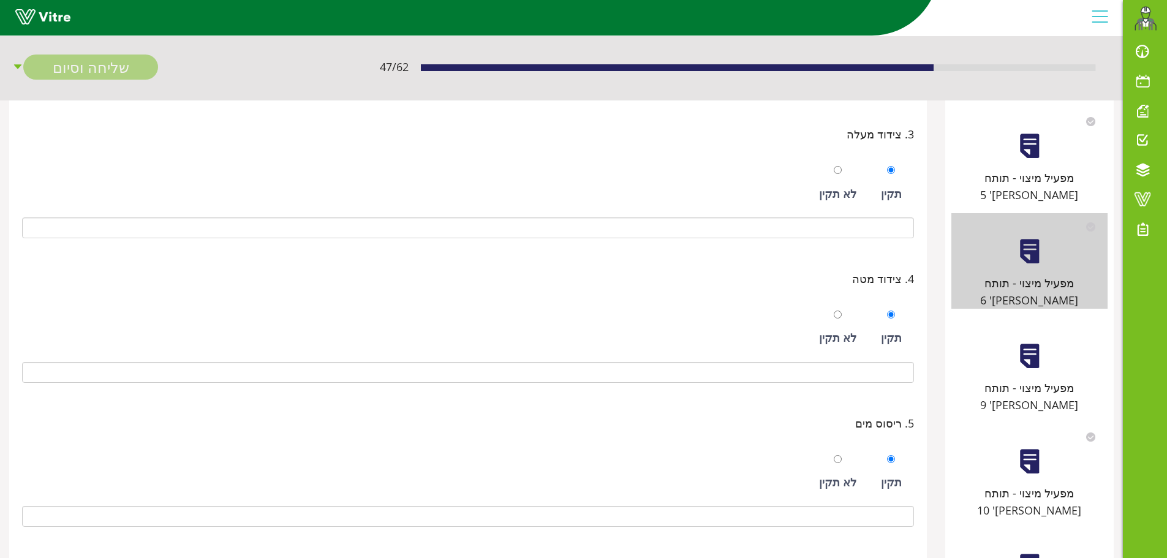
click at [1009, 318] on div "מפעיל מיצוי - תותח מס' 9" at bounding box center [1029, 366] width 156 height 96
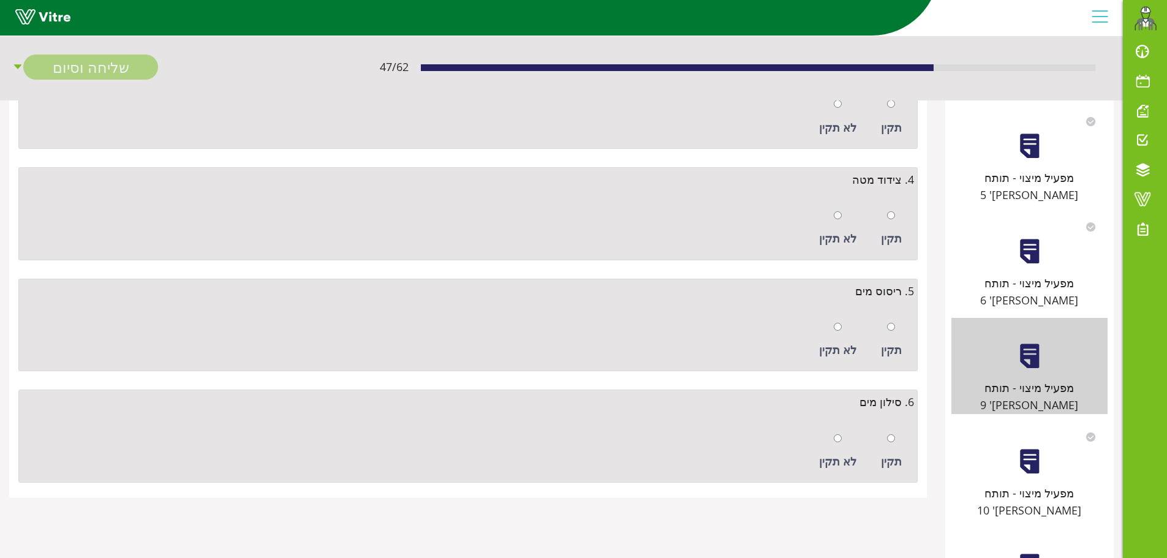
scroll to position [0, 0]
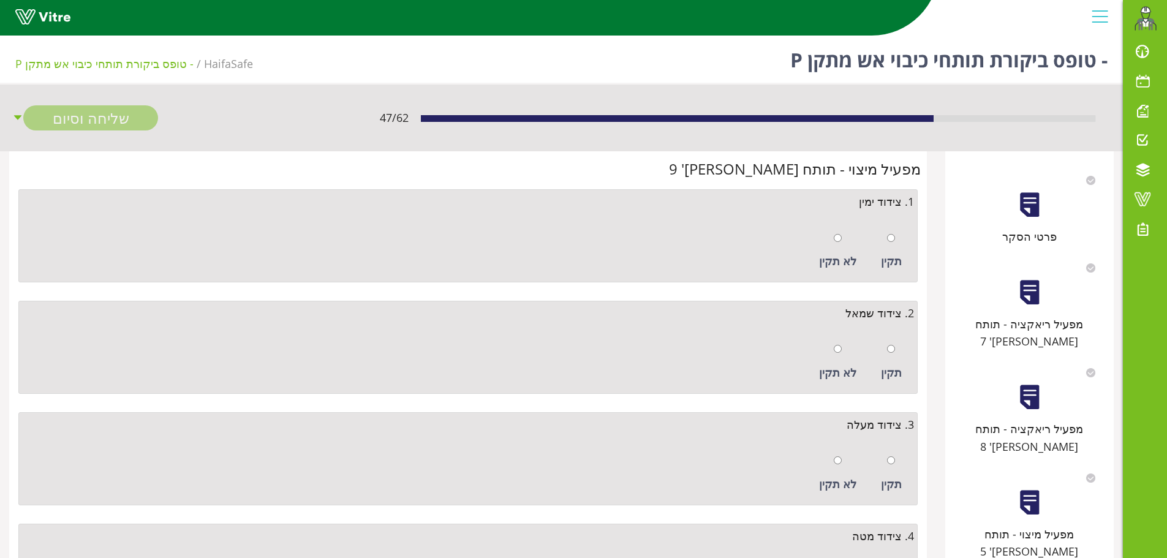
click at [894, 243] on div at bounding box center [891, 237] width 8 height 17
radio input "true"
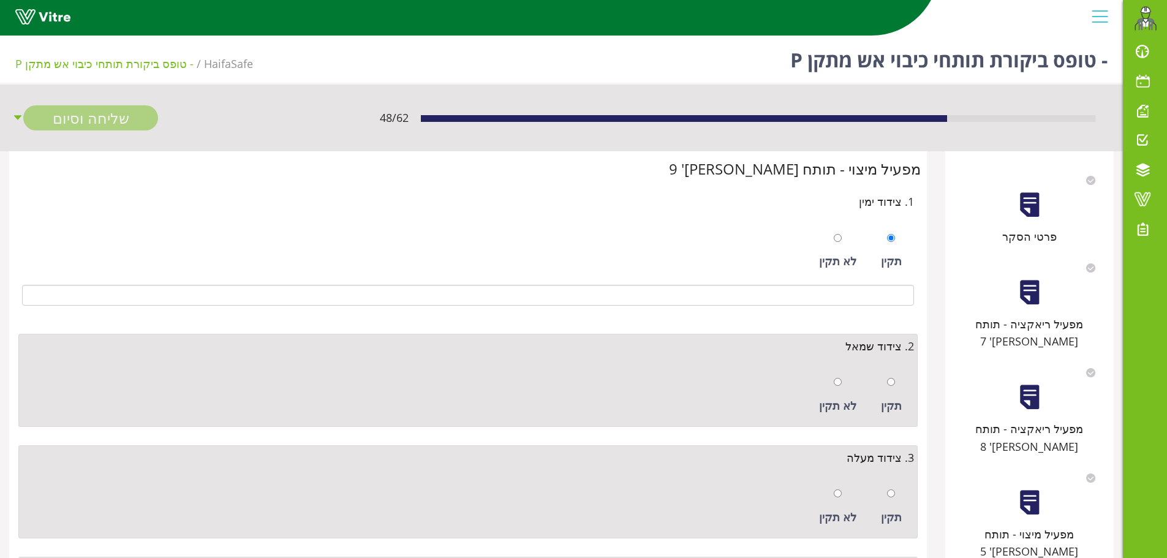
scroll to position [123, 0]
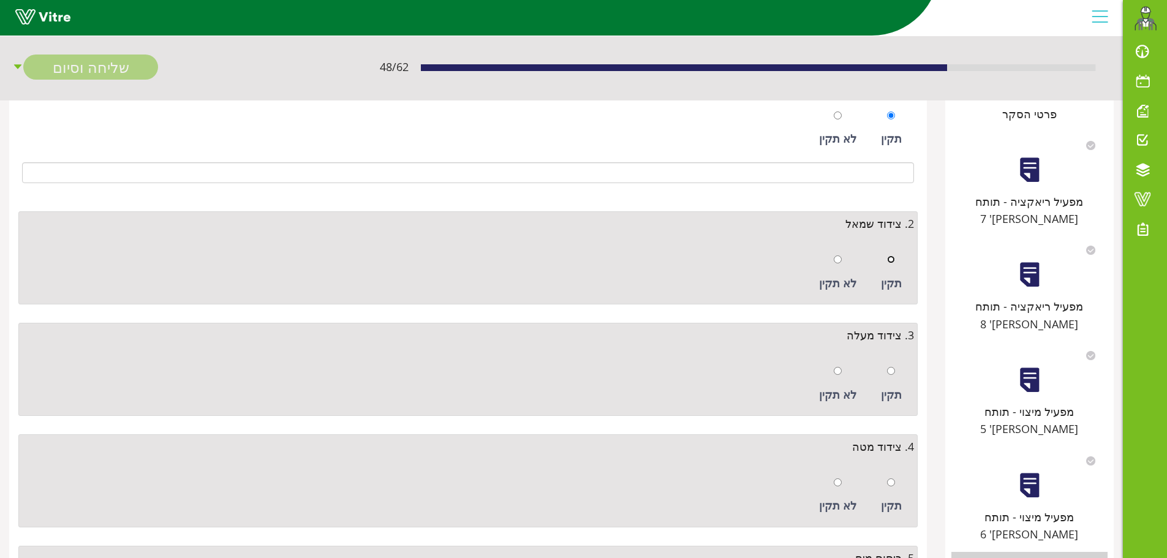
click at [895, 257] on input "radio" at bounding box center [891, 259] width 8 height 8
radio input "true"
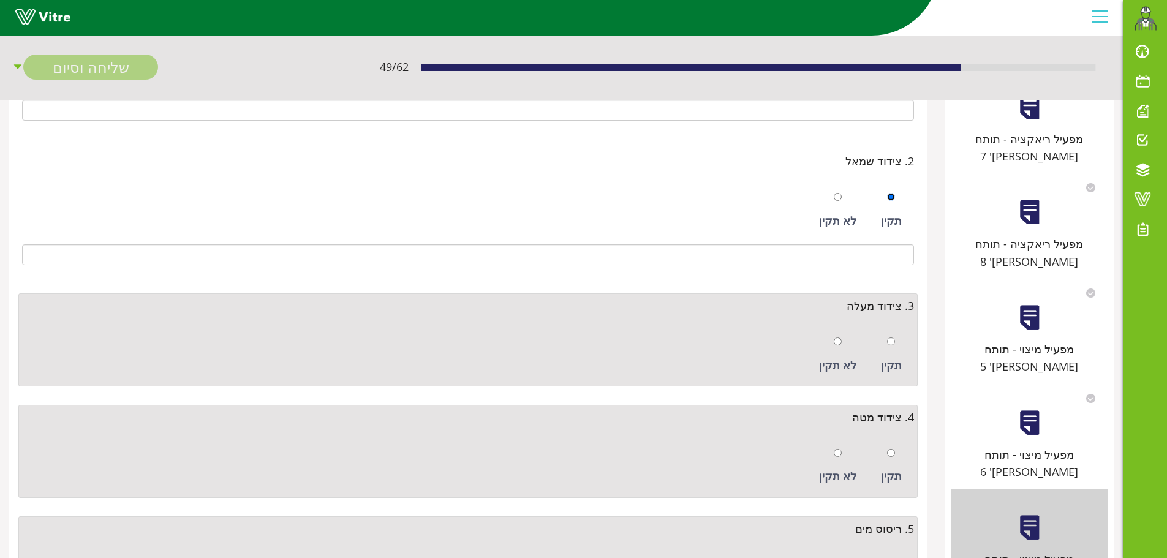
scroll to position [0, 0]
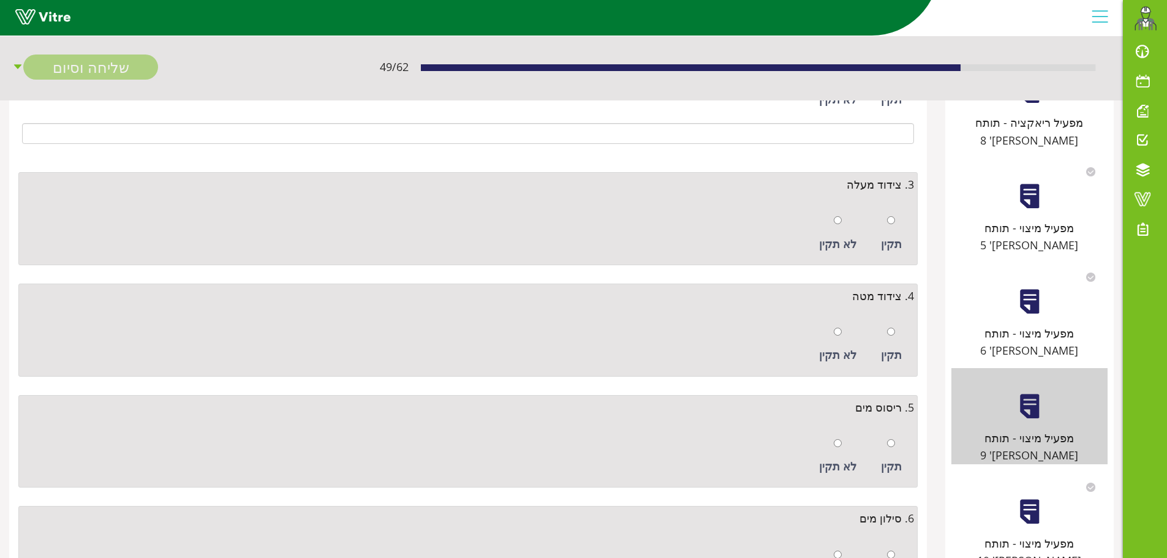
click at [894, 236] on div "תקין" at bounding box center [891, 243] width 21 height 17
radio input "true"
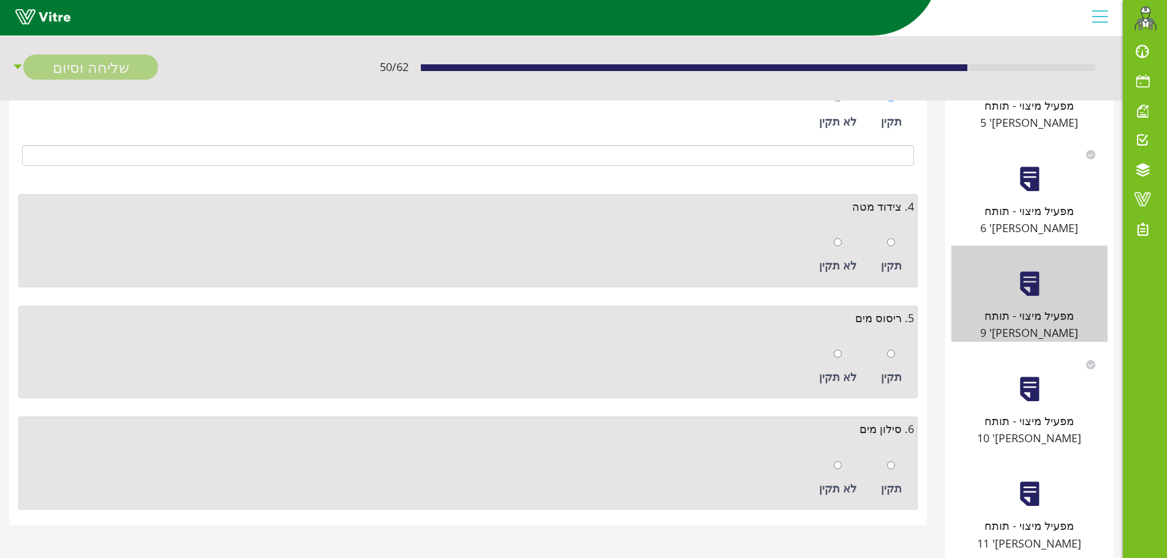
click at [899, 252] on div "תקין" at bounding box center [891, 255] width 33 height 56
radio input "true"
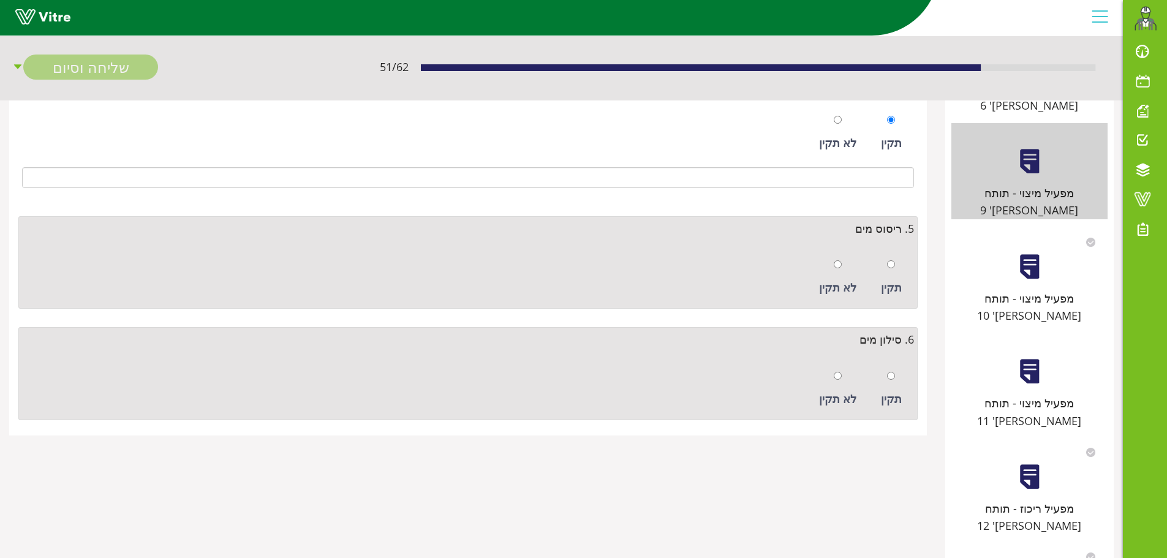
click at [901, 263] on div "תקין" at bounding box center [891, 277] width 33 height 56
radio input "true"
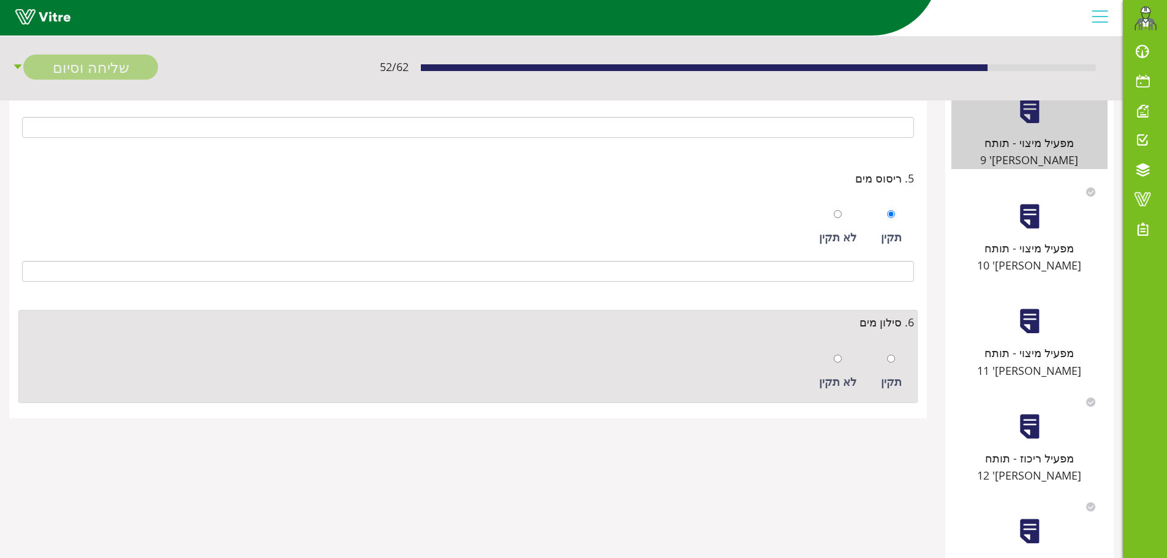
click at [896, 361] on div "תקין" at bounding box center [891, 372] width 33 height 56
radio input "true"
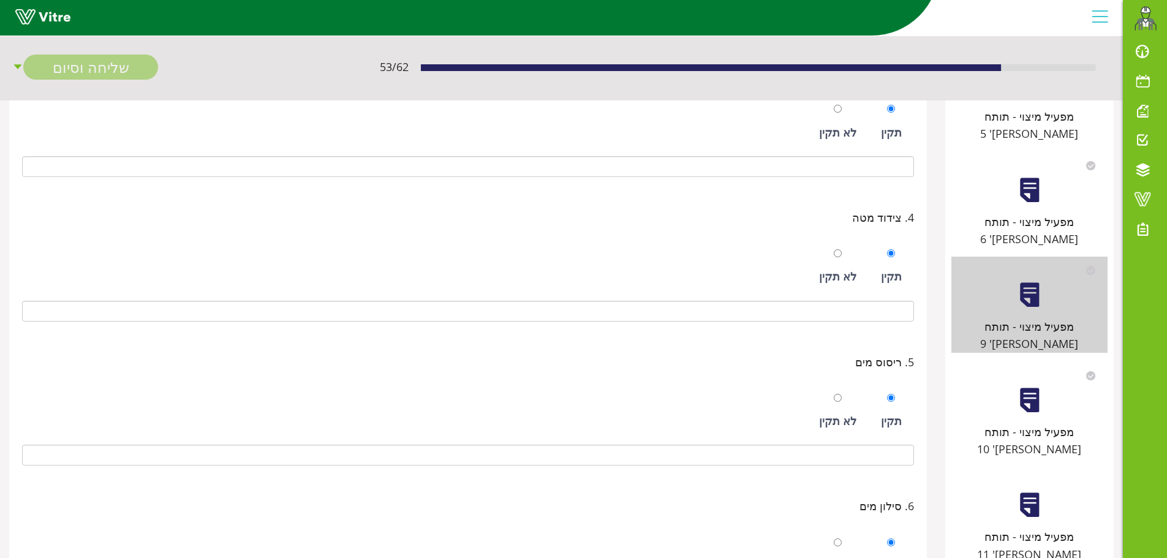
click at [1010, 362] on div "מפעיל מיצוי - תותח מס' 10" at bounding box center [1029, 410] width 156 height 96
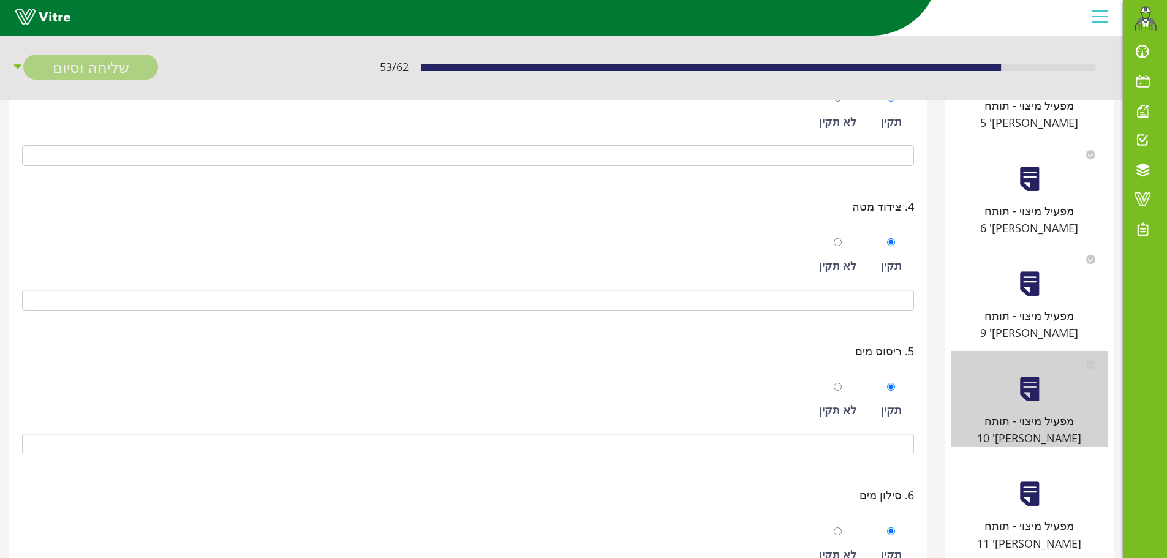
click at [1024, 270] on div at bounding box center [1030, 284] width 28 height 28
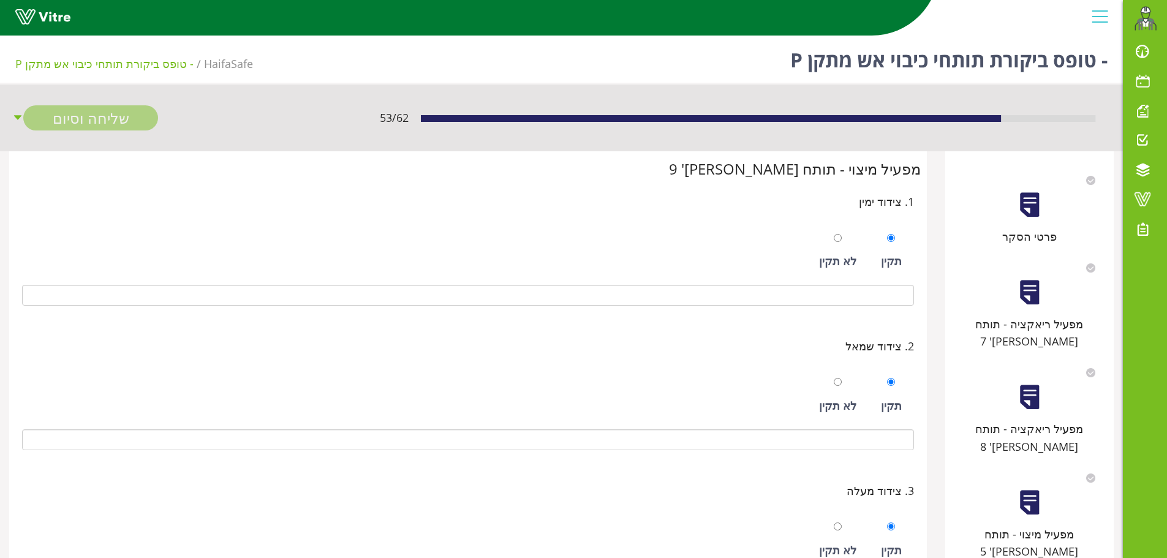
click at [1032, 293] on div at bounding box center [1030, 293] width 28 height 28
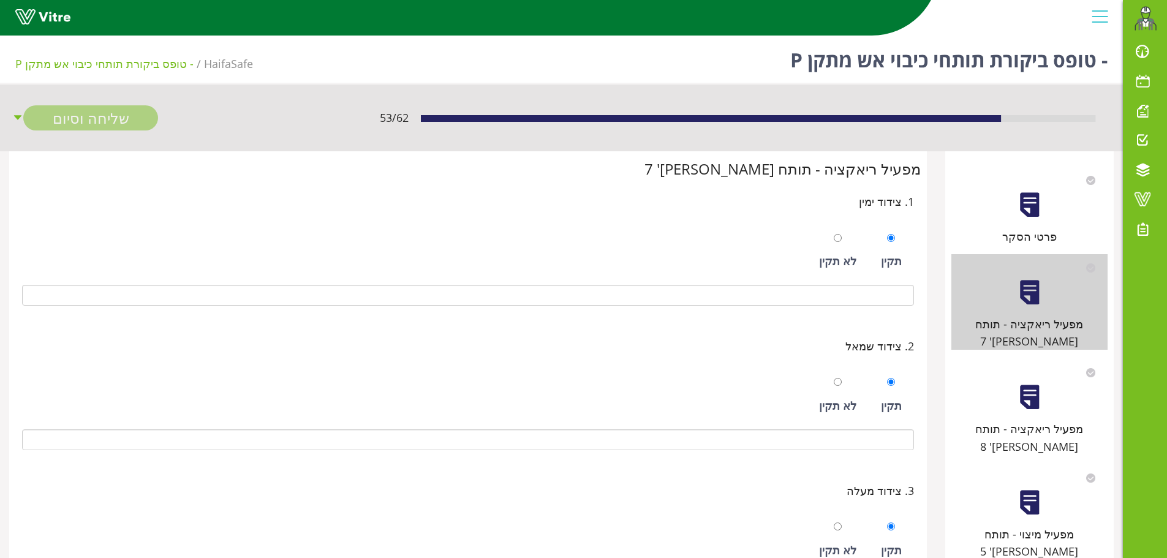
click at [1028, 218] on div at bounding box center [1030, 205] width 28 height 28
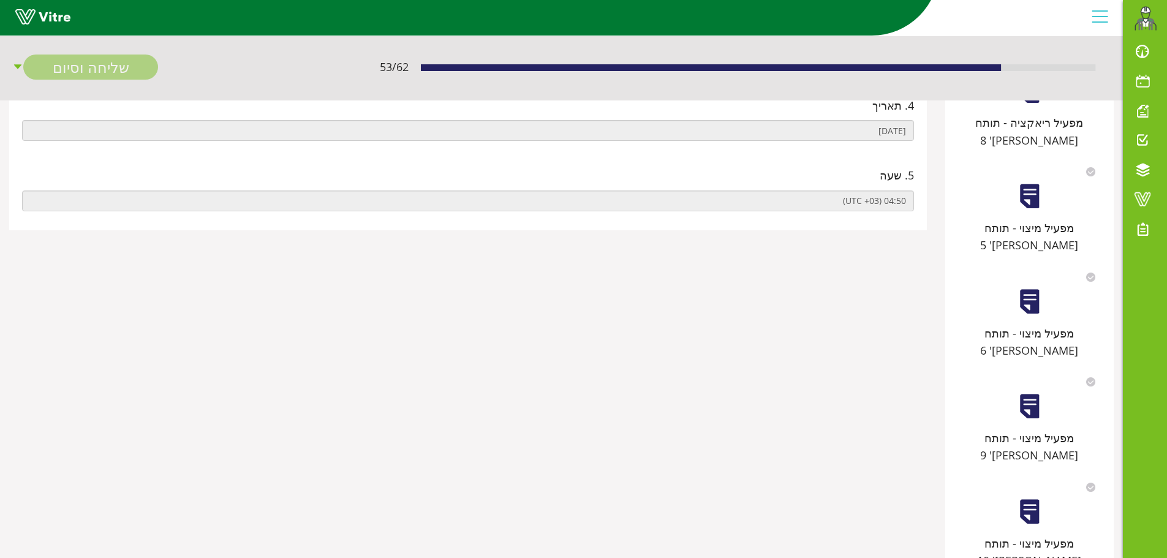
click at [1040, 393] on div at bounding box center [1030, 407] width 28 height 28
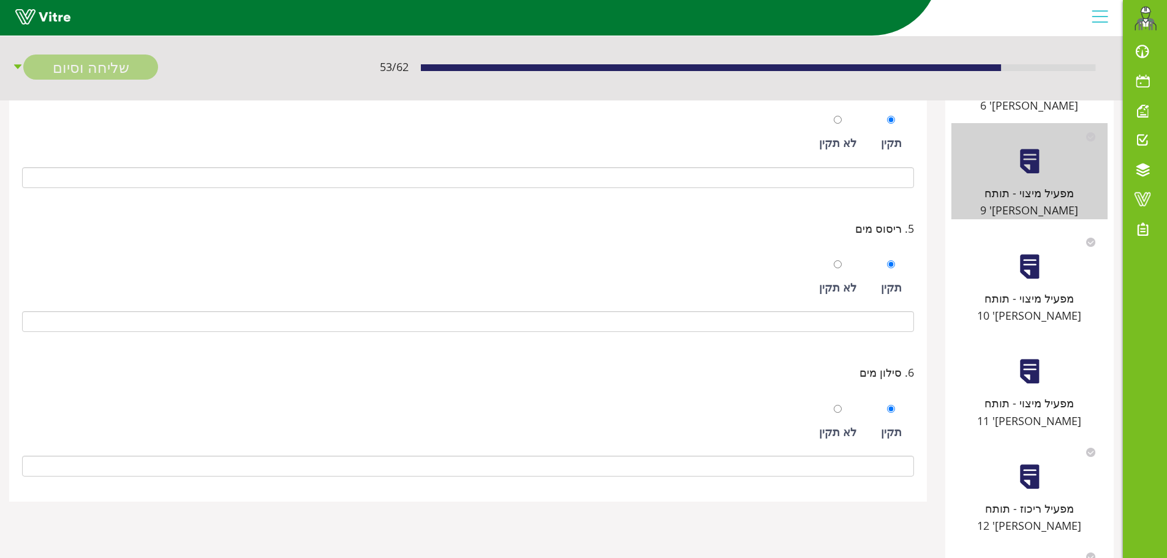
click at [1032, 228] on div "מפעיל מיצוי - תותח מס' 10" at bounding box center [1029, 276] width 156 height 96
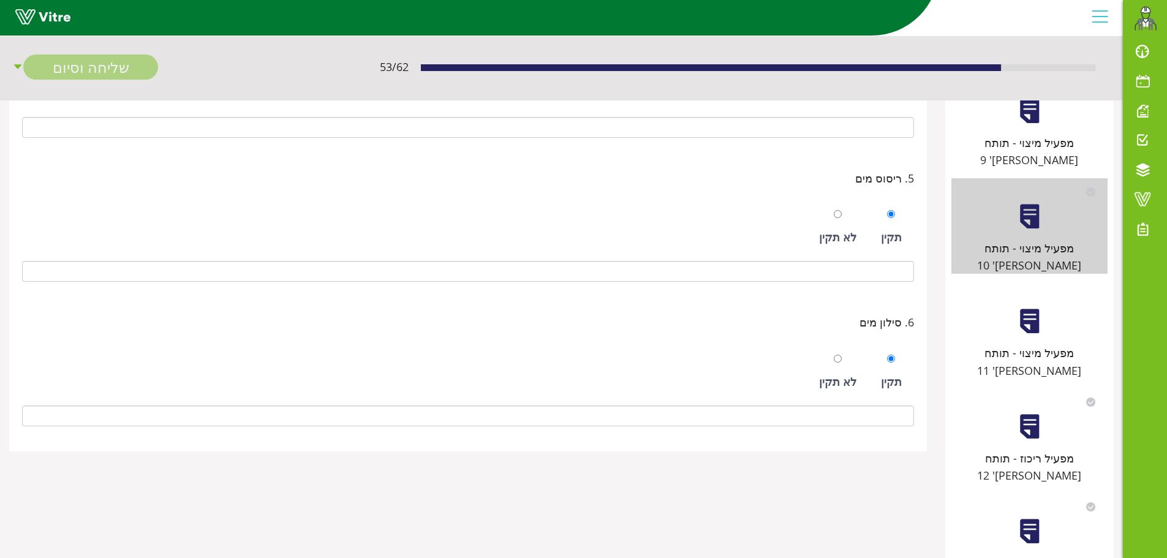
click at [1039, 413] on div at bounding box center [1030, 427] width 28 height 28
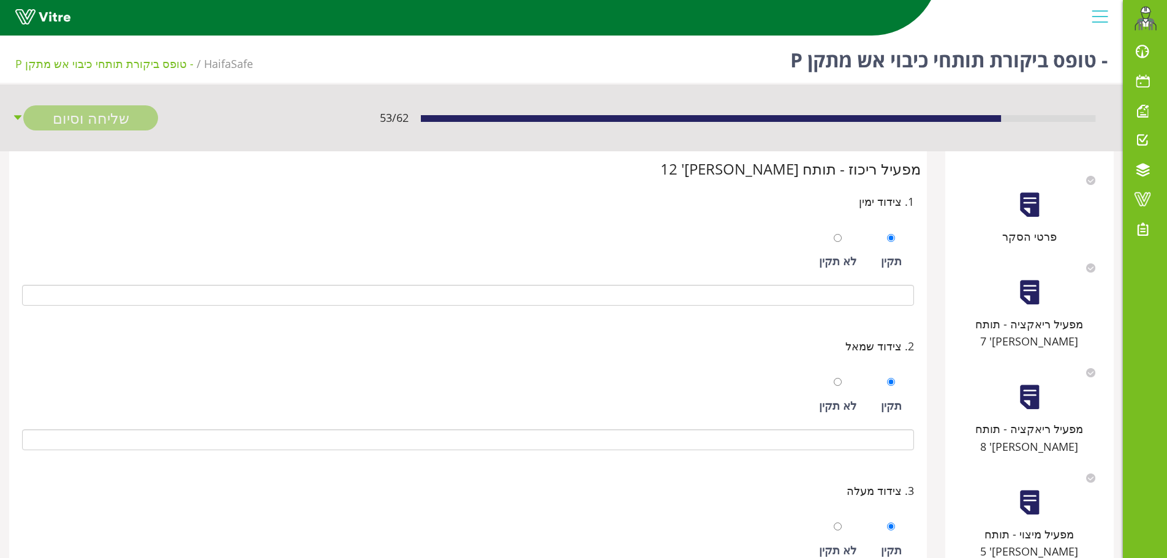
click at [1025, 286] on div at bounding box center [1030, 293] width 28 height 28
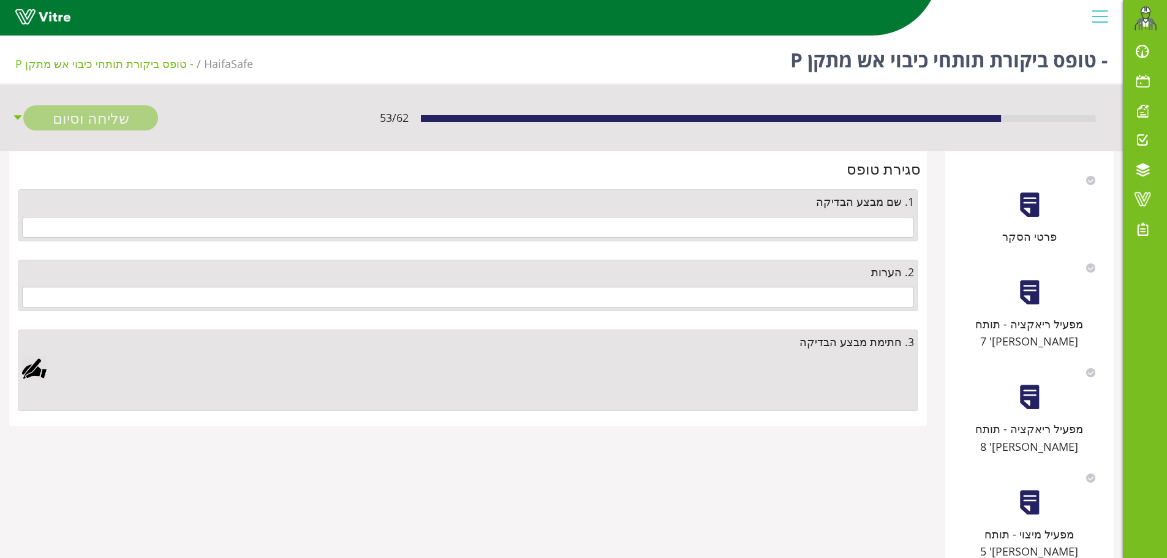
click at [1036, 298] on div at bounding box center [1030, 293] width 28 height 28
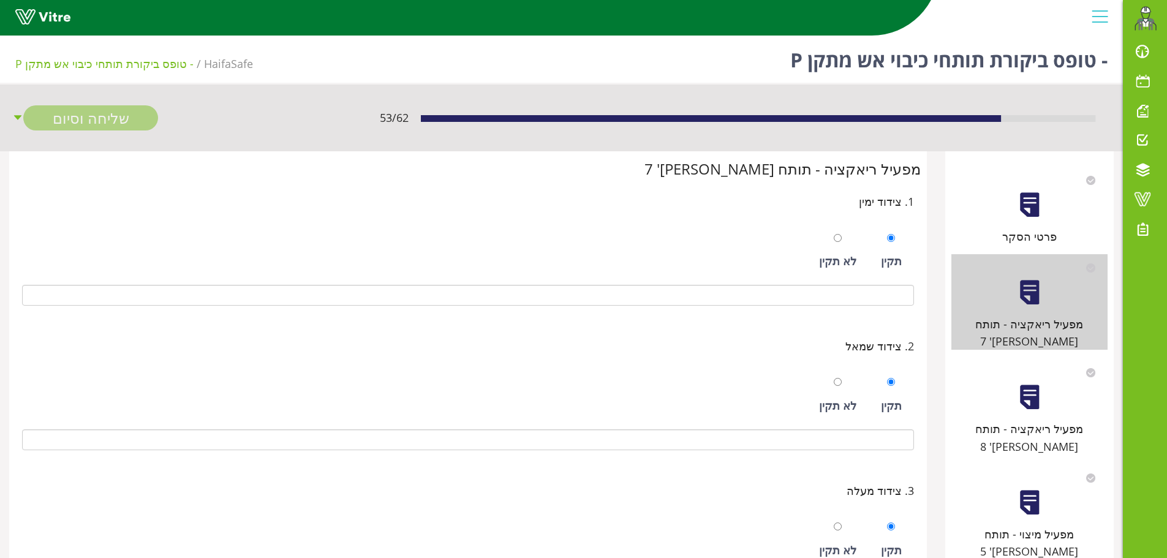
click at [1037, 383] on div at bounding box center [1030, 397] width 28 height 28
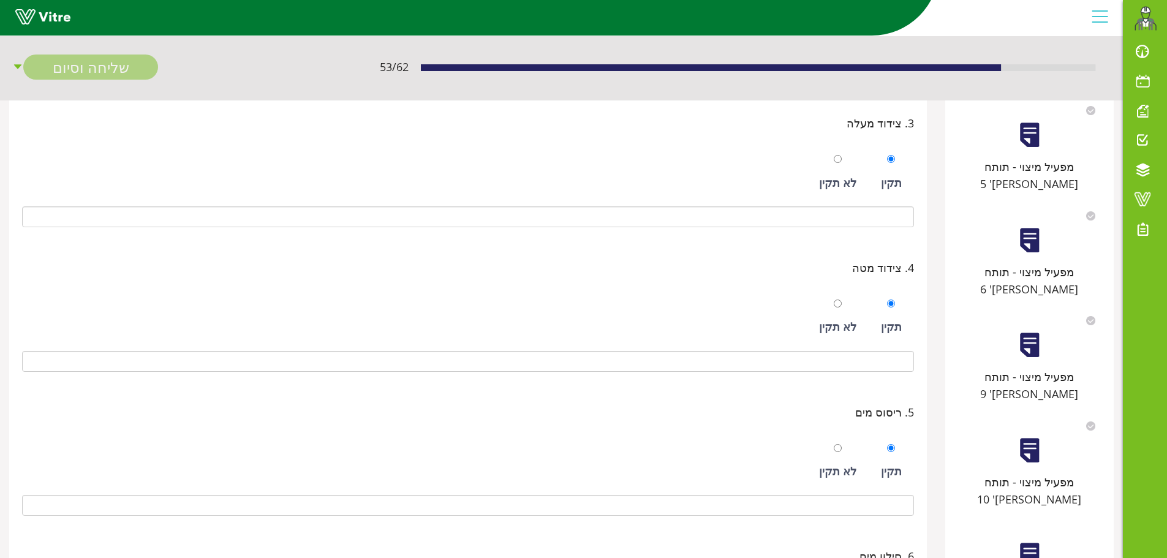
click at [1038, 227] on div at bounding box center [1030, 241] width 28 height 28
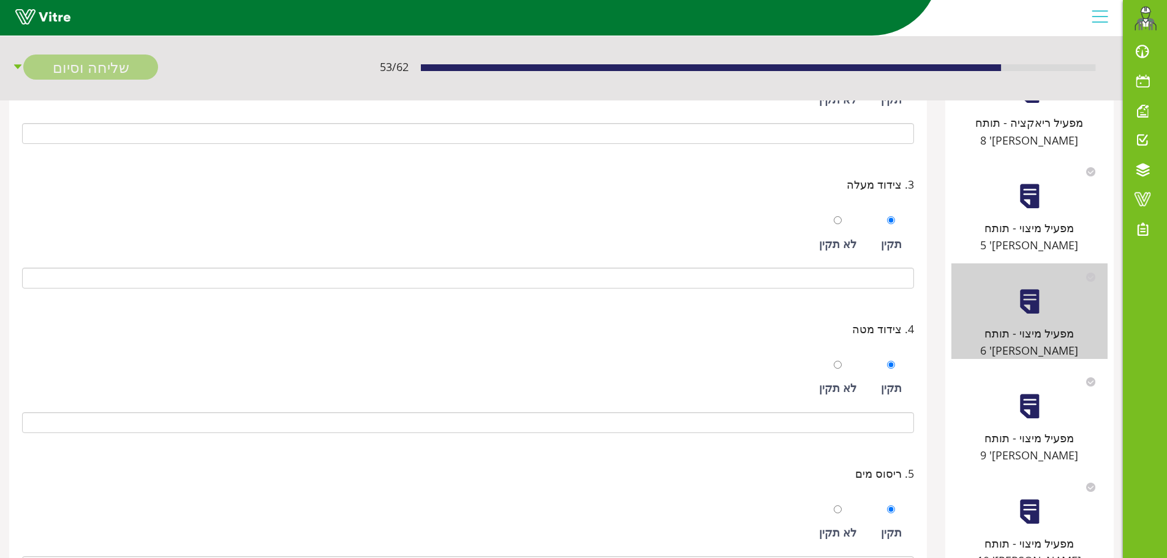
click at [1039, 393] on div at bounding box center [1030, 407] width 28 height 28
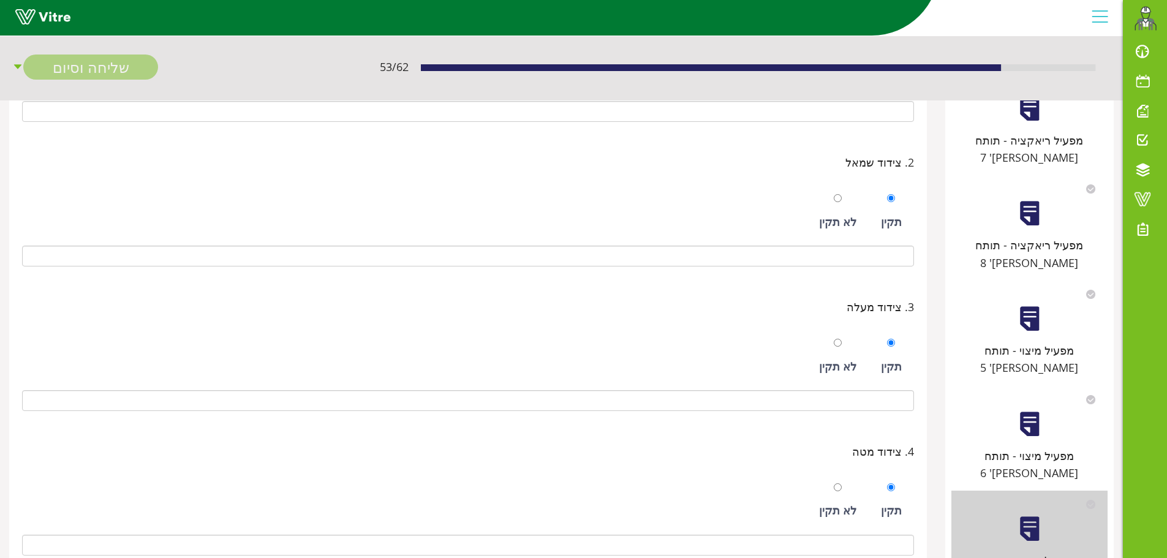
click at [1022, 410] on div at bounding box center [1030, 424] width 28 height 28
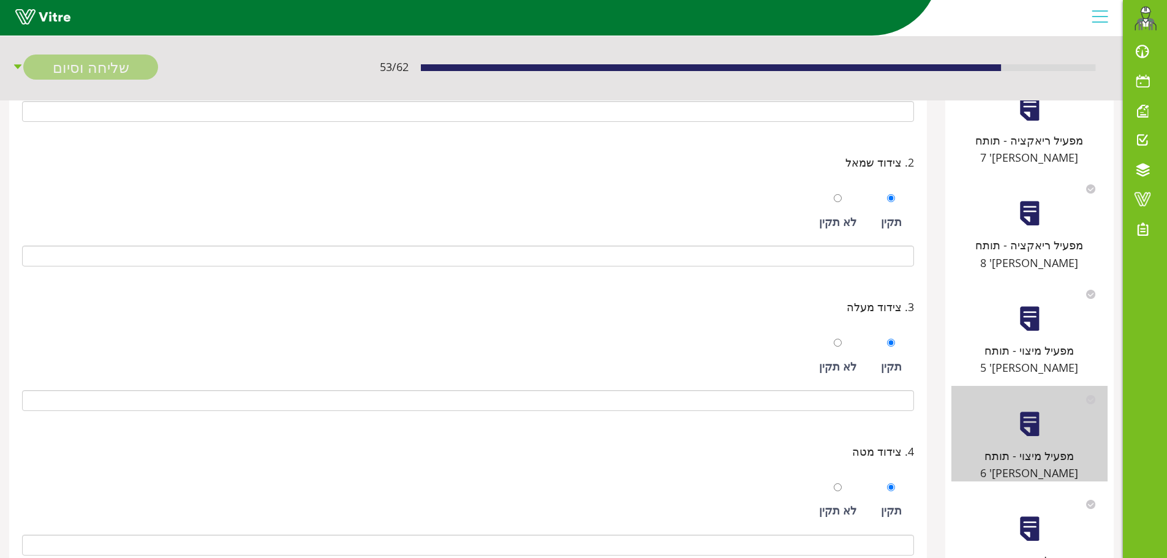
click at [1028, 123] on div "מפעיל ריאקציה - תותח מס' 7" at bounding box center [1029, 118] width 156 height 96
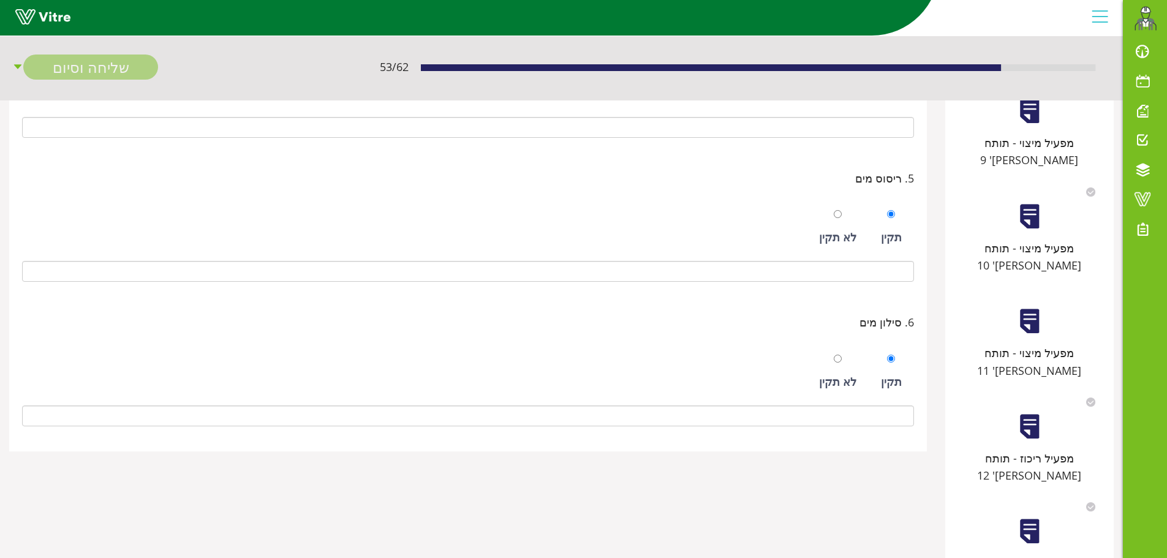
click at [1022, 518] on div at bounding box center [1030, 532] width 28 height 28
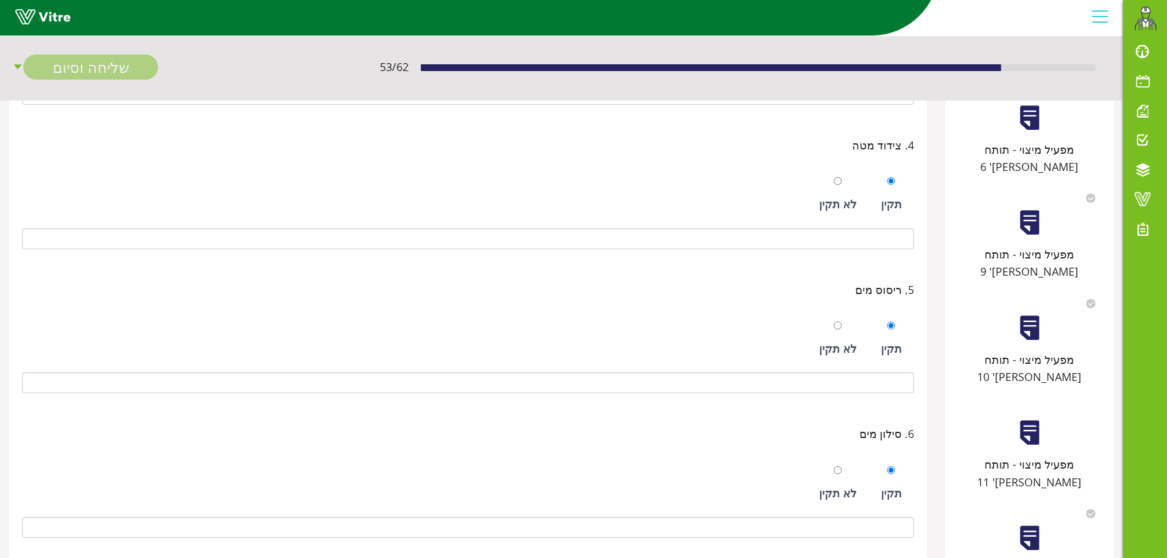
click at [1041, 524] on div at bounding box center [1030, 538] width 28 height 28
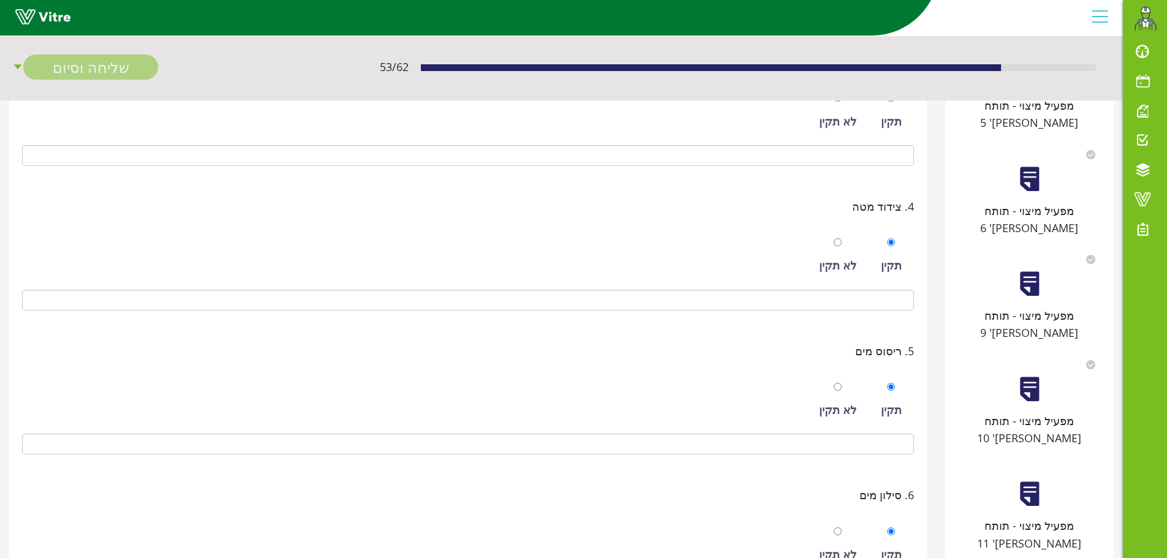
click at [1036, 480] on div at bounding box center [1030, 494] width 28 height 28
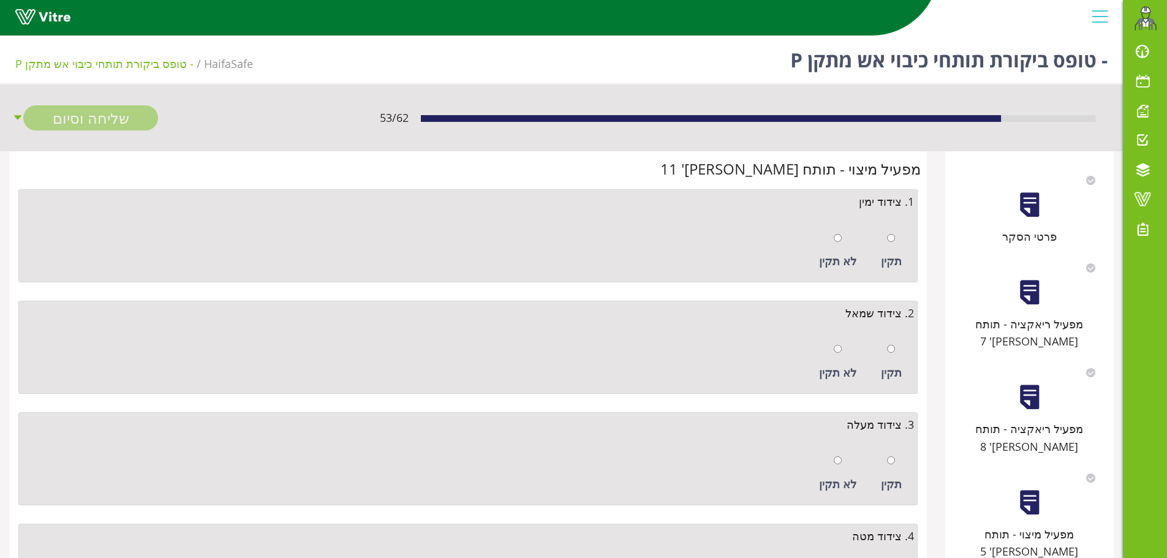
click at [905, 234] on div "תקין" at bounding box center [891, 251] width 33 height 56
radio input "true"
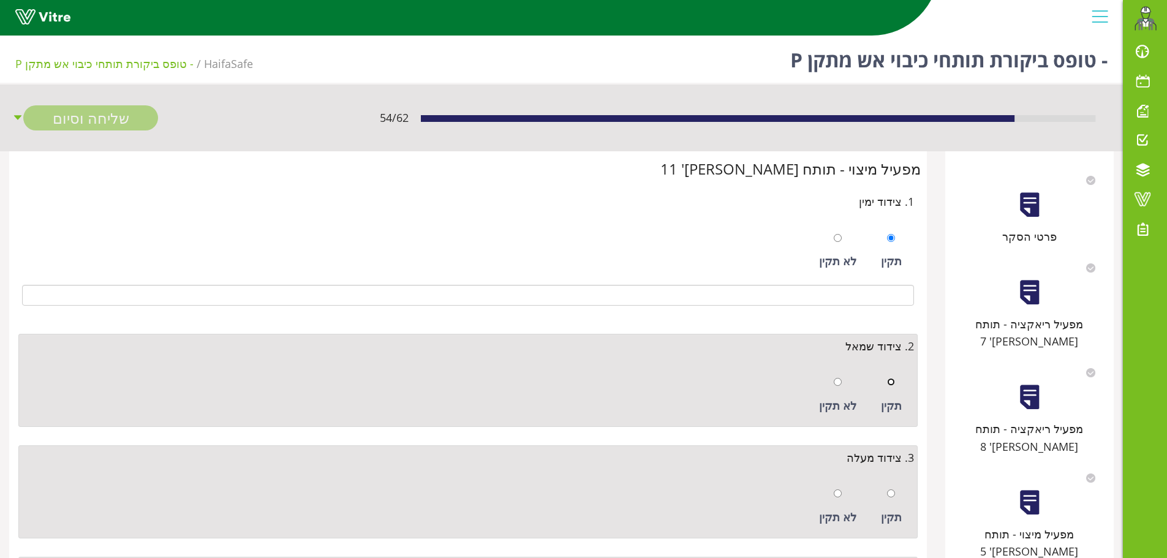
click at [888, 384] on input "radio" at bounding box center [891, 382] width 8 height 8
radio input "true"
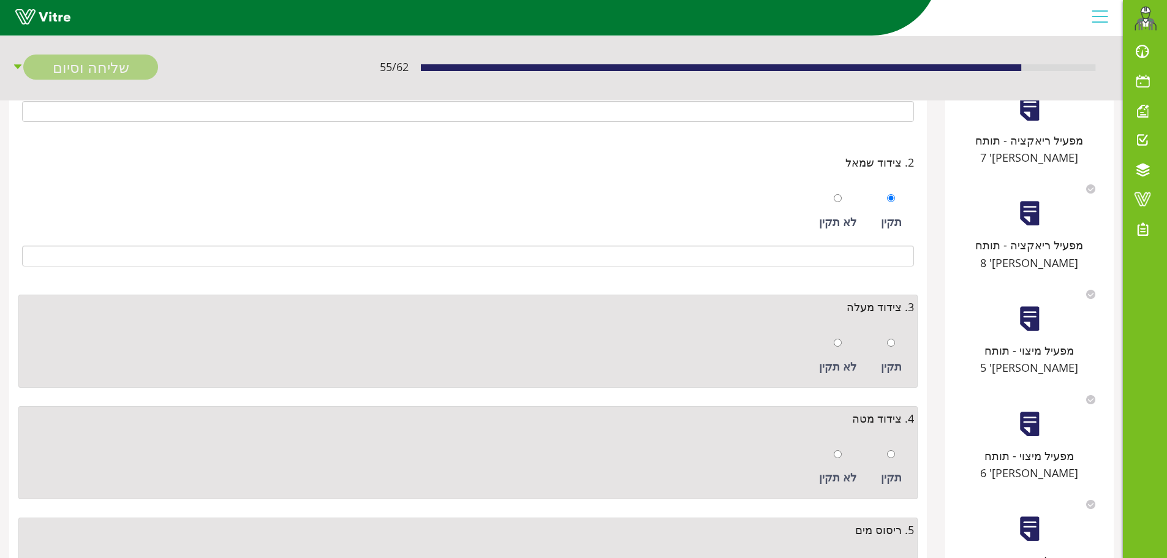
click at [883, 344] on div "תקין" at bounding box center [891, 356] width 33 height 56
radio input "true"
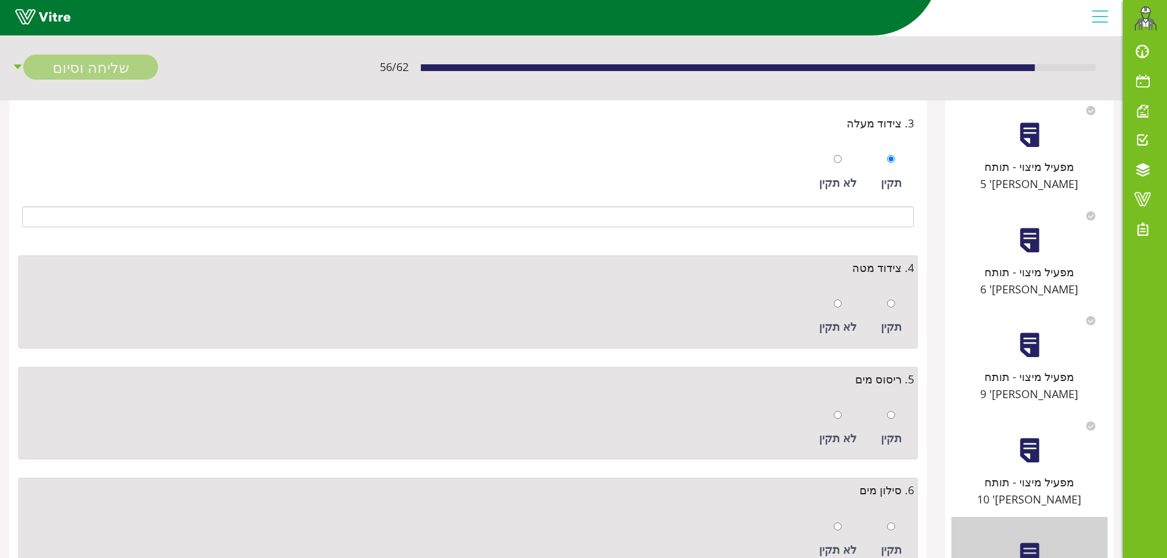
click at [888, 317] on div "תקין" at bounding box center [891, 317] width 33 height 56
radio input "true"
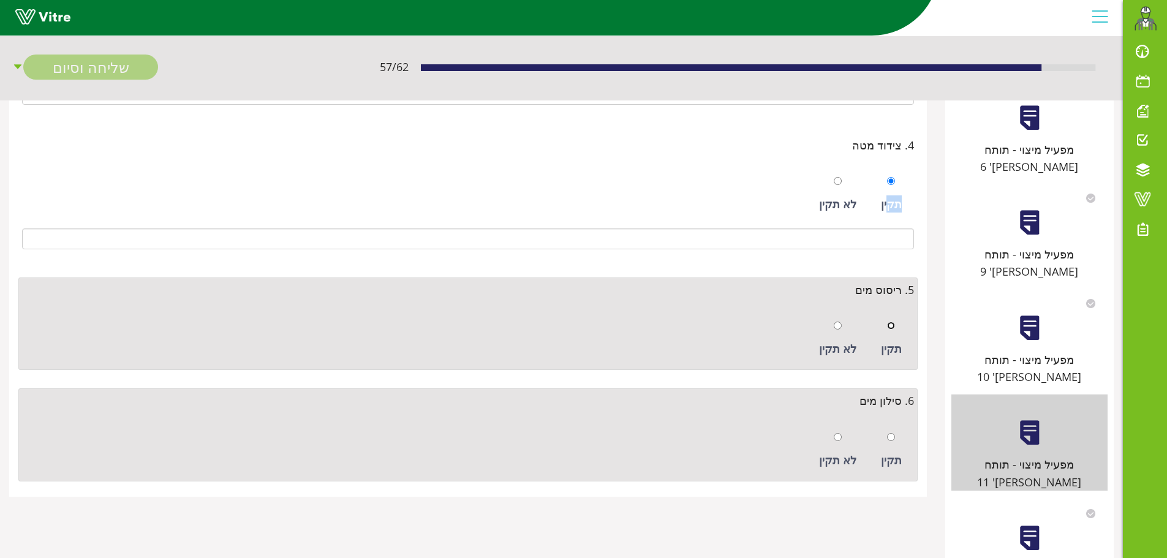
click at [894, 325] on input "radio" at bounding box center [891, 326] width 8 height 8
radio input "true"
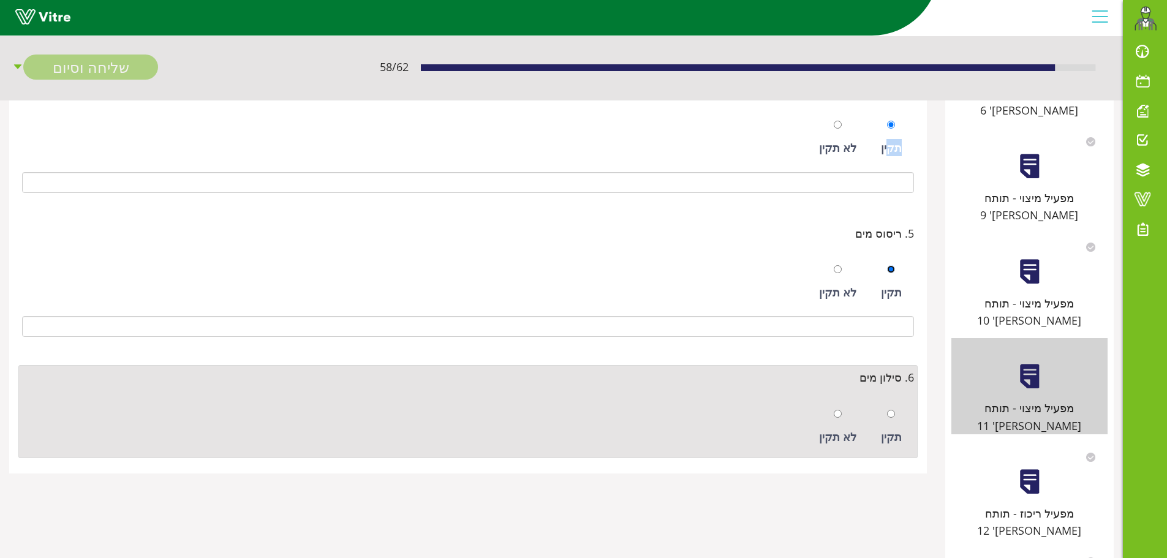
scroll to position [602, 0]
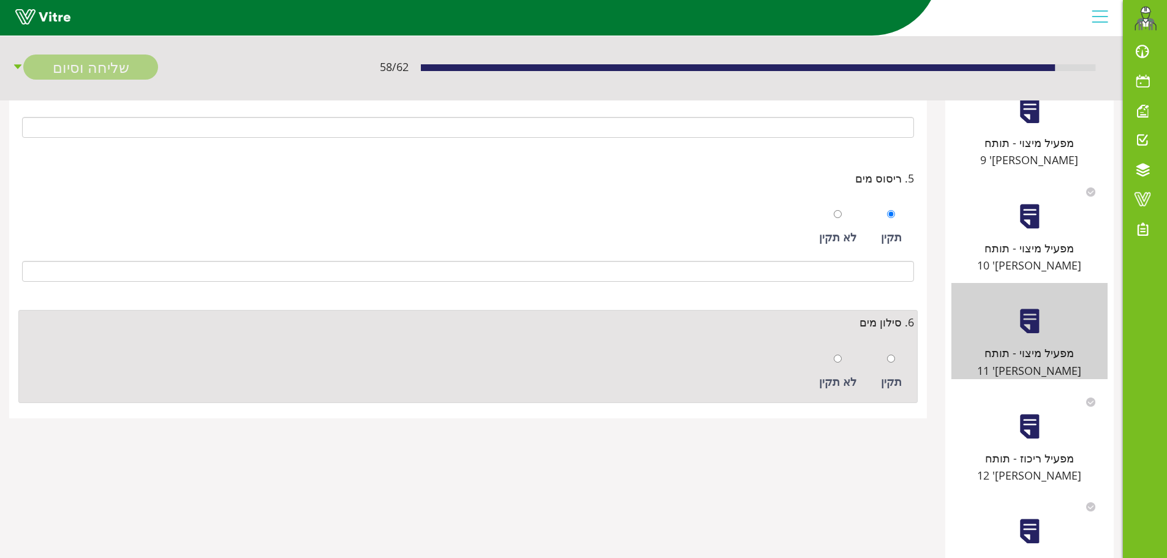
click at [892, 349] on div "תקין" at bounding box center [891, 372] width 33 height 56
radio input "true"
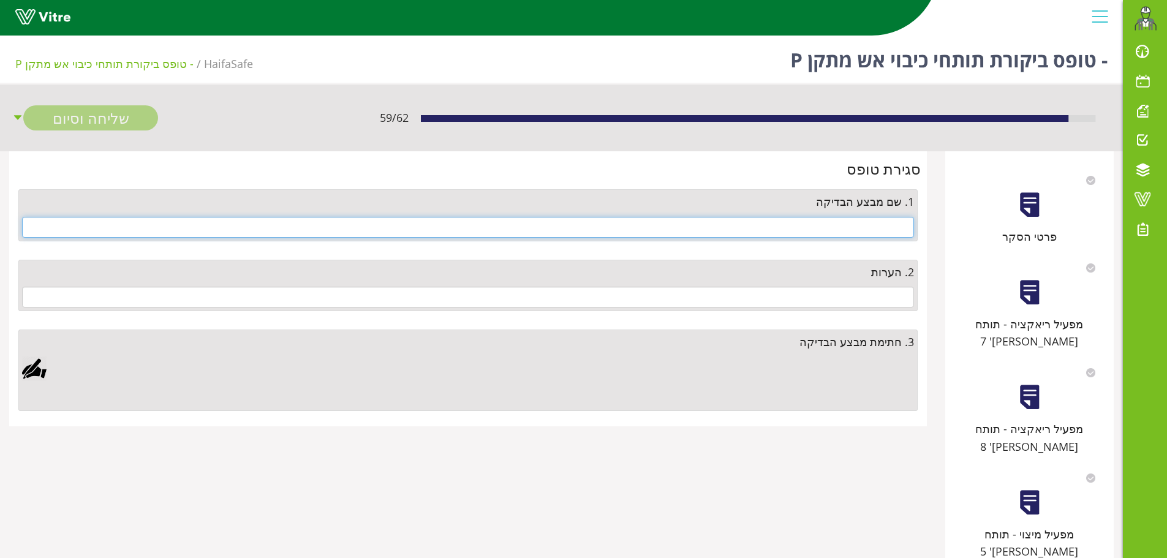
click at [900, 232] on input "text" at bounding box center [468, 227] width 892 height 21
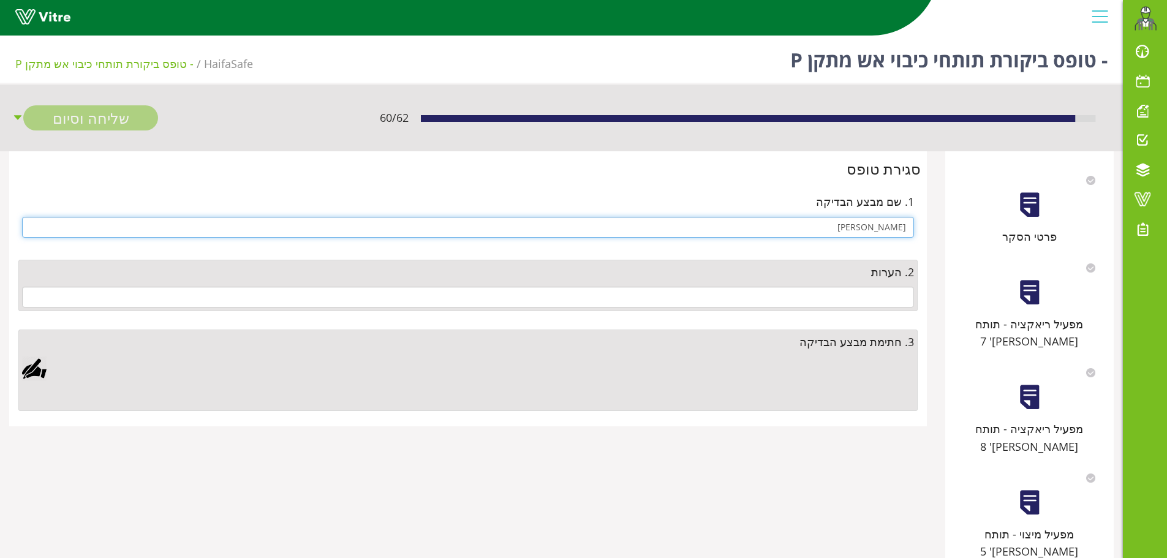
type input "מארק מינץ"
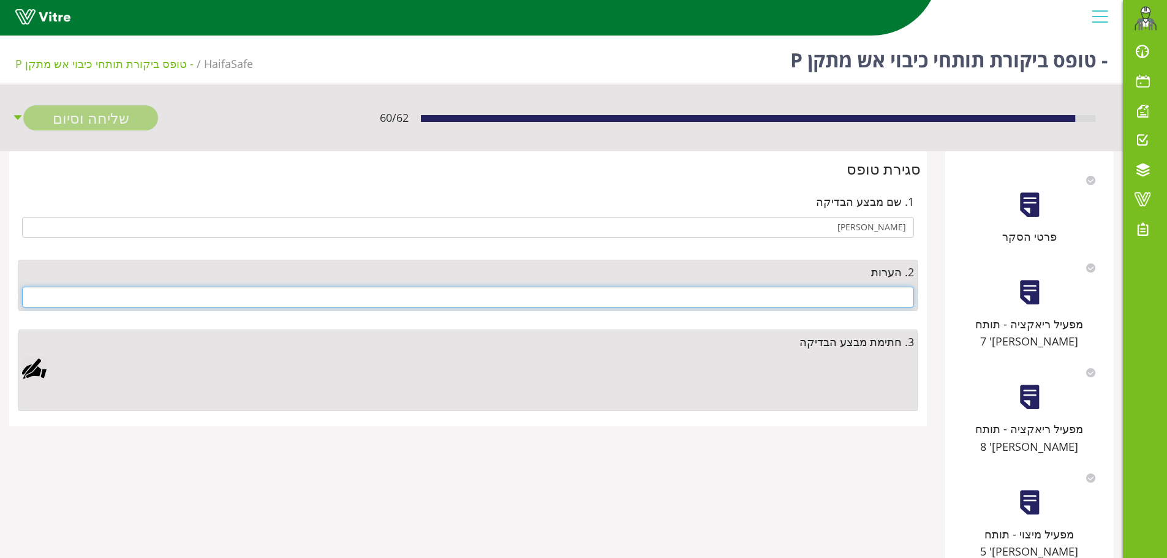
click at [873, 297] on input "text" at bounding box center [468, 297] width 892 height 21
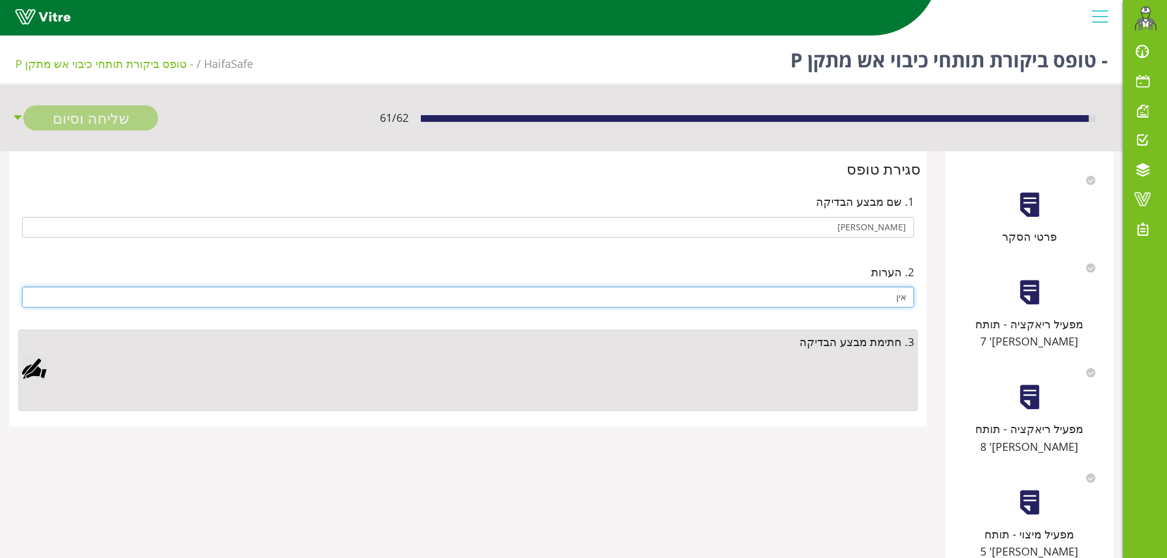
type input "אין"
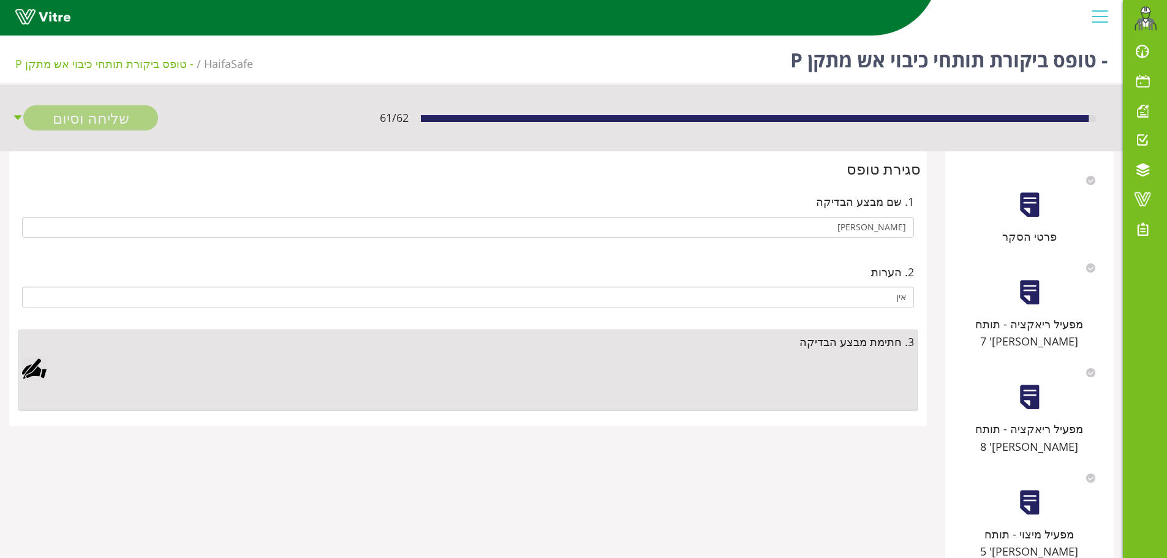
click at [40, 372] on div at bounding box center [34, 368] width 25 height 25
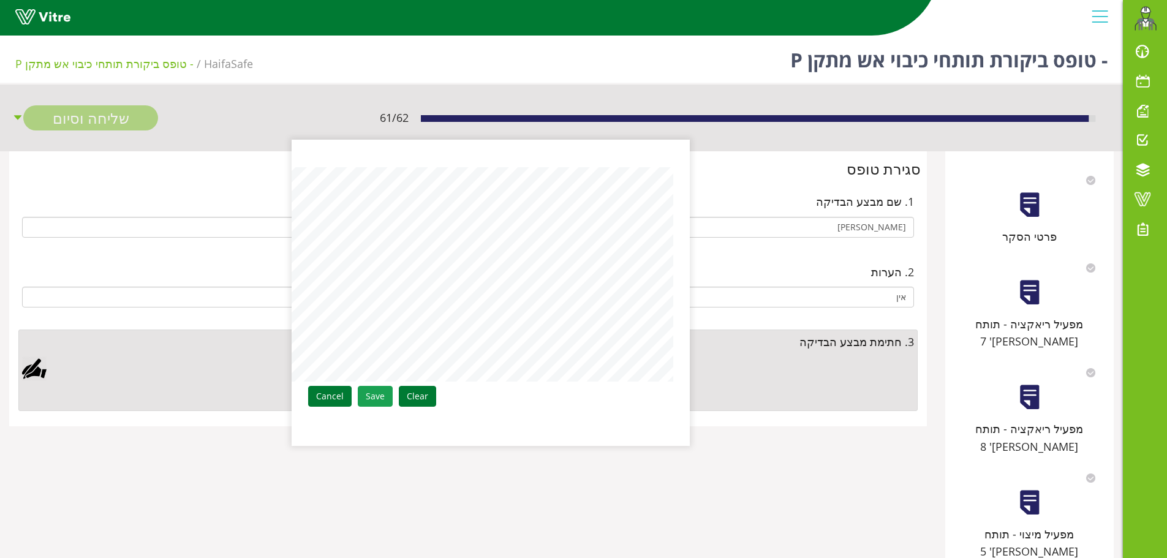
click at [369, 396] on link "Save" at bounding box center [375, 396] width 35 height 21
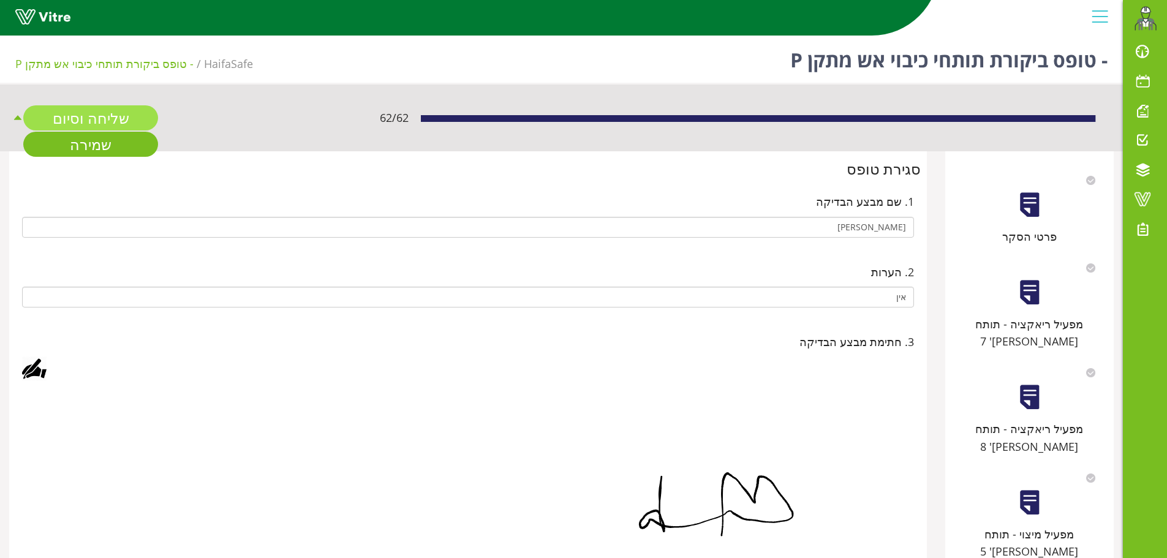
click at [105, 114] on link "שליחה וסיום" at bounding box center [90, 117] width 135 height 25
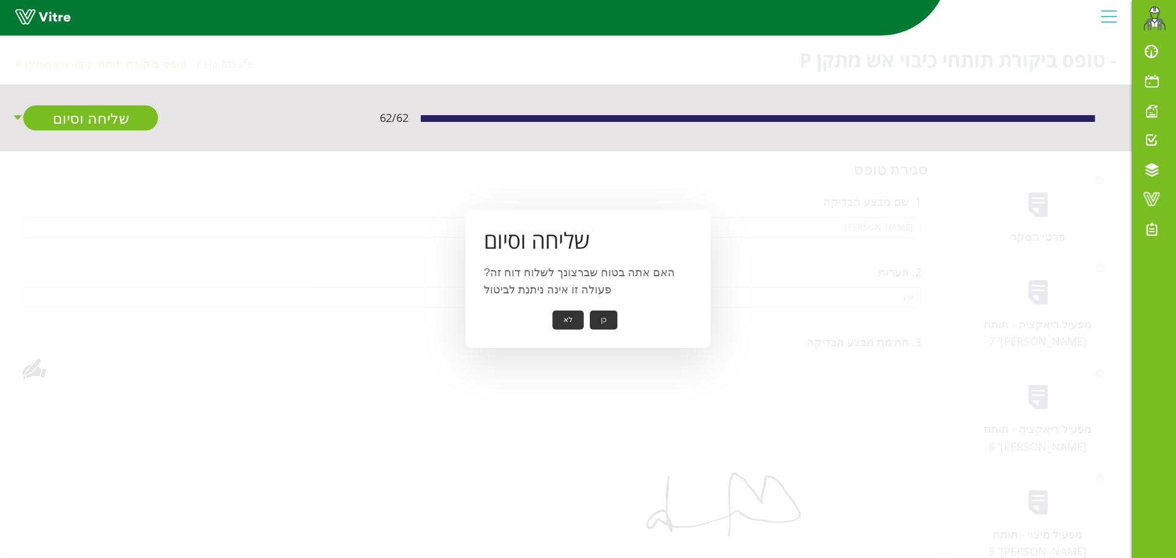
click at [606, 312] on button "כן" at bounding box center [604, 320] width 28 height 19
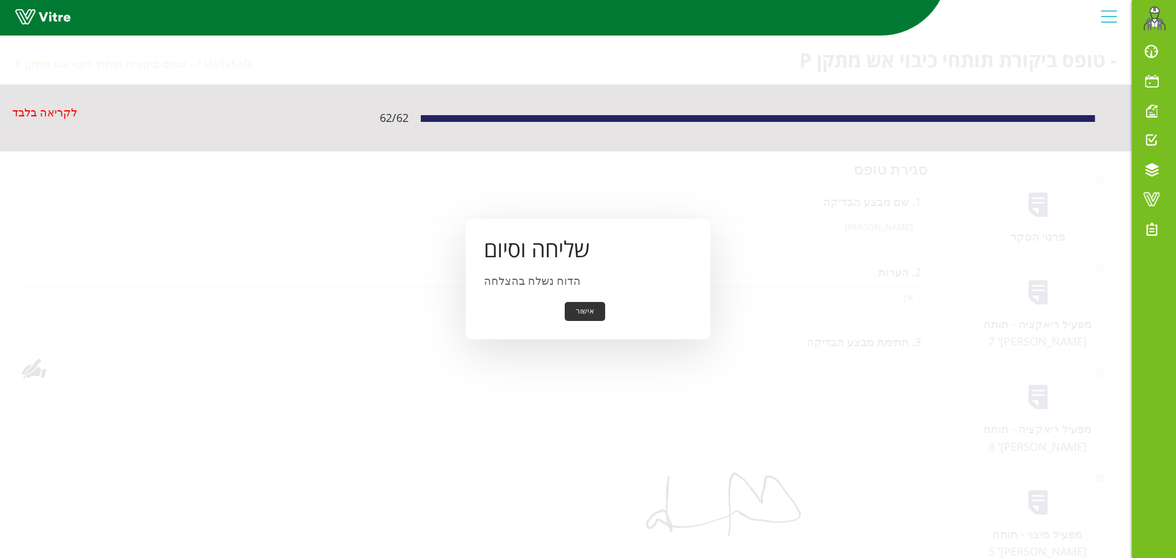
click at [592, 309] on button "אישור" at bounding box center [585, 311] width 40 height 19
